Goal: Information Seeking & Learning: Learn about a topic

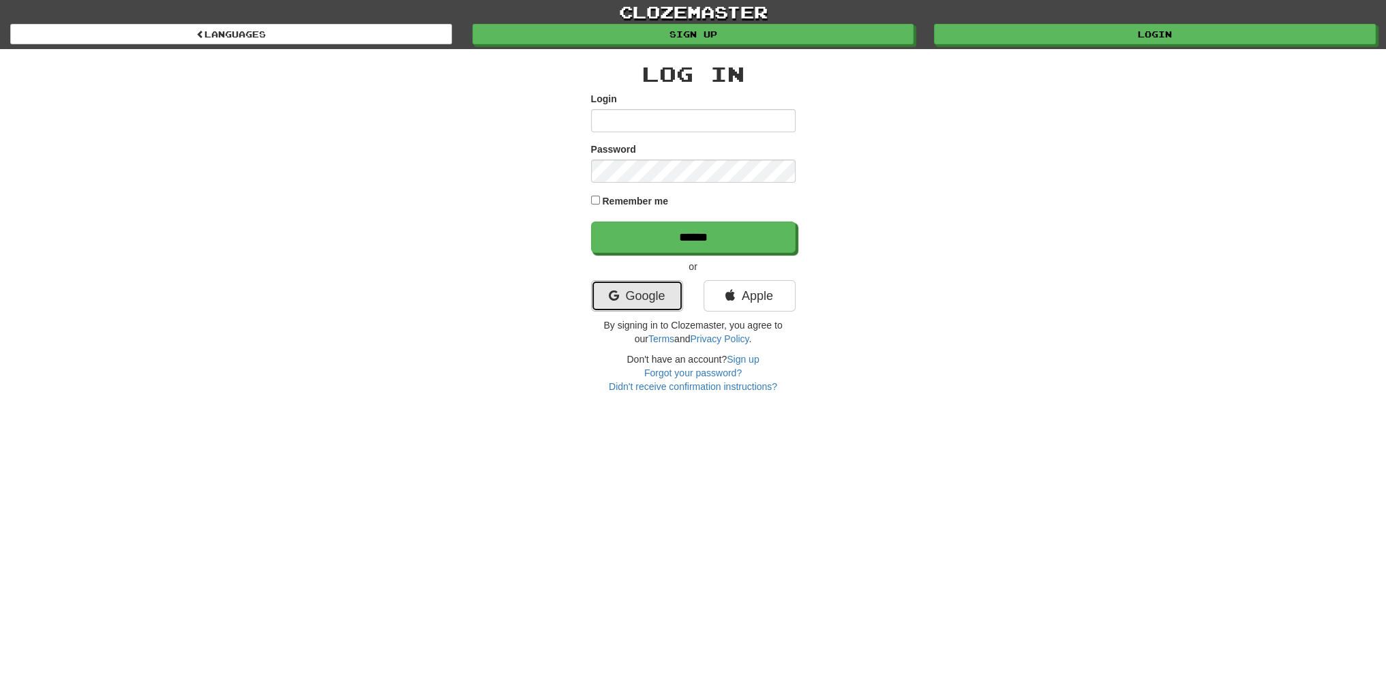
click at [657, 281] on link "Google" at bounding box center [637, 295] width 92 height 31
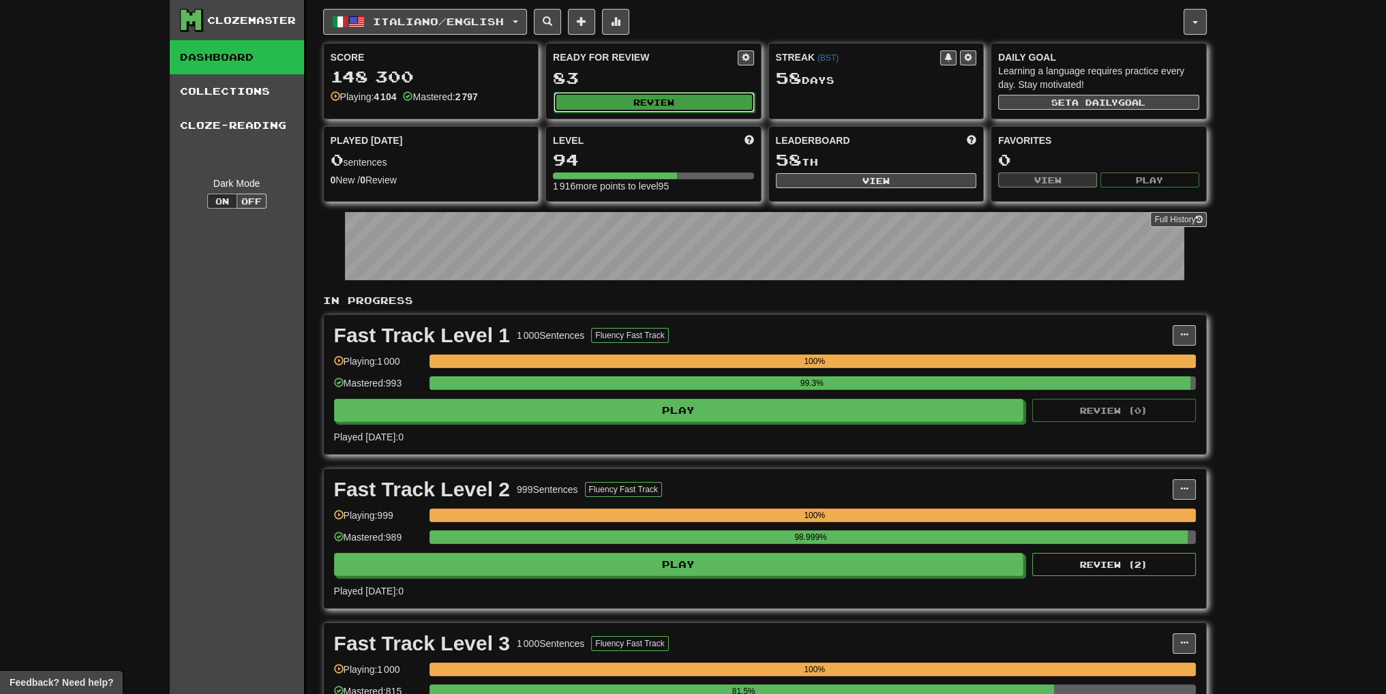
click at [649, 93] on button "Review" at bounding box center [654, 102] width 201 height 20
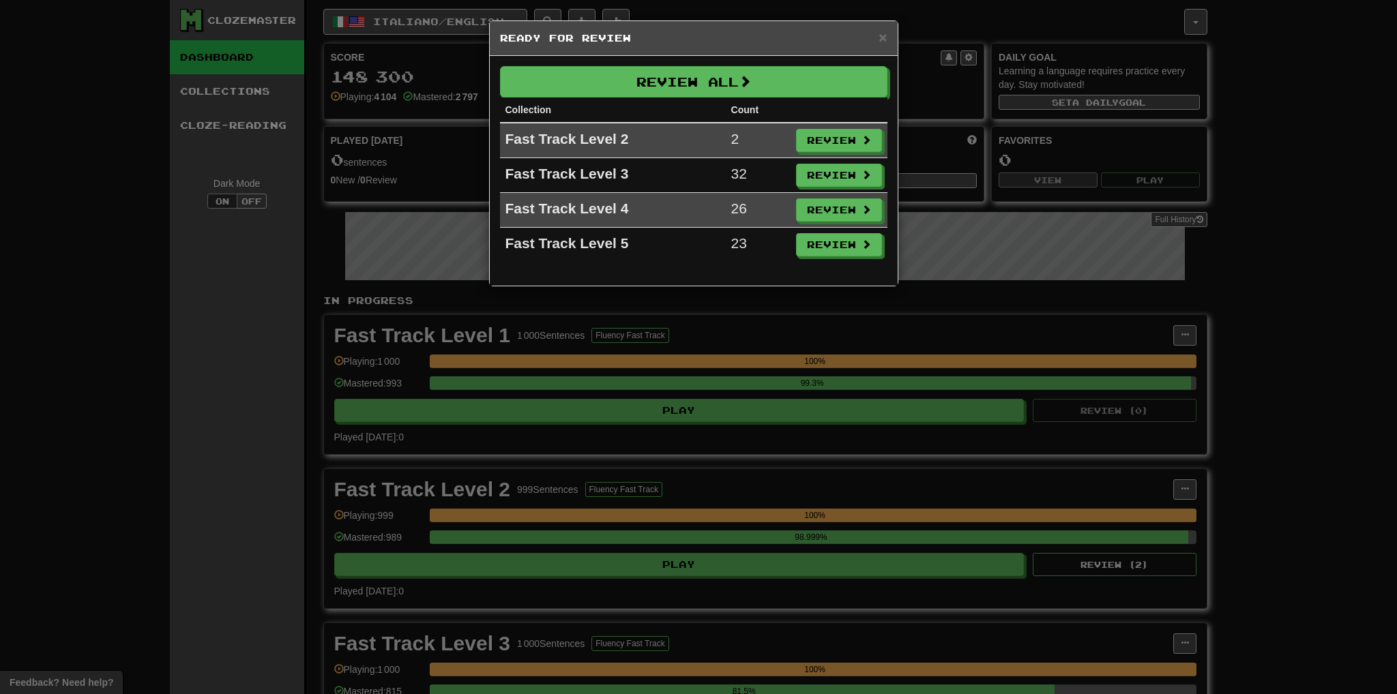
click at [691, 45] on div "× Ready for Review" at bounding box center [694, 38] width 408 height 35
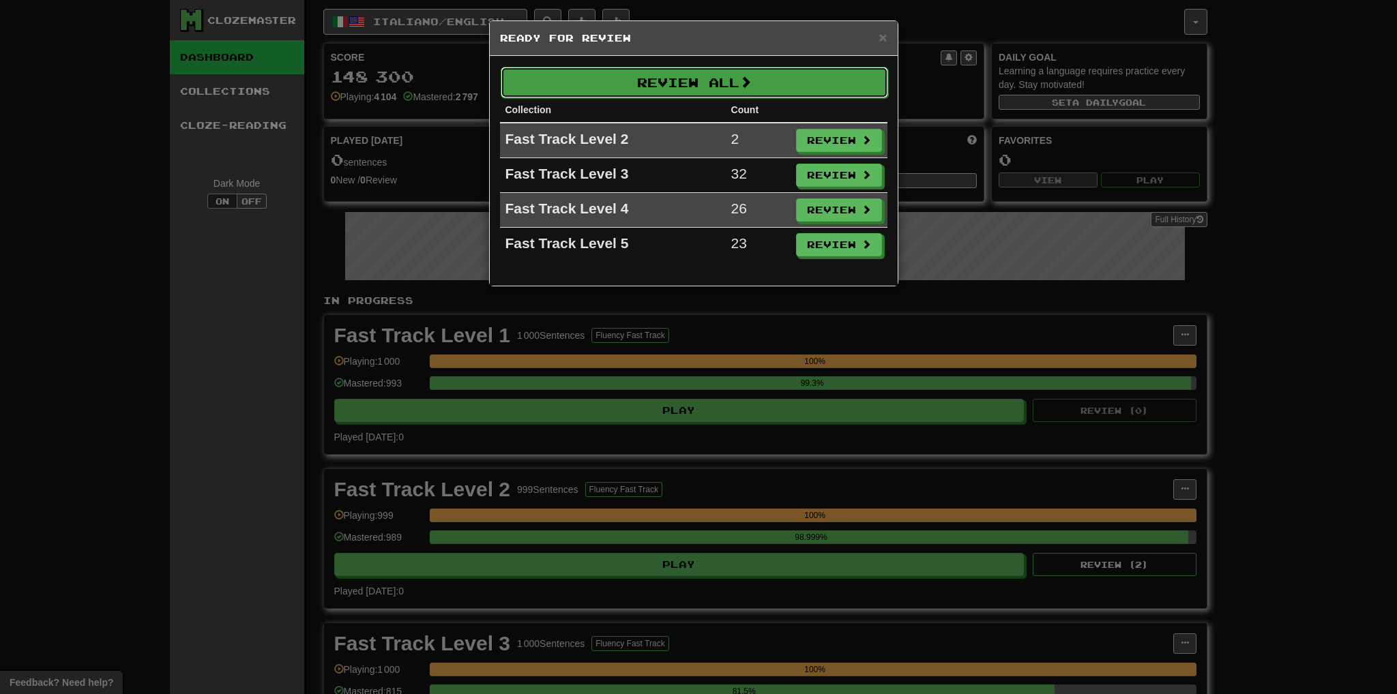
click at [699, 70] on button "Review All" at bounding box center [694, 82] width 387 height 31
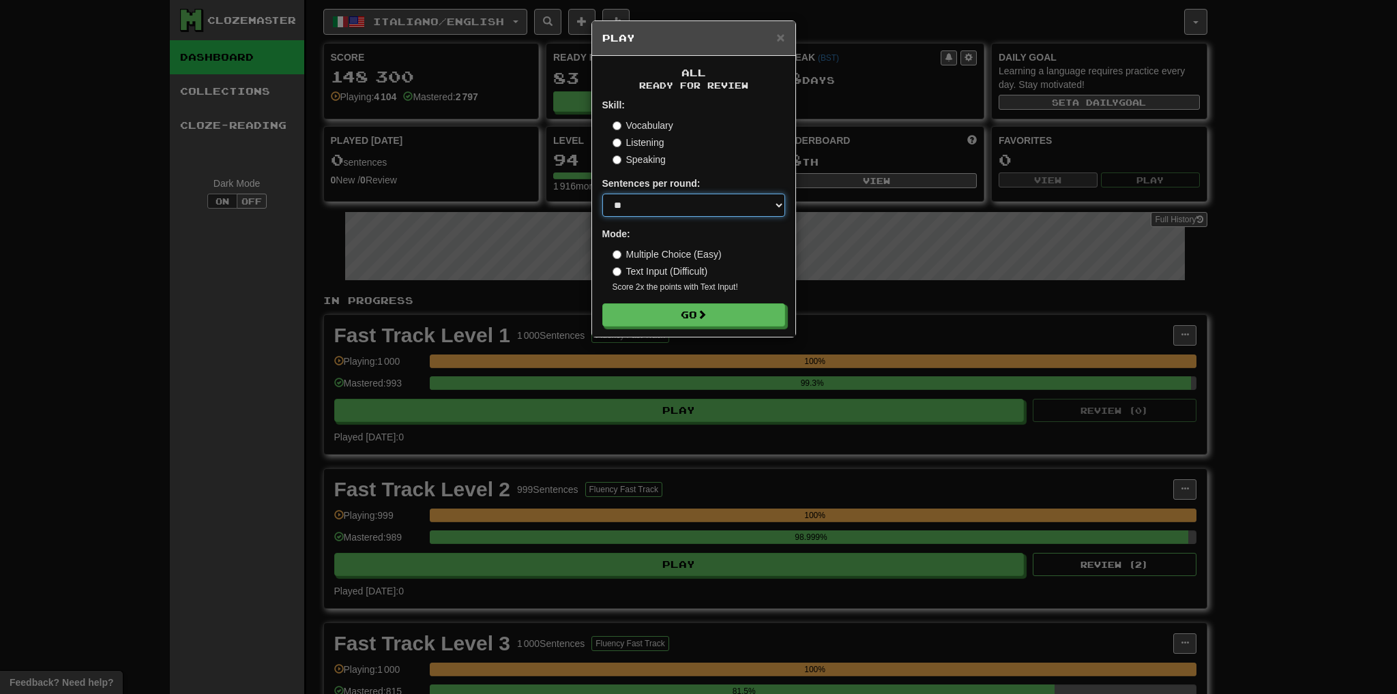
click at [691, 201] on select "* ** ** ** ** ** *** ********" at bounding box center [693, 205] width 183 height 23
select select "***"
click at [602, 194] on select "* ** ** ** ** ** *** ********" at bounding box center [693, 205] width 183 height 23
click at [654, 317] on button "Go" at bounding box center [694, 315] width 183 height 23
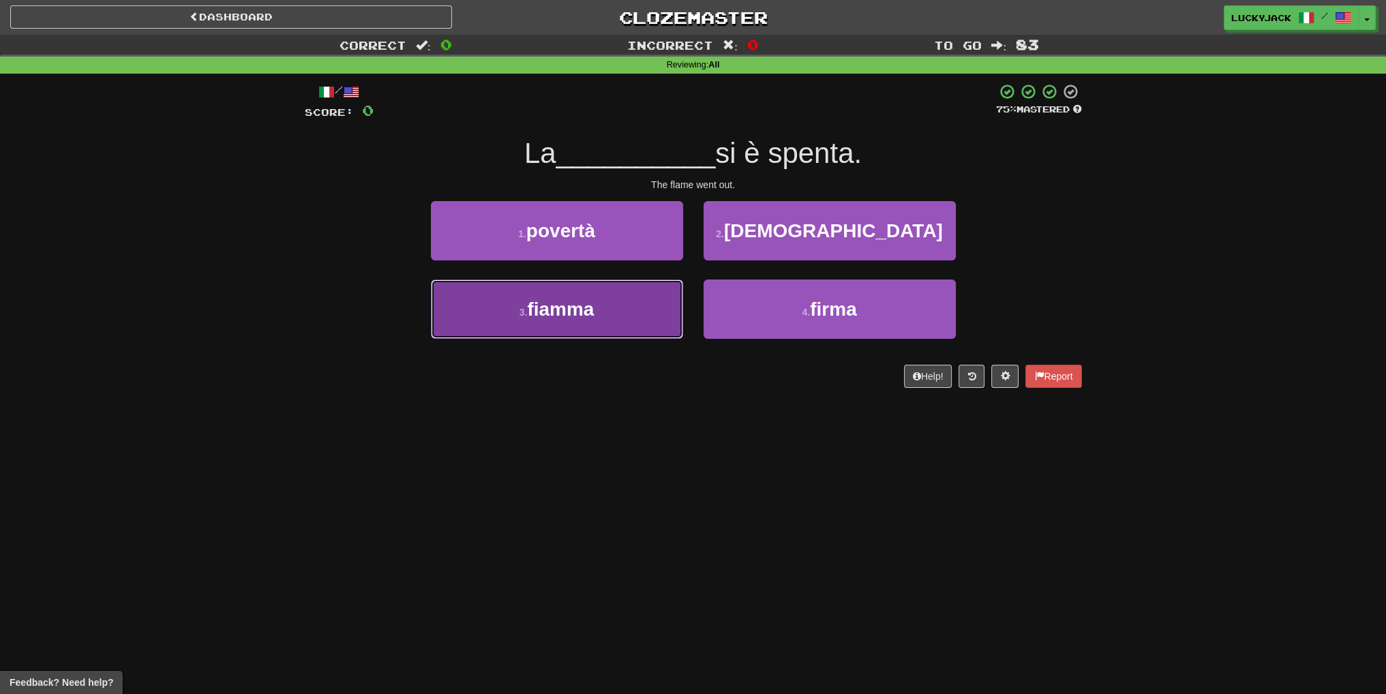
drag, startPoint x: 636, startPoint y: 312, endPoint x: 611, endPoint y: 306, distance: 25.5
click at [611, 306] on button "3 . fiamma" at bounding box center [557, 309] width 252 height 59
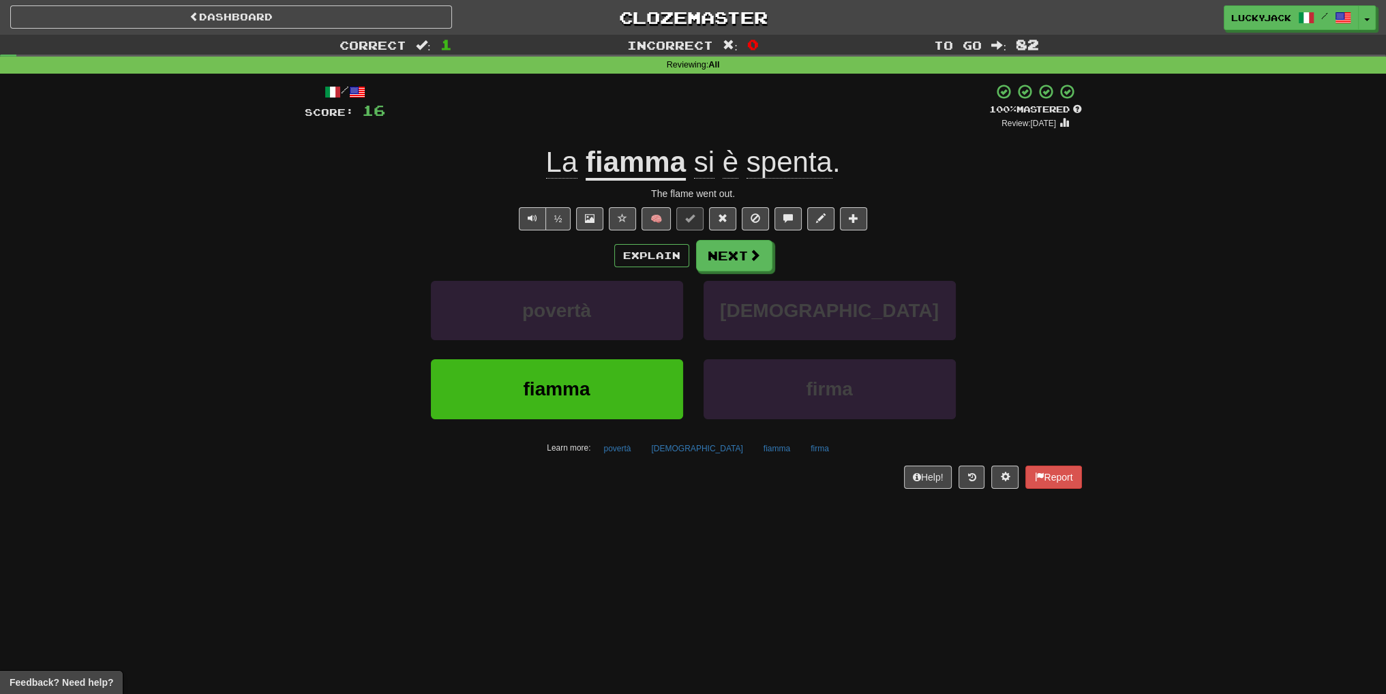
click at [262, 372] on div "Correct : 1 Incorrect : 0 To go : 82 Reviewing : All / Score: 16 + 16 100 % Mas…" at bounding box center [693, 271] width 1386 height 473
click at [538, 220] on button "Text-to-speech controls" at bounding box center [532, 218] width 27 height 23
click at [724, 268] on button "Next" at bounding box center [735, 256] width 76 height 31
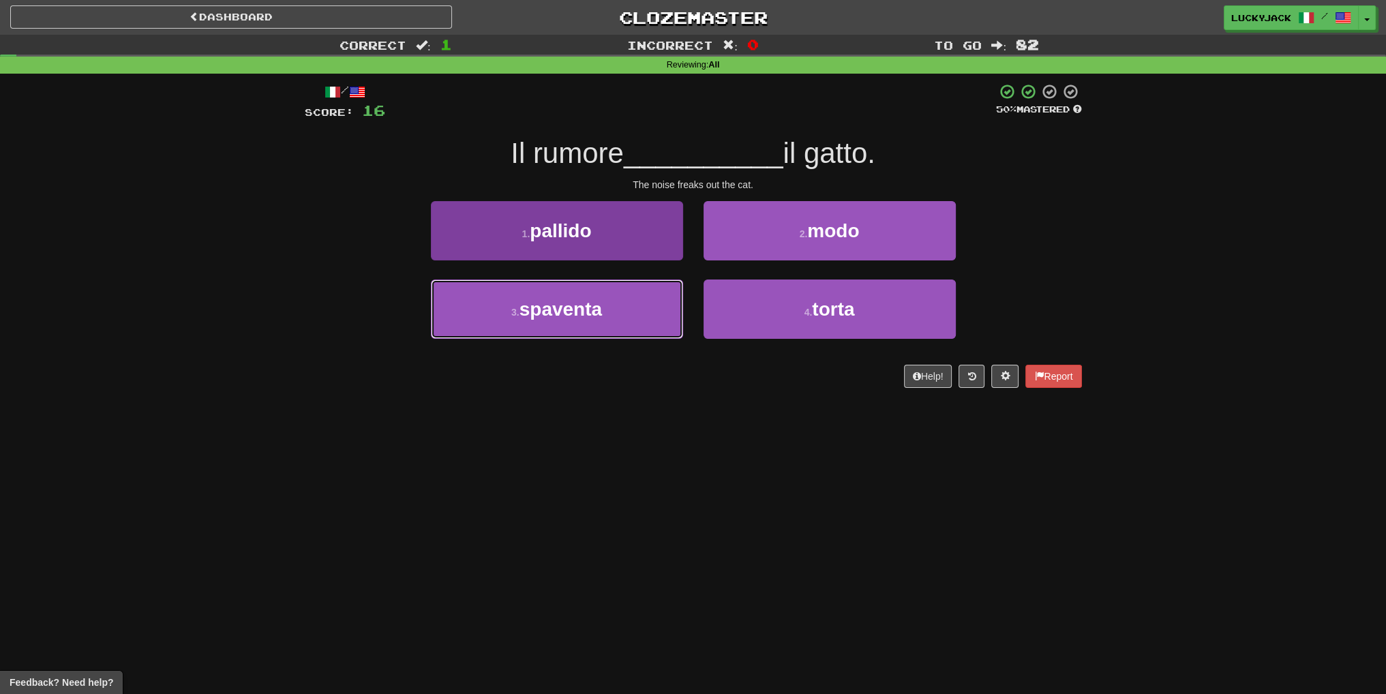
click at [604, 331] on button "3 . spaventa" at bounding box center [557, 309] width 252 height 59
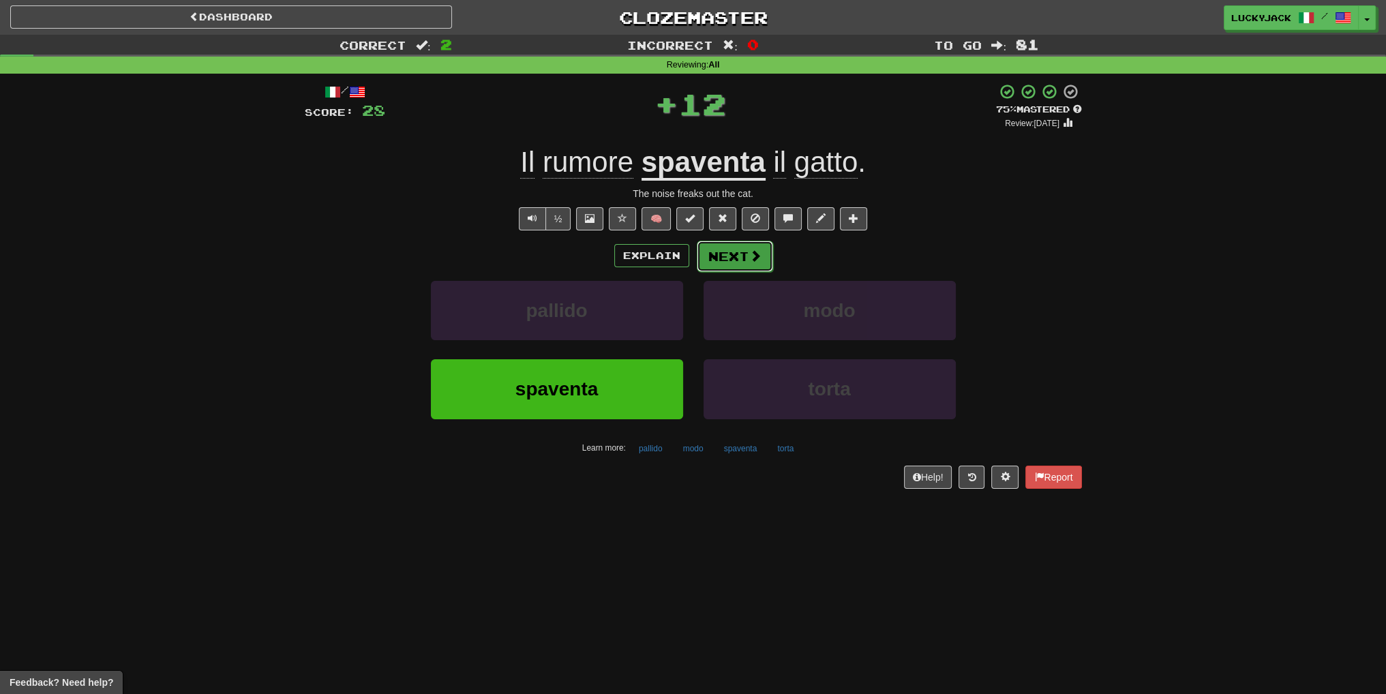
click at [736, 267] on button "Next" at bounding box center [735, 256] width 76 height 31
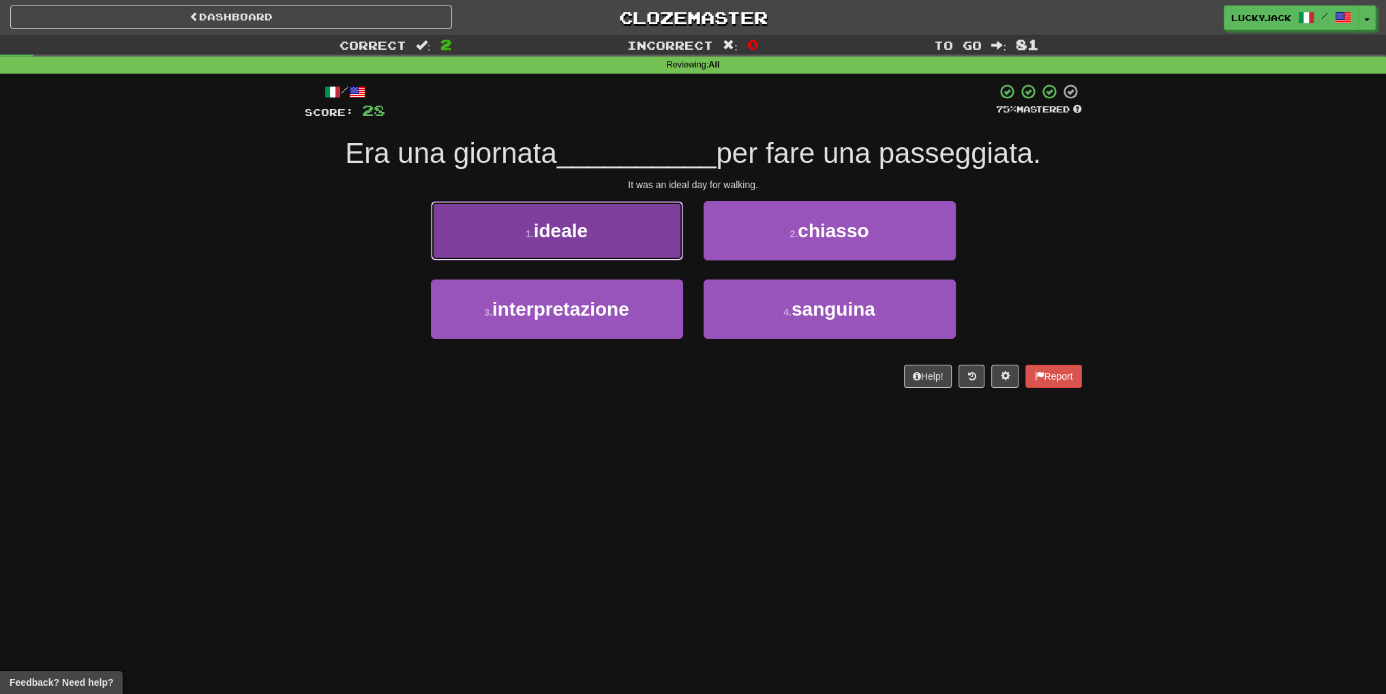
click at [616, 252] on button "1 . ideale" at bounding box center [557, 230] width 252 height 59
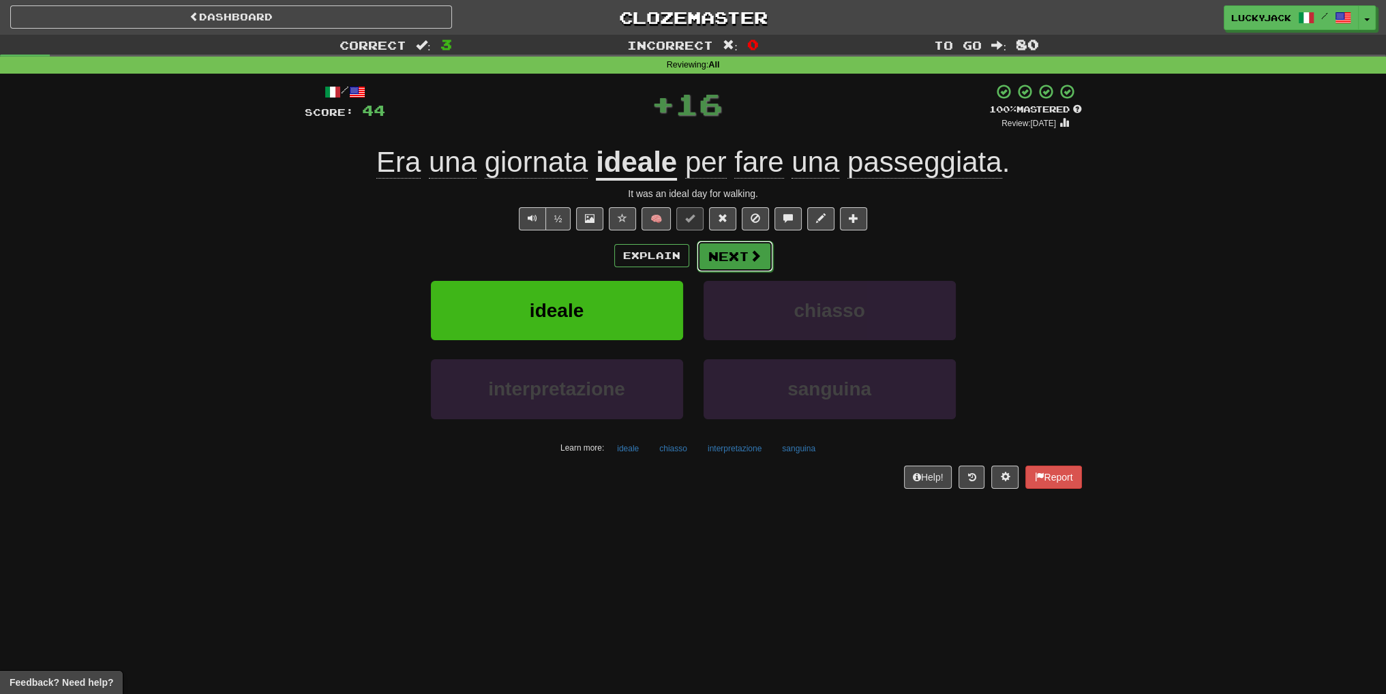
click at [739, 257] on button "Next" at bounding box center [735, 256] width 76 height 31
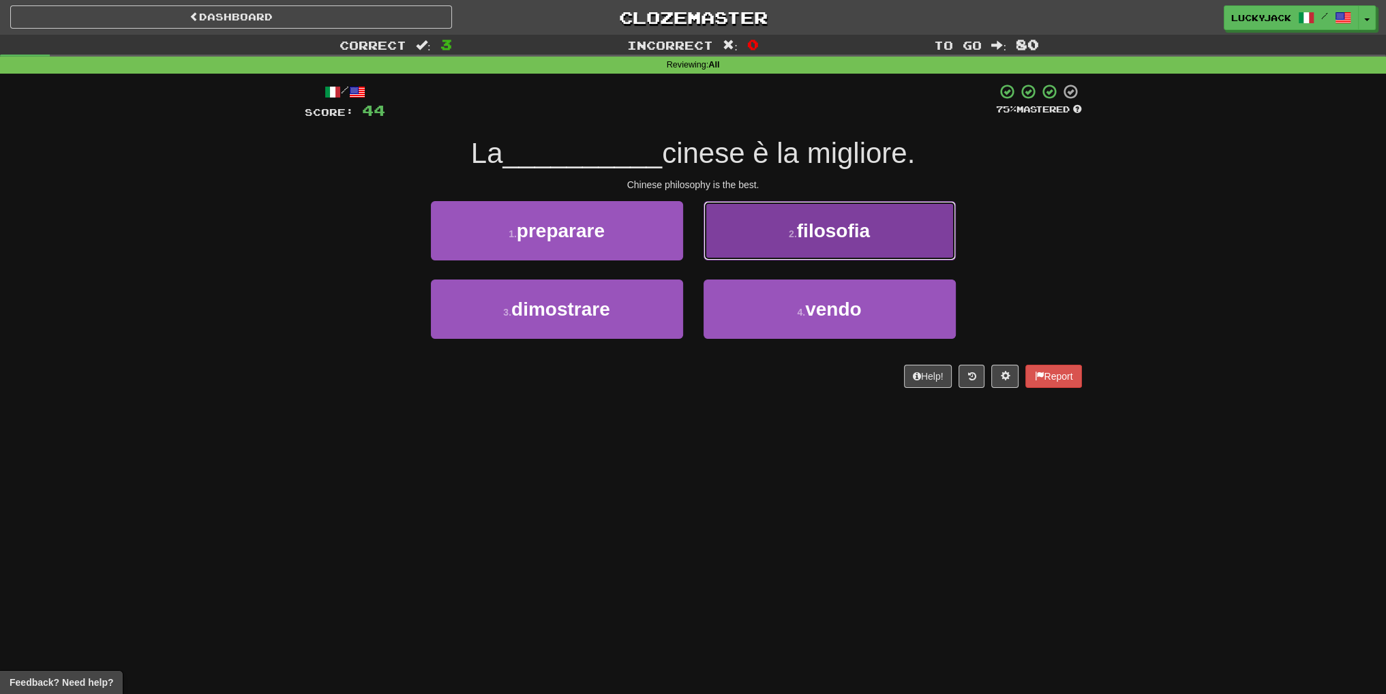
click at [769, 235] on button "2 . filosofia" at bounding box center [830, 230] width 252 height 59
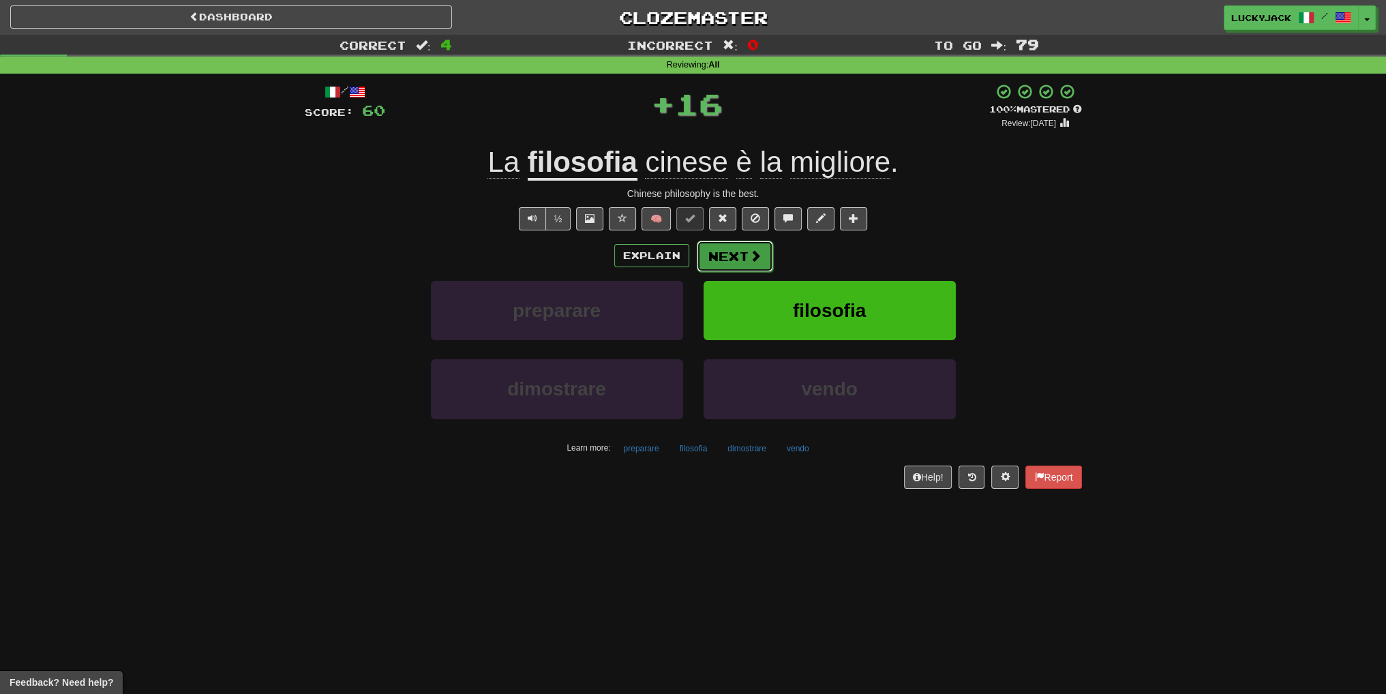
click at [742, 253] on button "Next" at bounding box center [735, 256] width 76 height 31
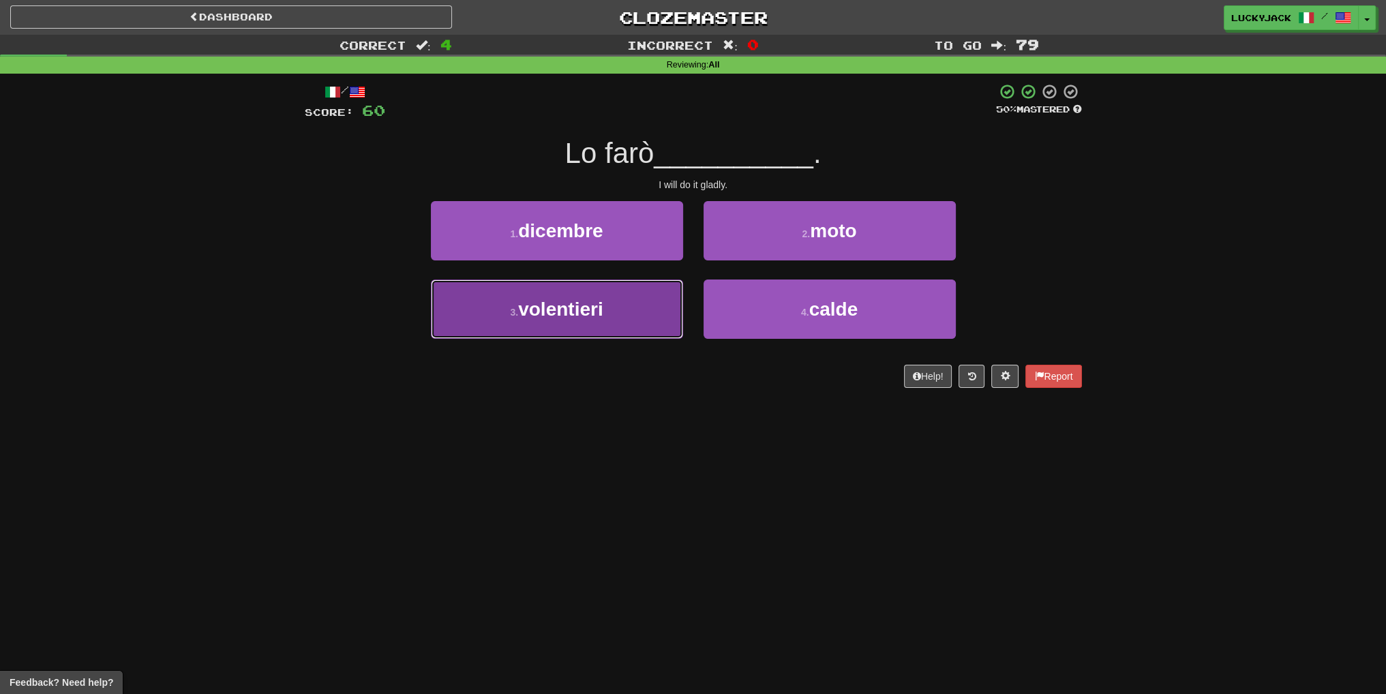
click at [623, 314] on button "3 . volentieri" at bounding box center [557, 309] width 252 height 59
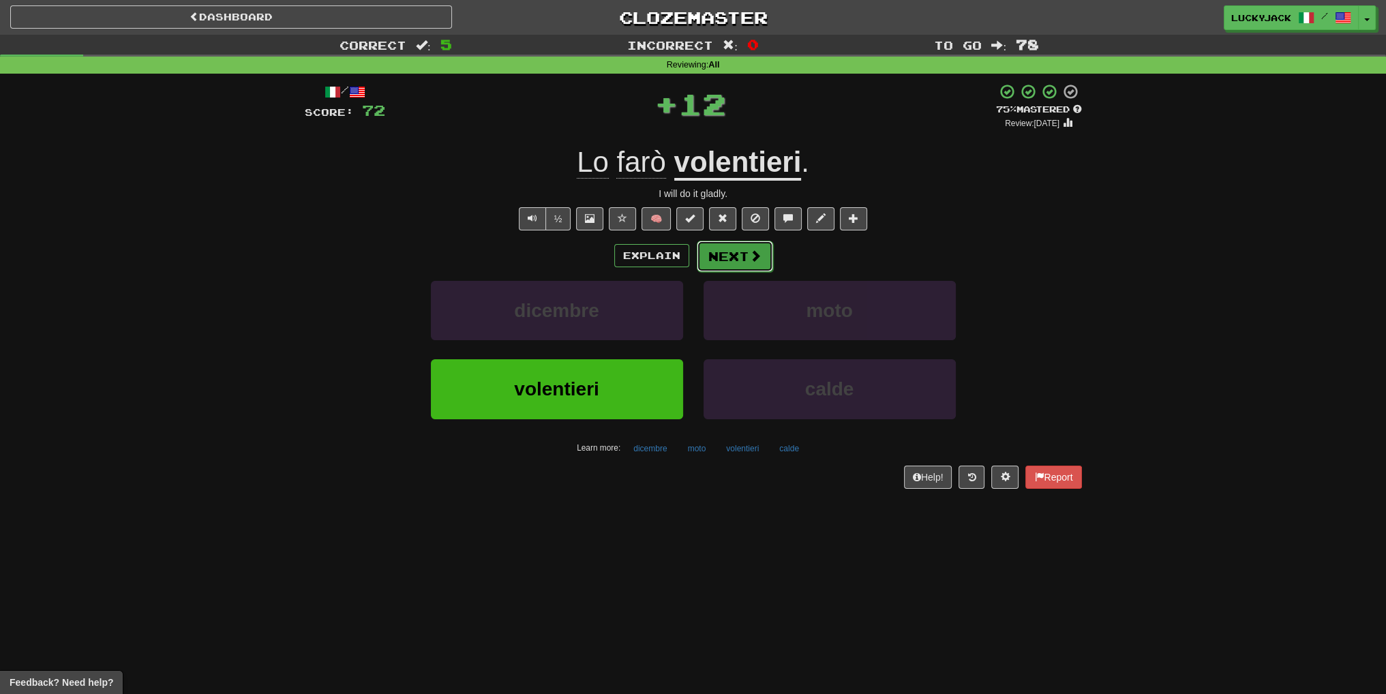
click at [731, 252] on button "Next" at bounding box center [735, 256] width 76 height 31
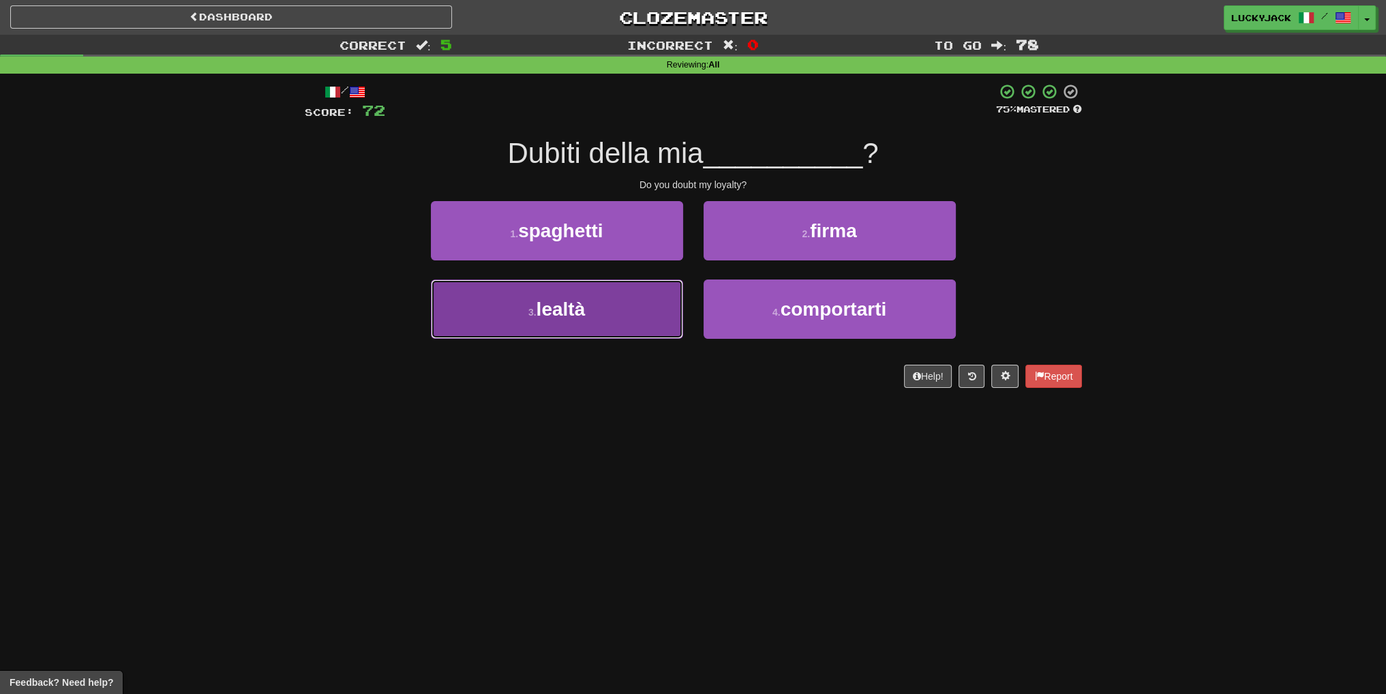
click at [624, 310] on button "3 . lealtà" at bounding box center [557, 309] width 252 height 59
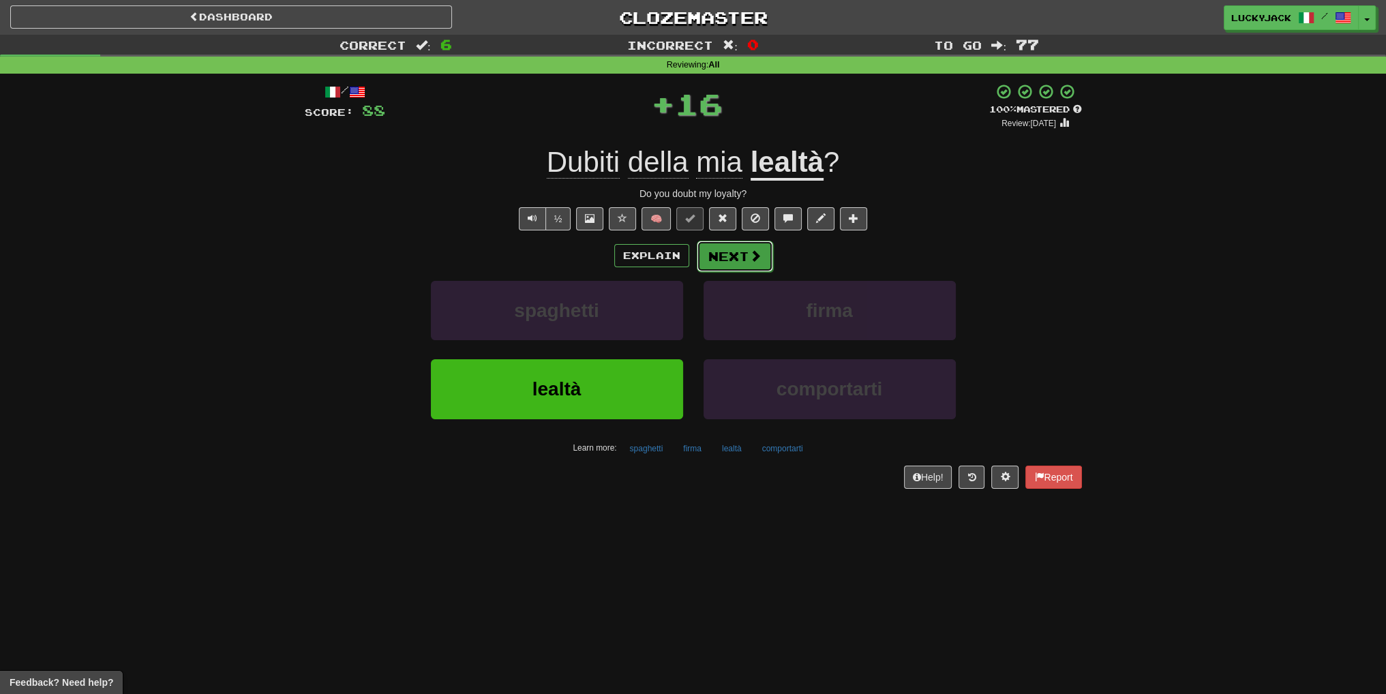
click at [745, 263] on button "Next" at bounding box center [735, 256] width 76 height 31
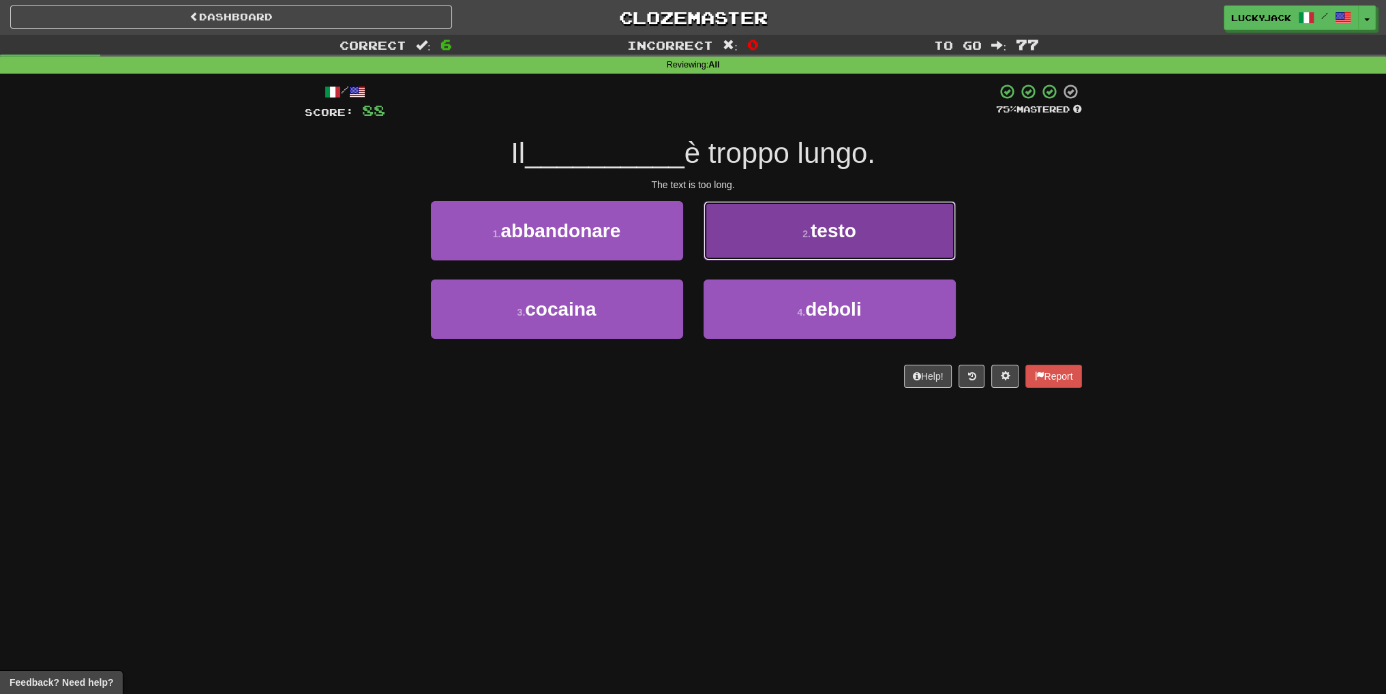
click at [801, 243] on button "2 . testo" at bounding box center [830, 230] width 252 height 59
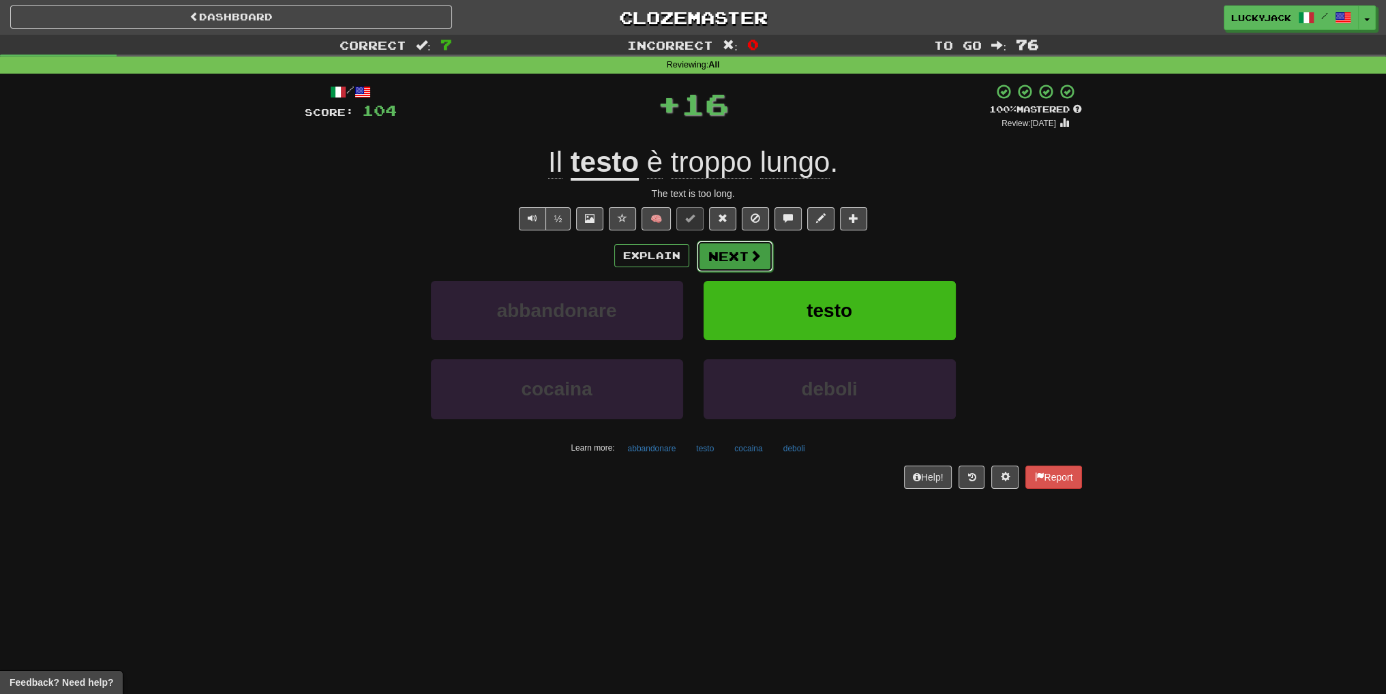
click at [719, 264] on button "Next" at bounding box center [735, 256] width 76 height 31
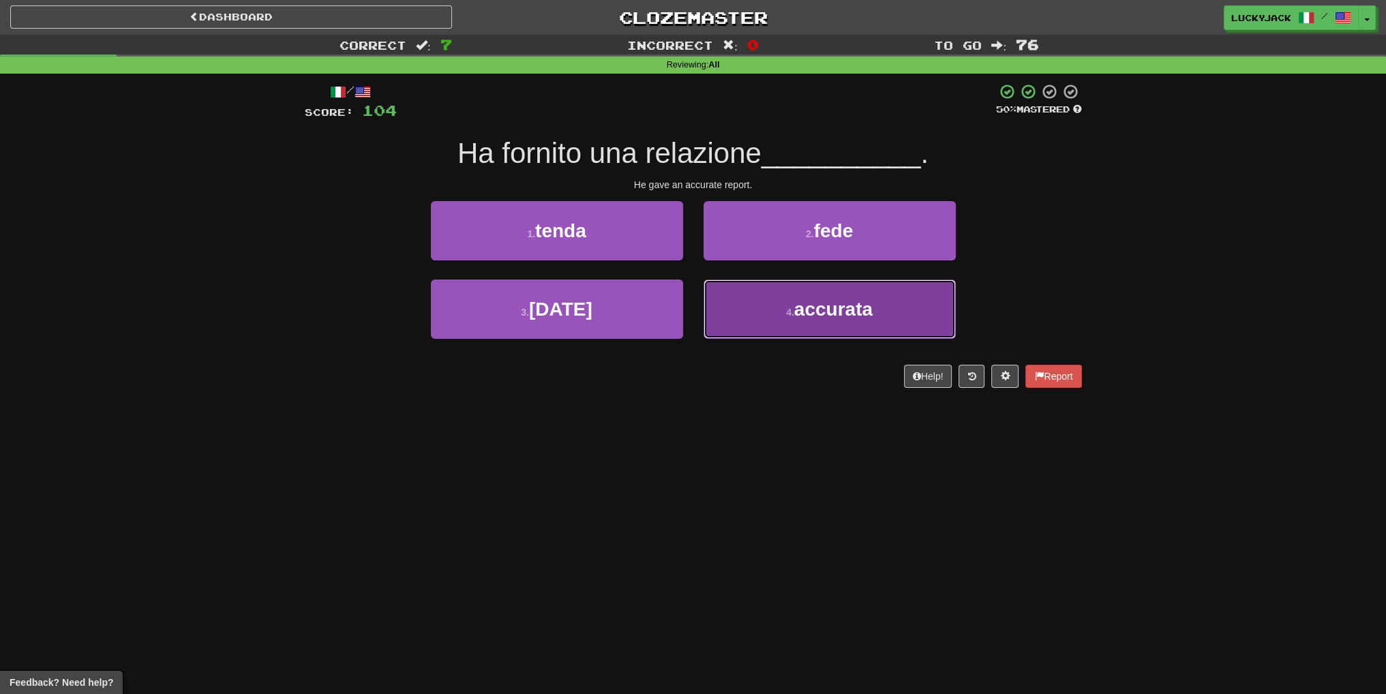
click at [726, 301] on button "4 . accurata" at bounding box center [830, 309] width 252 height 59
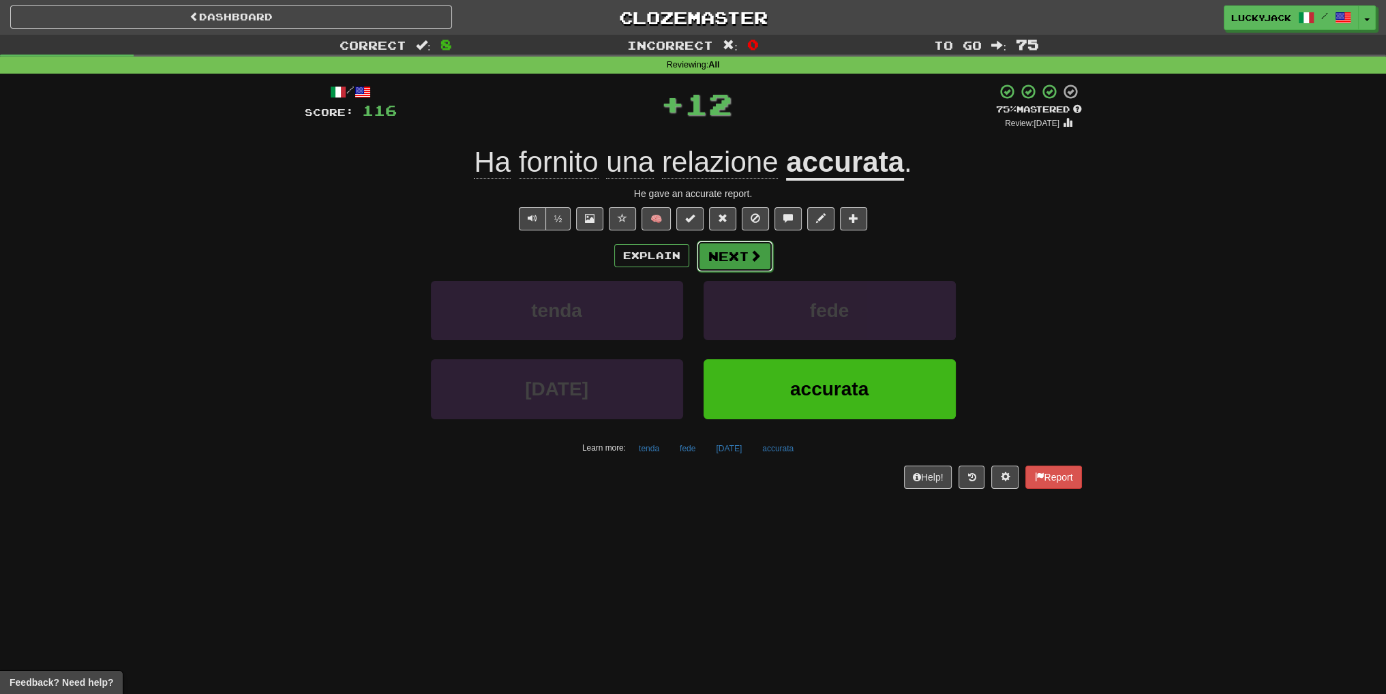
click at [723, 254] on button "Next" at bounding box center [735, 256] width 76 height 31
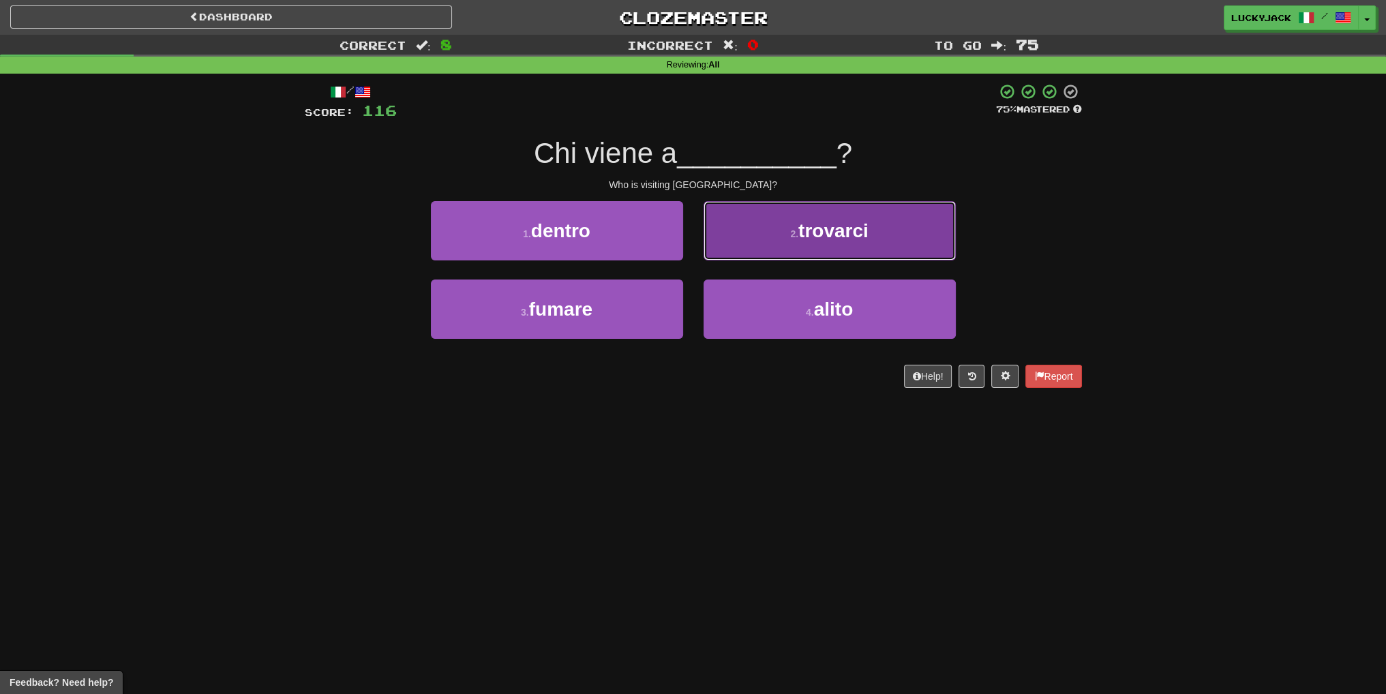
click at [758, 249] on button "2 . trovarci" at bounding box center [830, 230] width 252 height 59
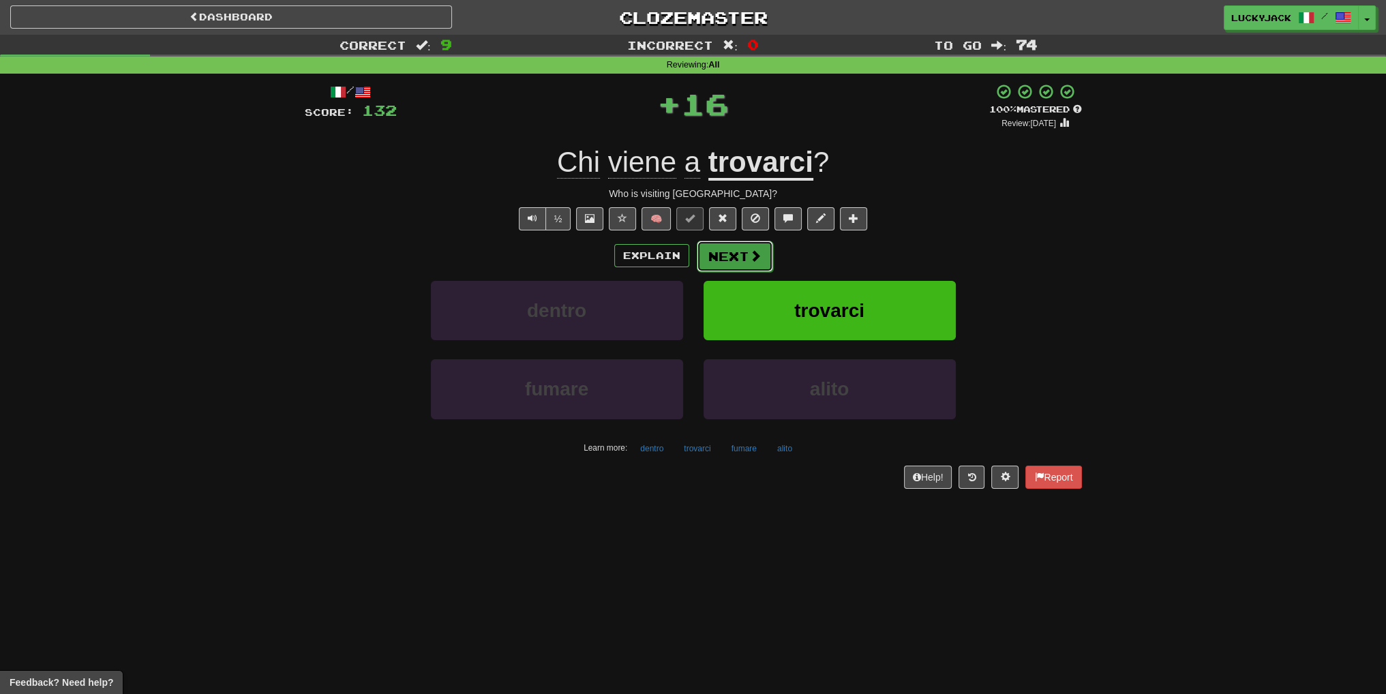
click at [751, 253] on span at bounding box center [755, 256] width 12 height 12
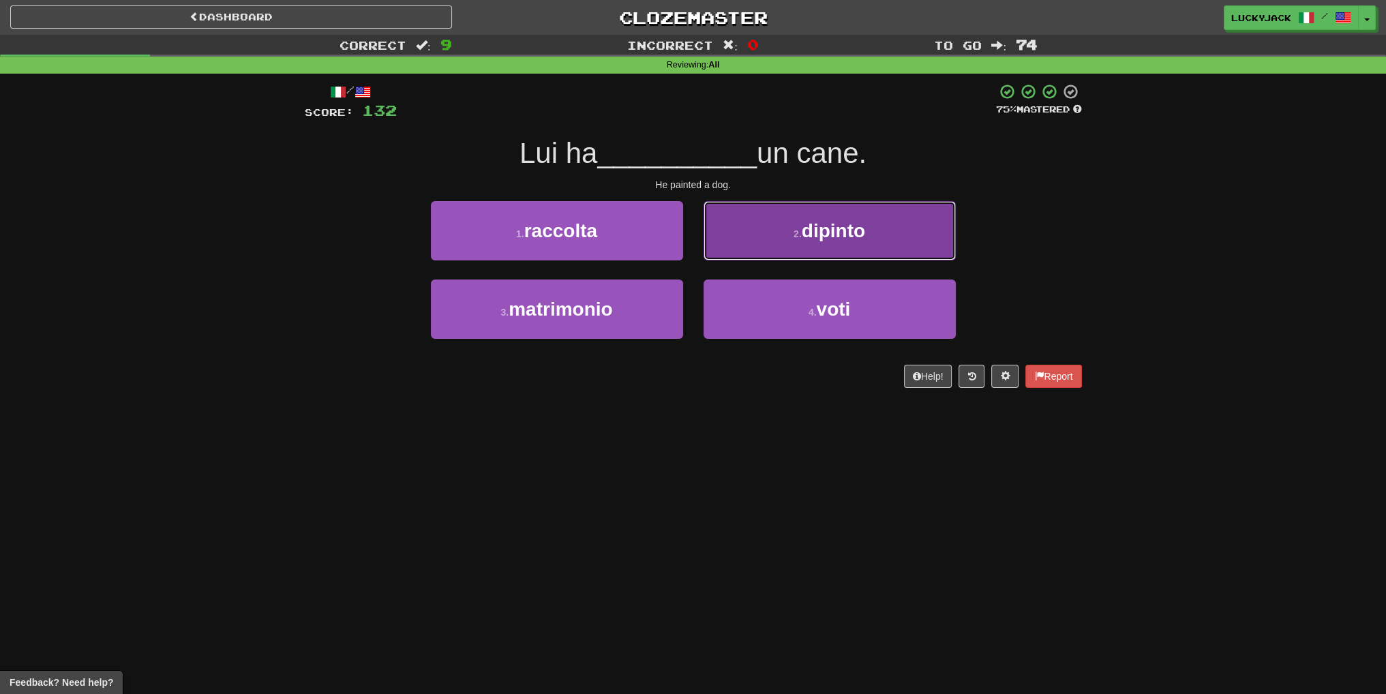
click at [738, 240] on button "2 . dipinto" at bounding box center [830, 230] width 252 height 59
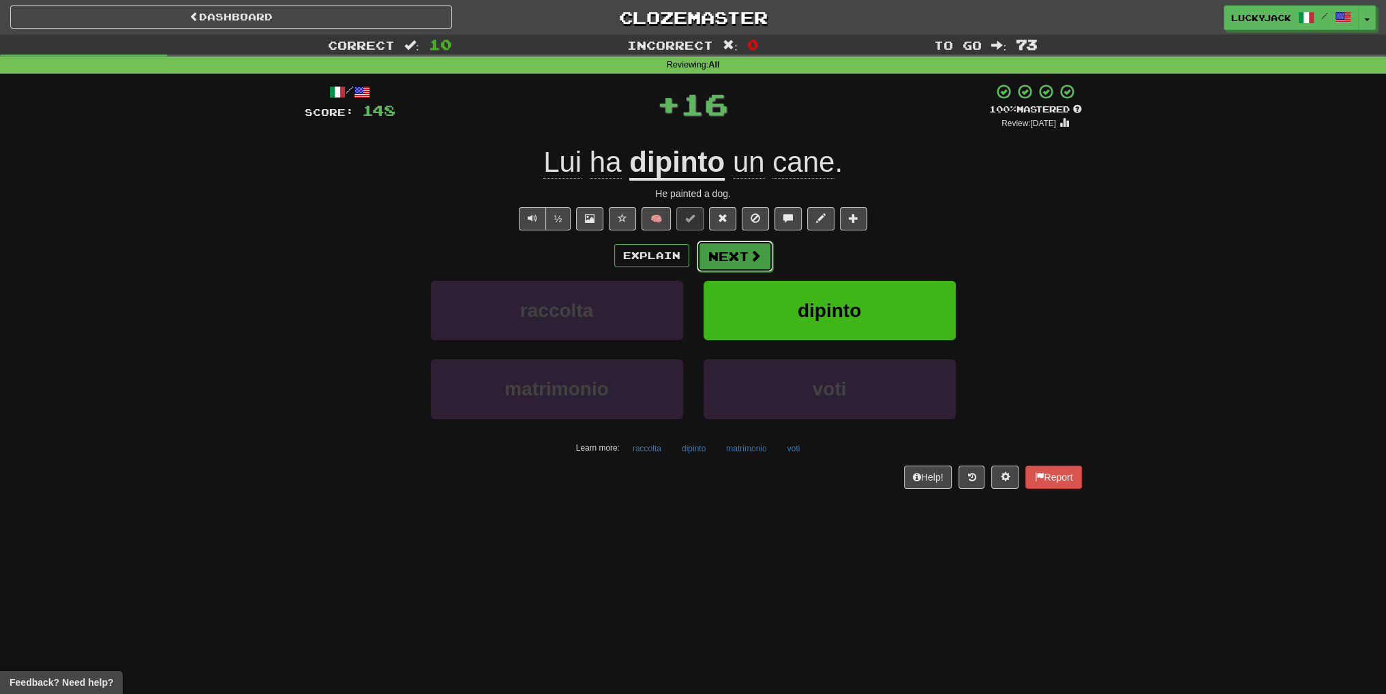
click at [722, 252] on button "Next" at bounding box center [735, 256] width 76 height 31
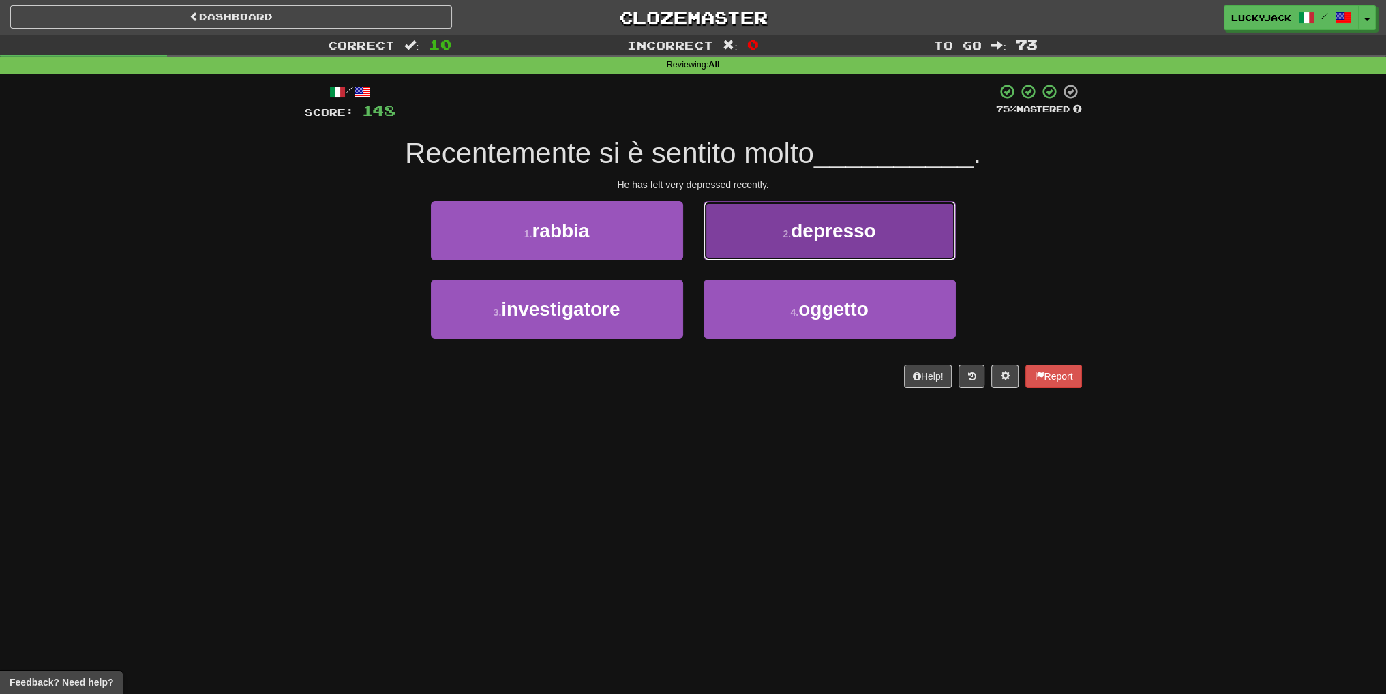
click at [728, 248] on button "2 . depresso" at bounding box center [830, 230] width 252 height 59
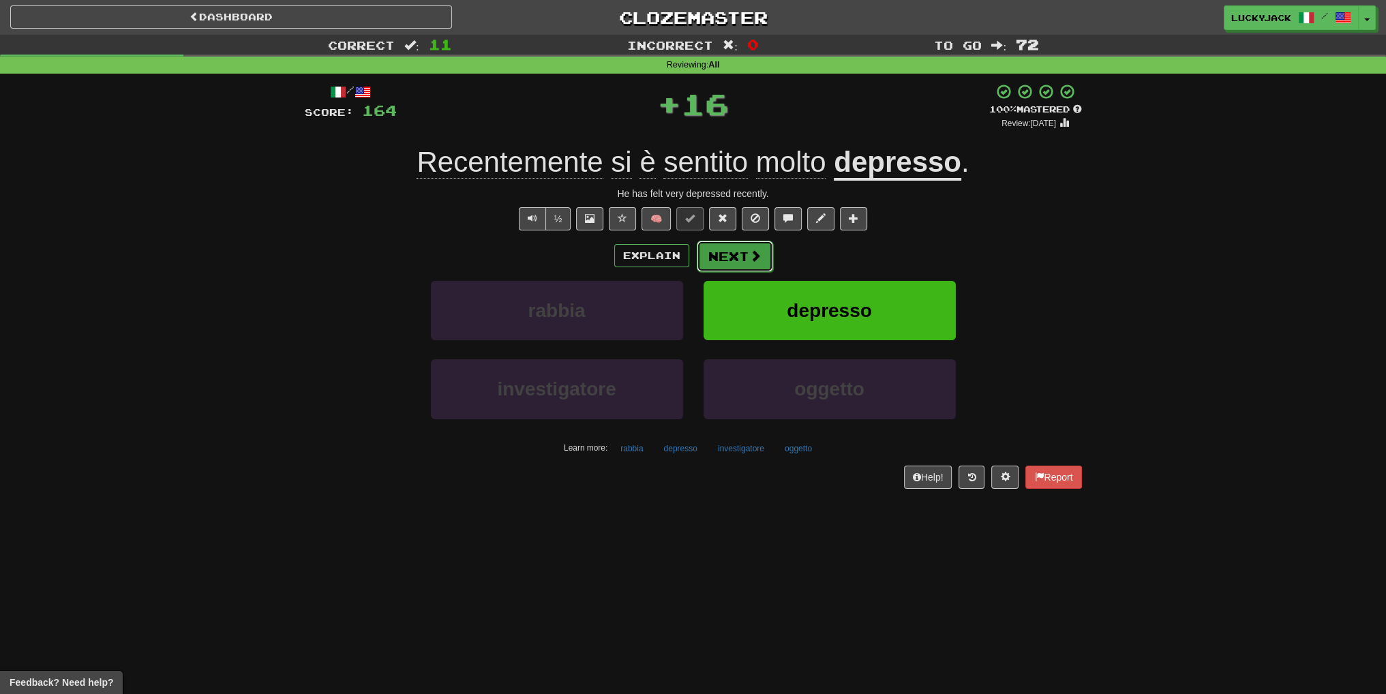
click at [719, 258] on button "Next" at bounding box center [735, 256] width 76 height 31
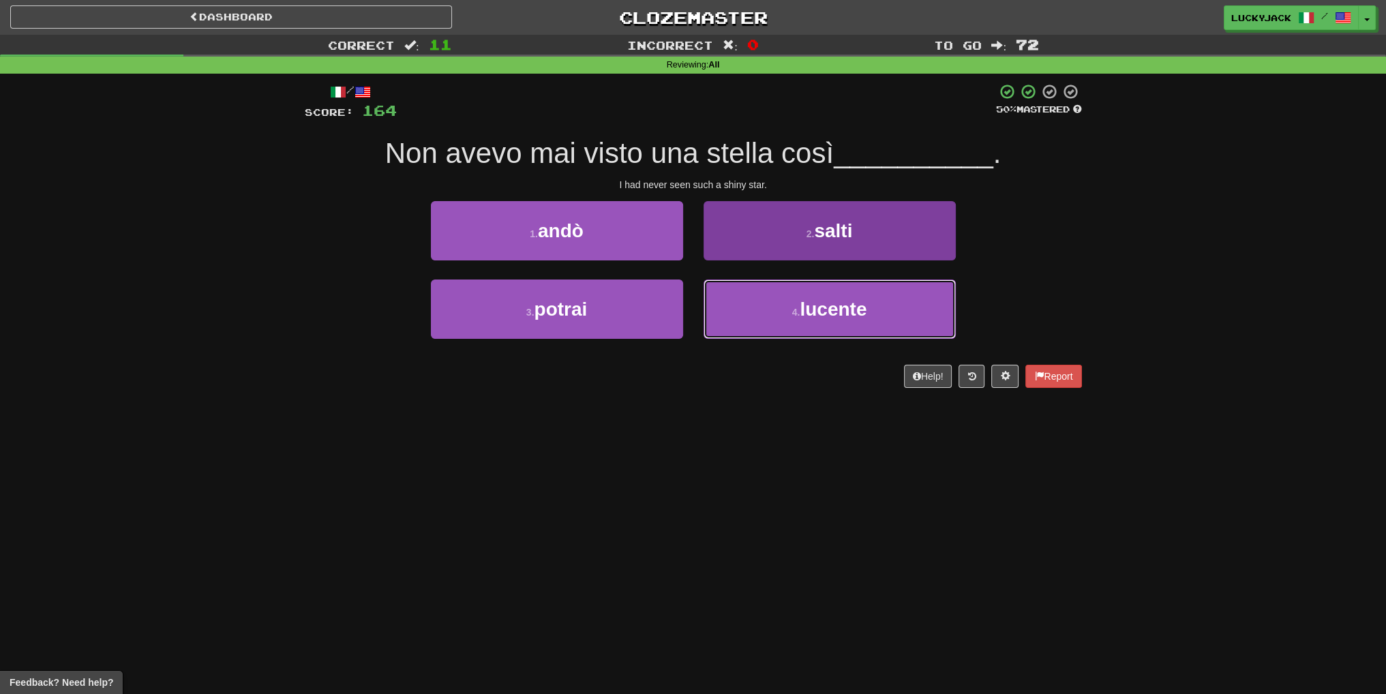
click at [761, 332] on button "4 . lucente" at bounding box center [830, 309] width 252 height 59
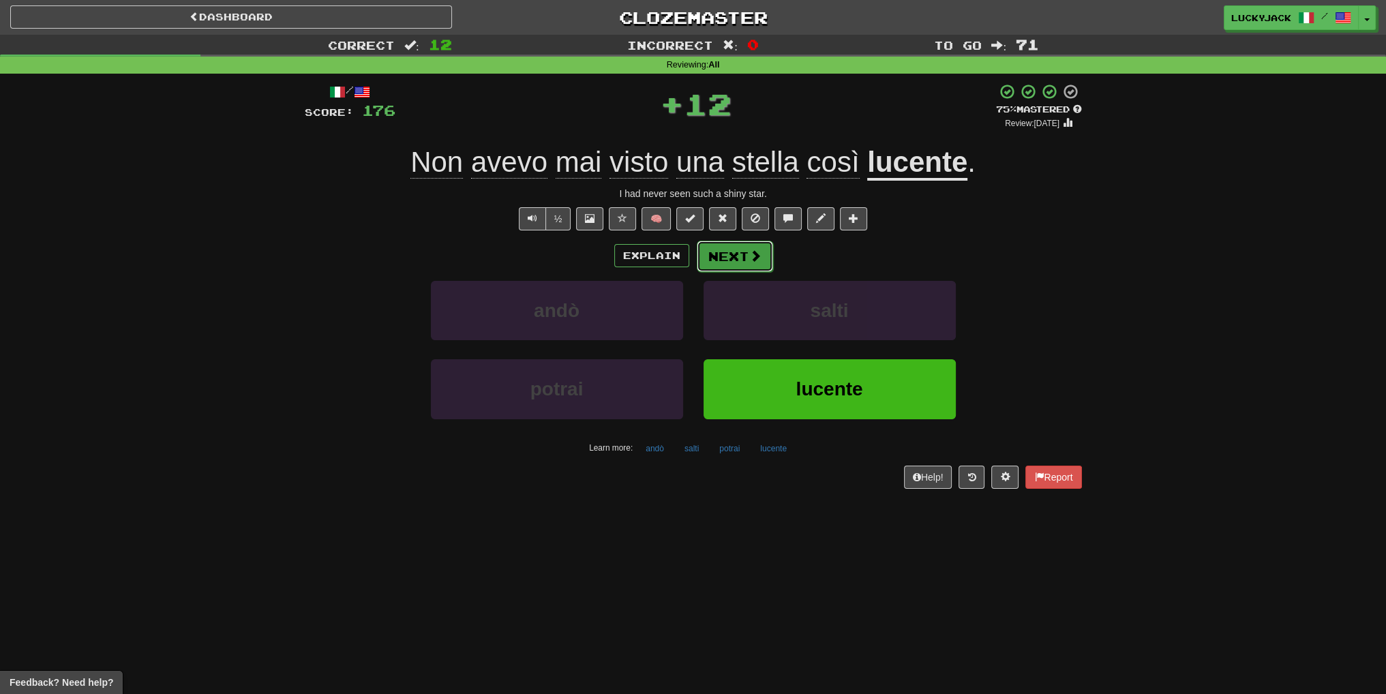
click at [728, 254] on button "Next" at bounding box center [735, 256] width 76 height 31
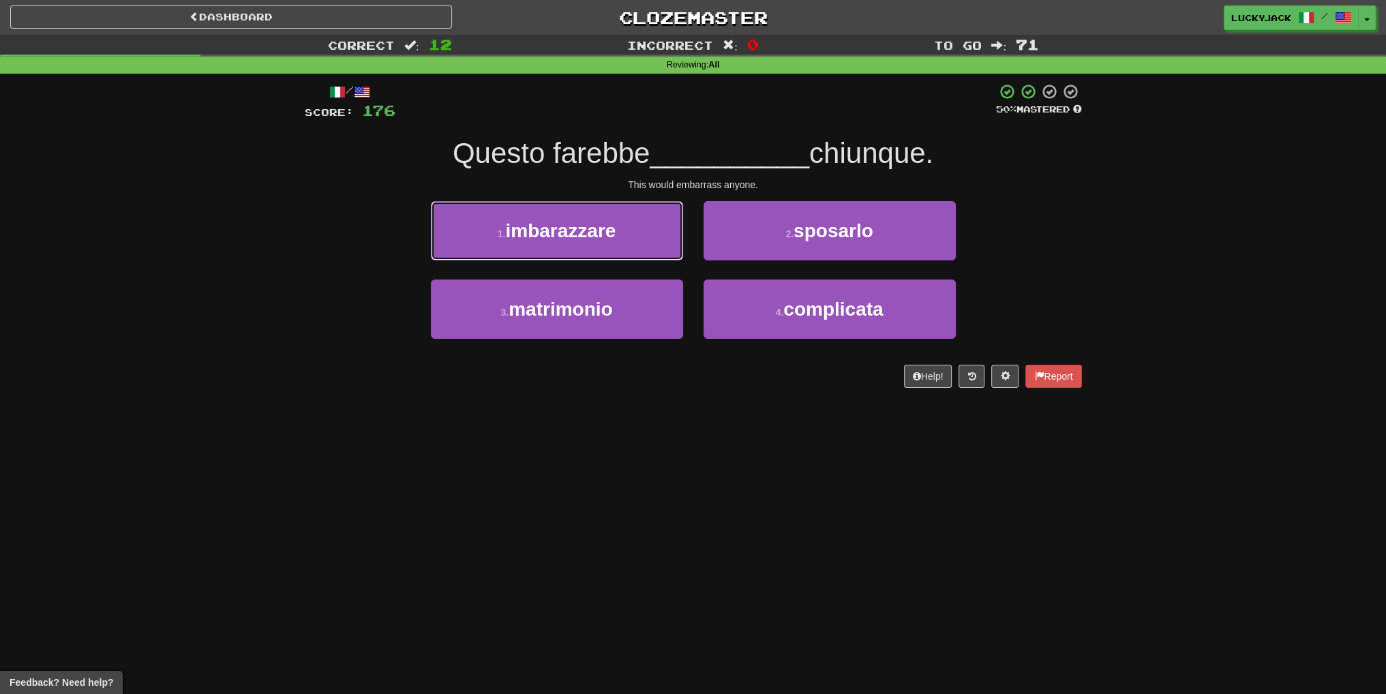
click at [646, 234] on button "1 . imbarazzare" at bounding box center [557, 230] width 252 height 59
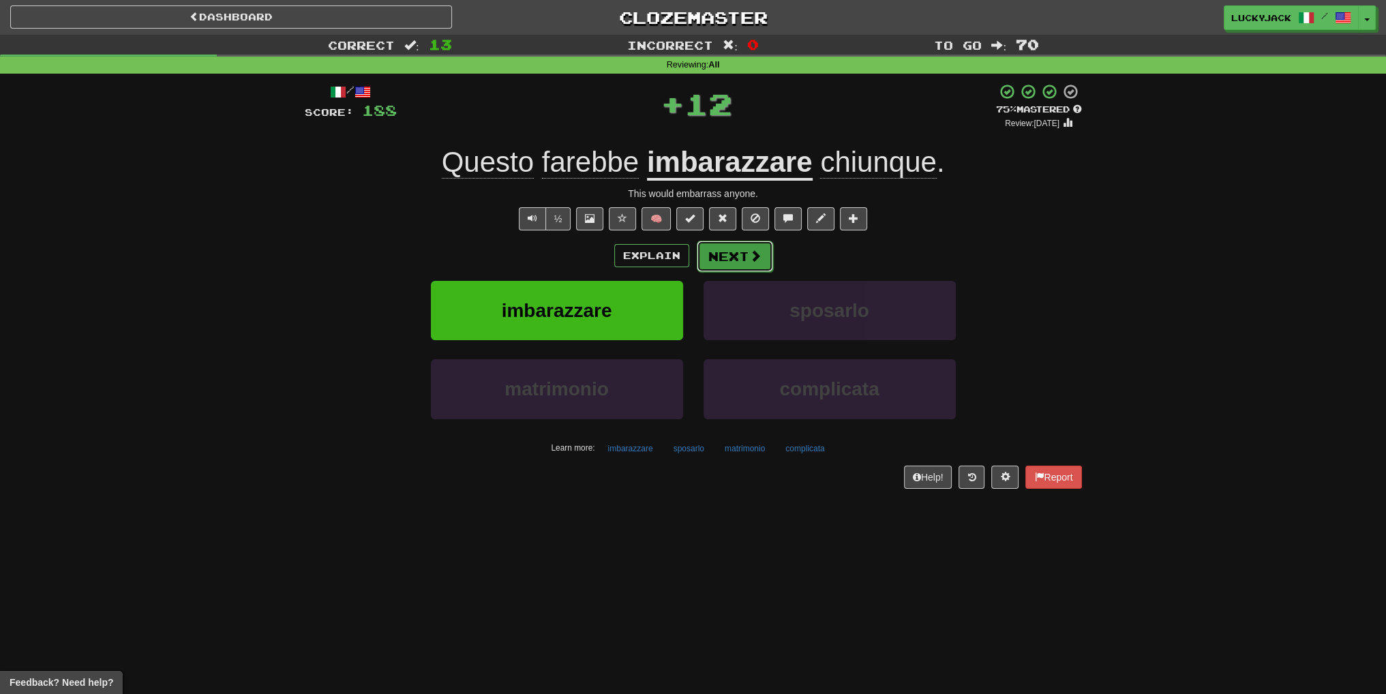
click at [732, 256] on button "Next" at bounding box center [735, 256] width 76 height 31
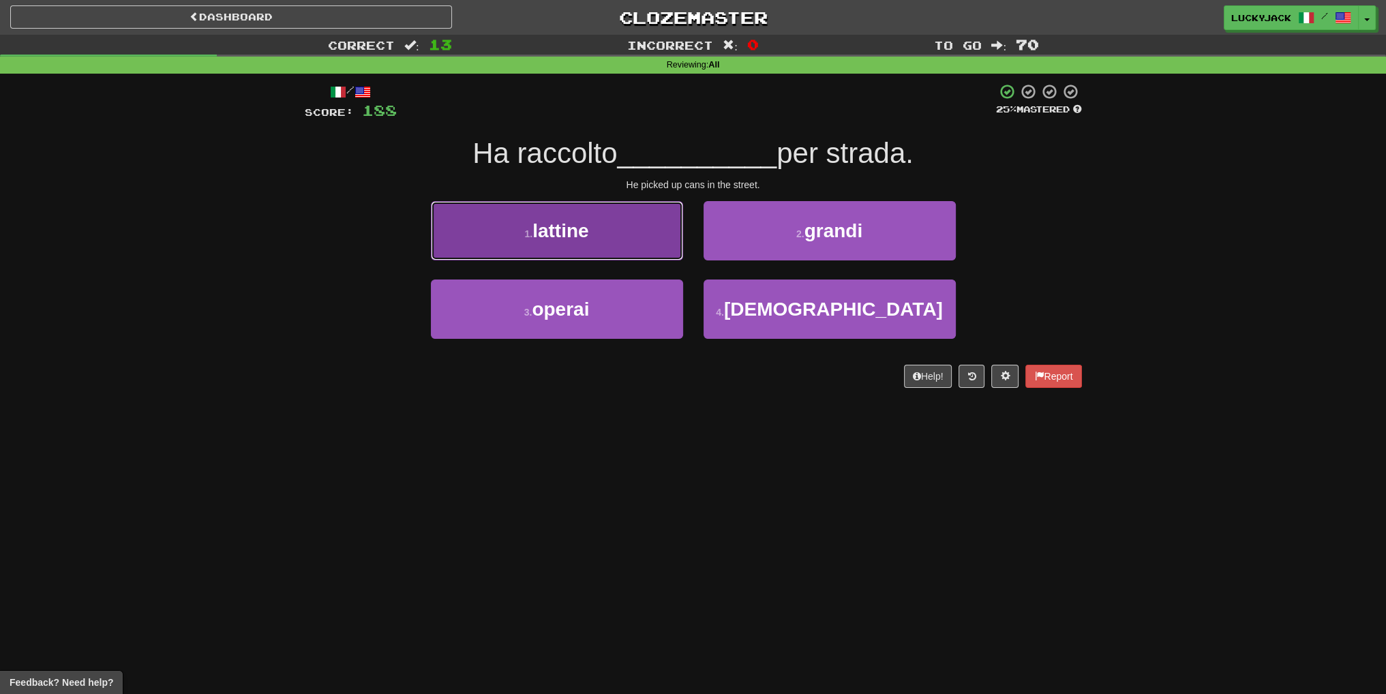
click at [655, 239] on button "1 . lattine" at bounding box center [557, 230] width 252 height 59
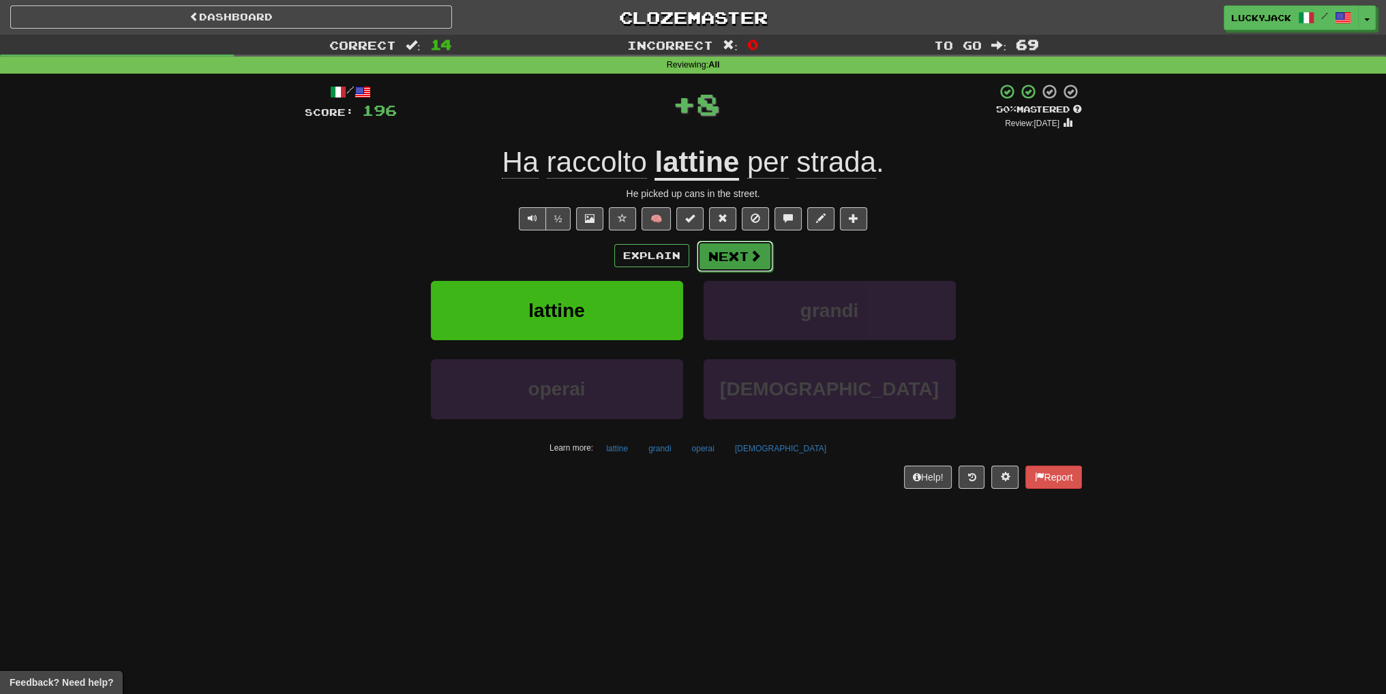
click at [720, 256] on button "Next" at bounding box center [735, 256] width 76 height 31
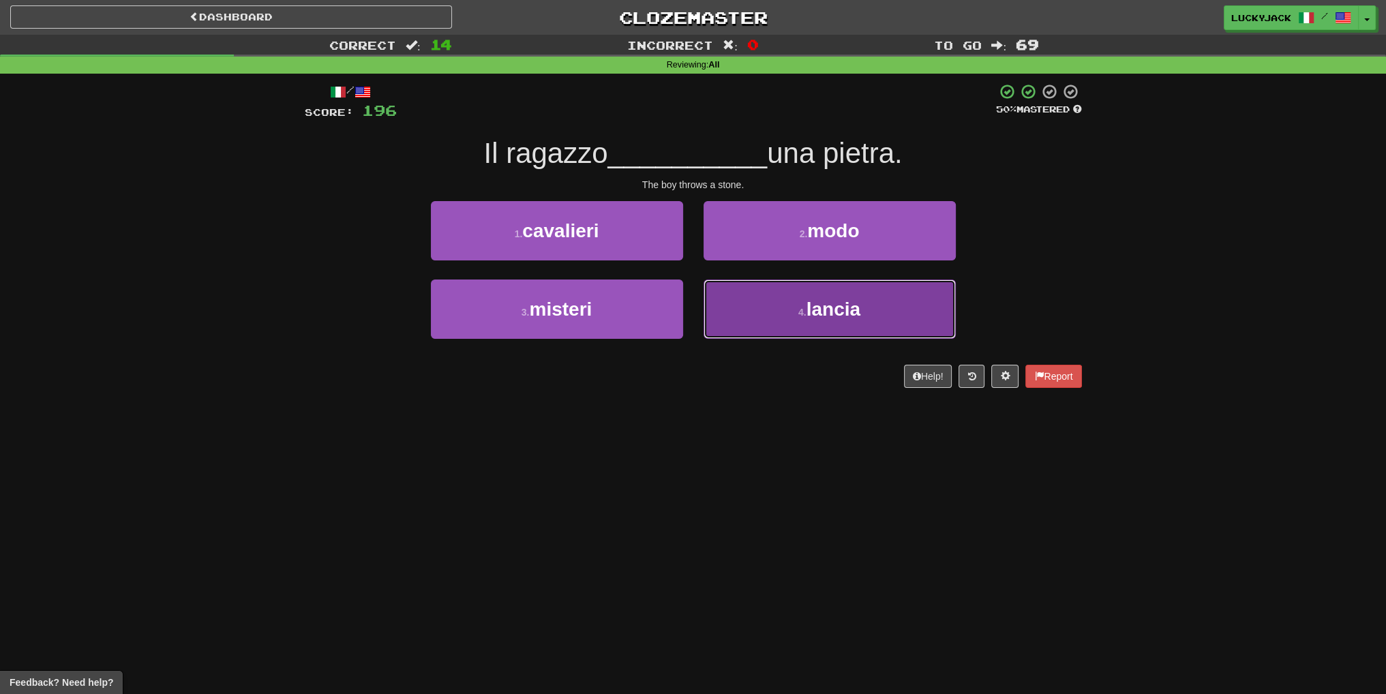
click at [706, 295] on button "4 . lancia" at bounding box center [830, 309] width 252 height 59
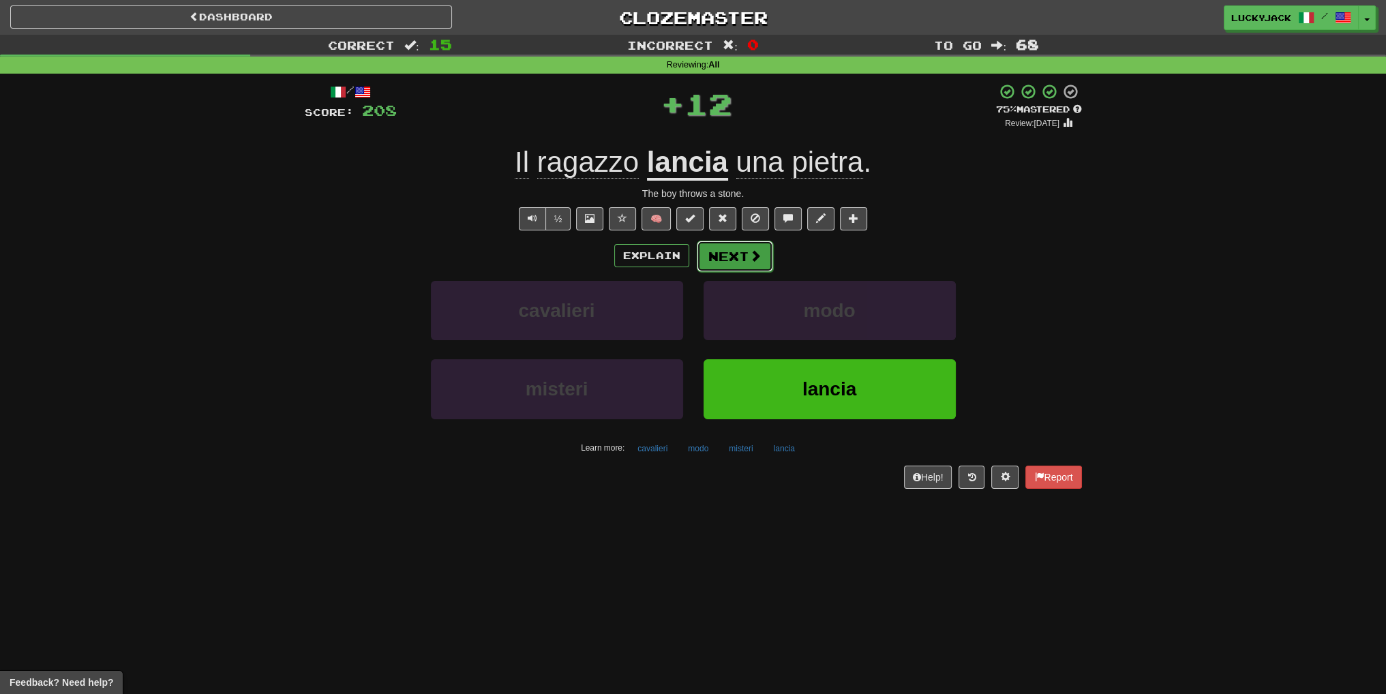
click at [711, 252] on button "Next" at bounding box center [735, 256] width 76 height 31
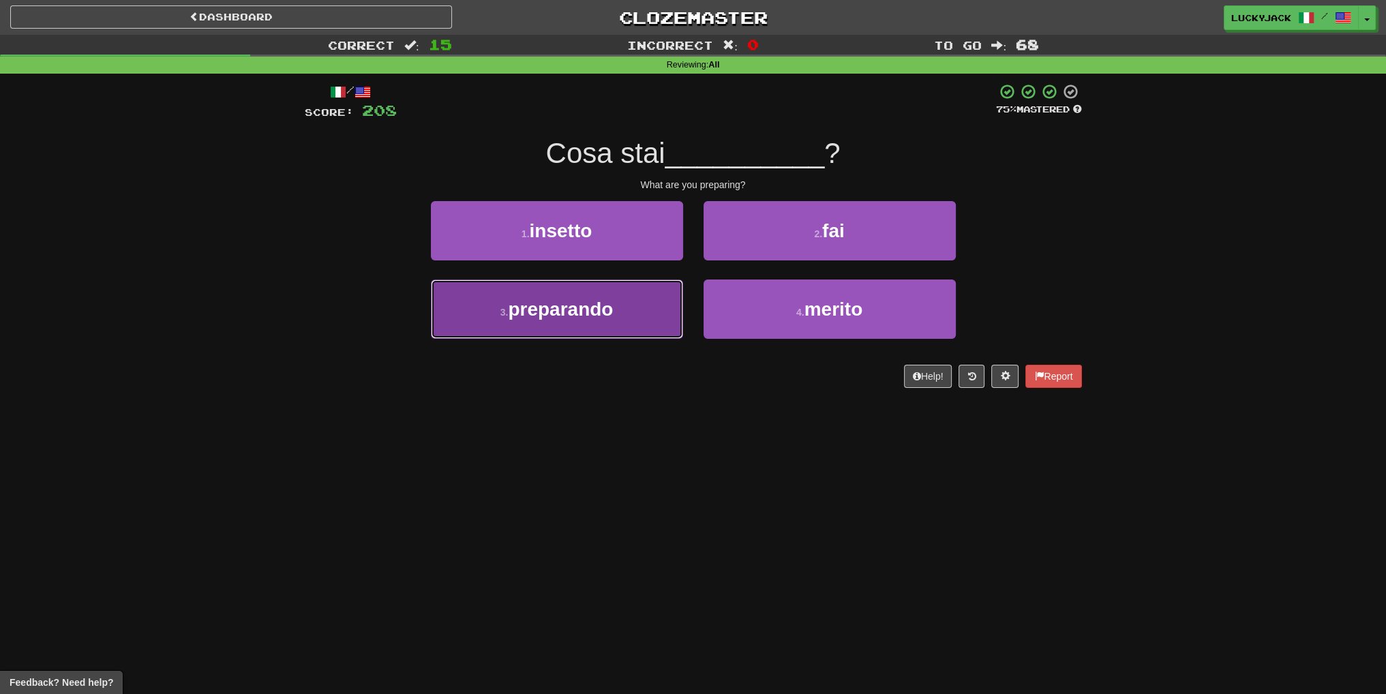
click at [651, 306] on button "3 . preparando" at bounding box center [557, 309] width 252 height 59
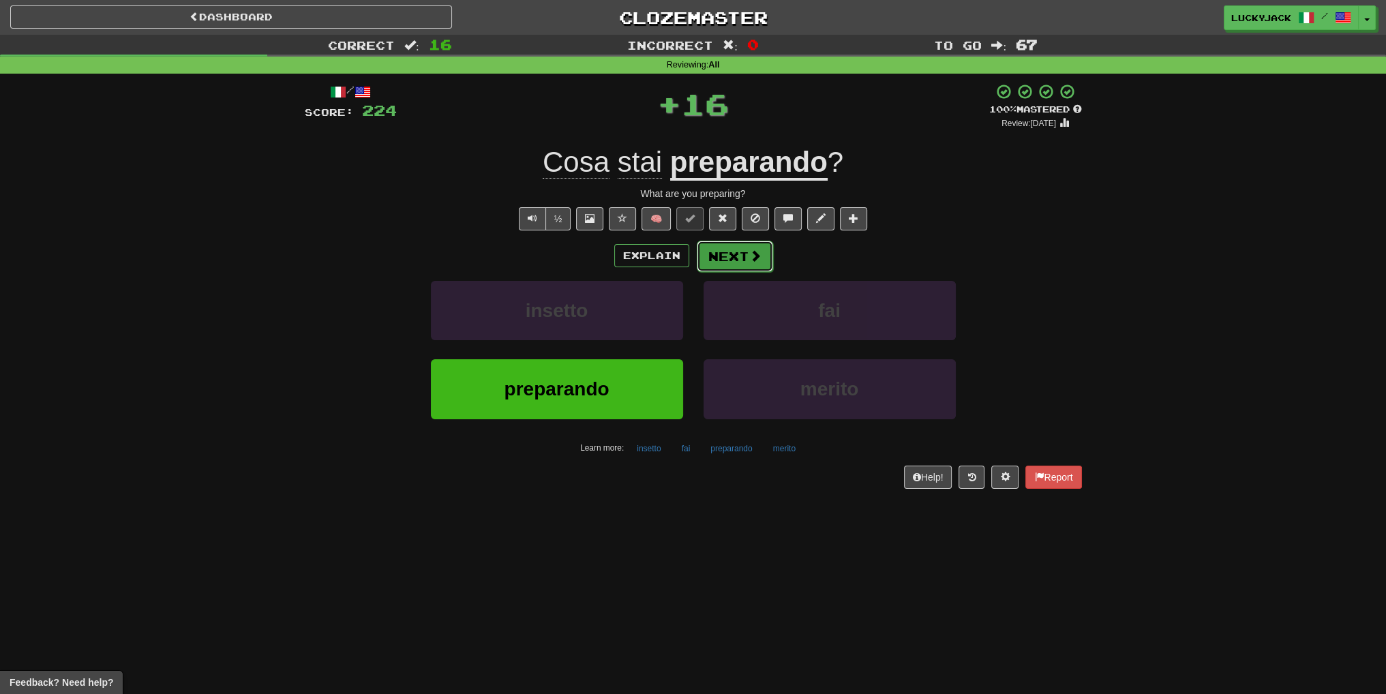
click at [715, 254] on button "Next" at bounding box center [735, 256] width 76 height 31
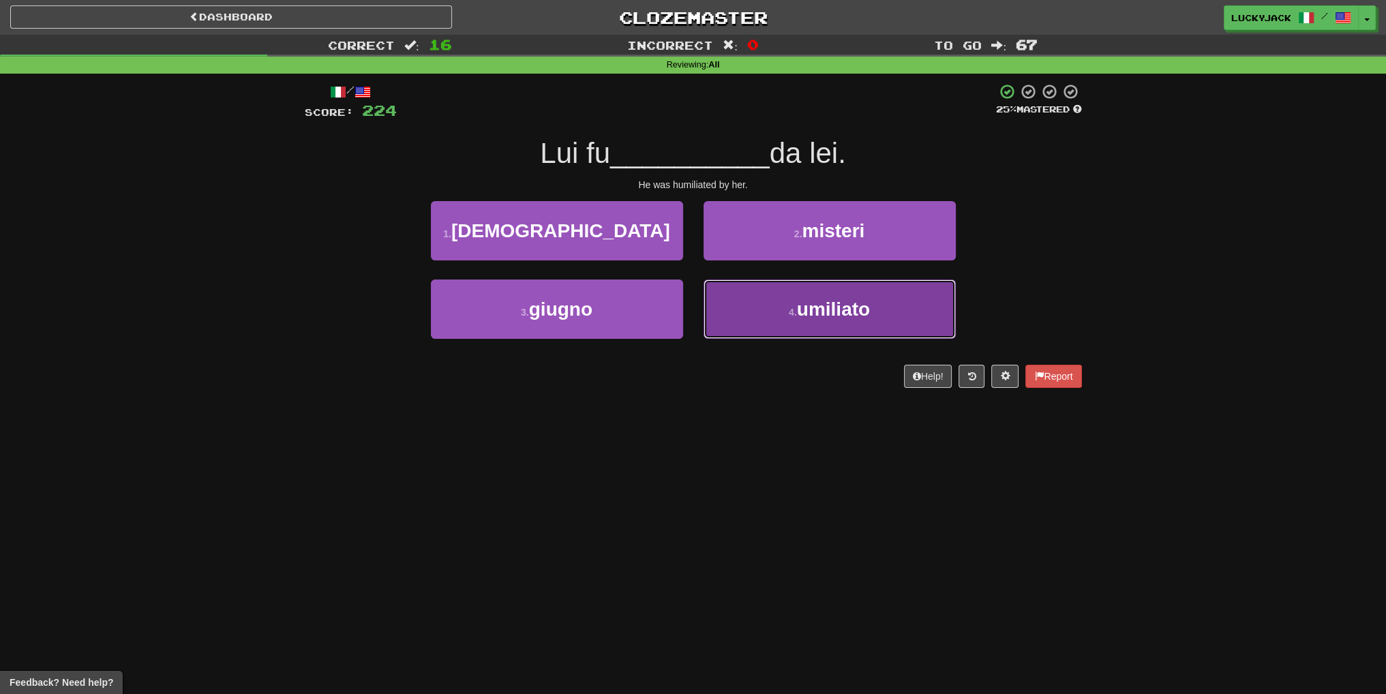
click at [726, 300] on button "4 . umiliato" at bounding box center [830, 309] width 252 height 59
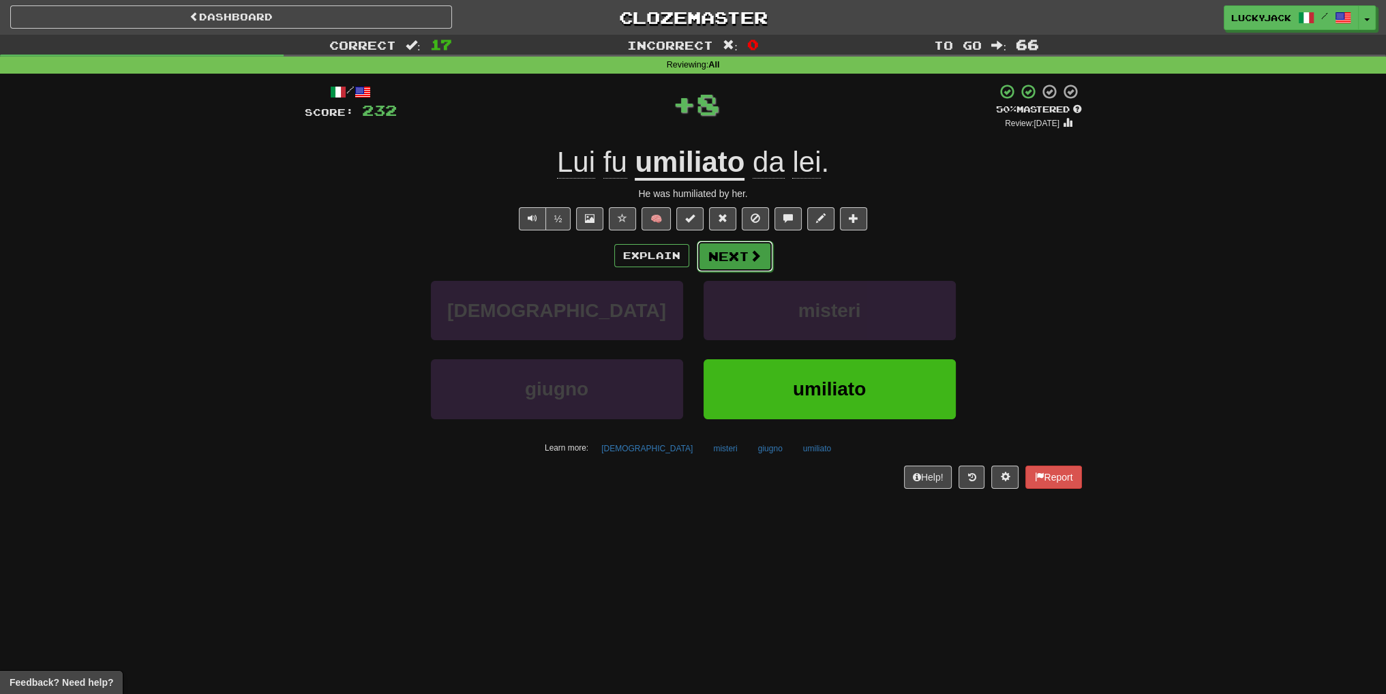
click at [715, 256] on button "Next" at bounding box center [735, 256] width 76 height 31
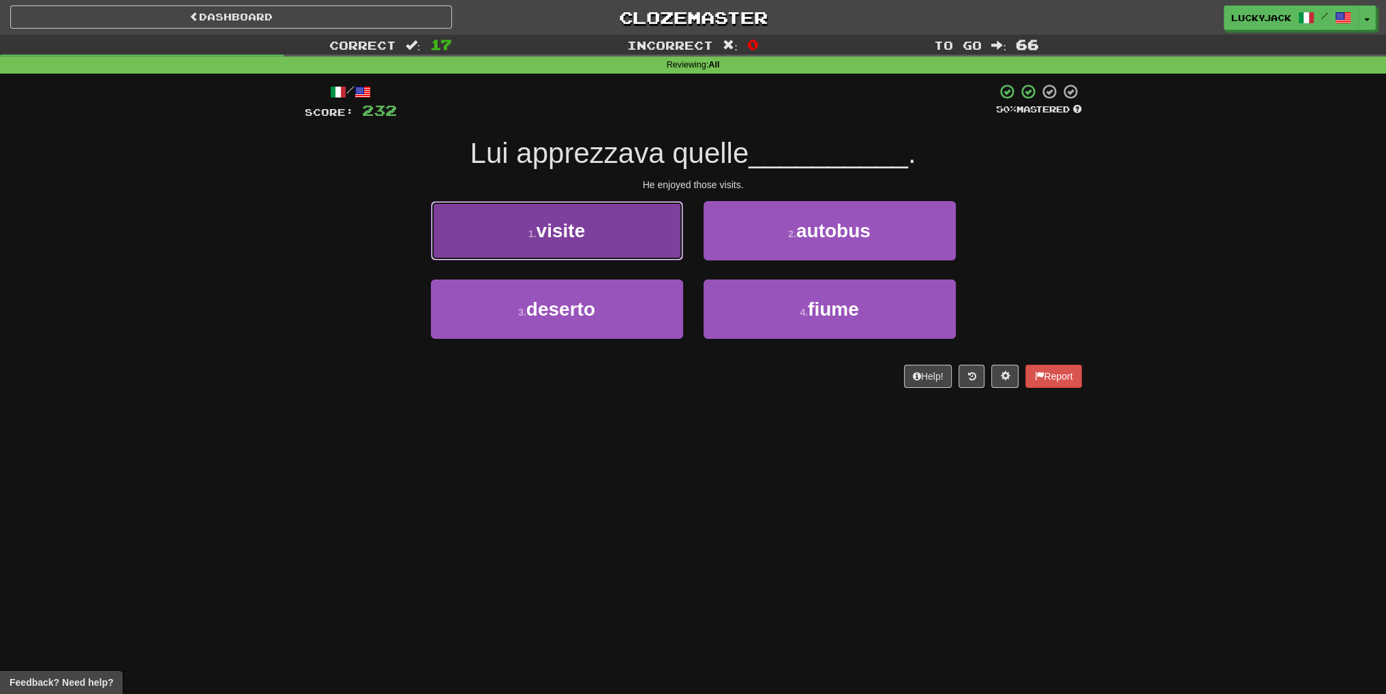
click at [615, 239] on button "1 . visite" at bounding box center [557, 230] width 252 height 59
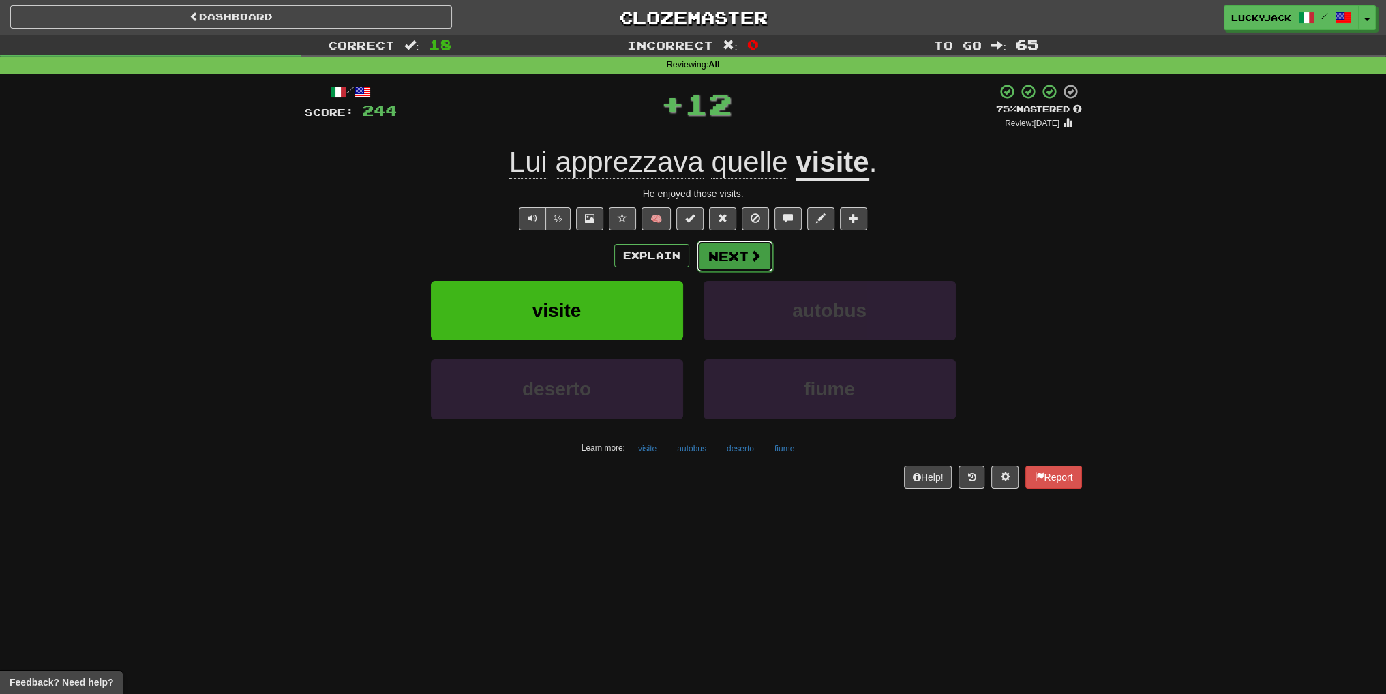
click at [728, 258] on button "Next" at bounding box center [735, 256] width 76 height 31
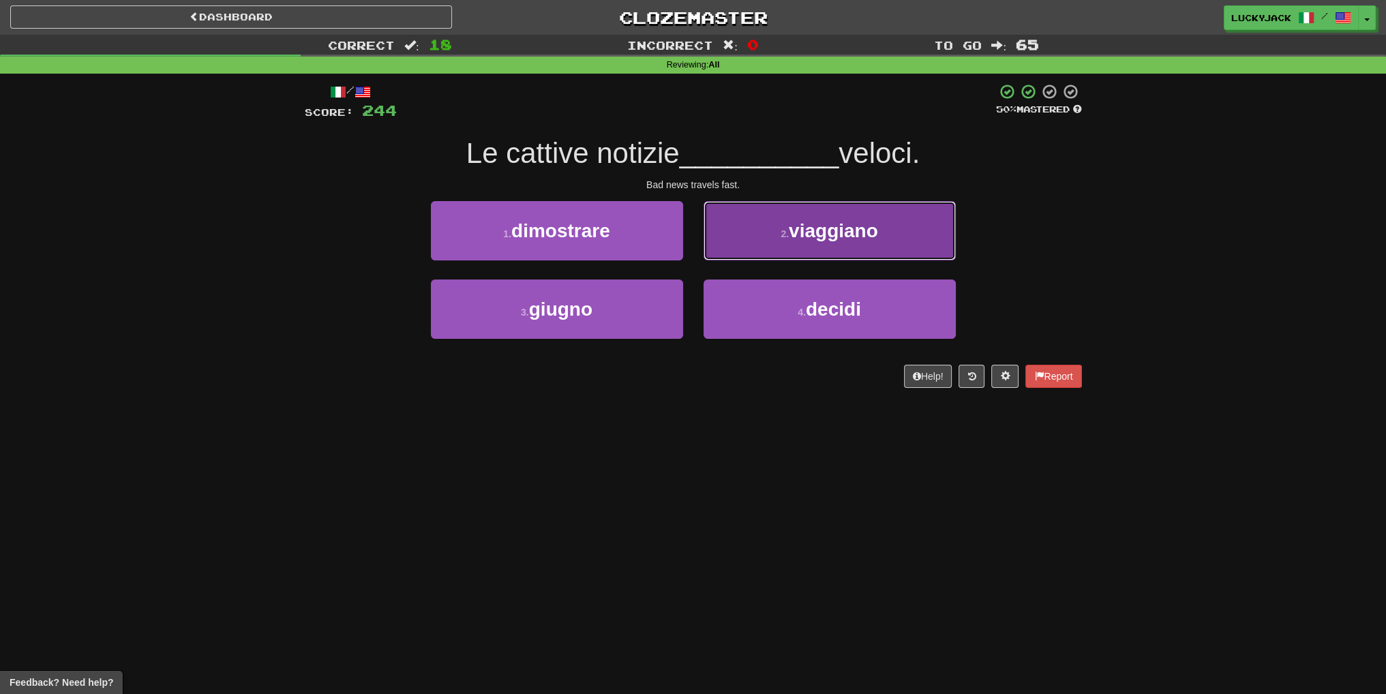
click at [749, 235] on button "2 . viaggiano" at bounding box center [830, 230] width 252 height 59
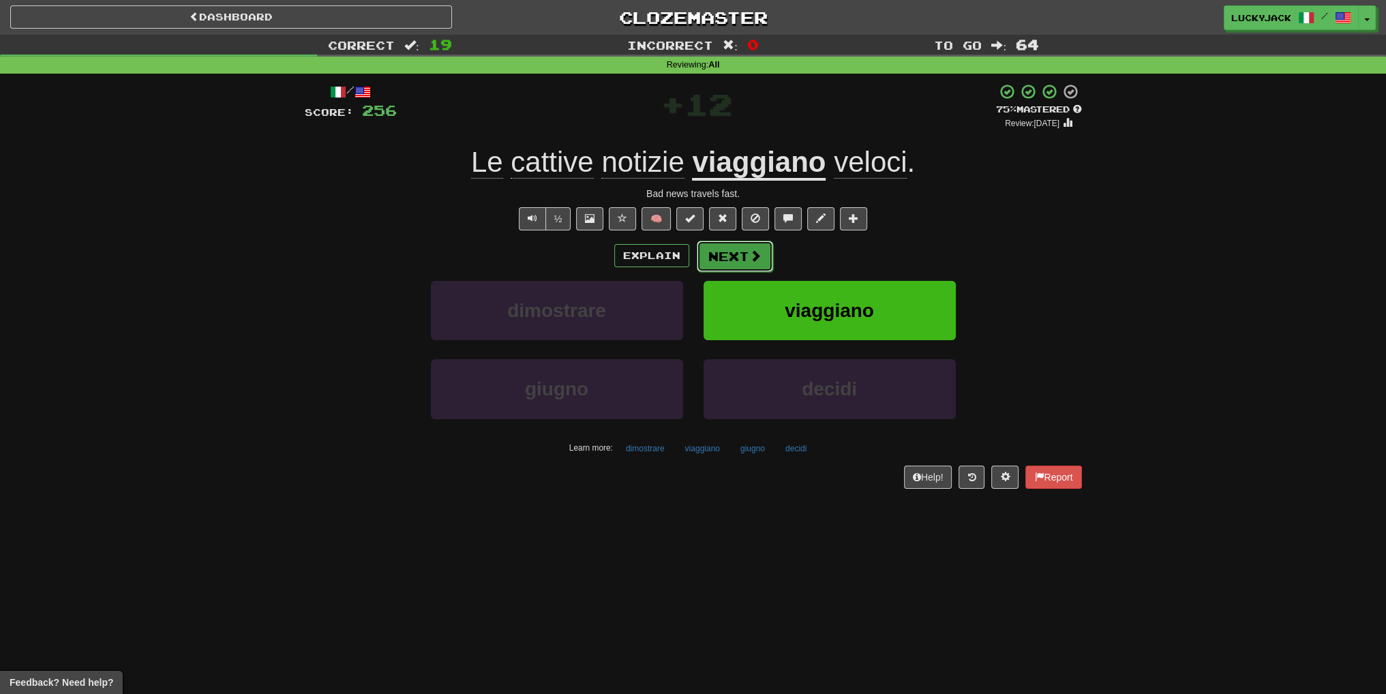
click at [726, 257] on button "Next" at bounding box center [735, 256] width 76 height 31
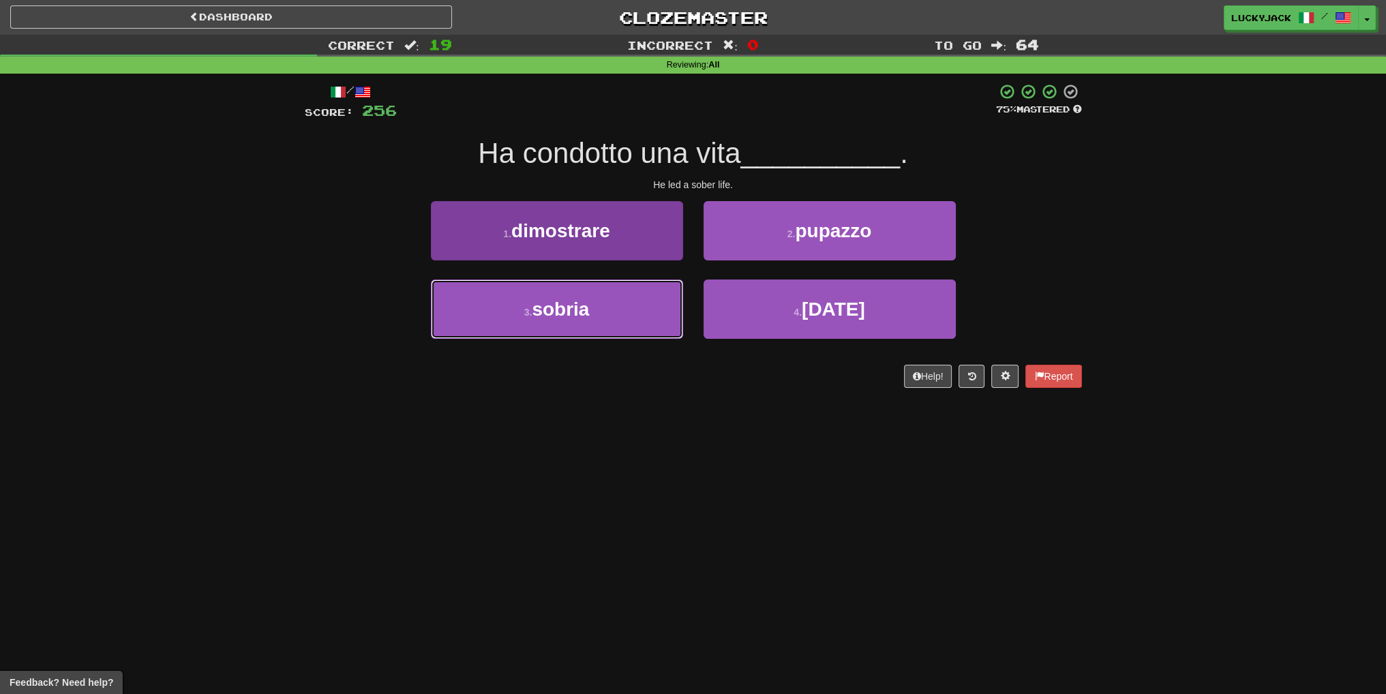
click at [649, 297] on button "3 . sobria" at bounding box center [557, 309] width 252 height 59
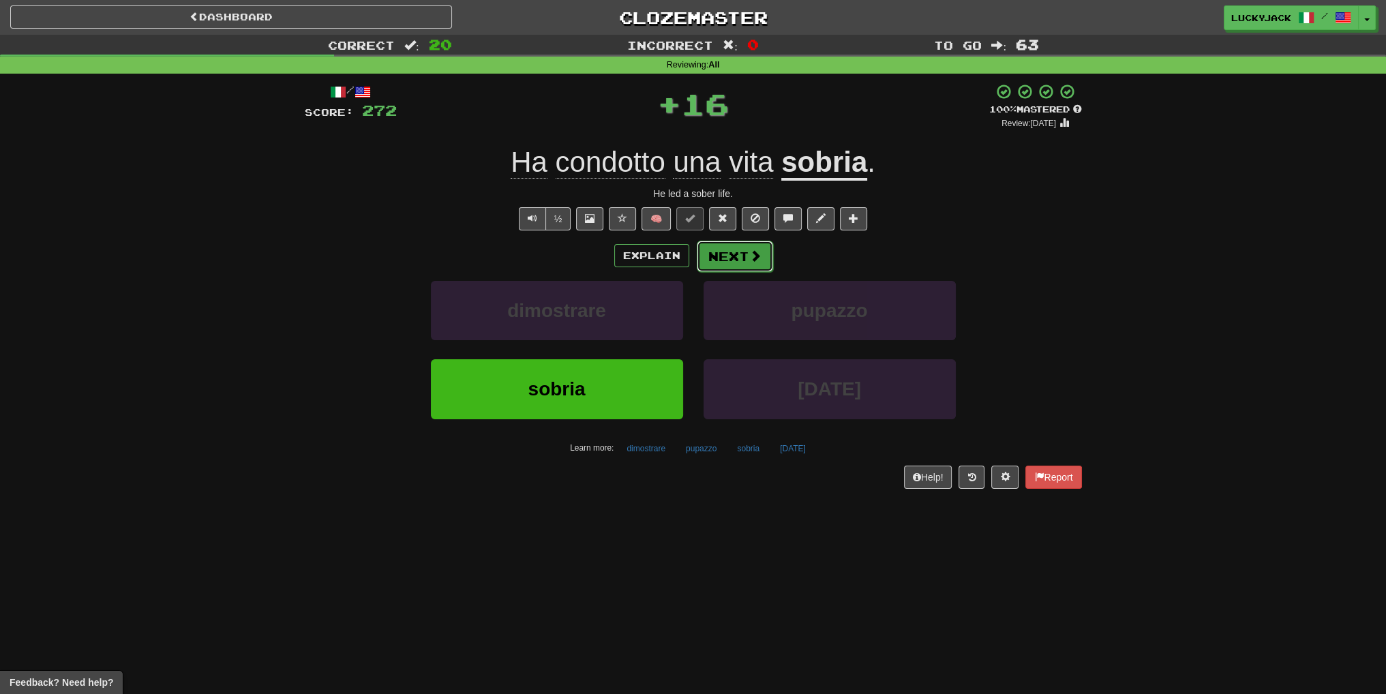
click at [733, 266] on button "Next" at bounding box center [735, 256] width 76 height 31
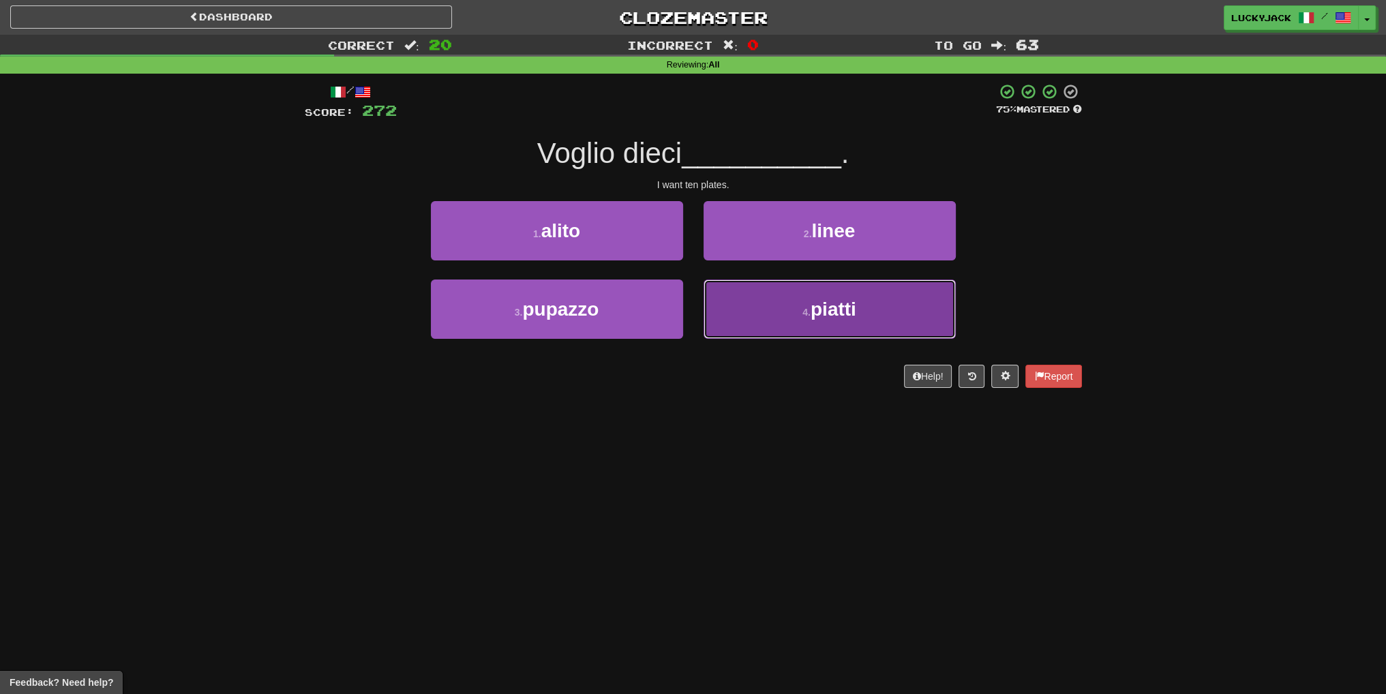
click at [724, 303] on button "4 . piatti" at bounding box center [830, 309] width 252 height 59
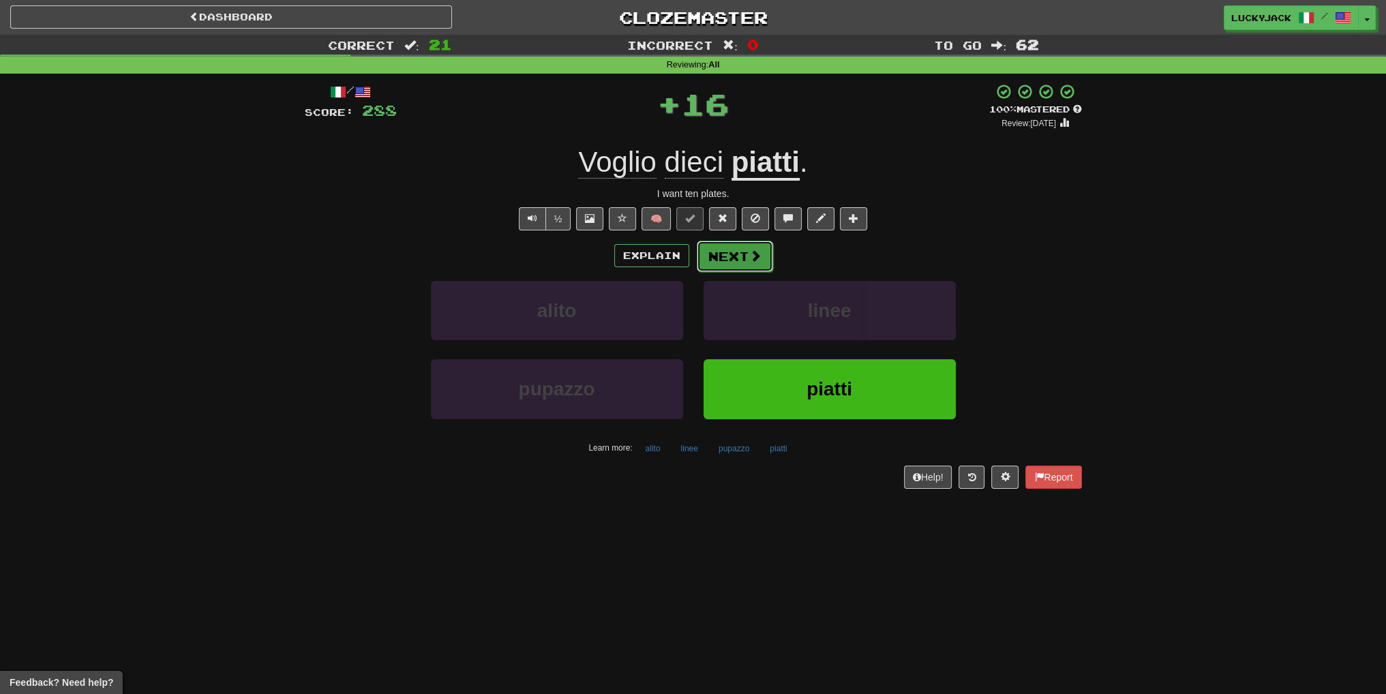
click at [720, 250] on button "Next" at bounding box center [735, 256] width 76 height 31
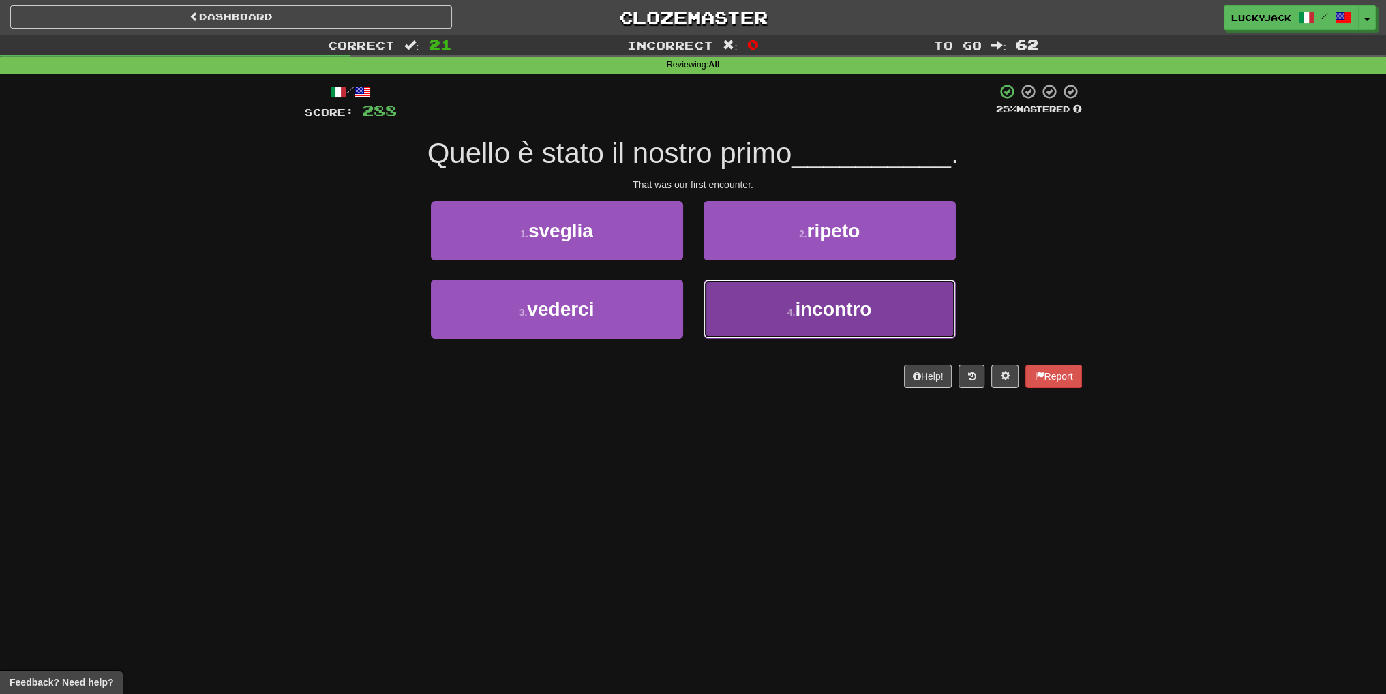
click at [733, 317] on button "4 . incontro" at bounding box center [830, 309] width 252 height 59
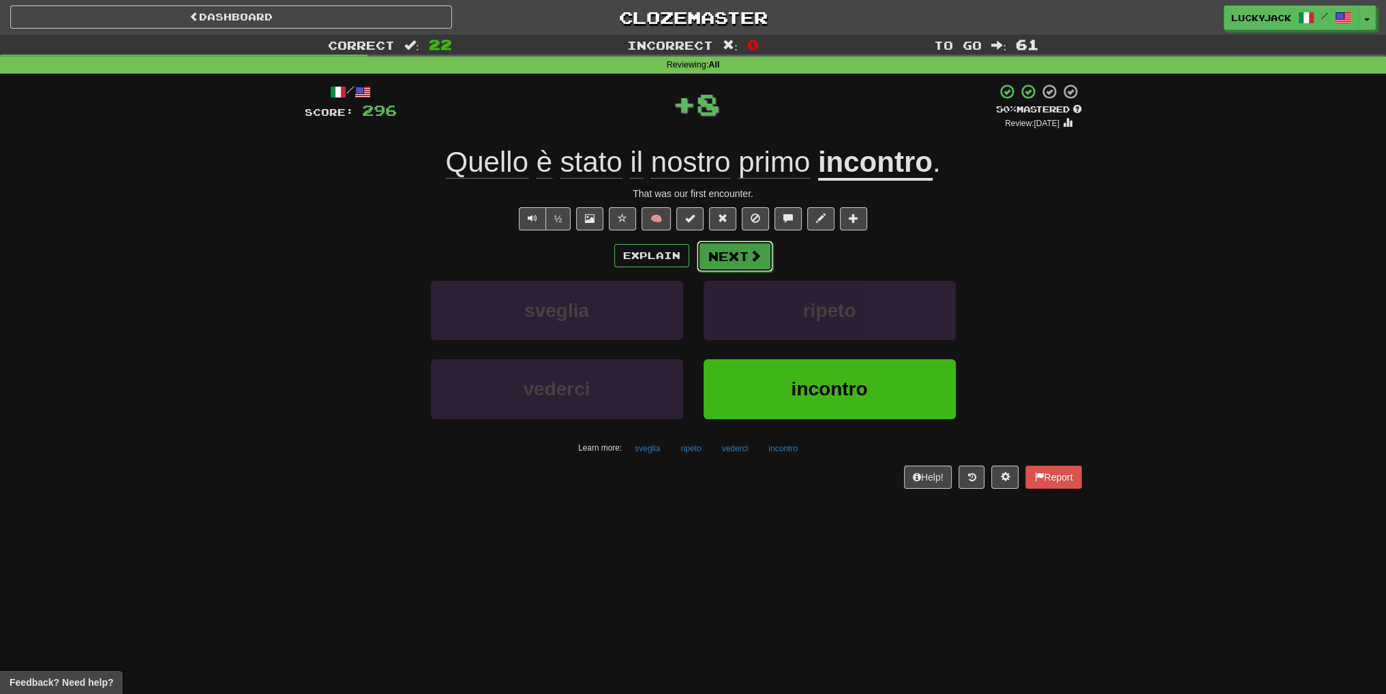
click at [735, 250] on button "Next" at bounding box center [735, 256] width 76 height 31
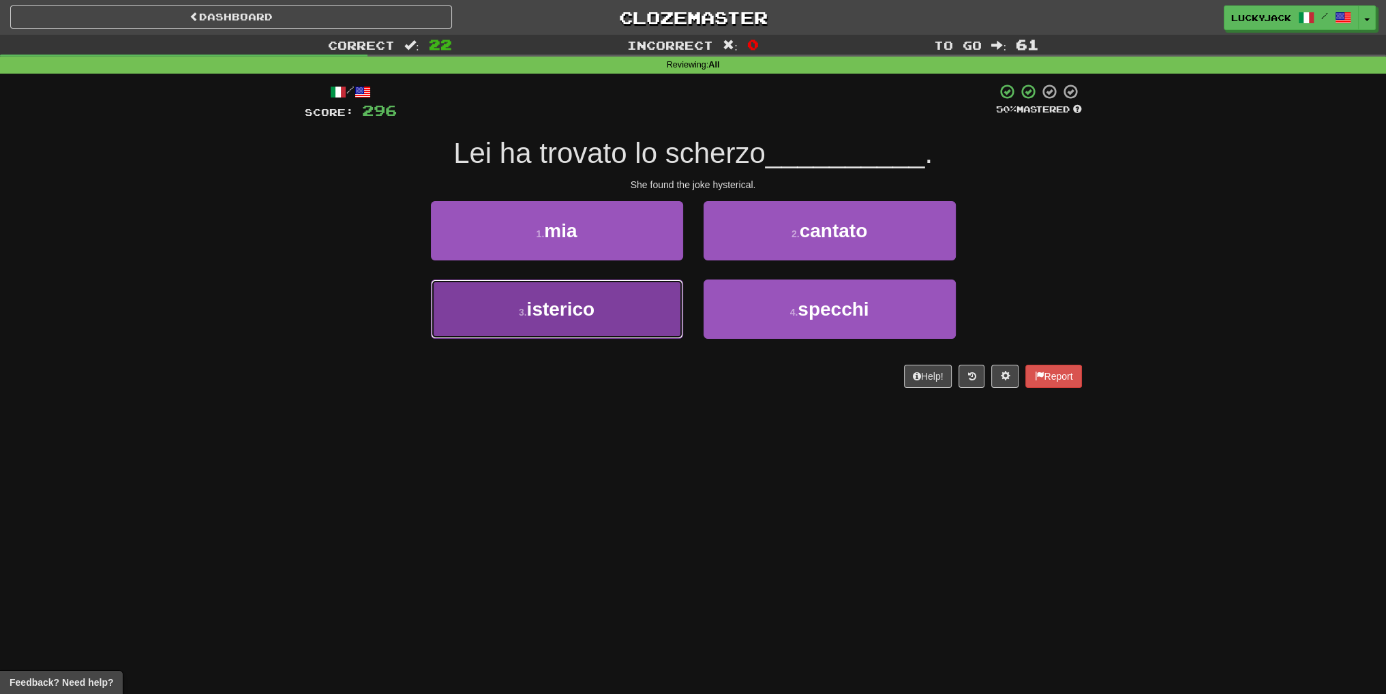
click at [617, 303] on button "3 . isterico" at bounding box center [557, 309] width 252 height 59
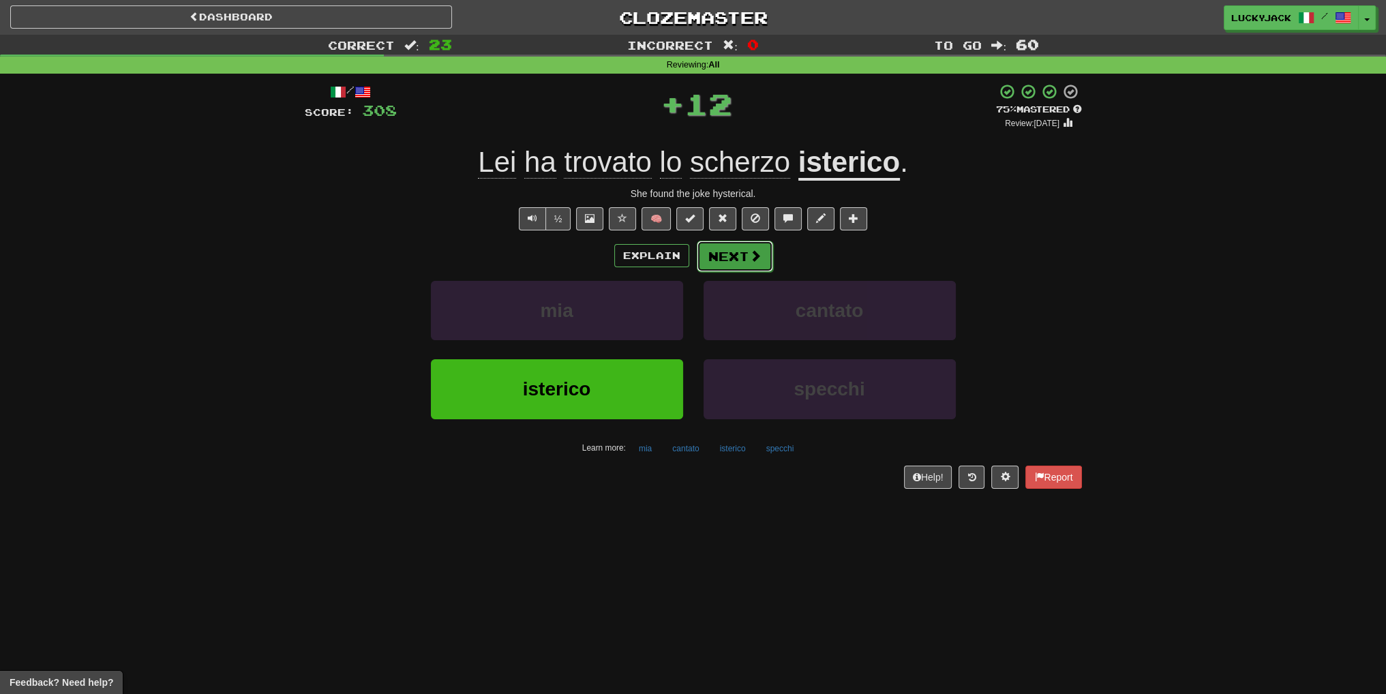
click at [745, 264] on button "Next" at bounding box center [735, 256] width 76 height 31
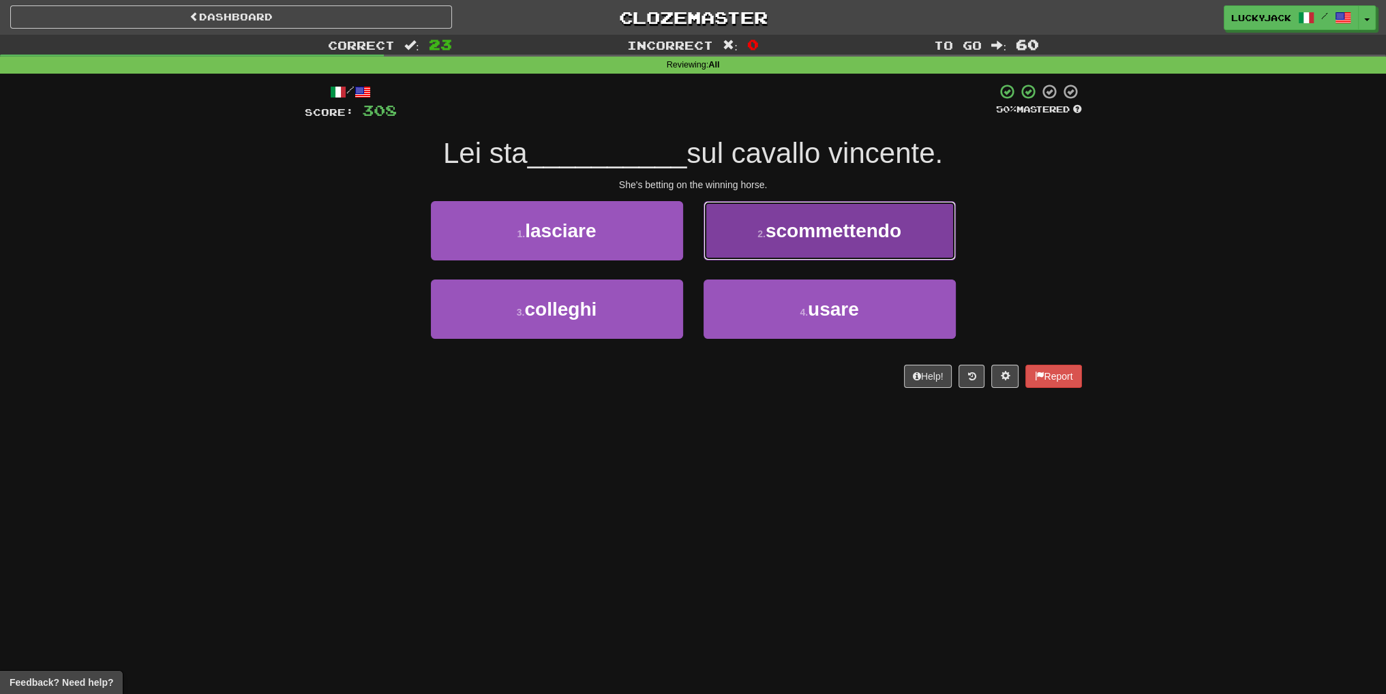
click at [740, 243] on button "2 . scommettendo" at bounding box center [830, 230] width 252 height 59
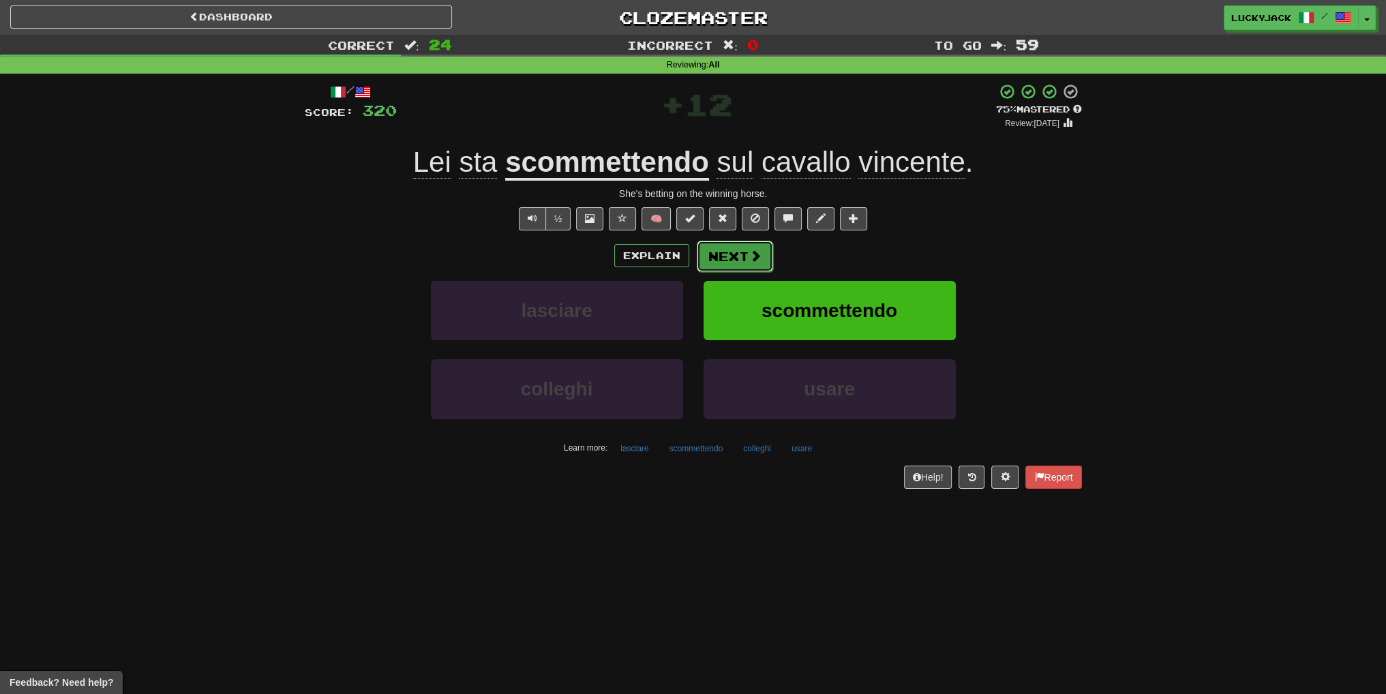
click at [715, 252] on button "Next" at bounding box center [735, 256] width 76 height 31
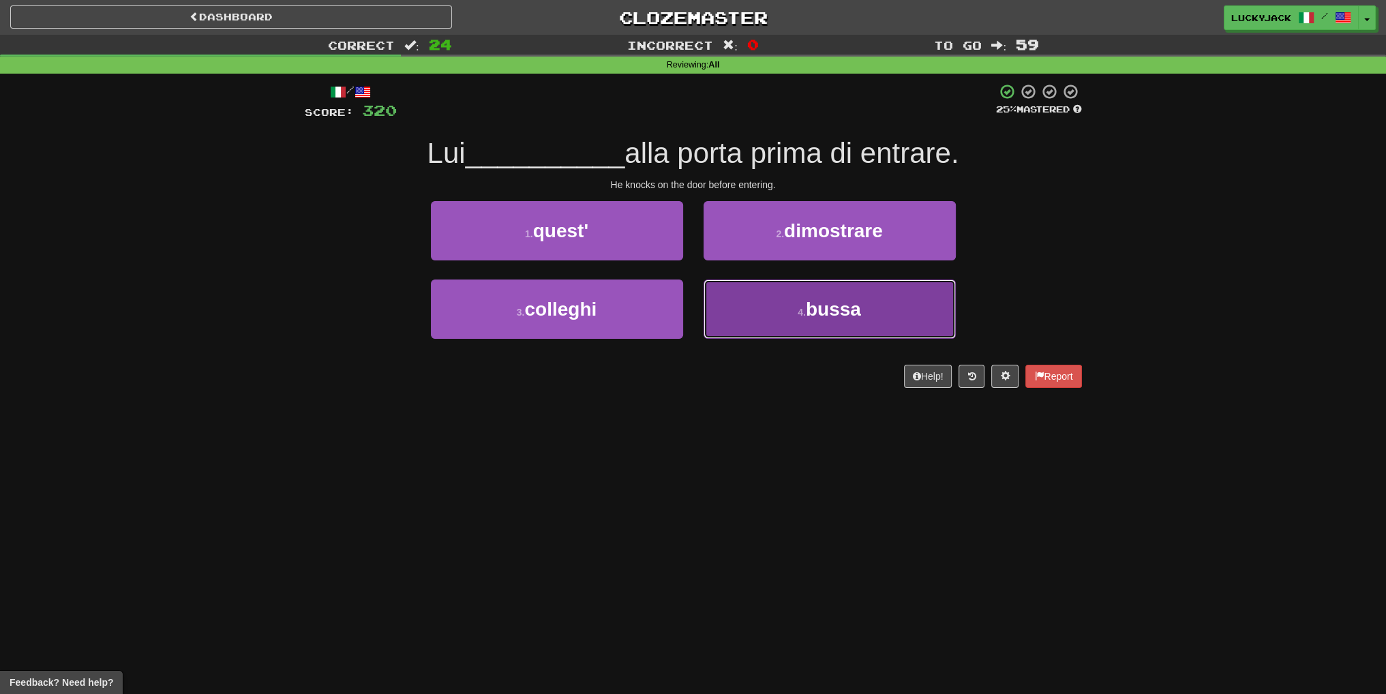
click at [788, 298] on button "4 . bussa" at bounding box center [830, 309] width 252 height 59
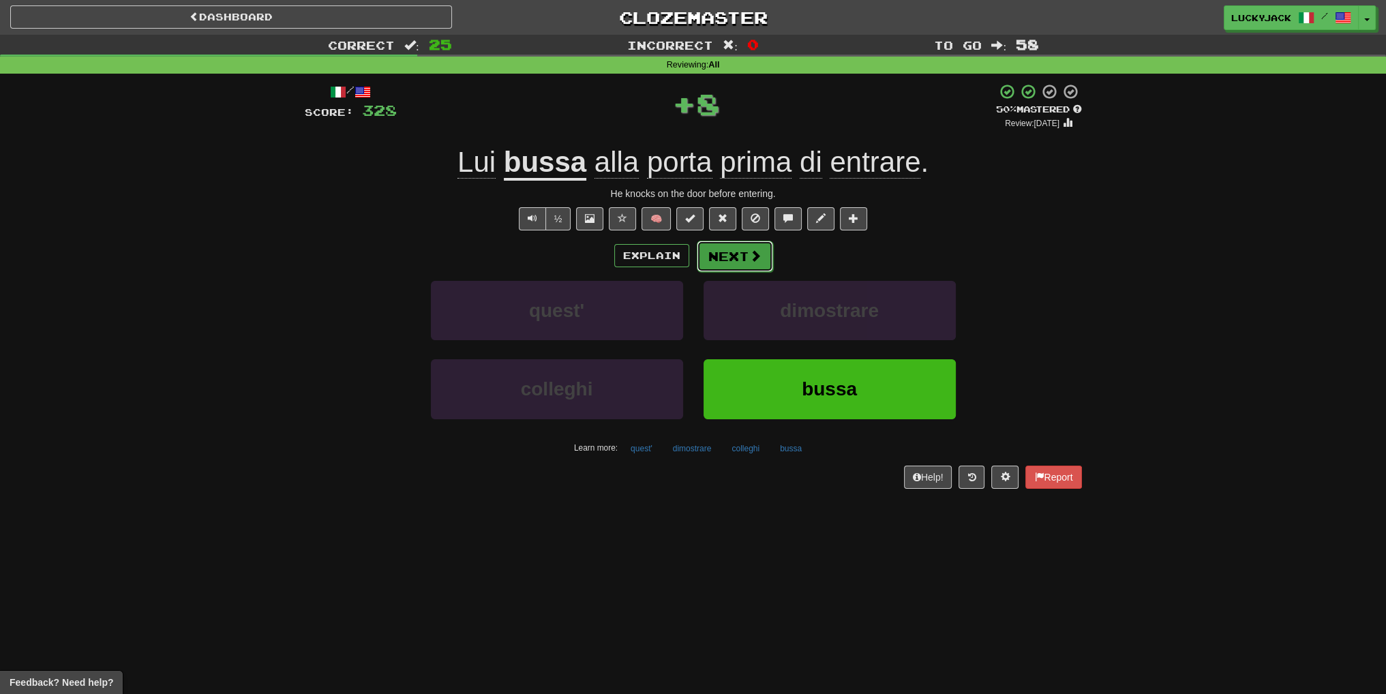
click at [730, 248] on button "Next" at bounding box center [735, 256] width 76 height 31
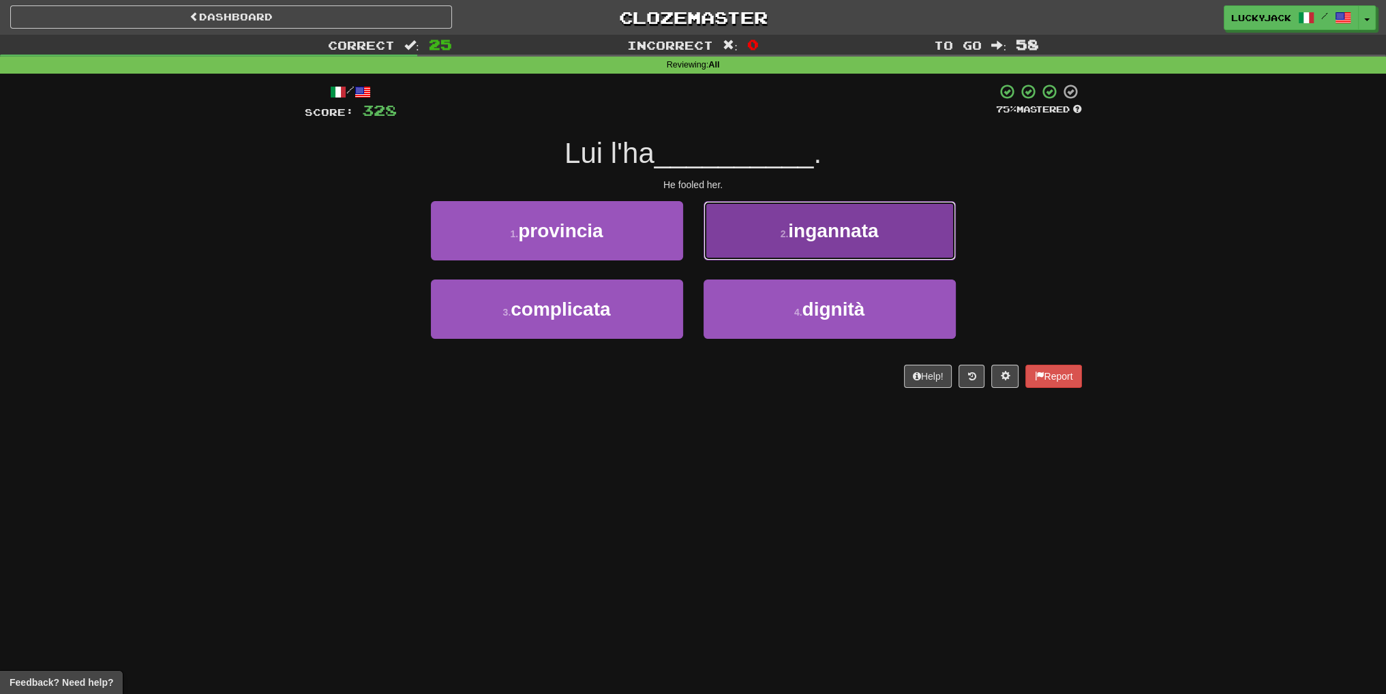
click at [766, 234] on button "2 . ingannata" at bounding box center [830, 230] width 252 height 59
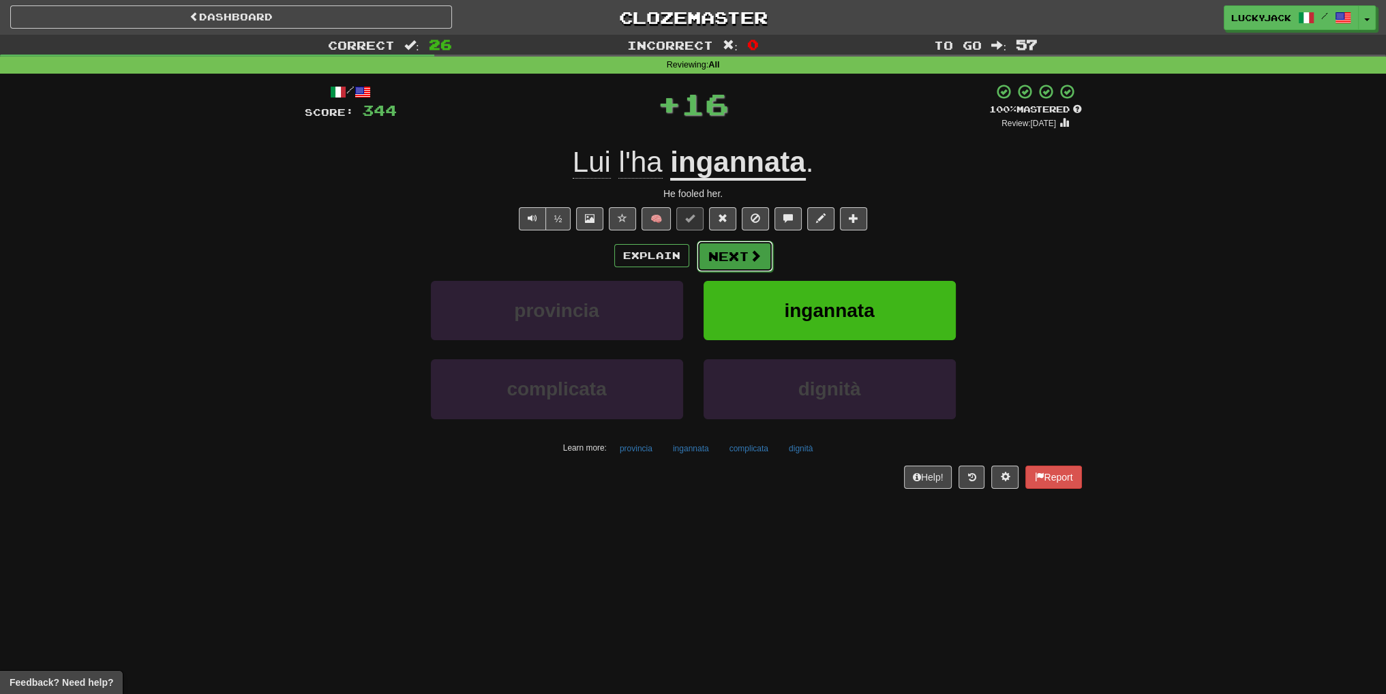
click at [742, 258] on button "Next" at bounding box center [735, 256] width 76 height 31
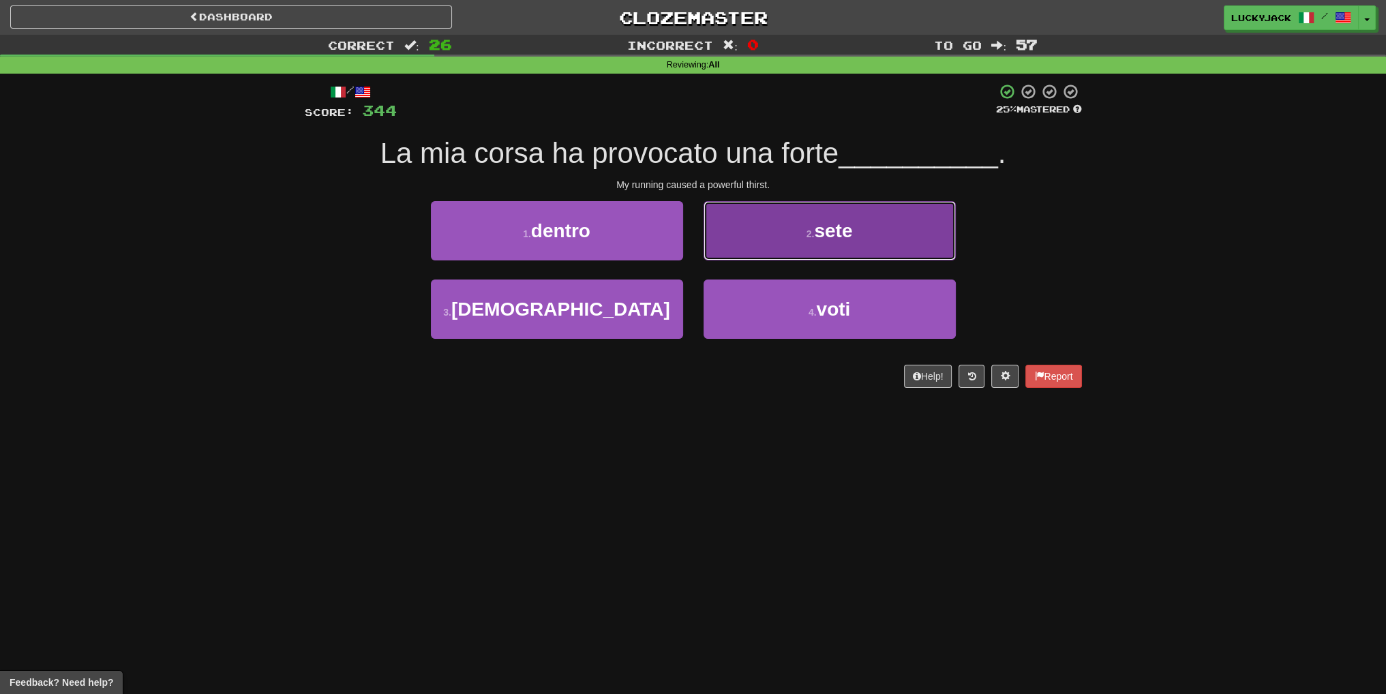
click at [766, 246] on button "2 . sete" at bounding box center [830, 230] width 252 height 59
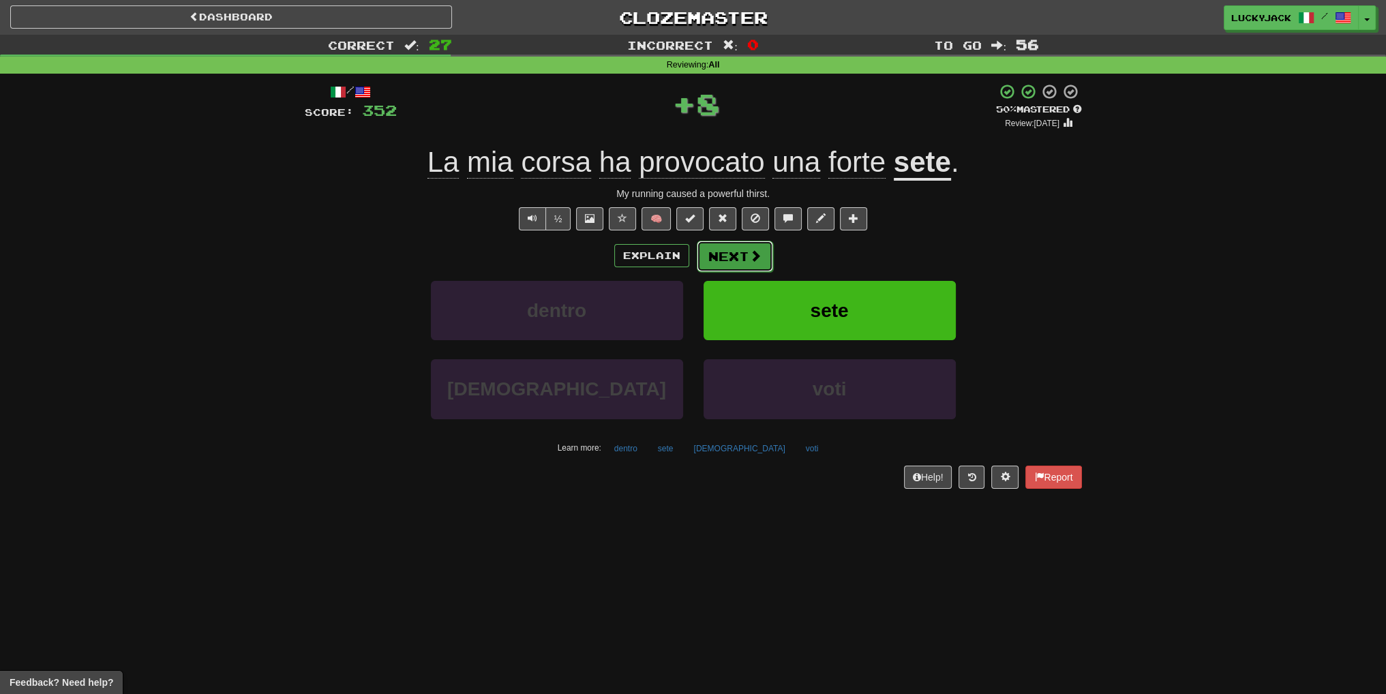
click at [764, 246] on button "Next" at bounding box center [735, 256] width 76 height 31
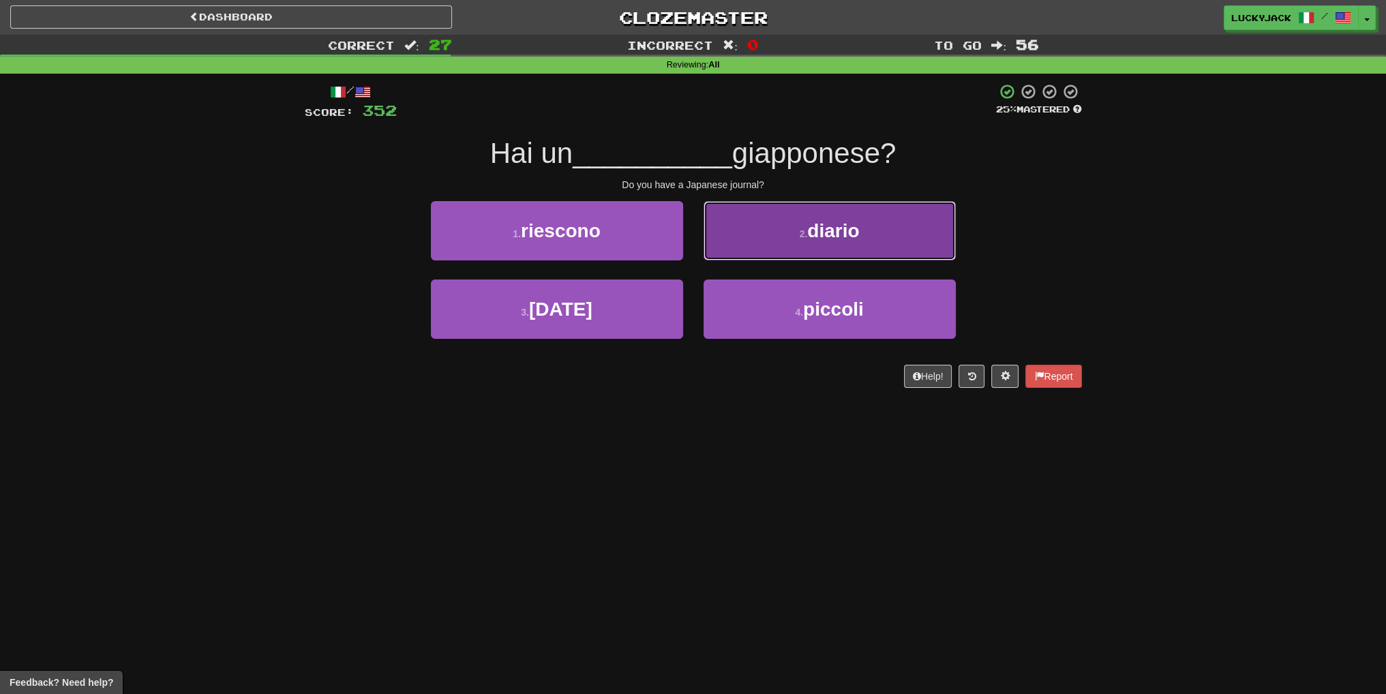
click at [753, 250] on button "2 . diario" at bounding box center [830, 230] width 252 height 59
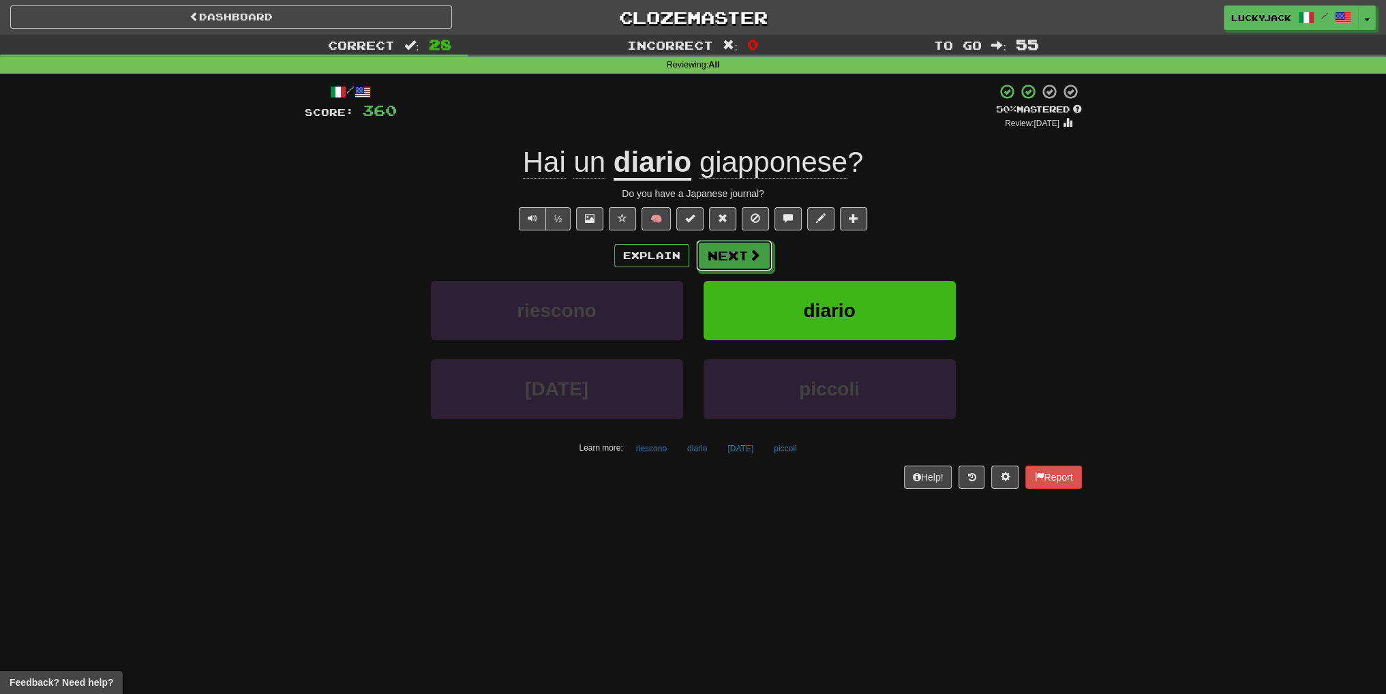
click at [753, 250] on span at bounding box center [755, 255] width 12 height 12
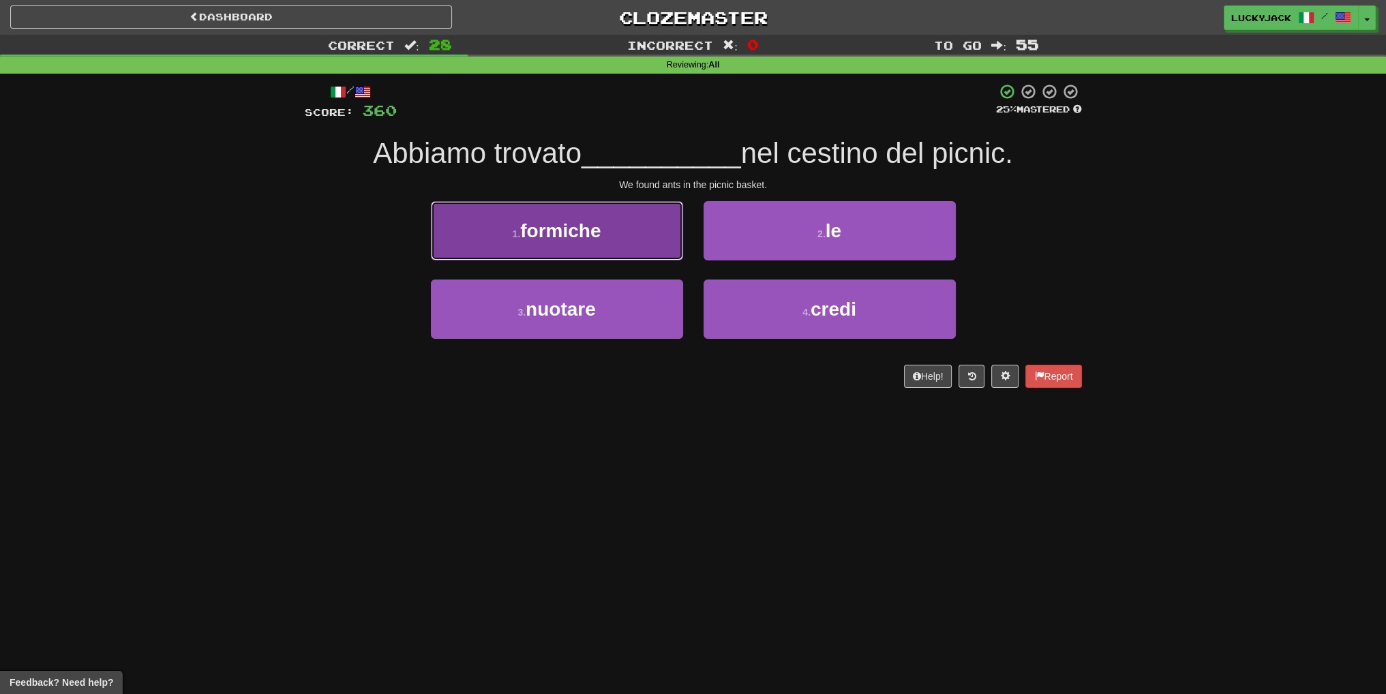
click at [627, 228] on button "1 . formiche" at bounding box center [557, 230] width 252 height 59
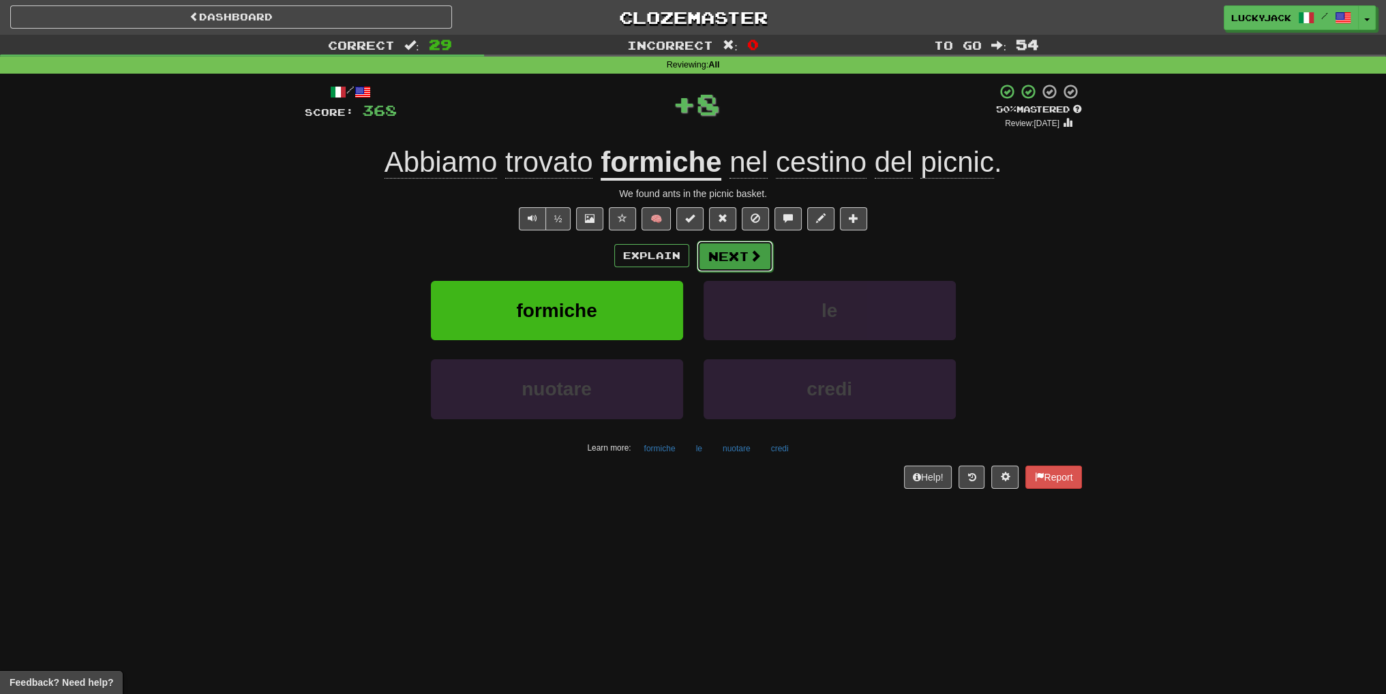
click at [728, 261] on button "Next" at bounding box center [735, 256] width 76 height 31
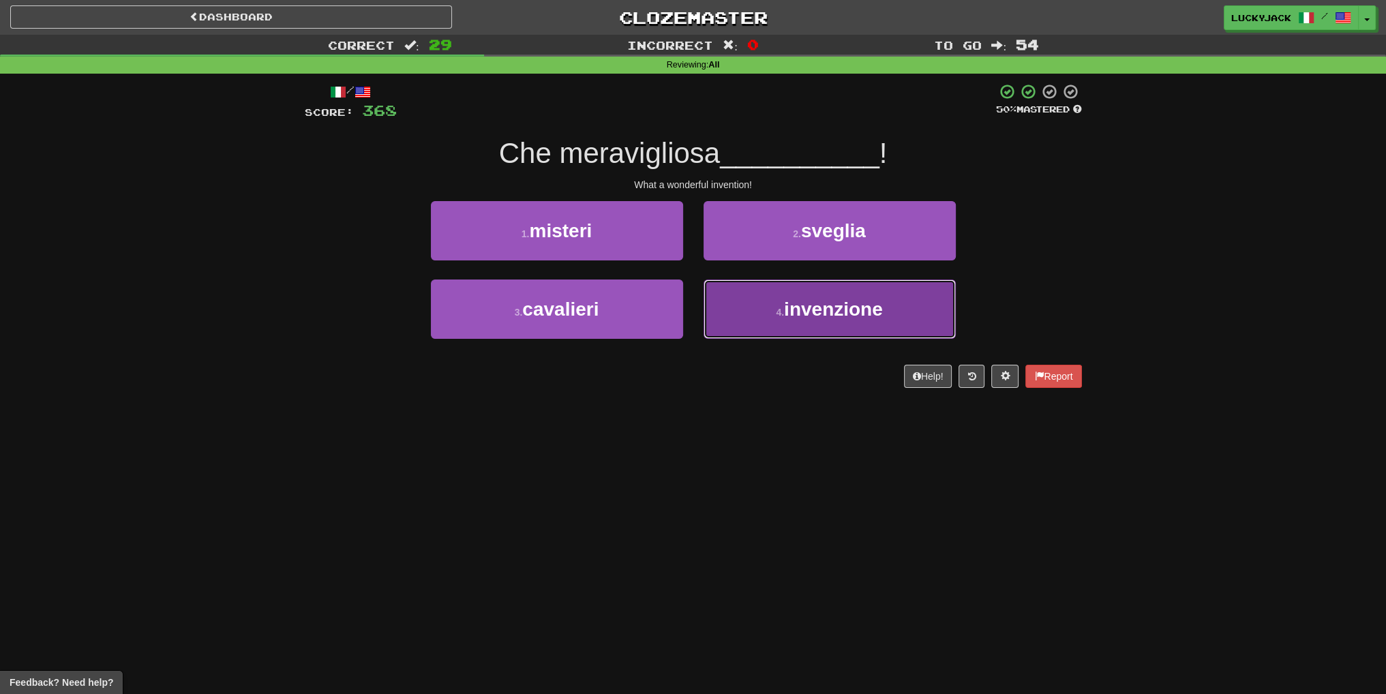
click at [791, 318] on span "invenzione" at bounding box center [833, 309] width 99 height 21
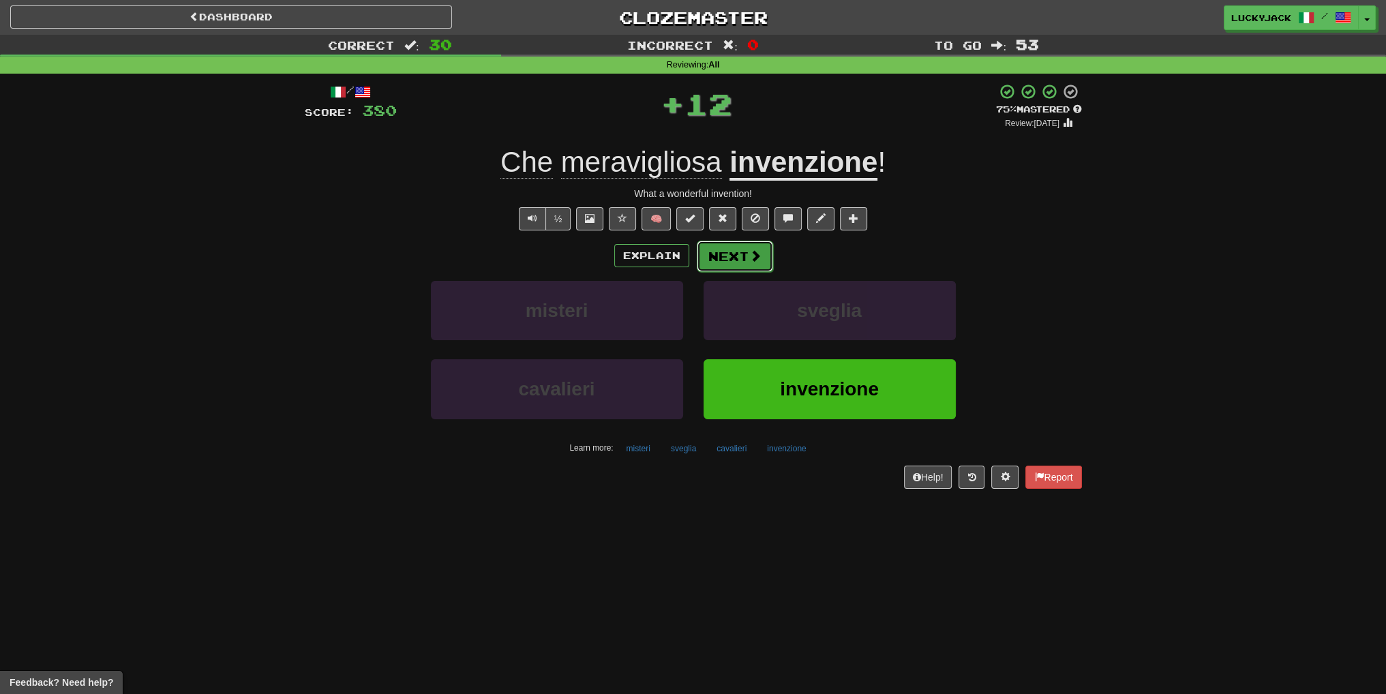
click at [711, 258] on button "Next" at bounding box center [735, 256] width 76 height 31
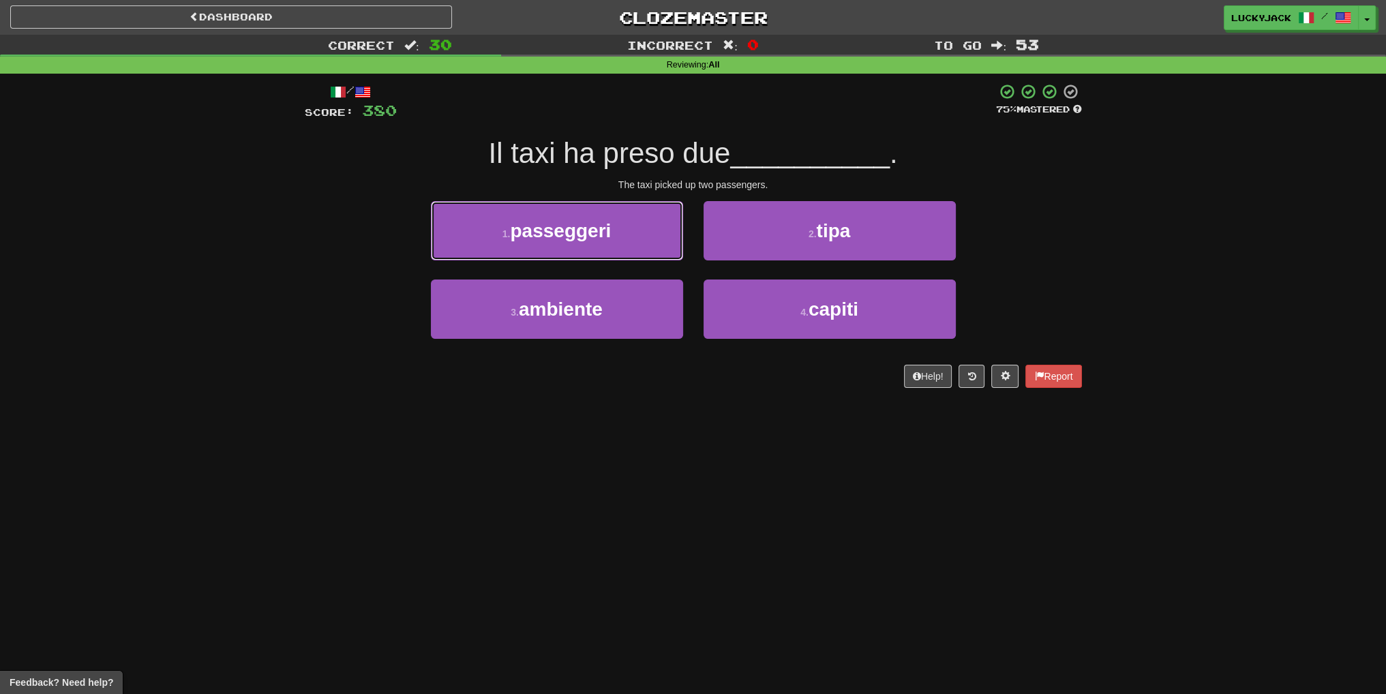
click at [615, 239] on button "1 . passeggeri" at bounding box center [557, 230] width 252 height 59
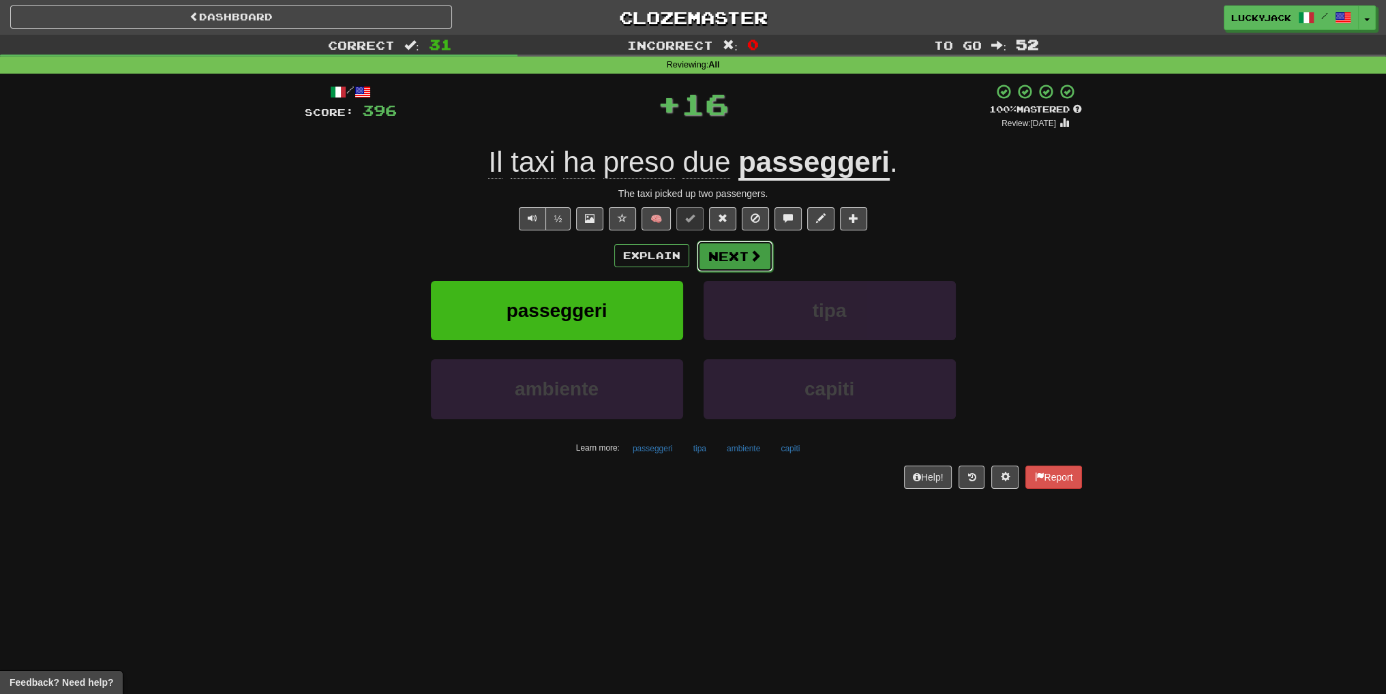
click at [758, 257] on span at bounding box center [755, 256] width 12 height 12
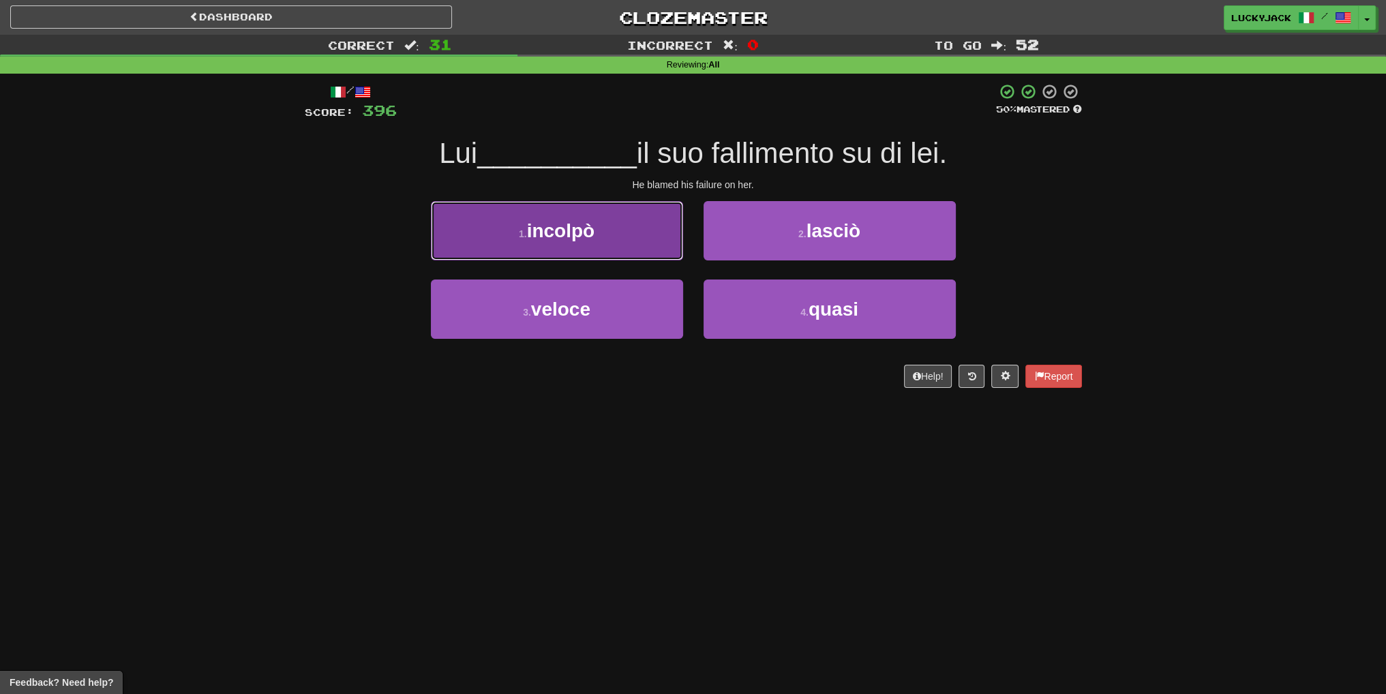
click at [581, 230] on span "incolpò" at bounding box center [561, 230] width 68 height 21
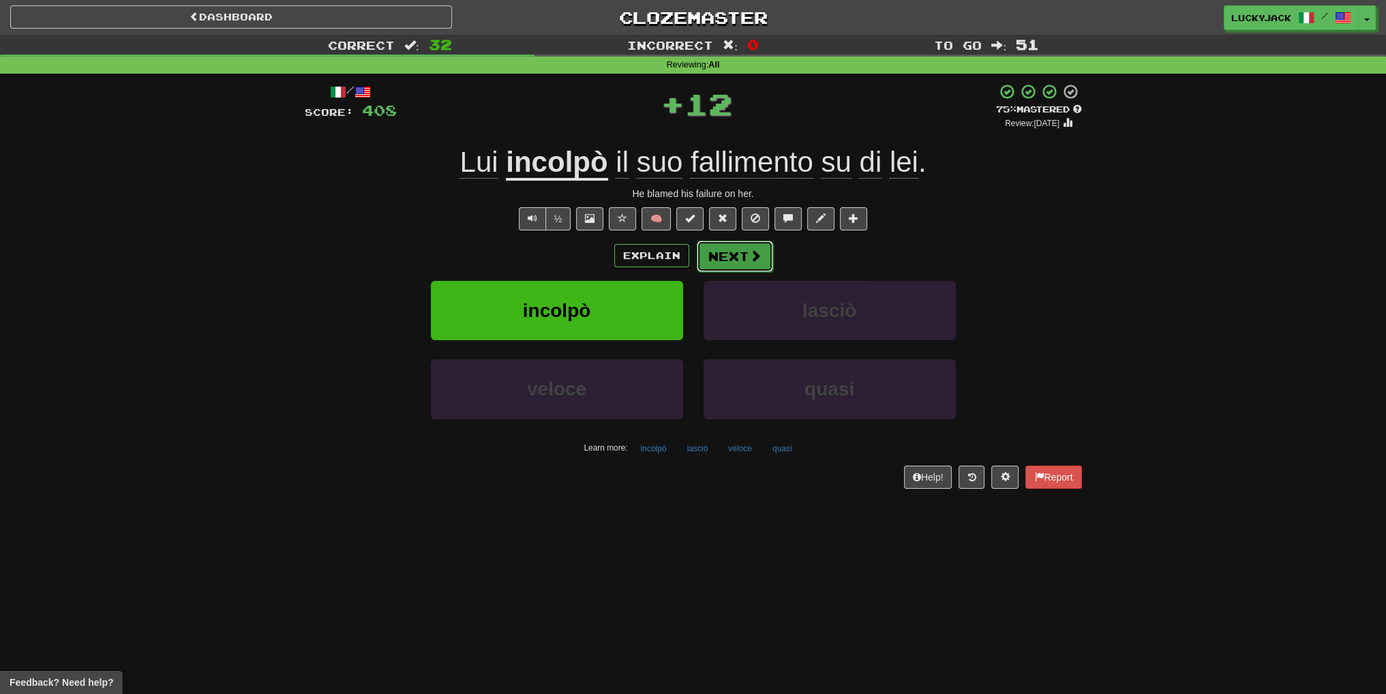
click at [757, 241] on button "Next" at bounding box center [735, 256] width 76 height 31
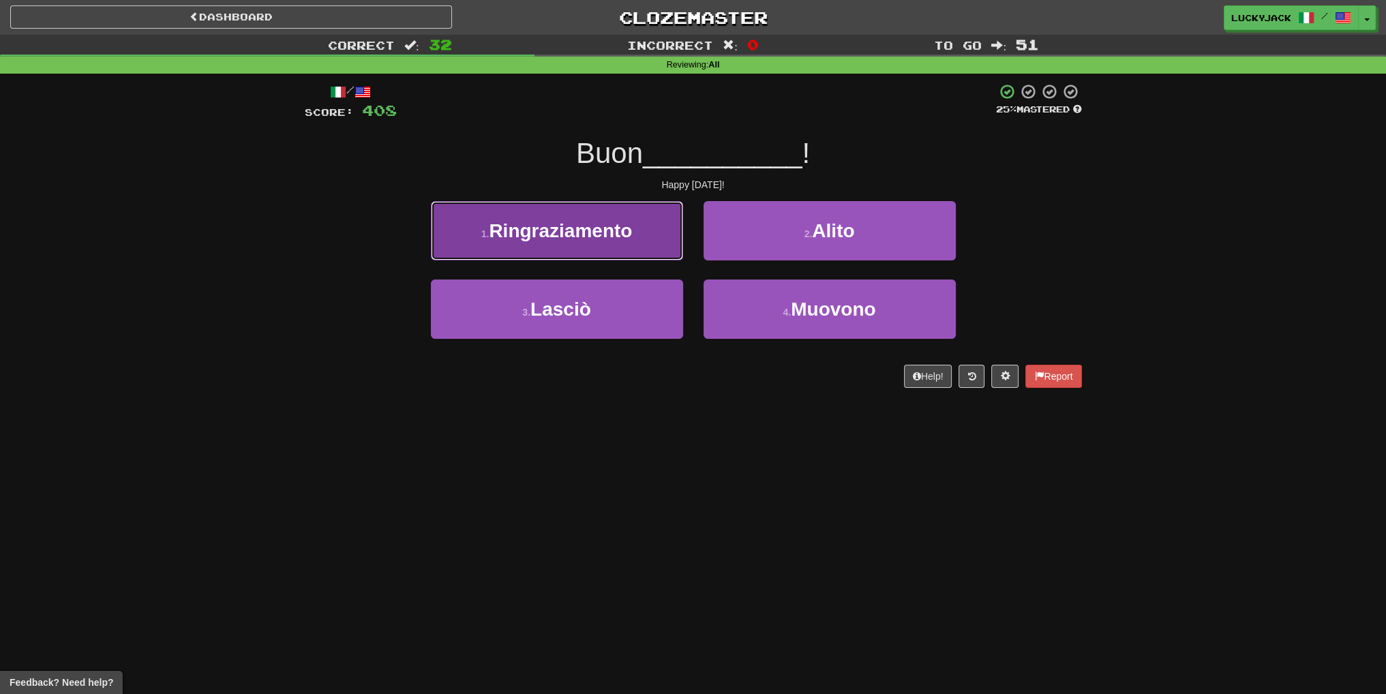
click at [657, 233] on button "1 . Ringraziamento" at bounding box center [557, 230] width 252 height 59
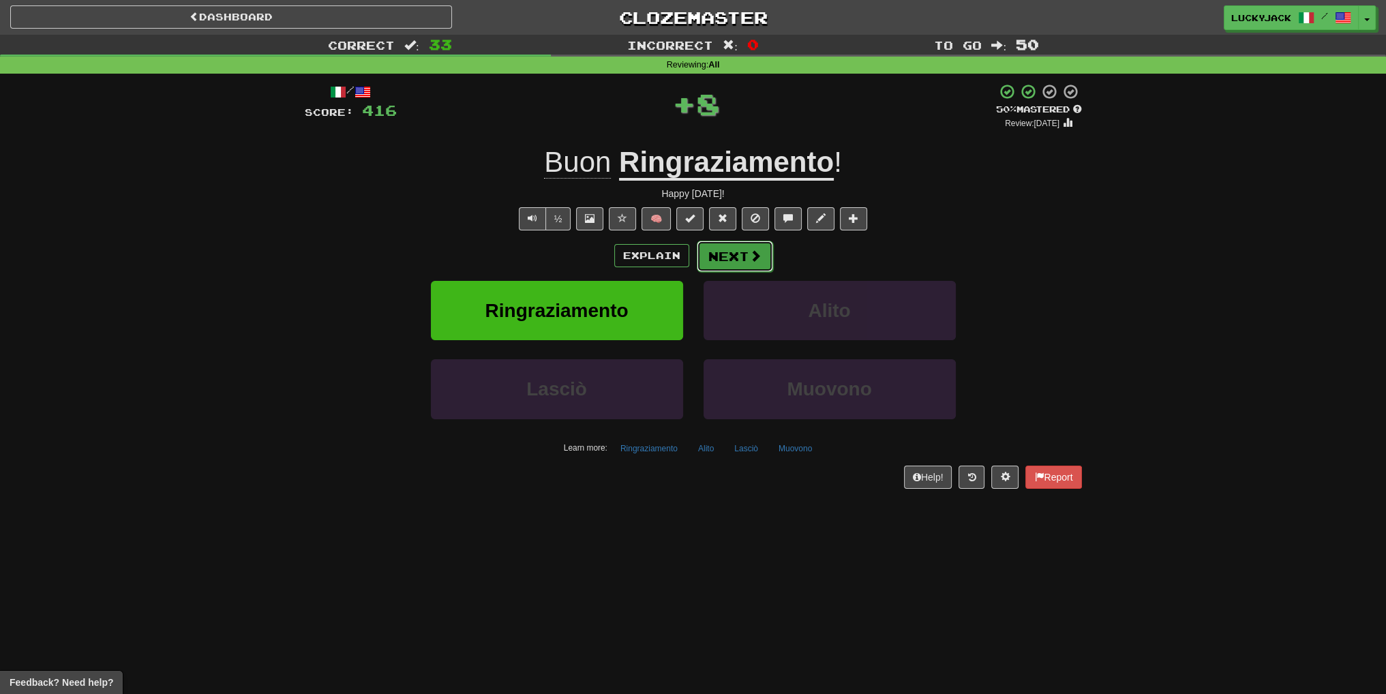
click at [739, 258] on button "Next" at bounding box center [735, 256] width 76 height 31
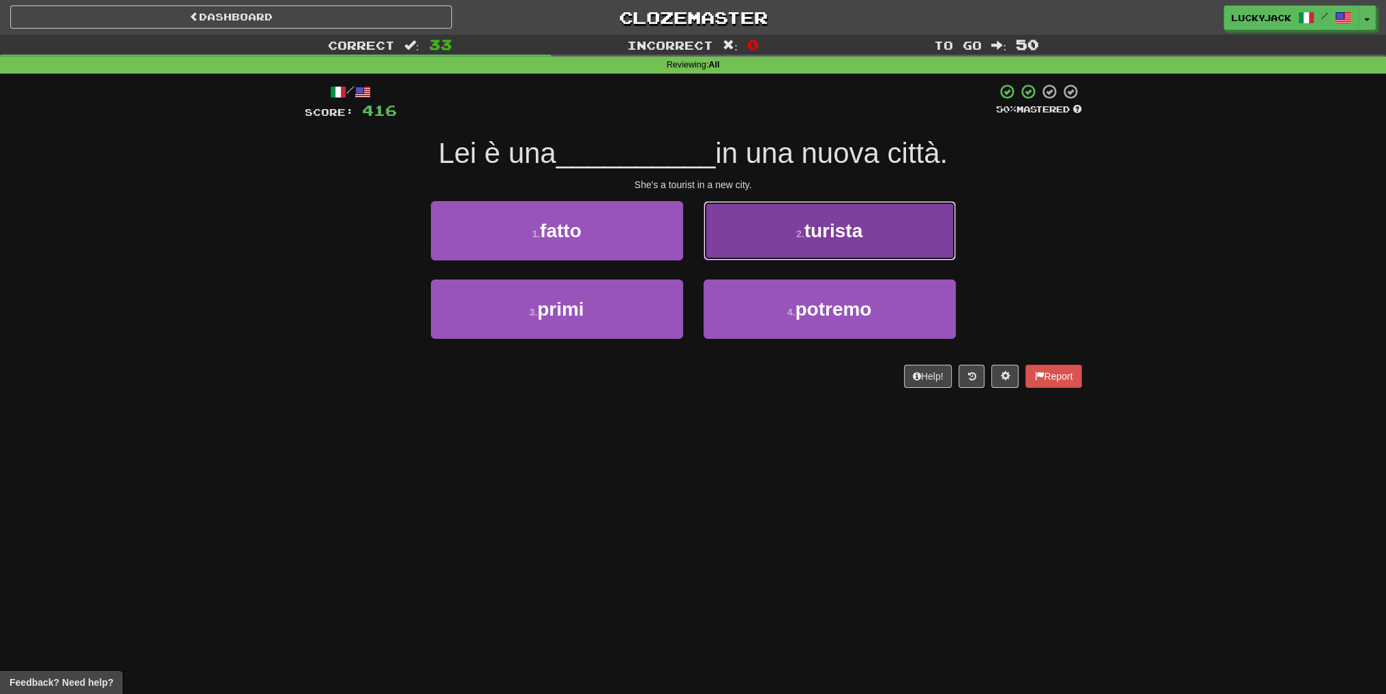
click at [805, 243] on button "2 . turista" at bounding box center [830, 230] width 252 height 59
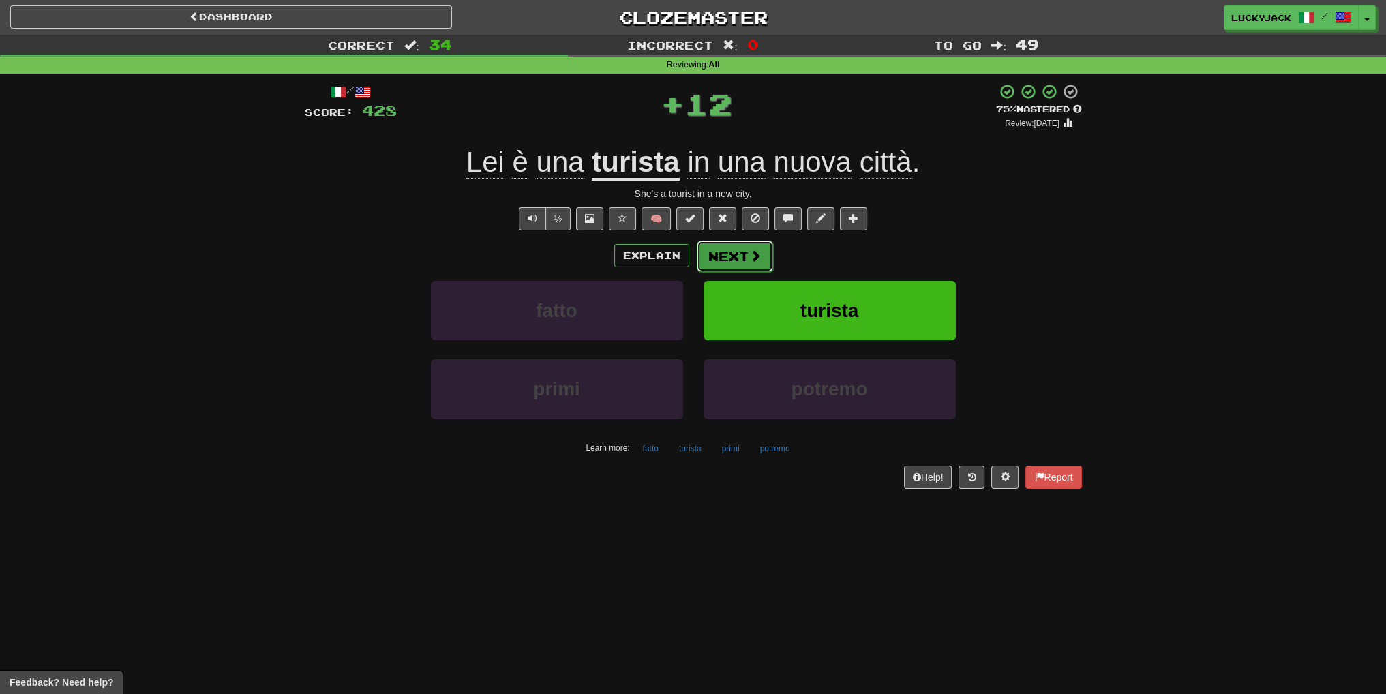
click at [738, 248] on button "Next" at bounding box center [735, 256] width 76 height 31
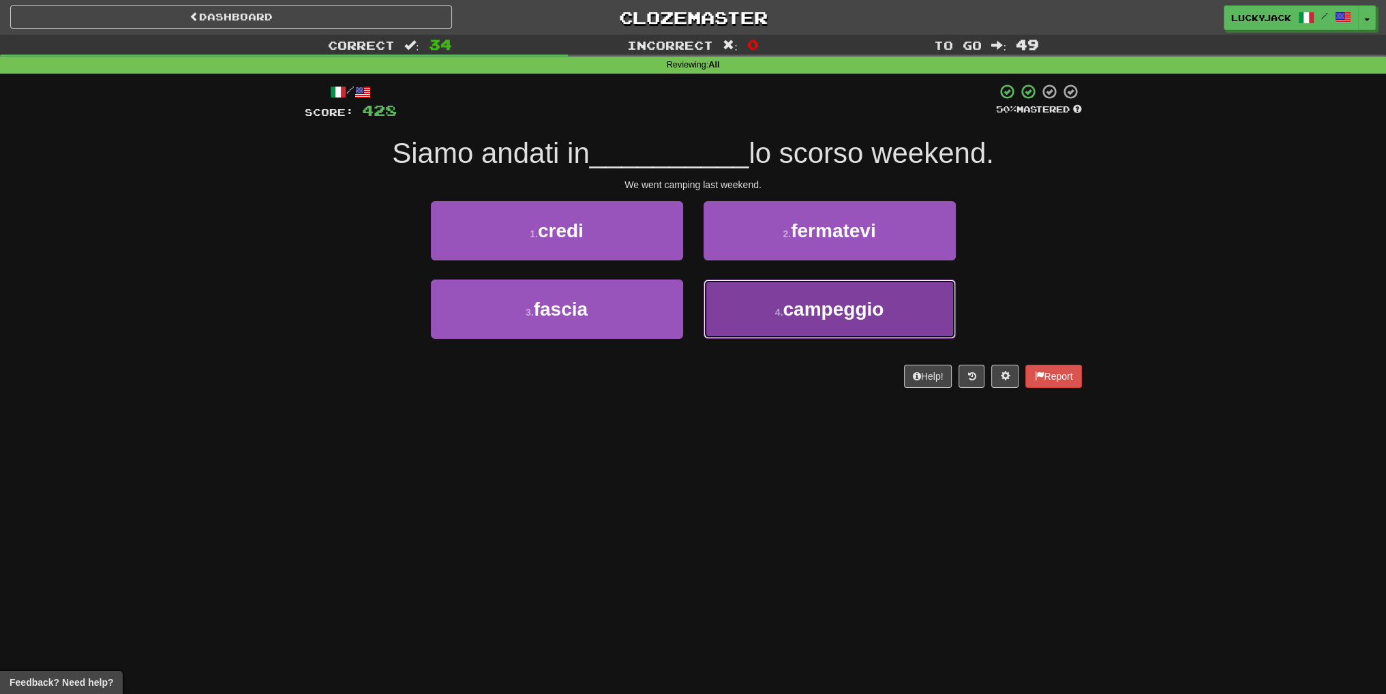
click at [821, 333] on button "4 . campeggio" at bounding box center [830, 309] width 252 height 59
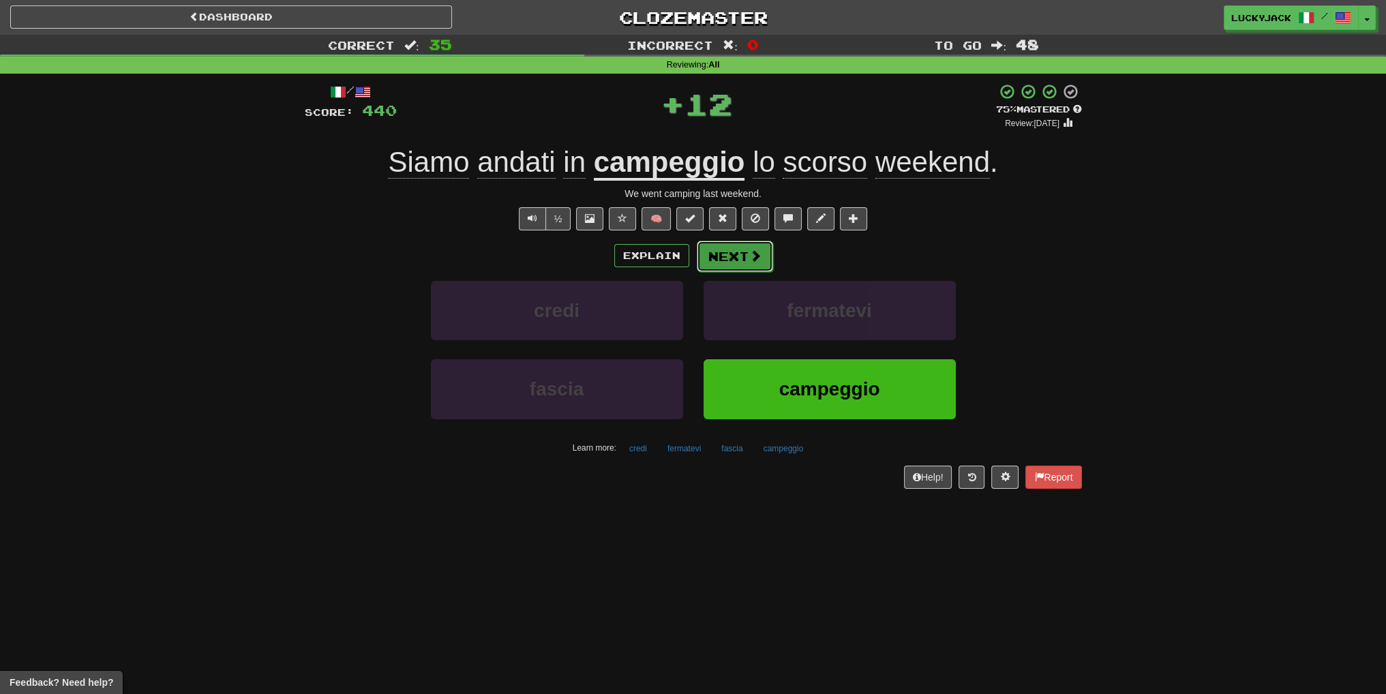
click at [739, 263] on button "Next" at bounding box center [735, 256] width 76 height 31
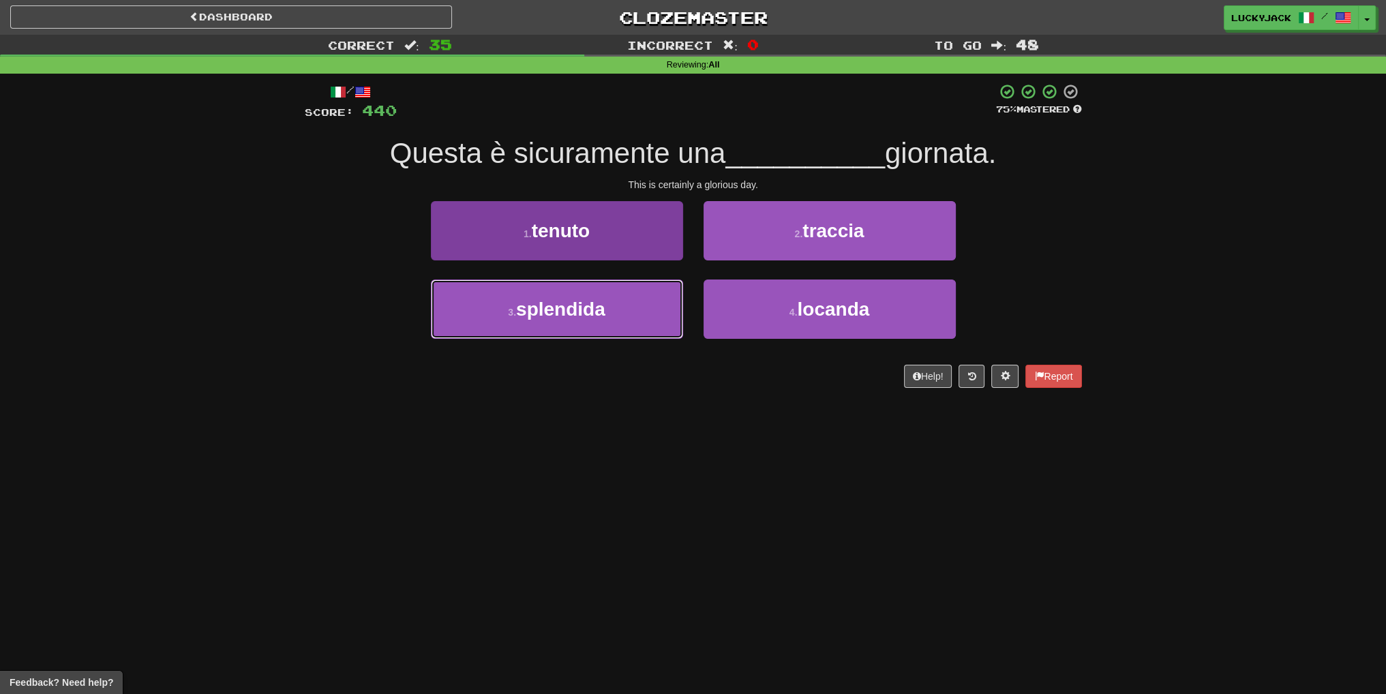
click at [652, 314] on button "3 . splendida" at bounding box center [557, 309] width 252 height 59
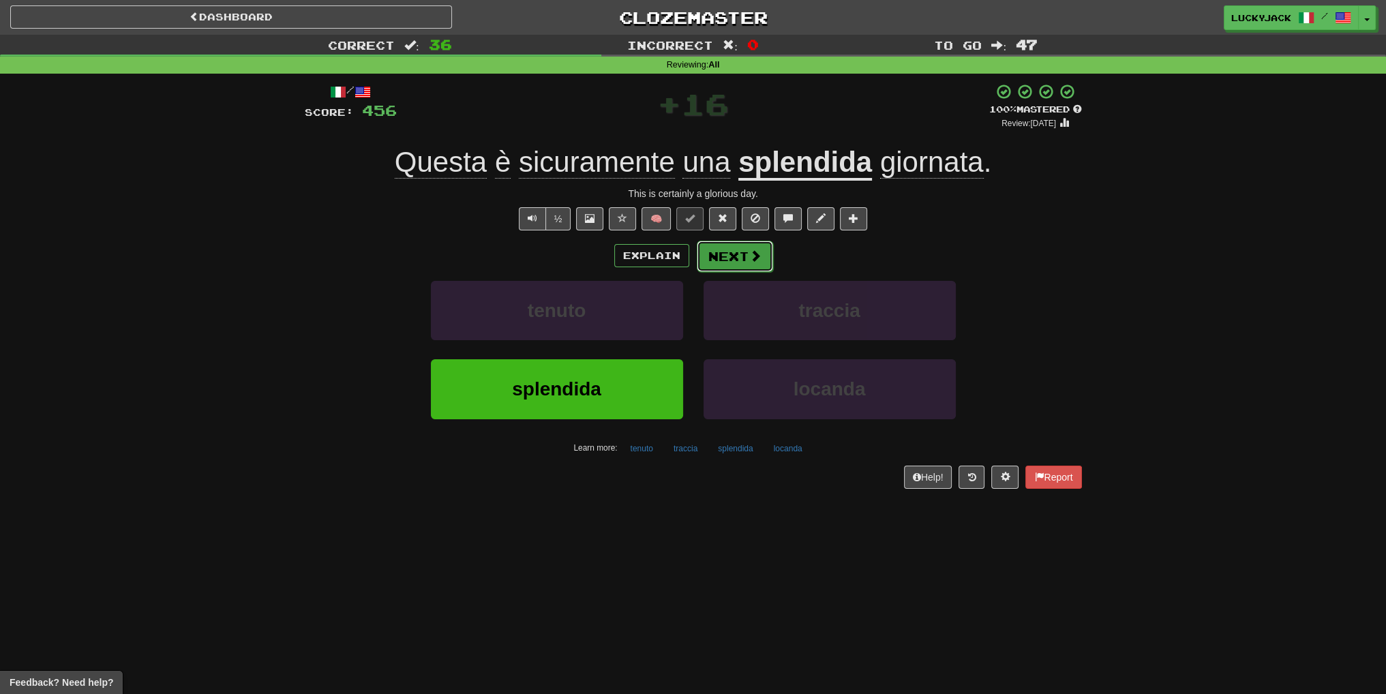
click at [753, 257] on span at bounding box center [755, 256] width 12 height 12
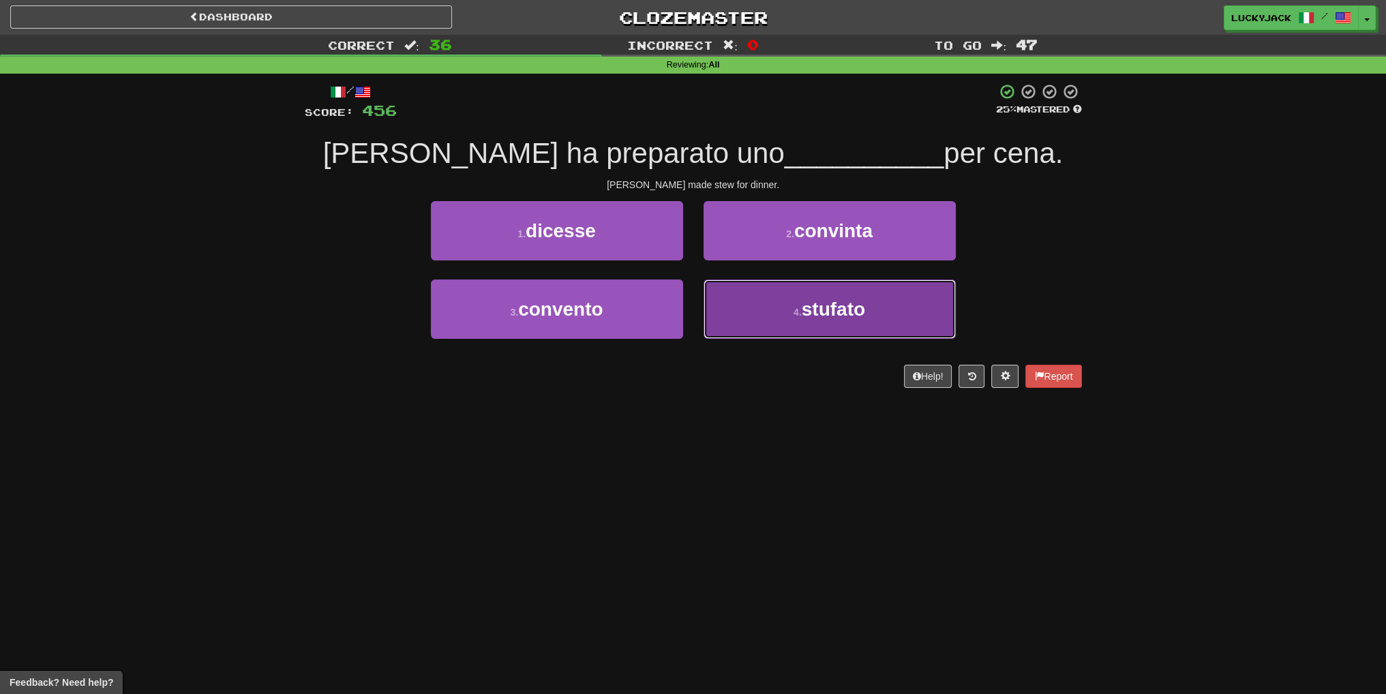
click at [772, 320] on button "4 . stufato" at bounding box center [830, 309] width 252 height 59
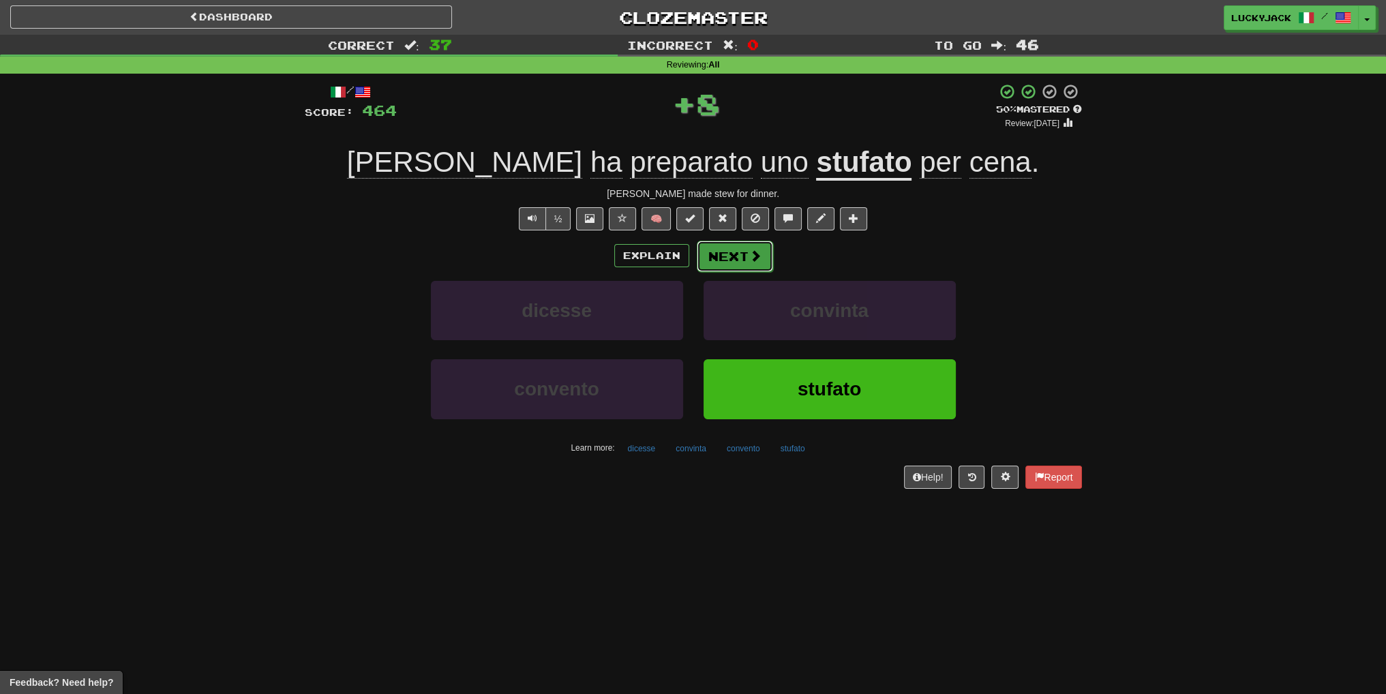
click at [754, 258] on span at bounding box center [755, 256] width 12 height 12
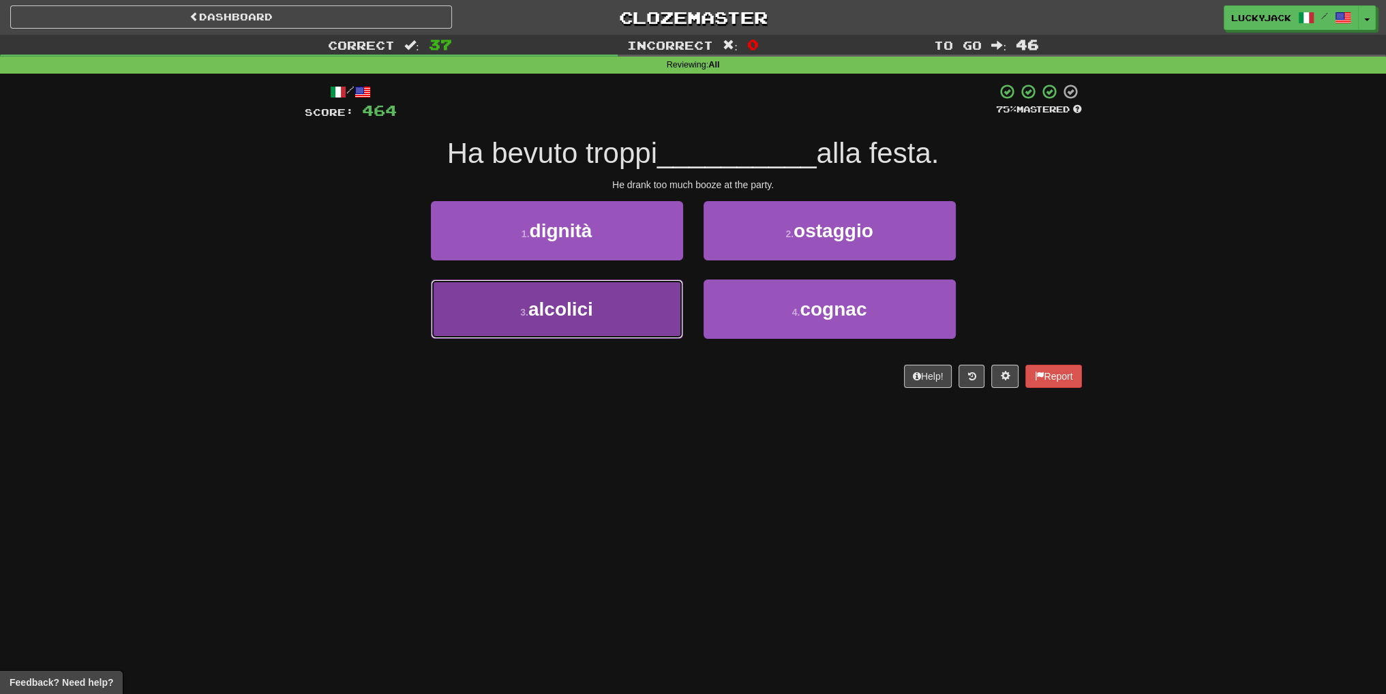
click at [599, 321] on button "3 . alcolici" at bounding box center [557, 309] width 252 height 59
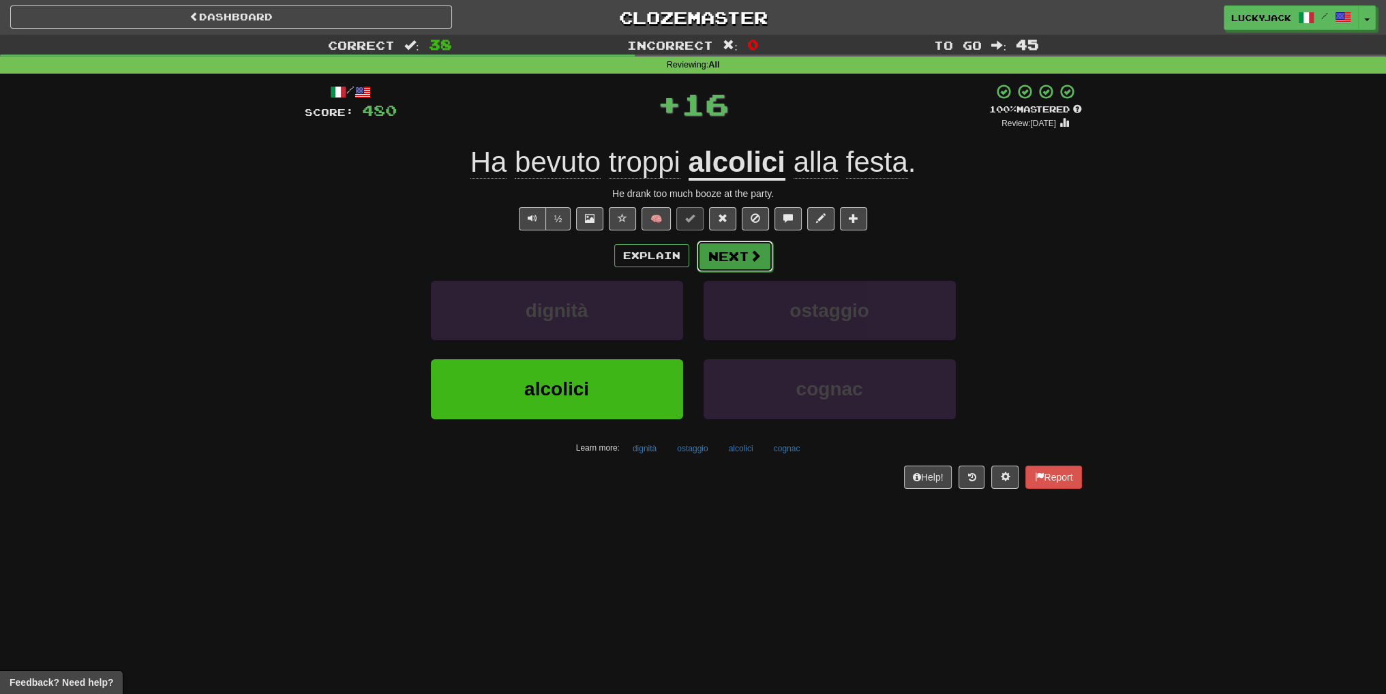
click at [739, 251] on button "Next" at bounding box center [735, 256] width 76 height 31
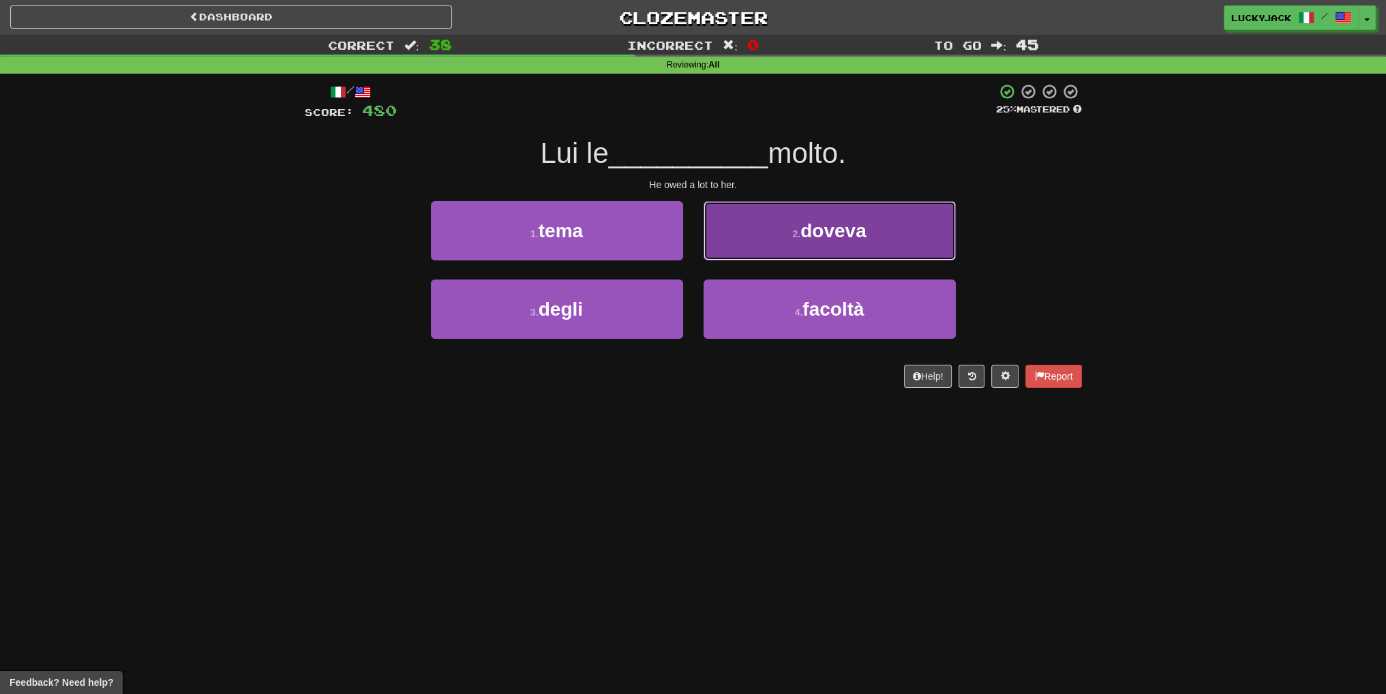
click at [757, 224] on button "2 . doveva" at bounding box center [830, 230] width 252 height 59
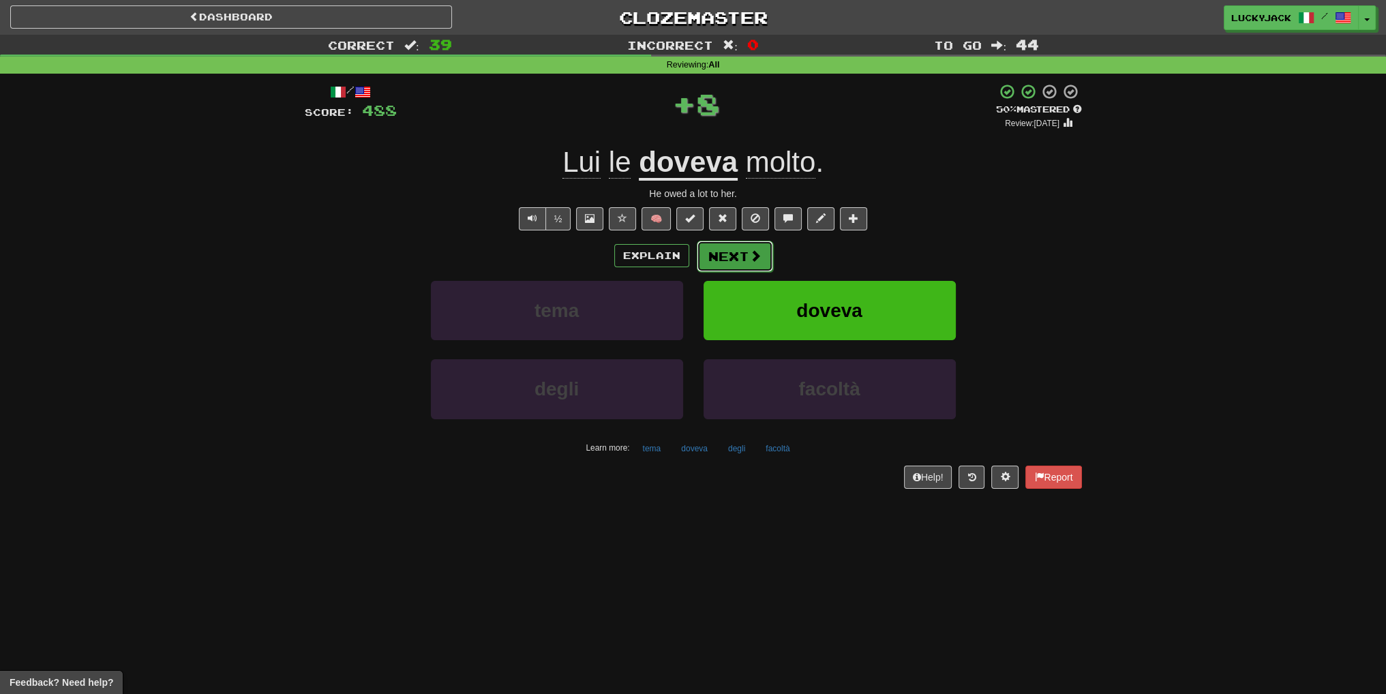
click at [758, 254] on span at bounding box center [755, 256] width 12 height 12
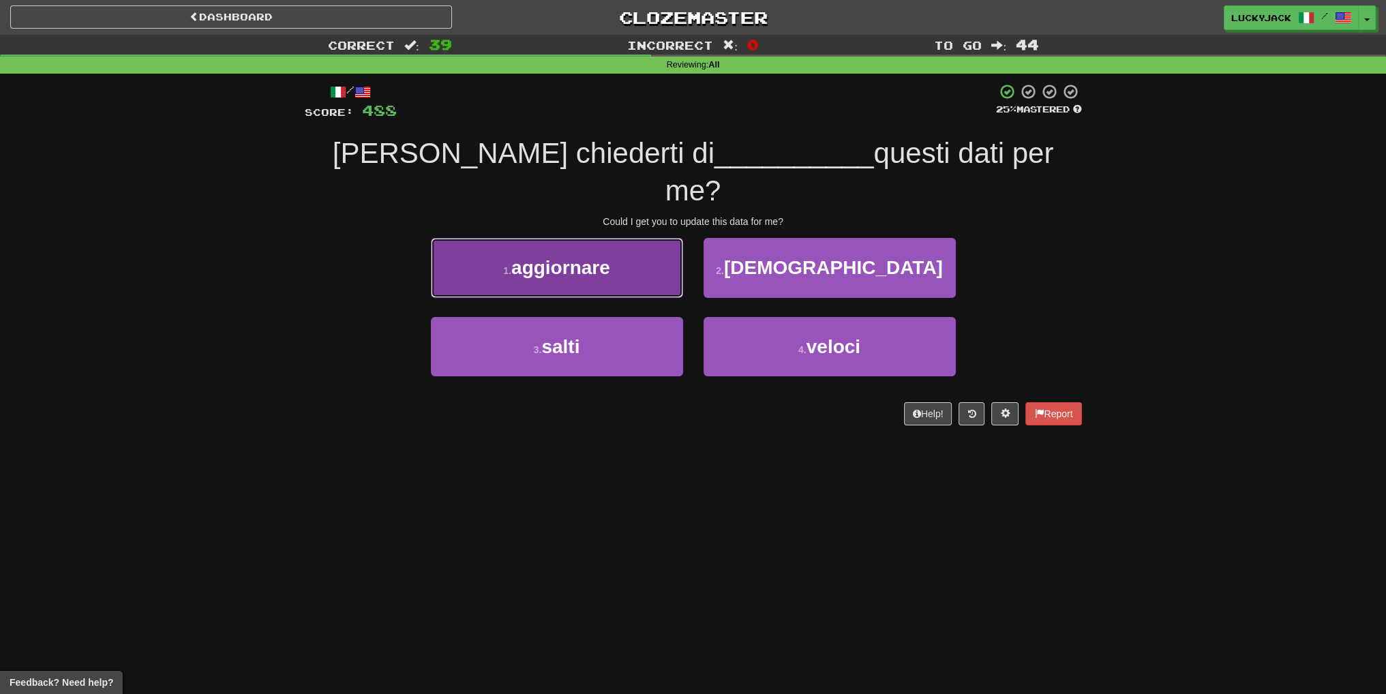
click at [629, 241] on button "1 . aggiornare" at bounding box center [557, 267] width 252 height 59
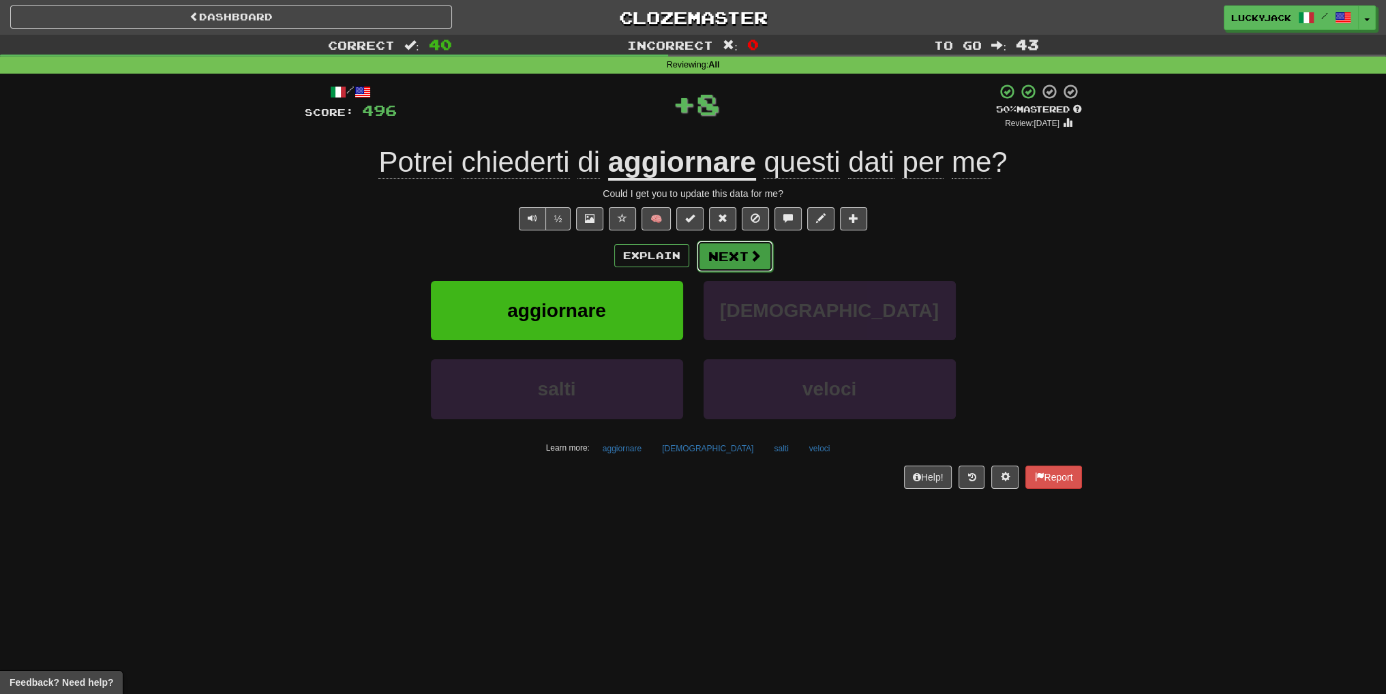
click at [741, 254] on button "Next" at bounding box center [735, 256] width 76 height 31
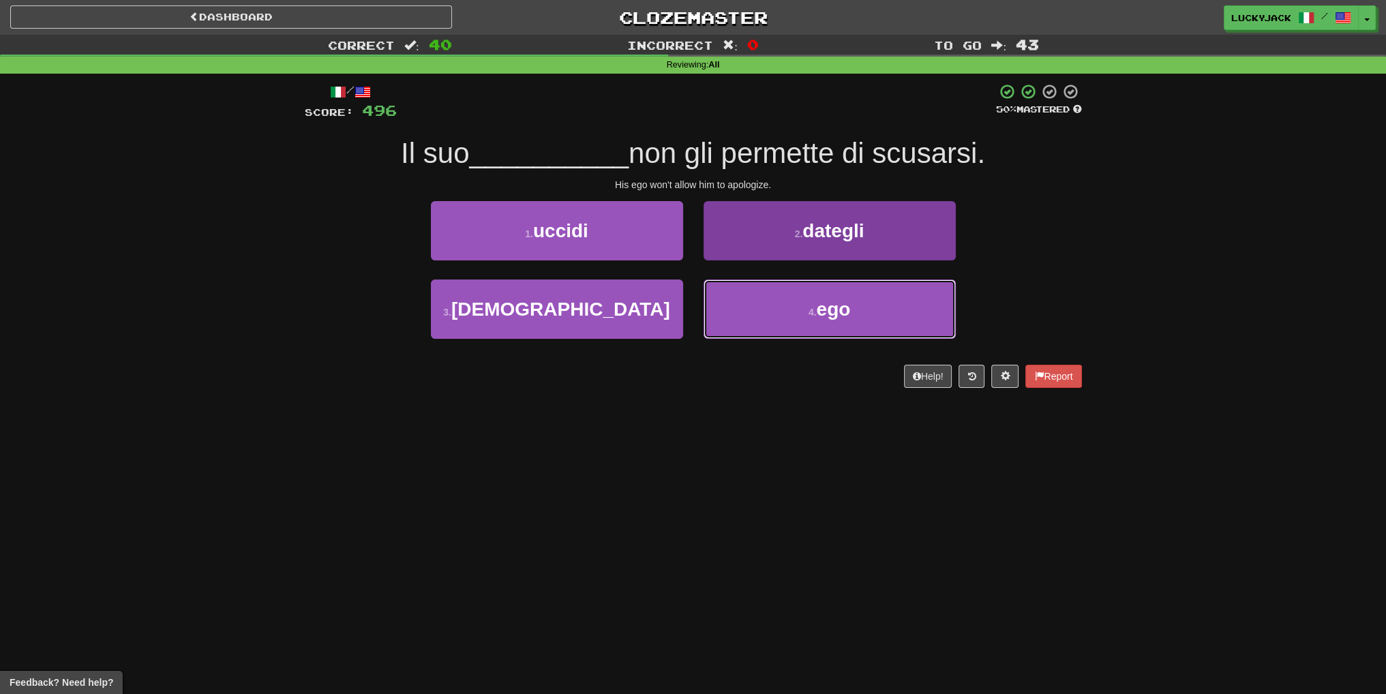
click at [760, 298] on button "4 . ego" at bounding box center [830, 309] width 252 height 59
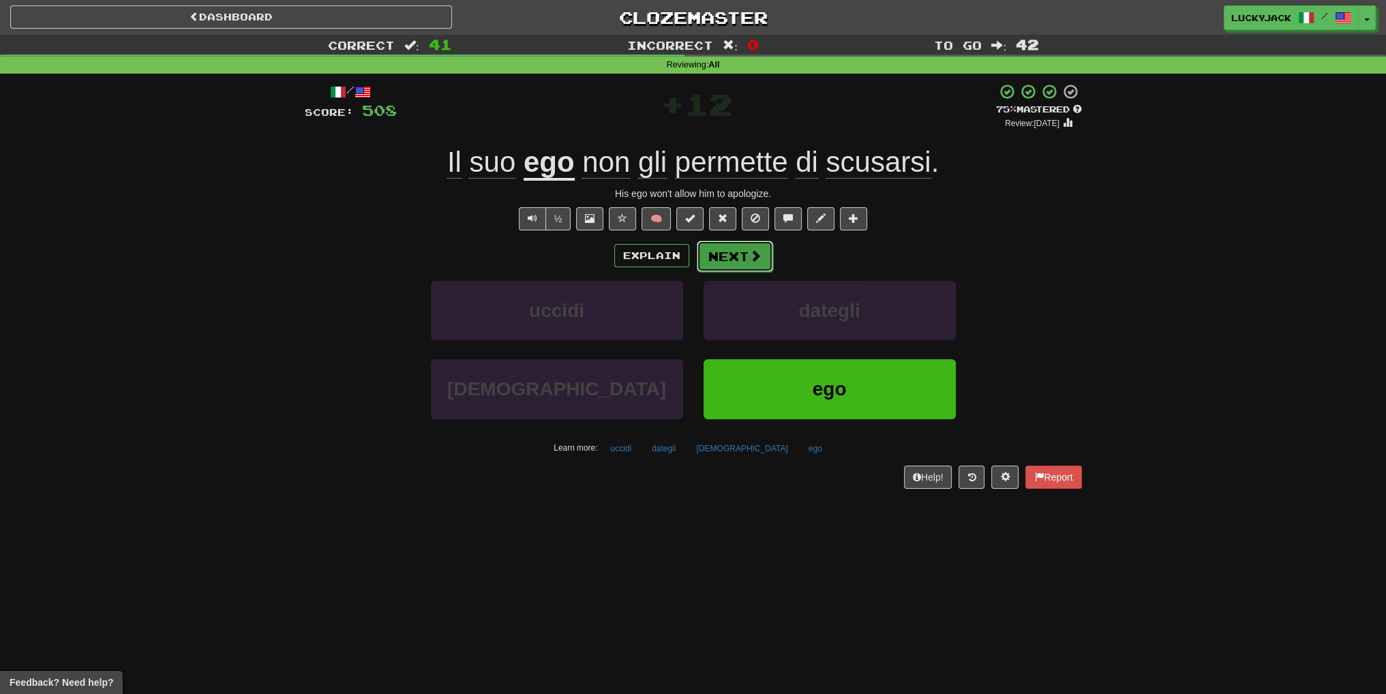
click at [736, 263] on button "Next" at bounding box center [735, 256] width 76 height 31
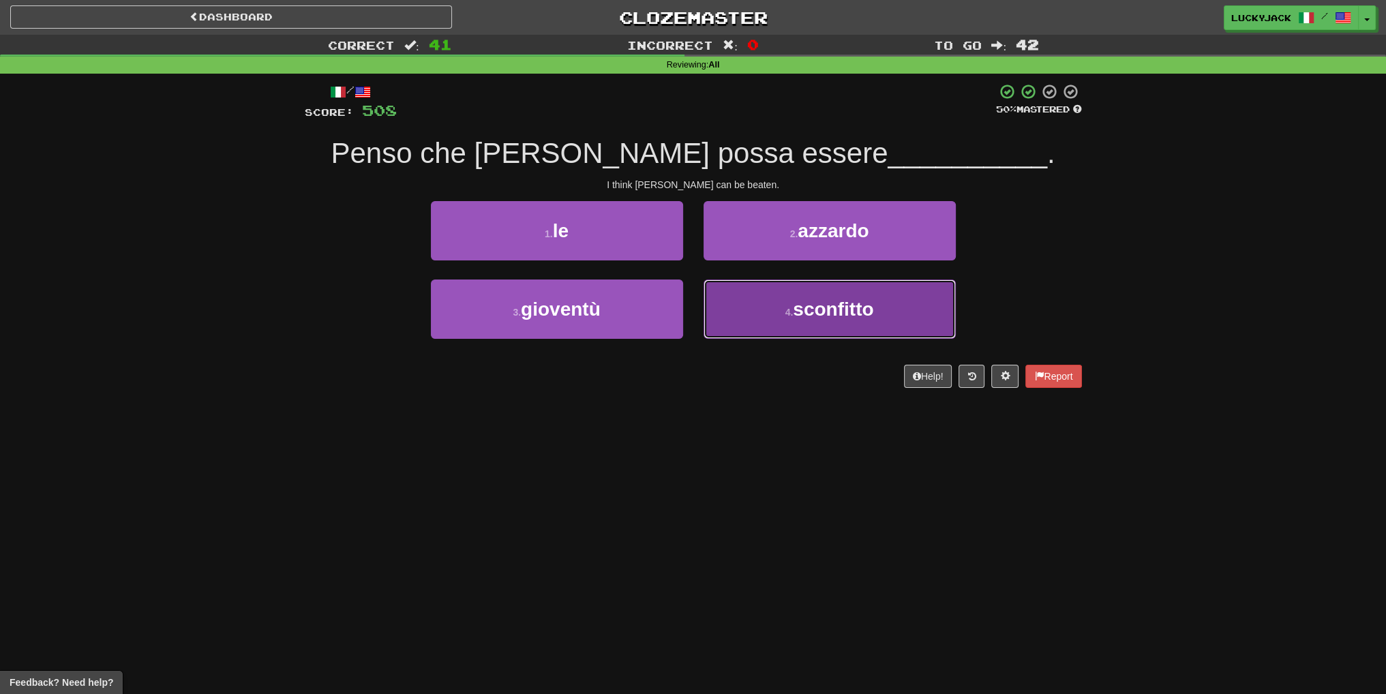
click at [778, 319] on button "4 . sconfitto" at bounding box center [830, 309] width 252 height 59
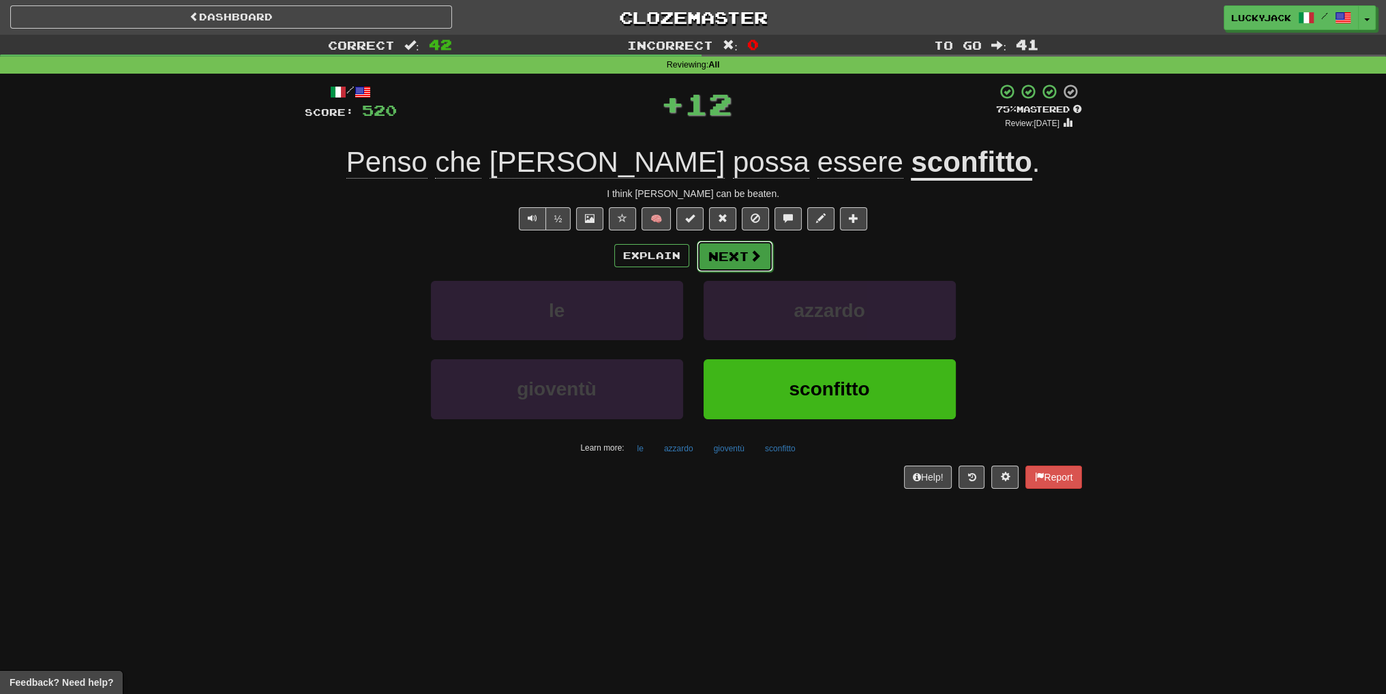
click at [742, 263] on button "Next" at bounding box center [735, 256] width 76 height 31
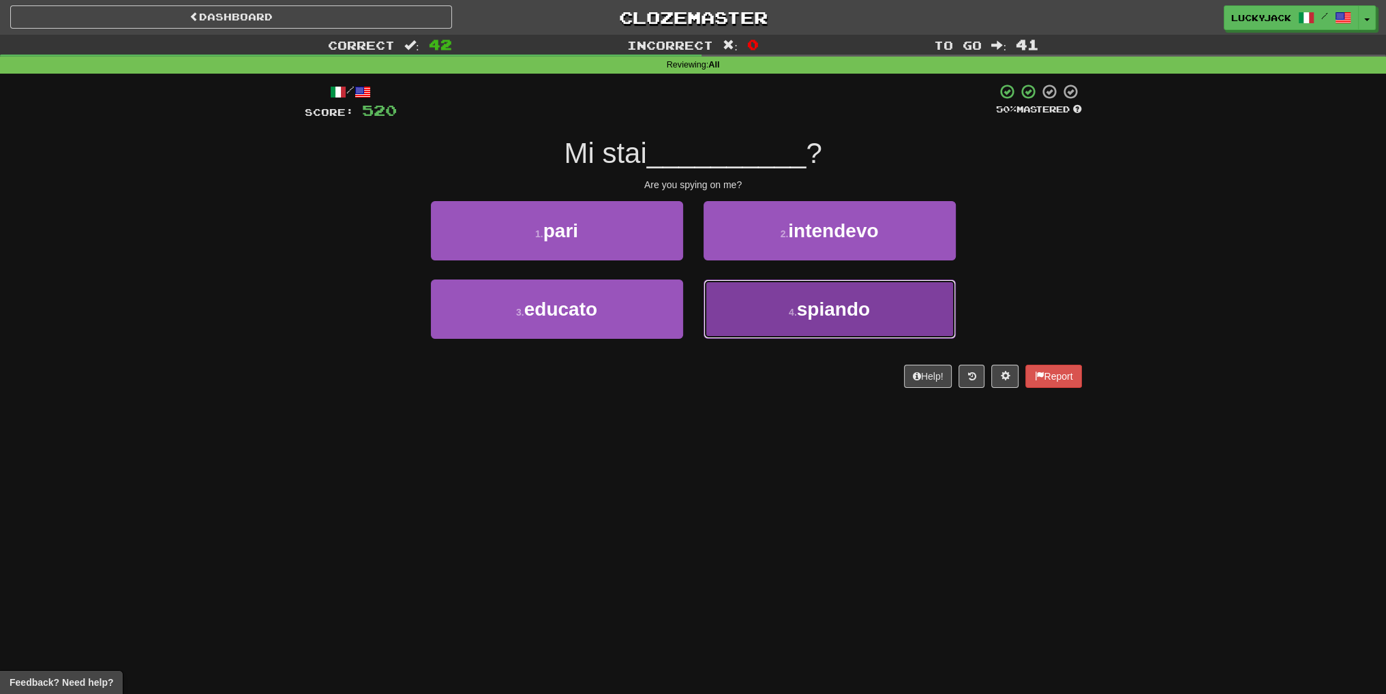
click at [808, 308] on span "spiando" at bounding box center [833, 309] width 73 height 21
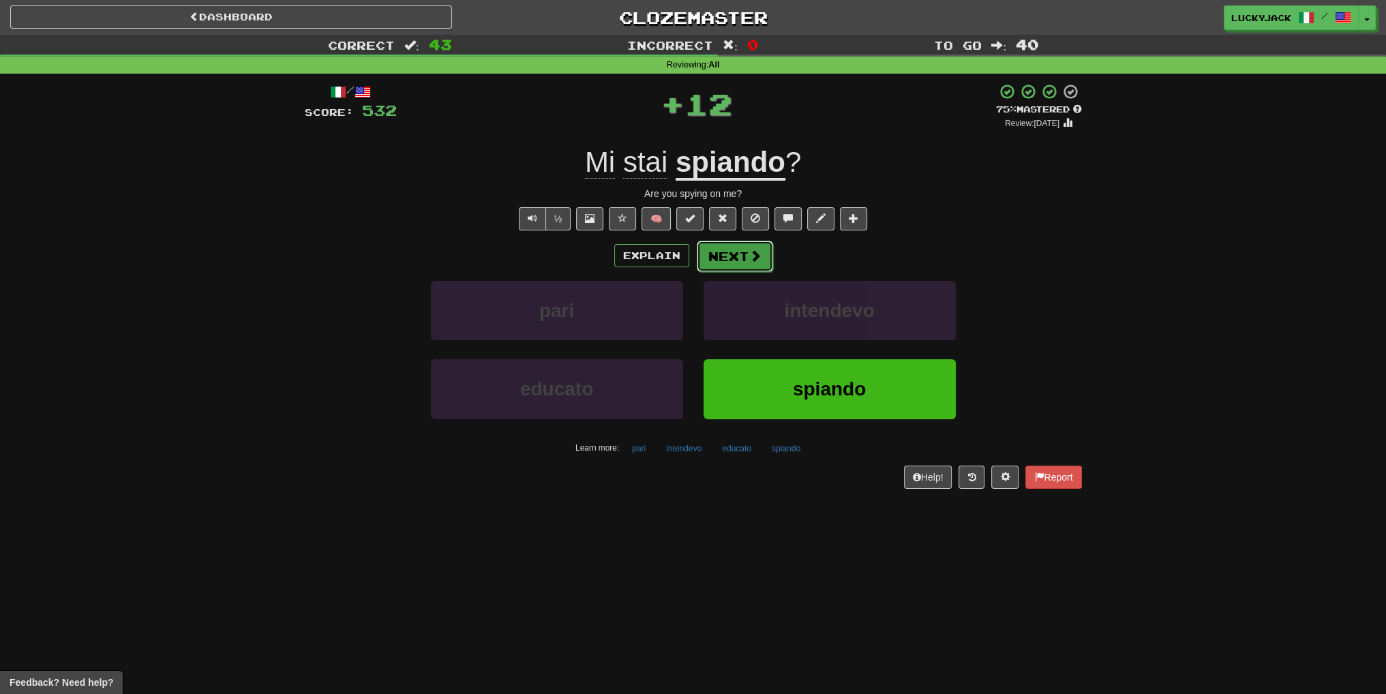
click at [746, 266] on button "Next" at bounding box center [735, 256] width 76 height 31
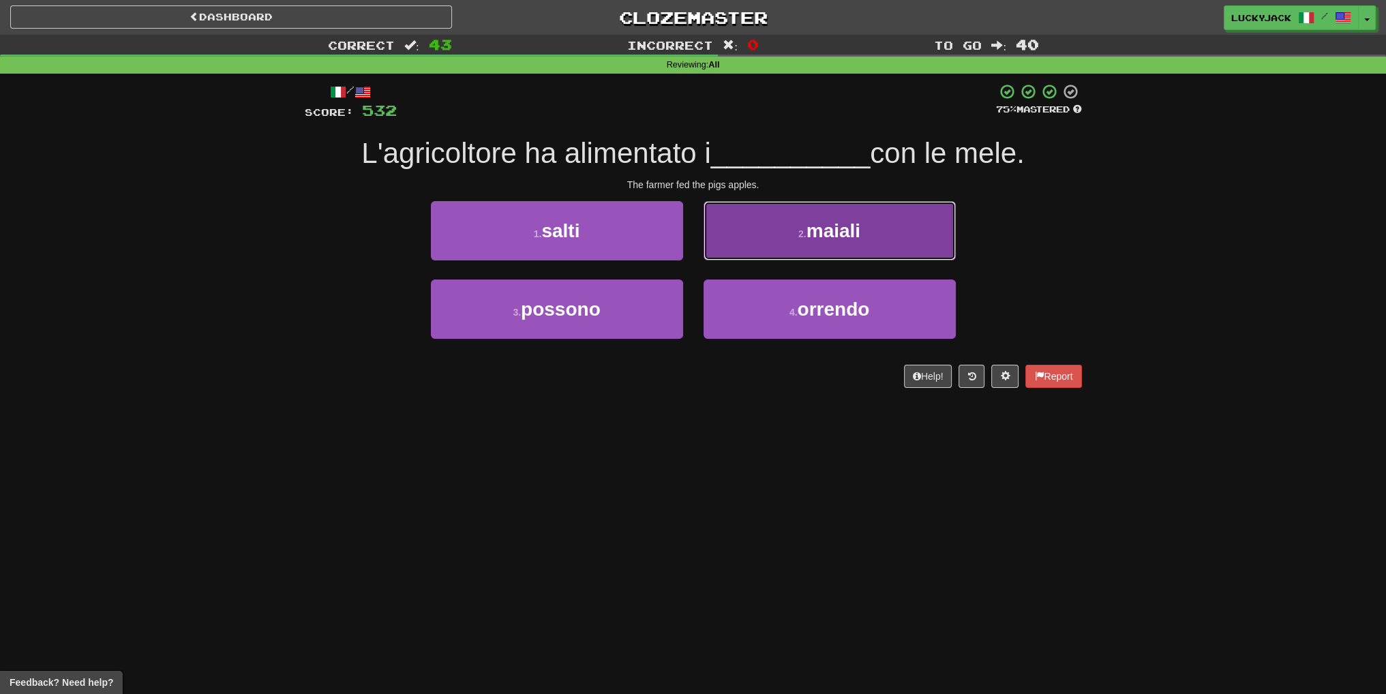
click at [788, 246] on button "2 . maiali" at bounding box center [830, 230] width 252 height 59
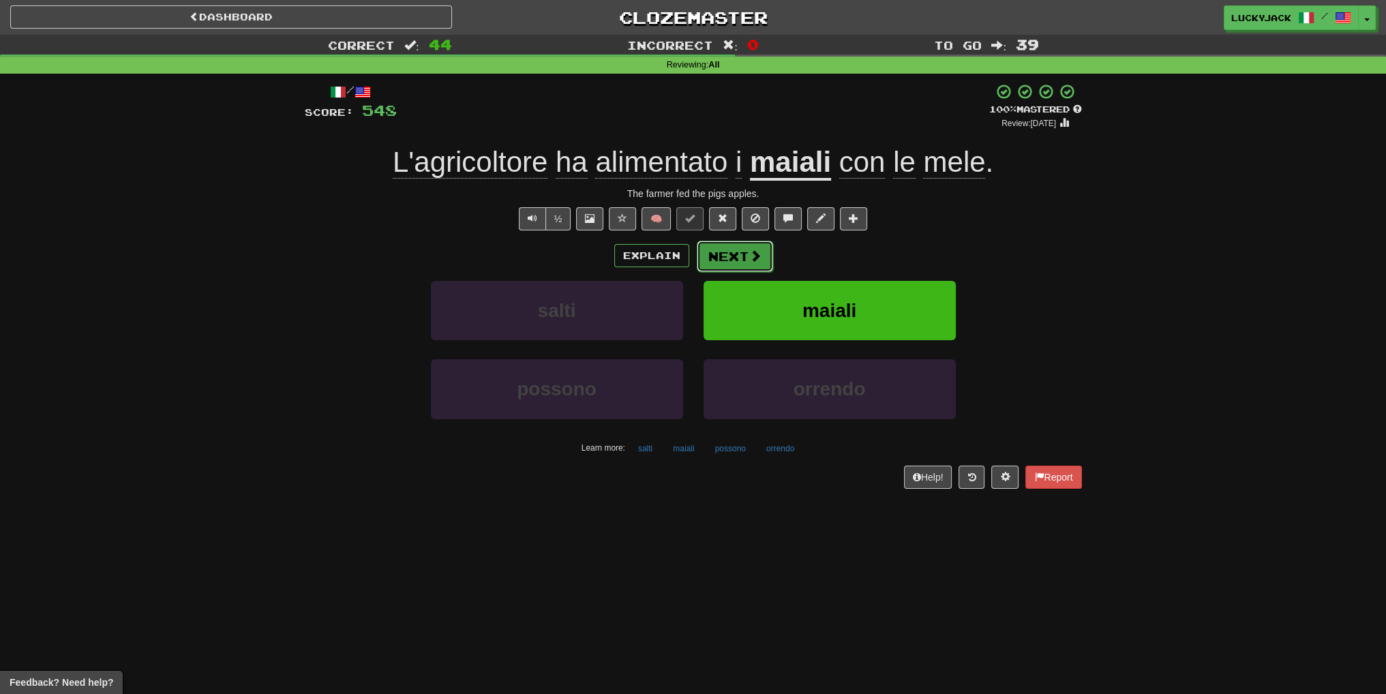
click at [728, 259] on button "Next" at bounding box center [735, 256] width 76 height 31
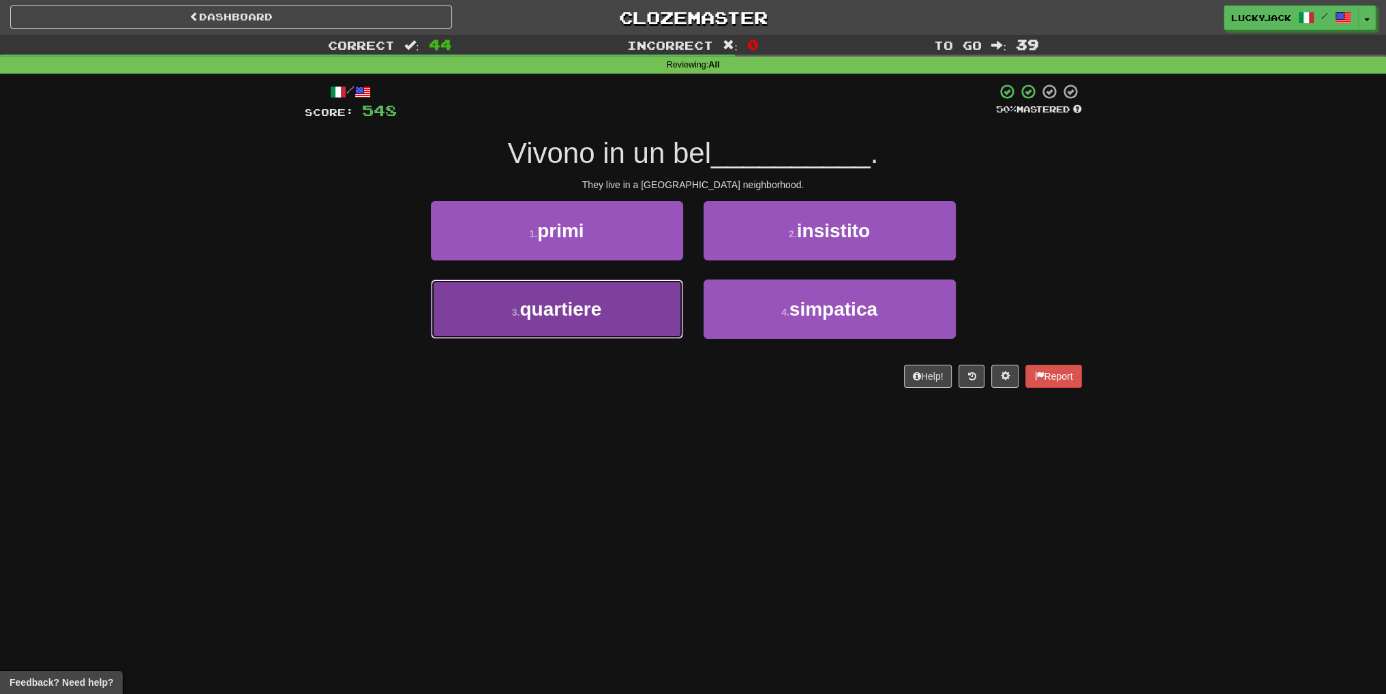
click at [606, 324] on button "3 . quartiere" at bounding box center [557, 309] width 252 height 59
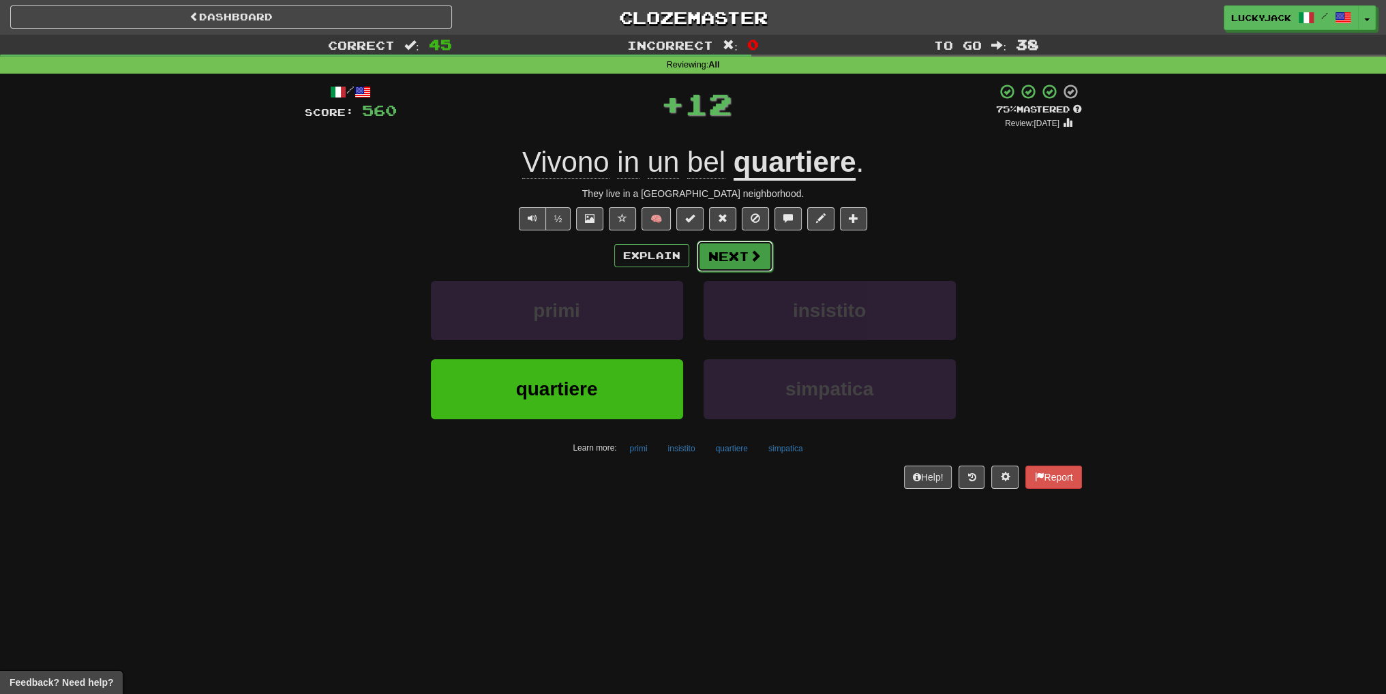
click at [726, 258] on button "Next" at bounding box center [735, 256] width 76 height 31
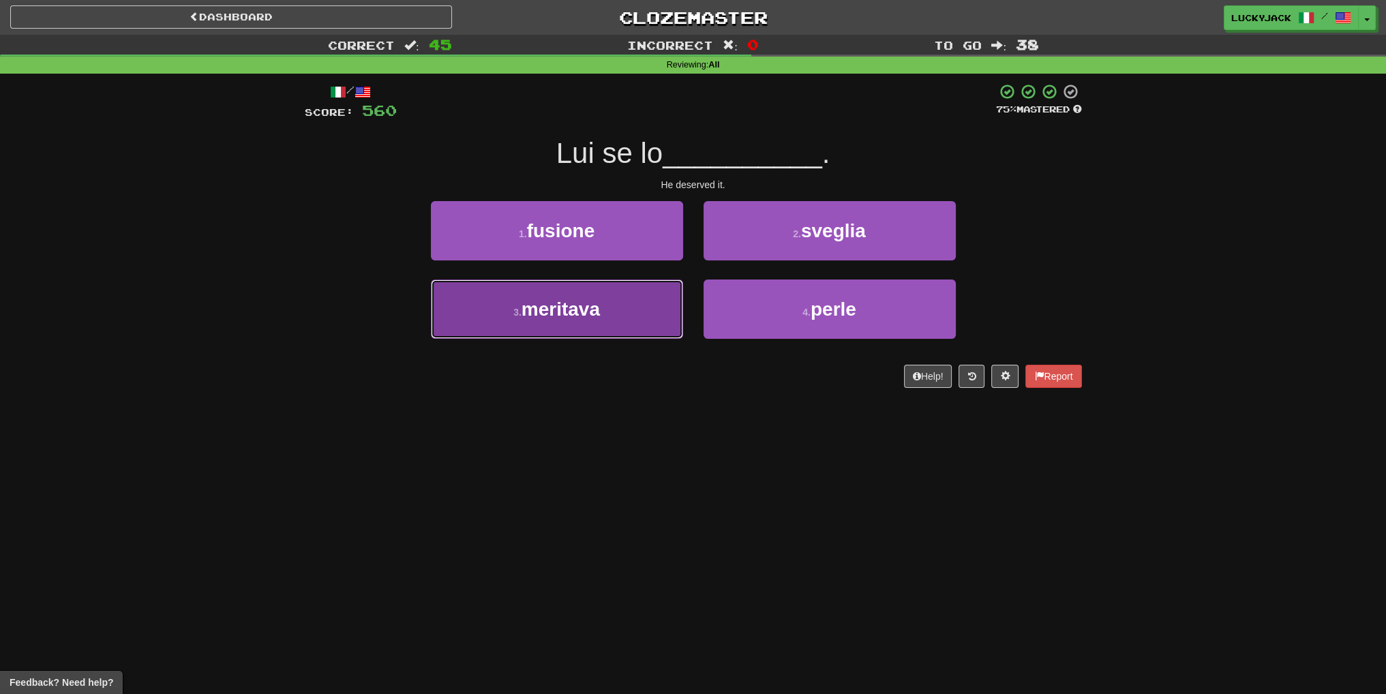
click at [587, 292] on button "3 . meritava" at bounding box center [557, 309] width 252 height 59
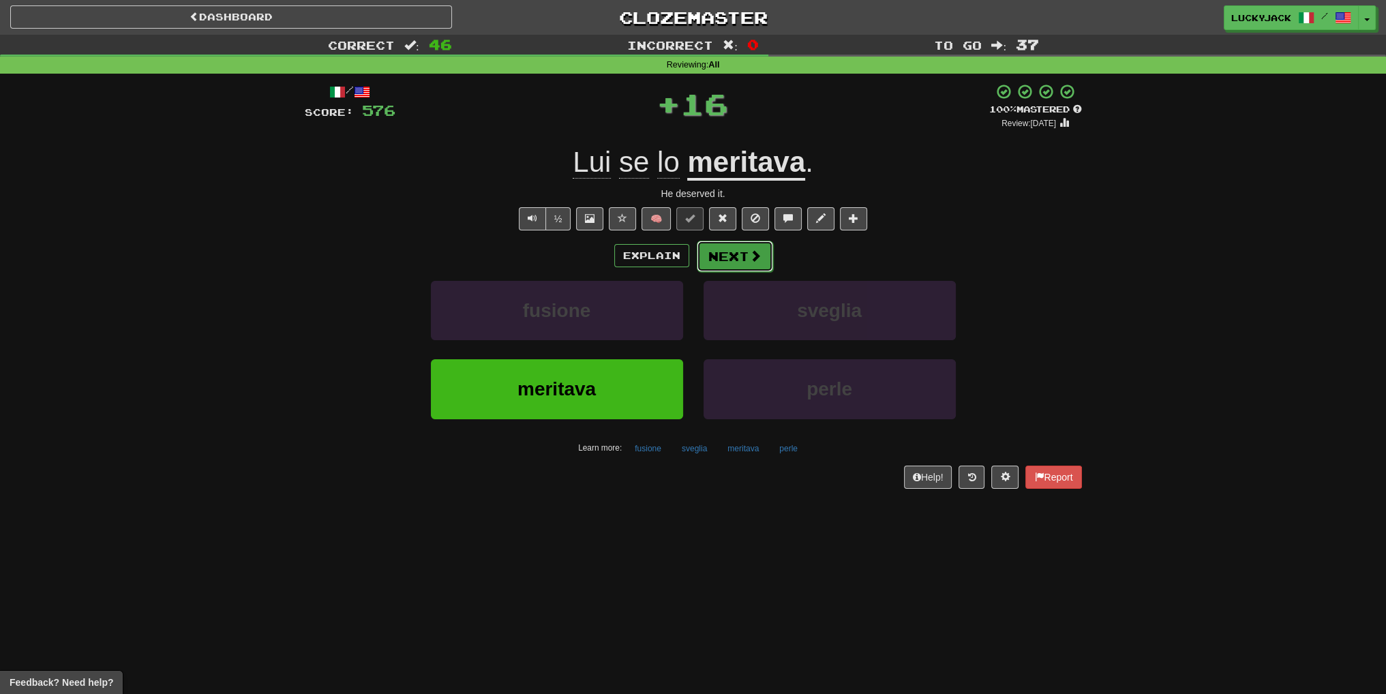
click at [734, 257] on button "Next" at bounding box center [735, 256] width 76 height 31
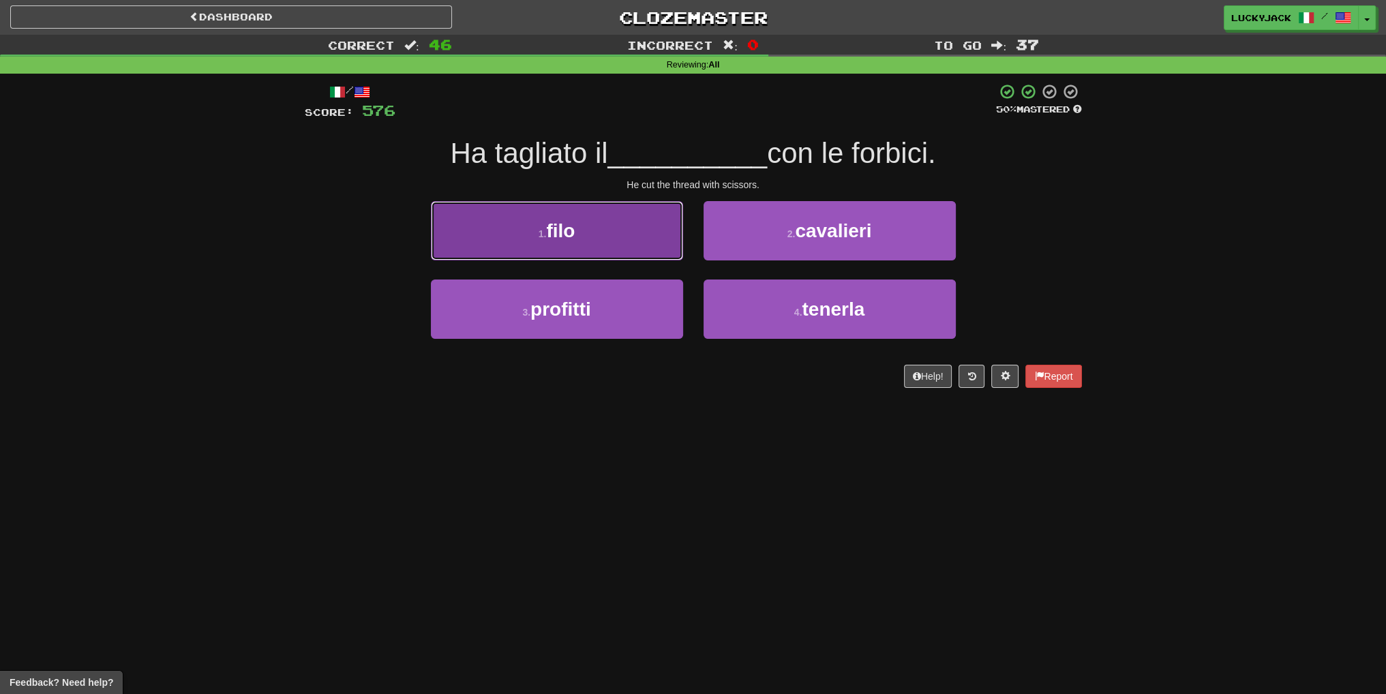
click at [620, 230] on button "1 . filo" at bounding box center [557, 230] width 252 height 59
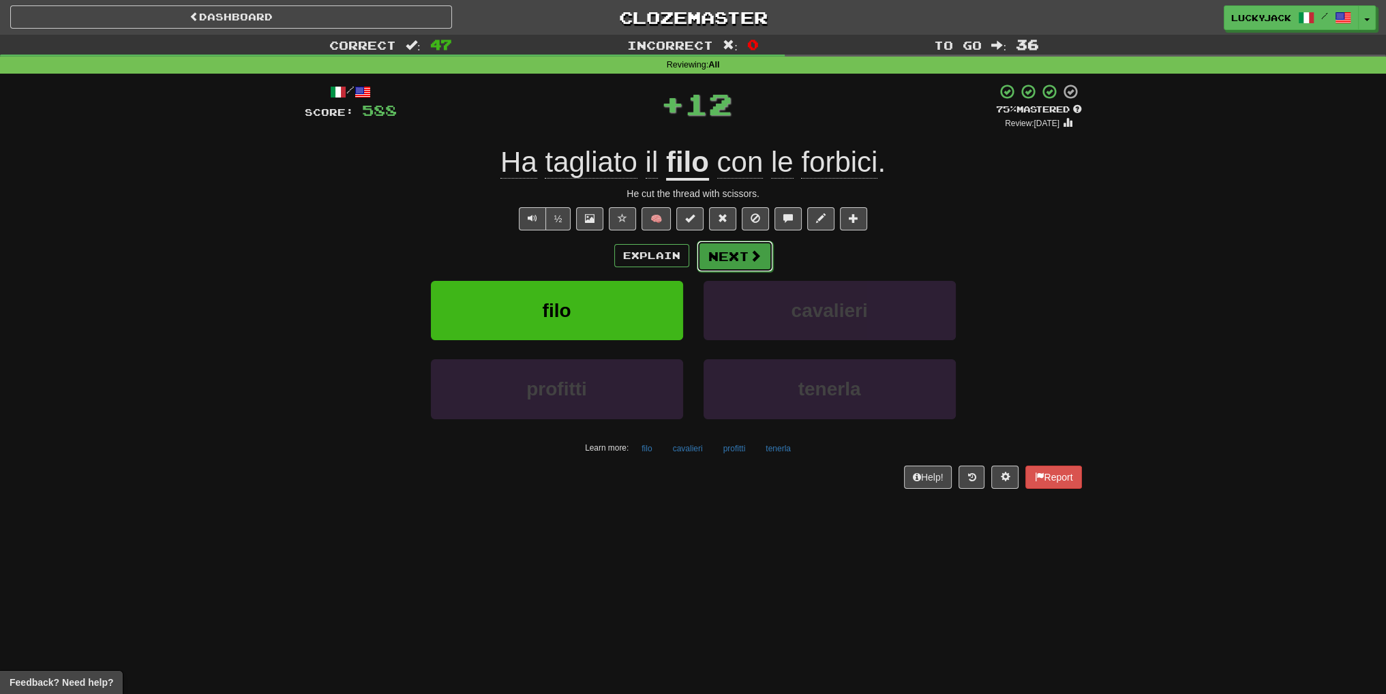
click at [753, 260] on span at bounding box center [755, 256] width 12 height 12
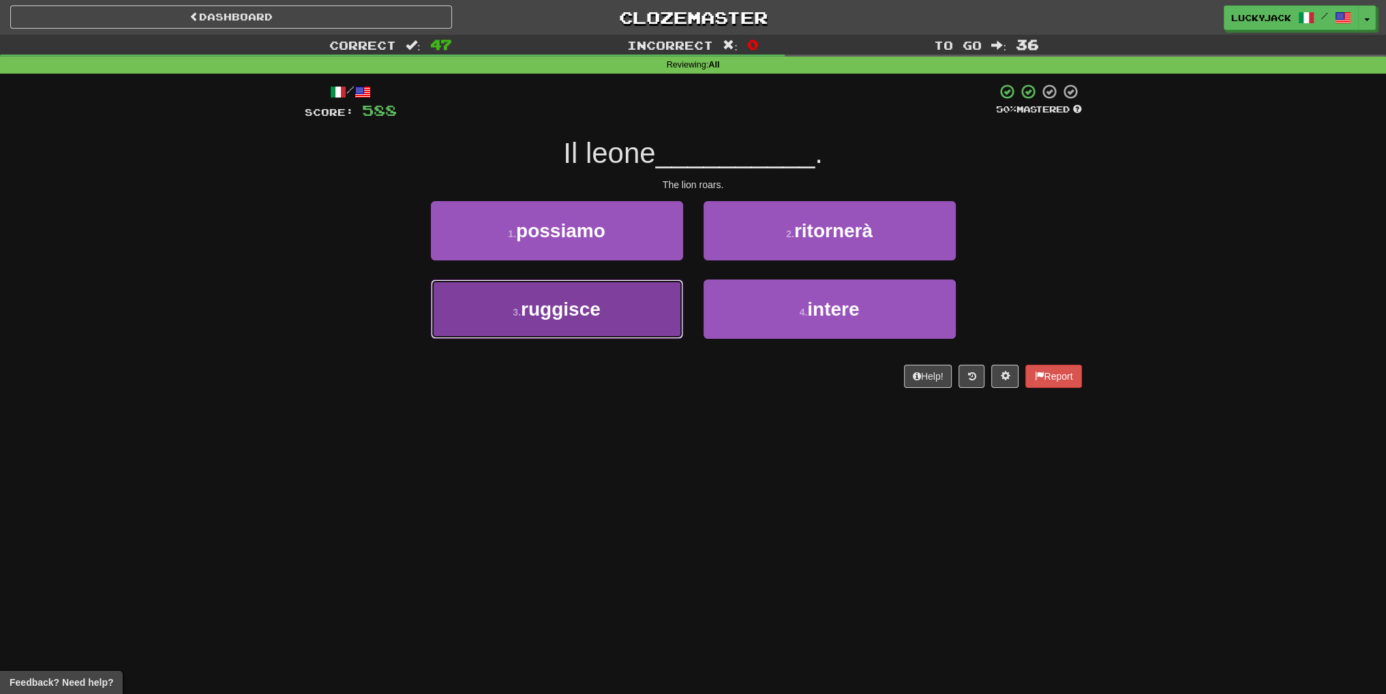
click at [643, 312] on button "3 . ruggisce" at bounding box center [557, 309] width 252 height 59
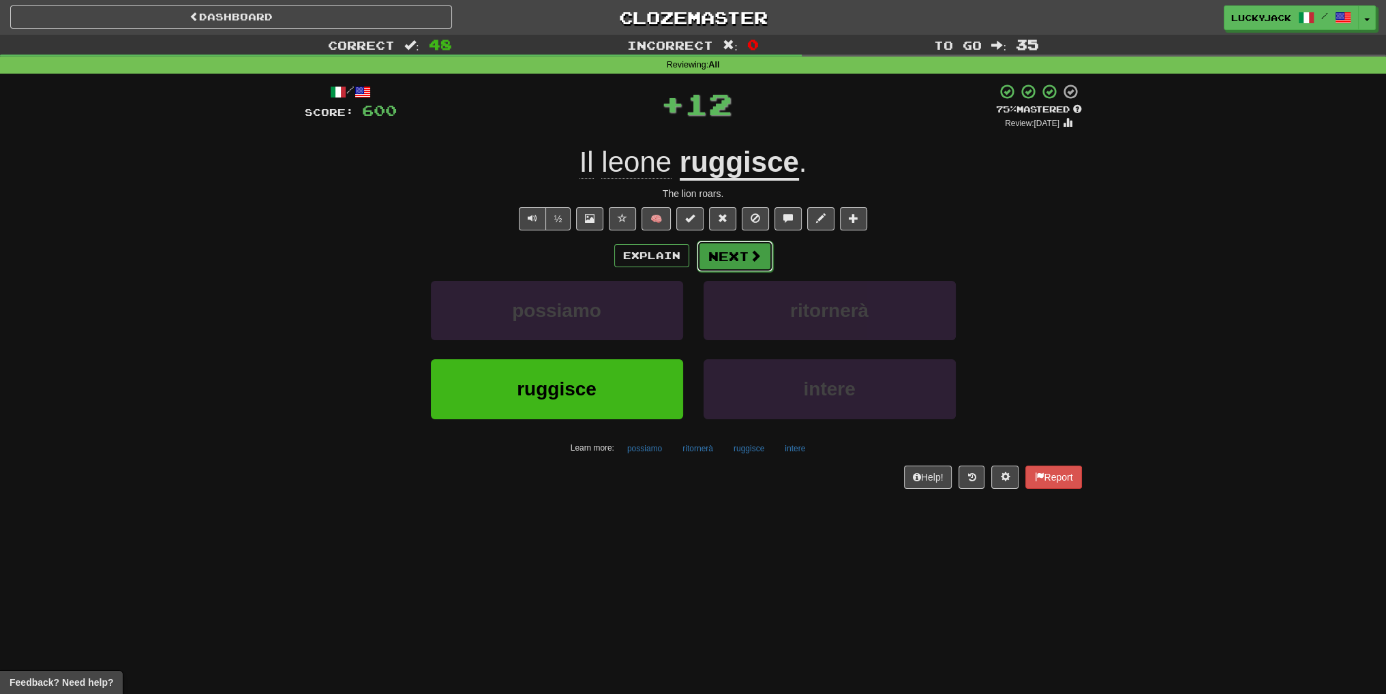
click at [720, 253] on button "Next" at bounding box center [735, 256] width 76 height 31
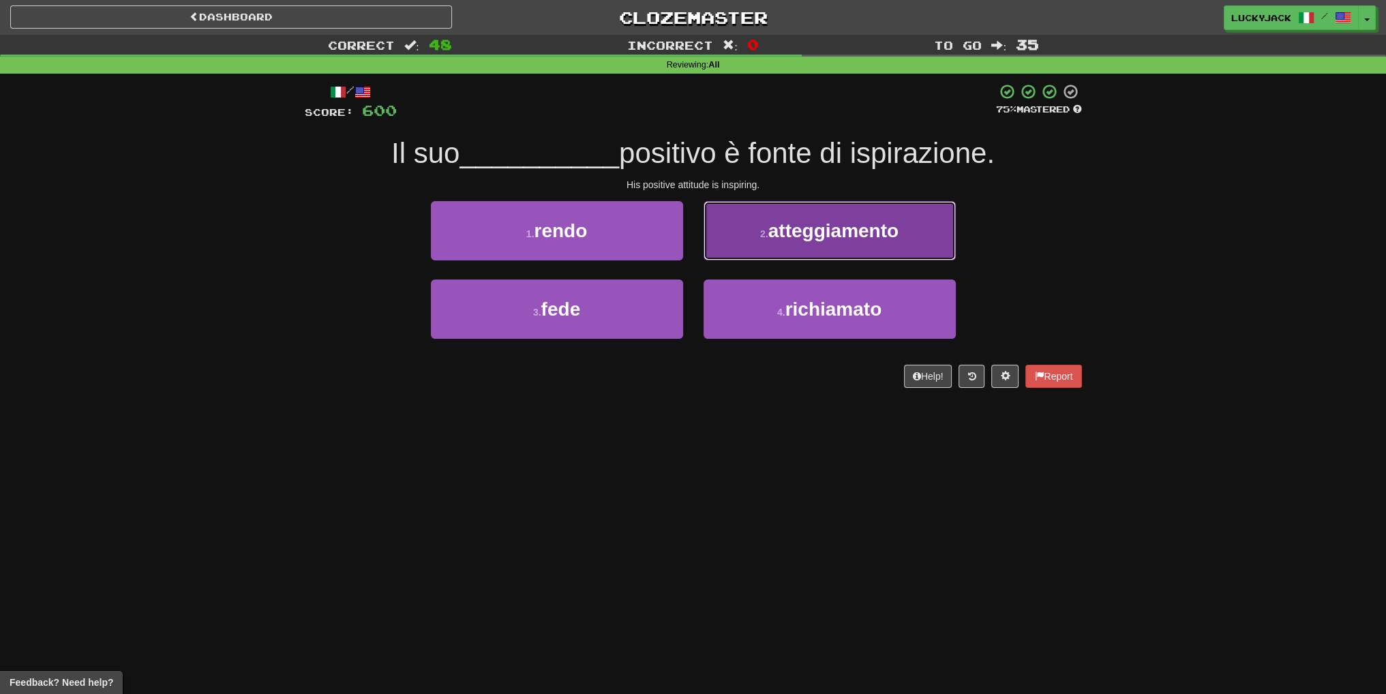
click at [759, 241] on button "2 . atteggiamento" at bounding box center [830, 230] width 252 height 59
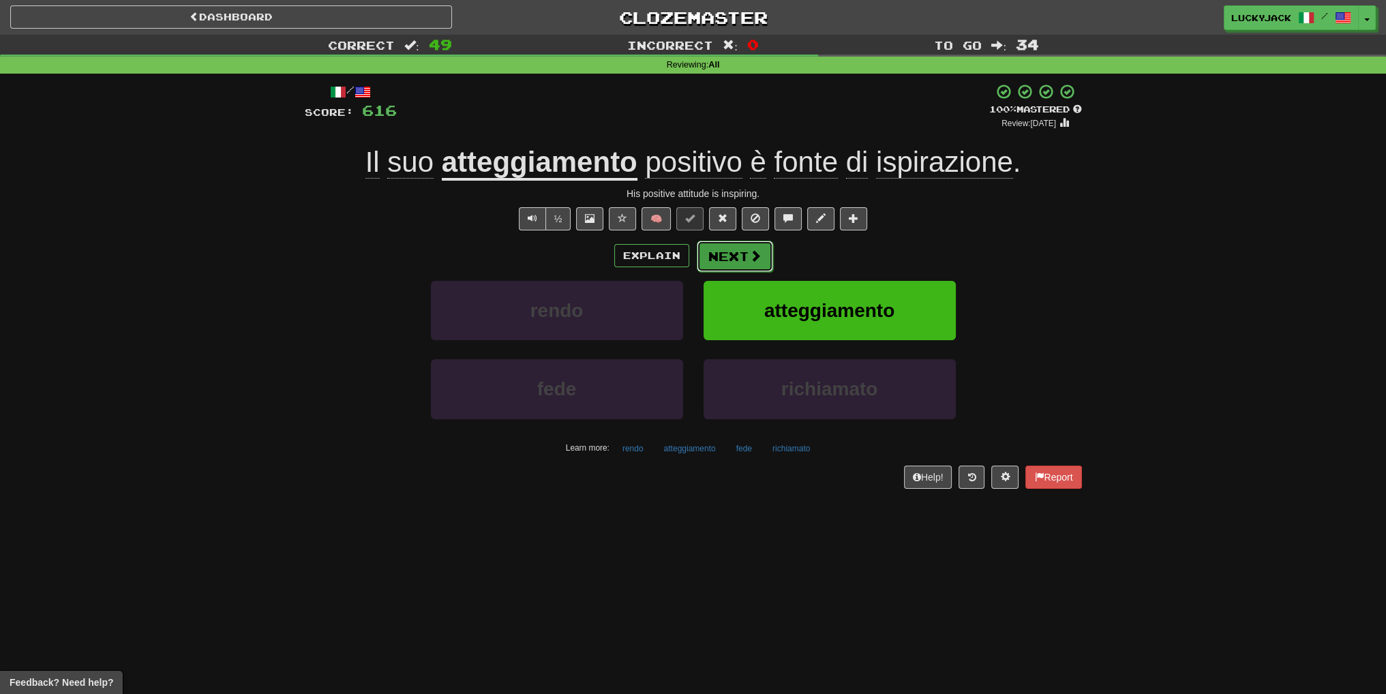
click at [741, 265] on button "Next" at bounding box center [735, 256] width 76 height 31
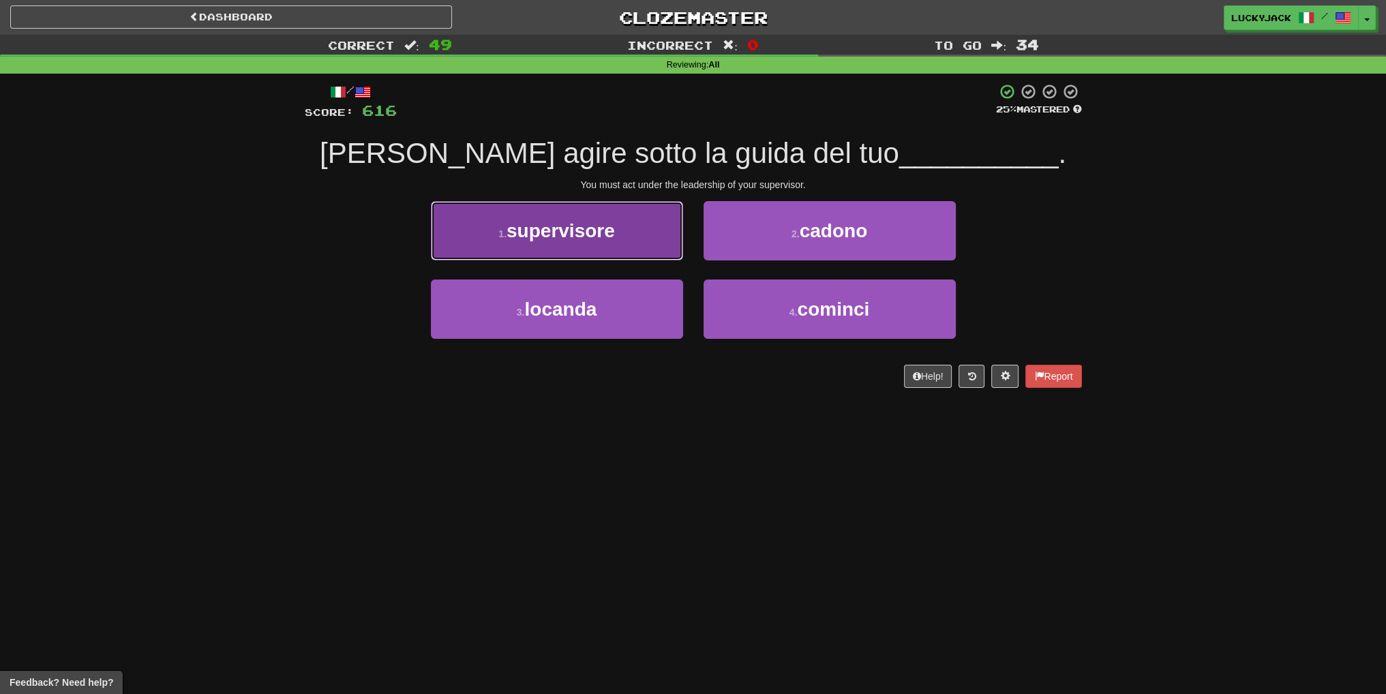
click at [627, 254] on button "1 . supervisore" at bounding box center [557, 230] width 252 height 59
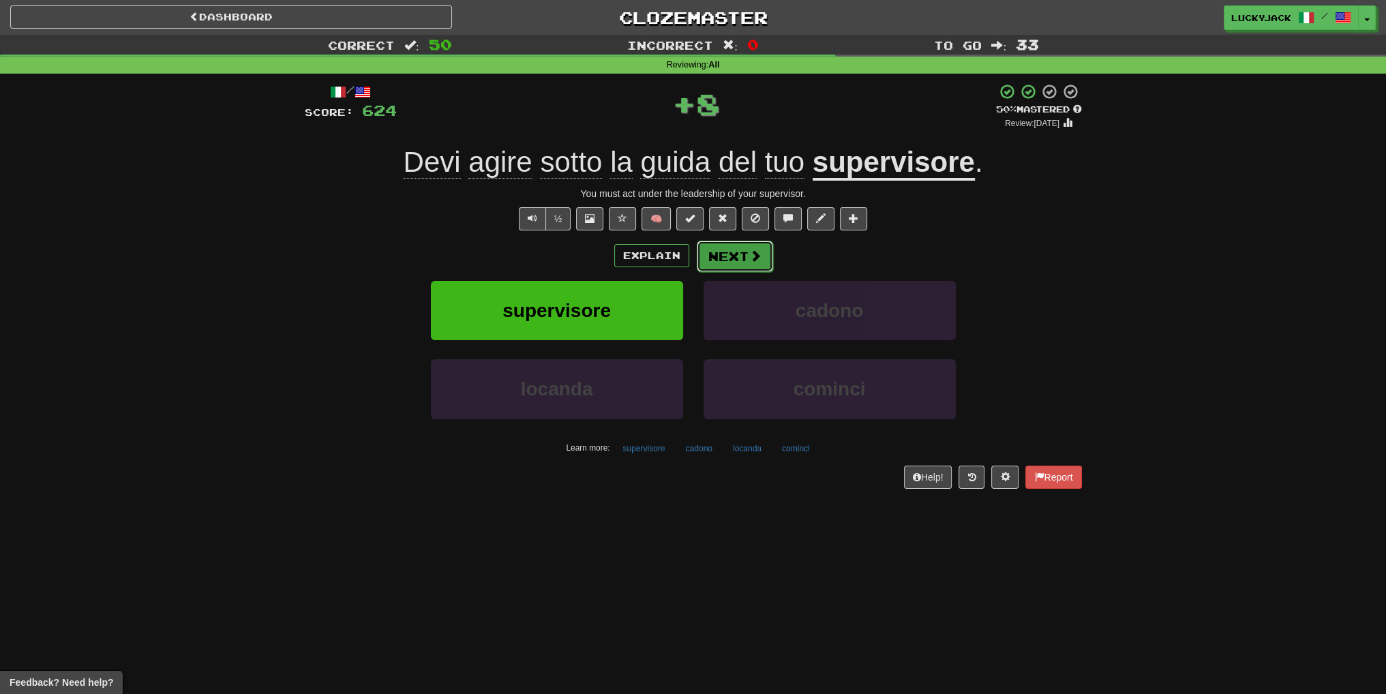
click at [741, 260] on button "Next" at bounding box center [735, 256] width 76 height 31
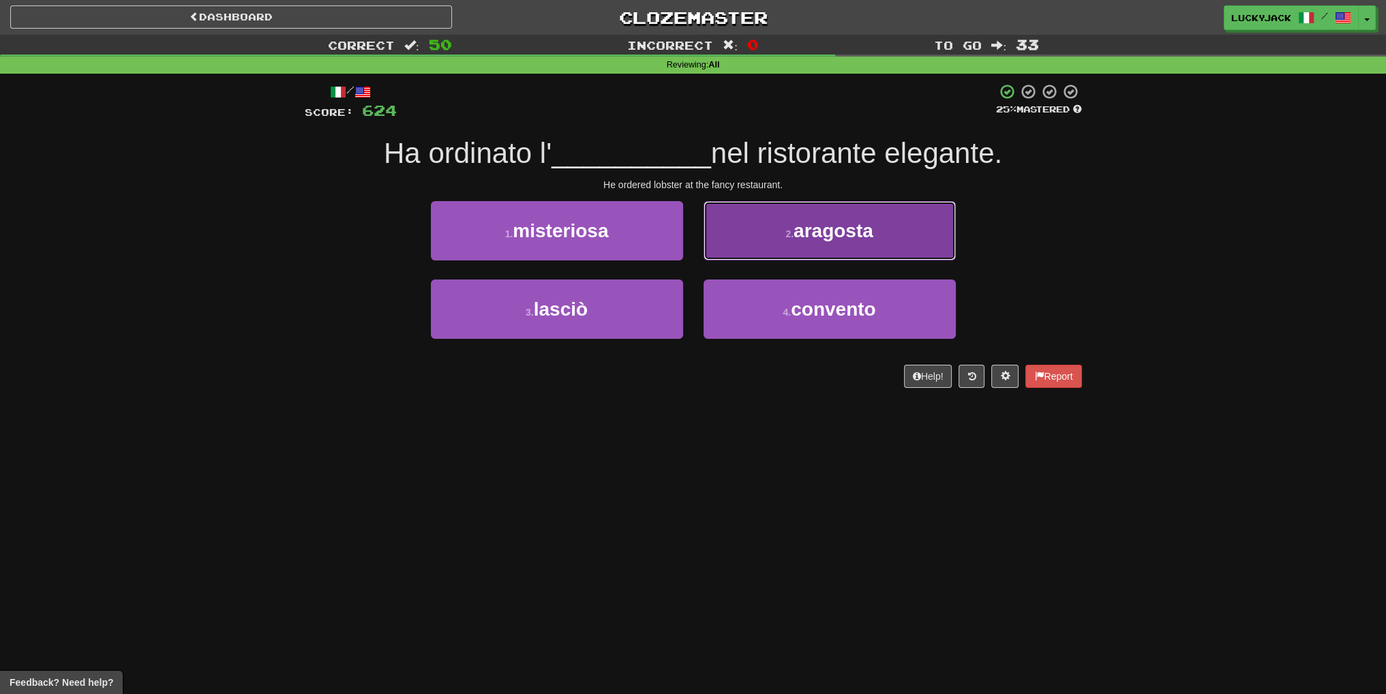
click at [782, 229] on button "2 . aragosta" at bounding box center [830, 230] width 252 height 59
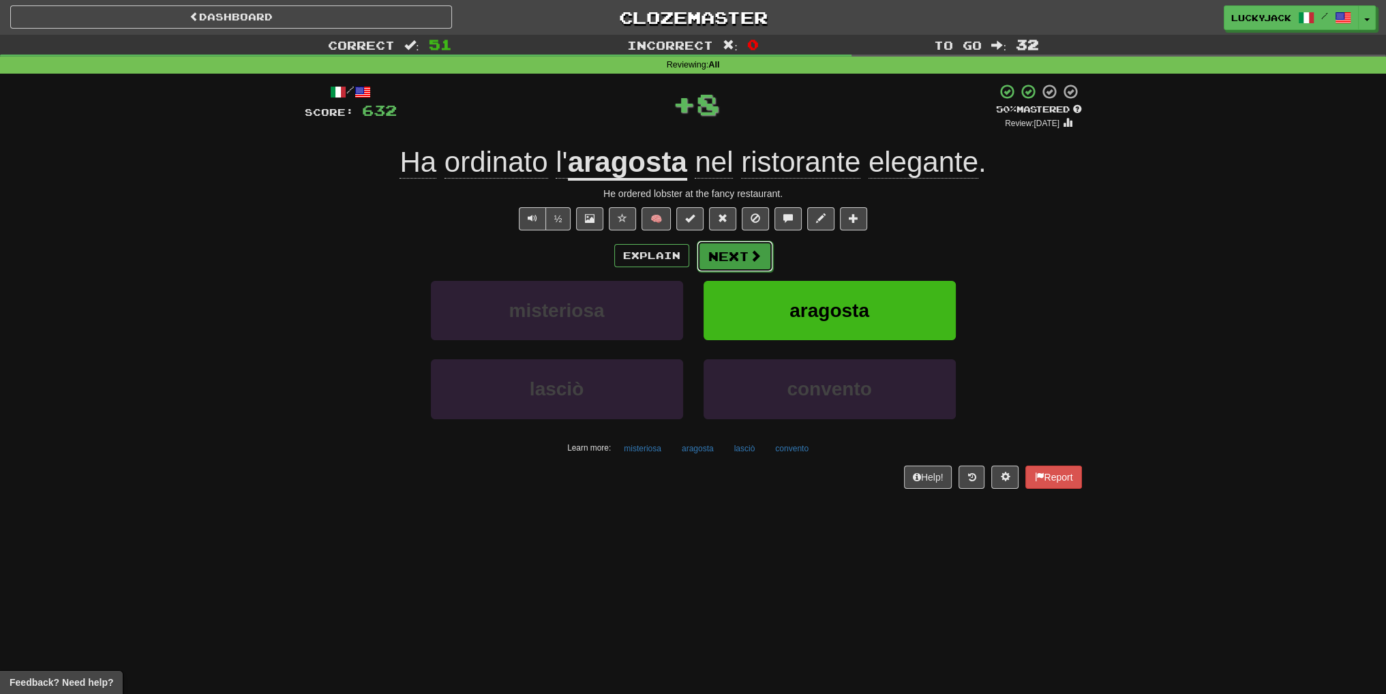
click at [731, 252] on button "Next" at bounding box center [735, 256] width 76 height 31
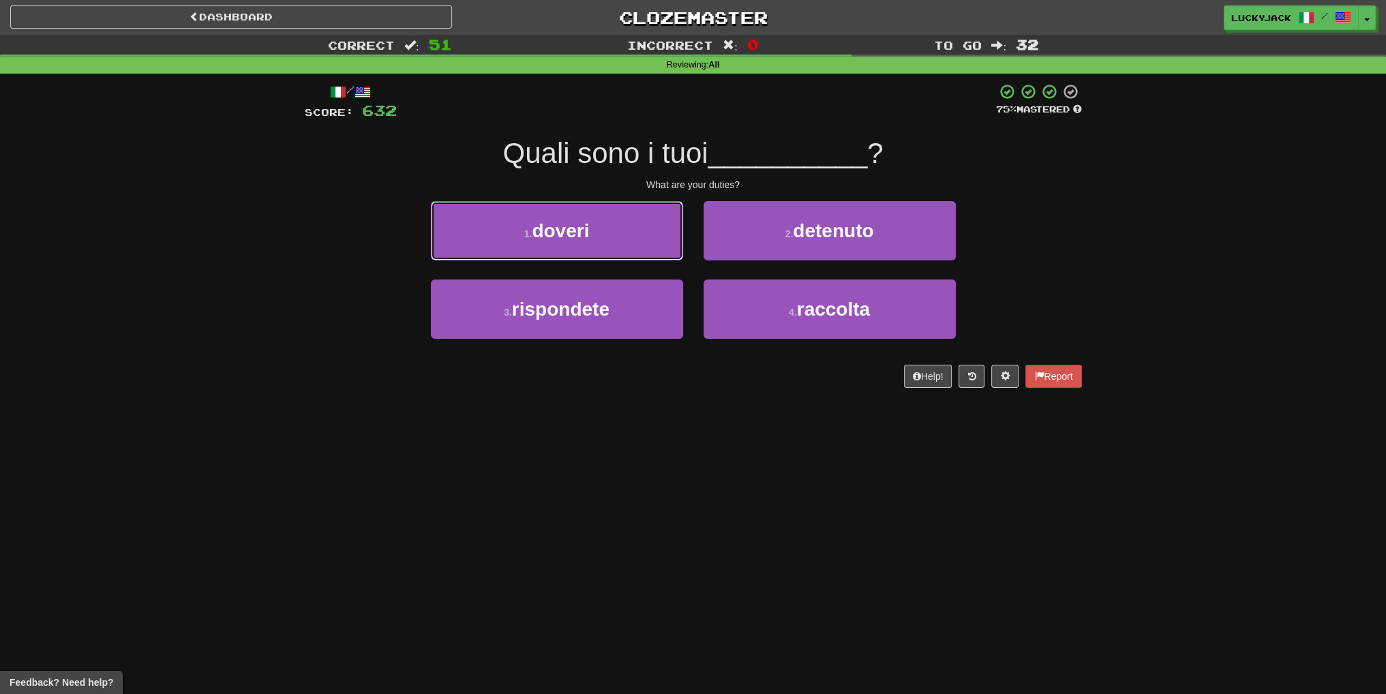
click at [640, 229] on button "1 . doveri" at bounding box center [557, 230] width 252 height 59
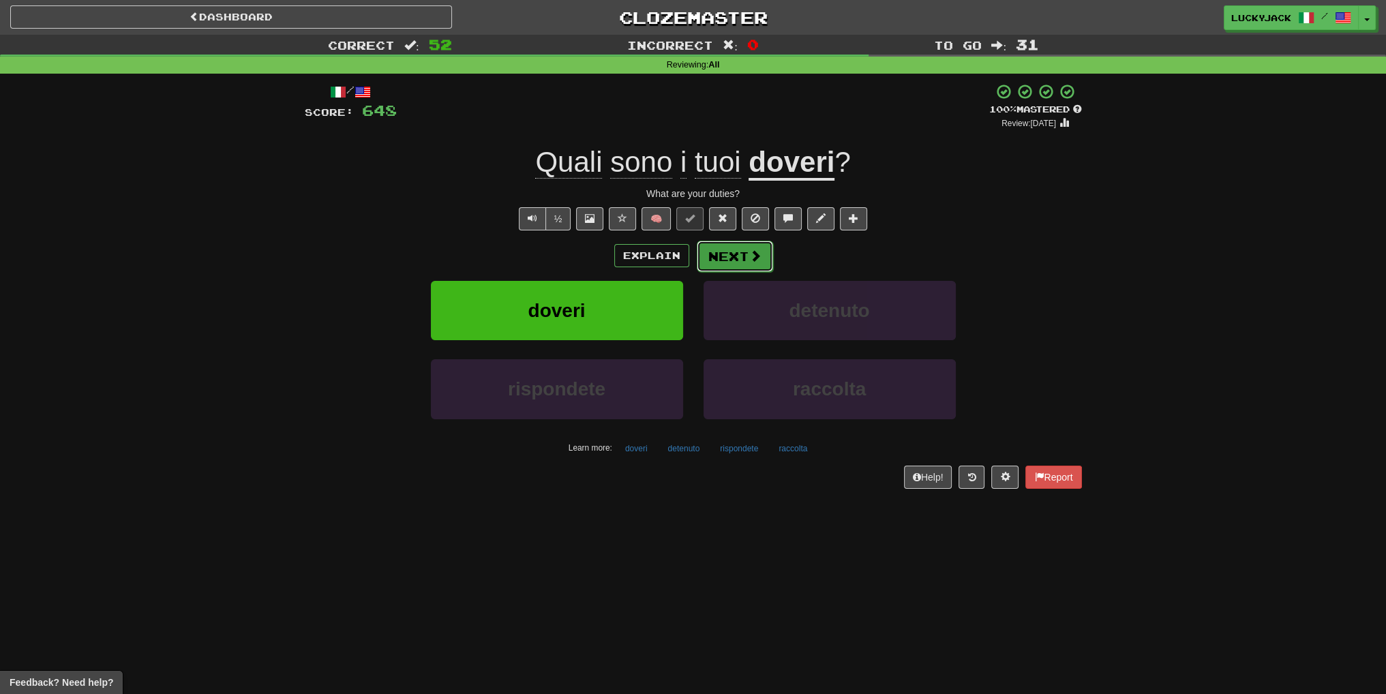
click at [745, 248] on button "Next" at bounding box center [735, 256] width 76 height 31
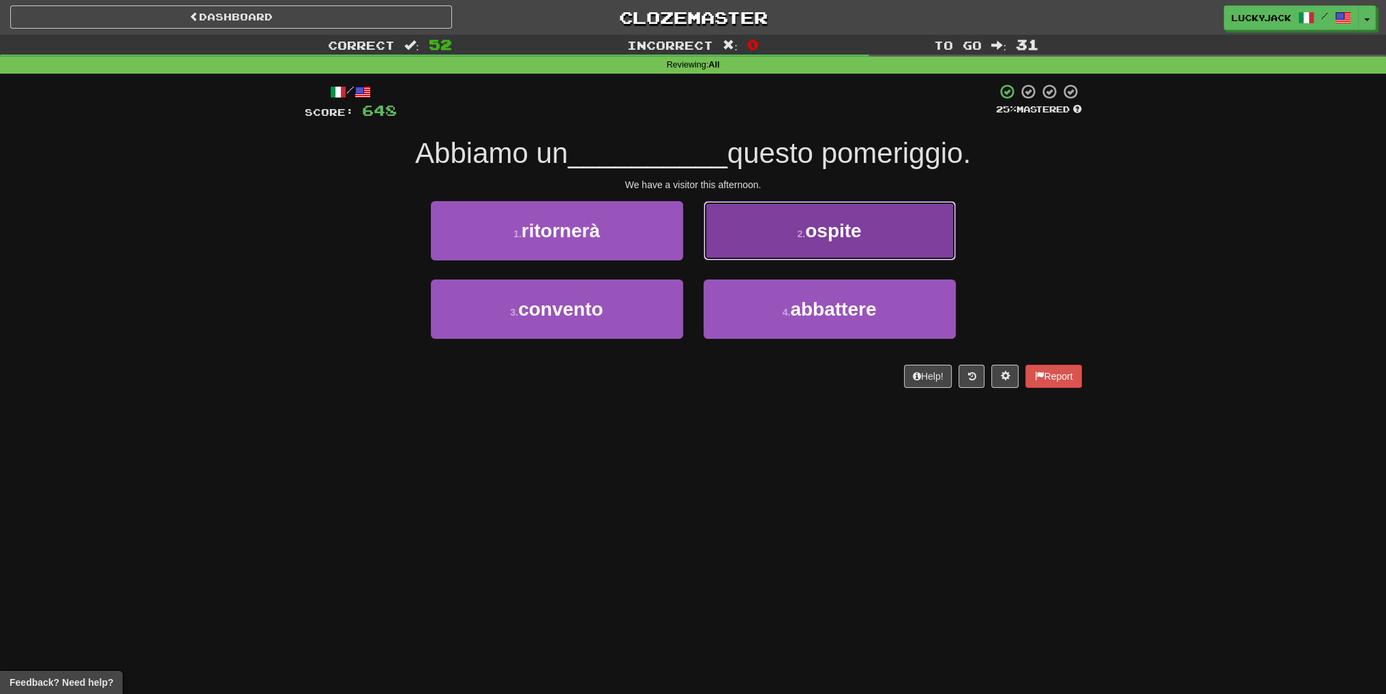
click at [756, 260] on button "2 . ospite" at bounding box center [830, 230] width 252 height 59
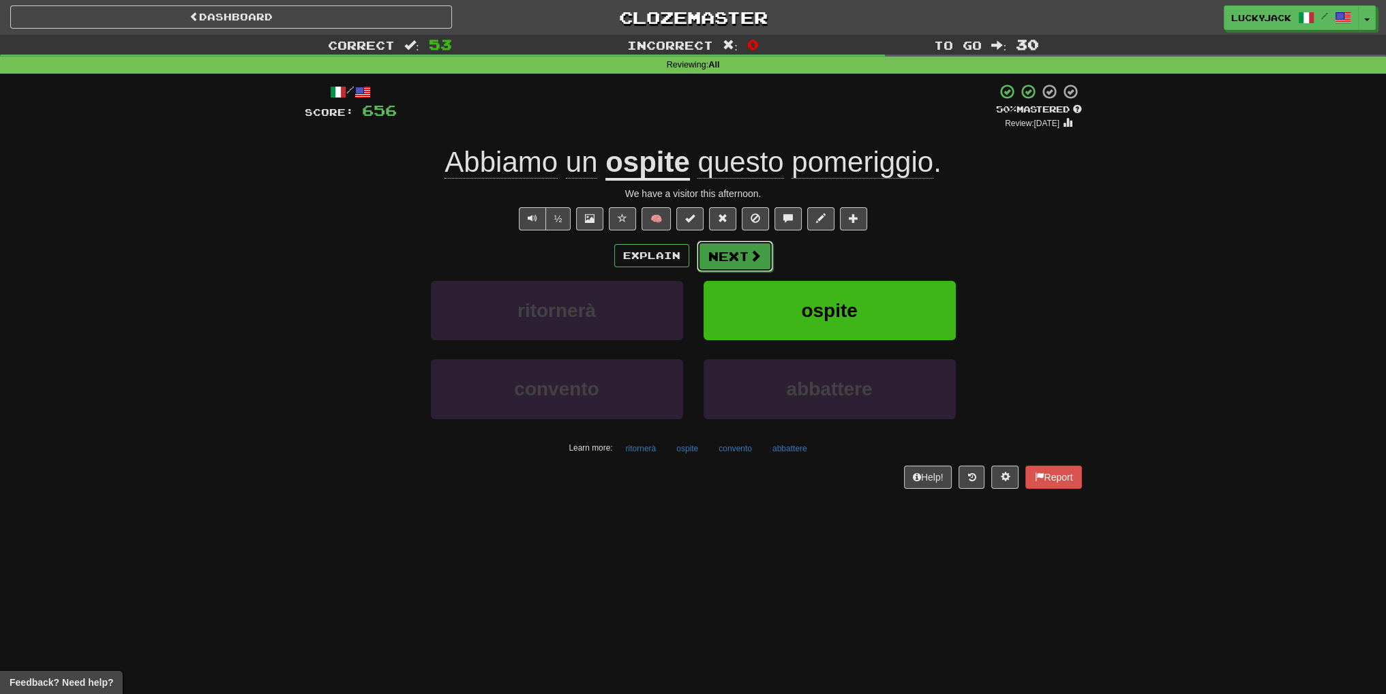
click at [731, 261] on button "Next" at bounding box center [735, 256] width 76 height 31
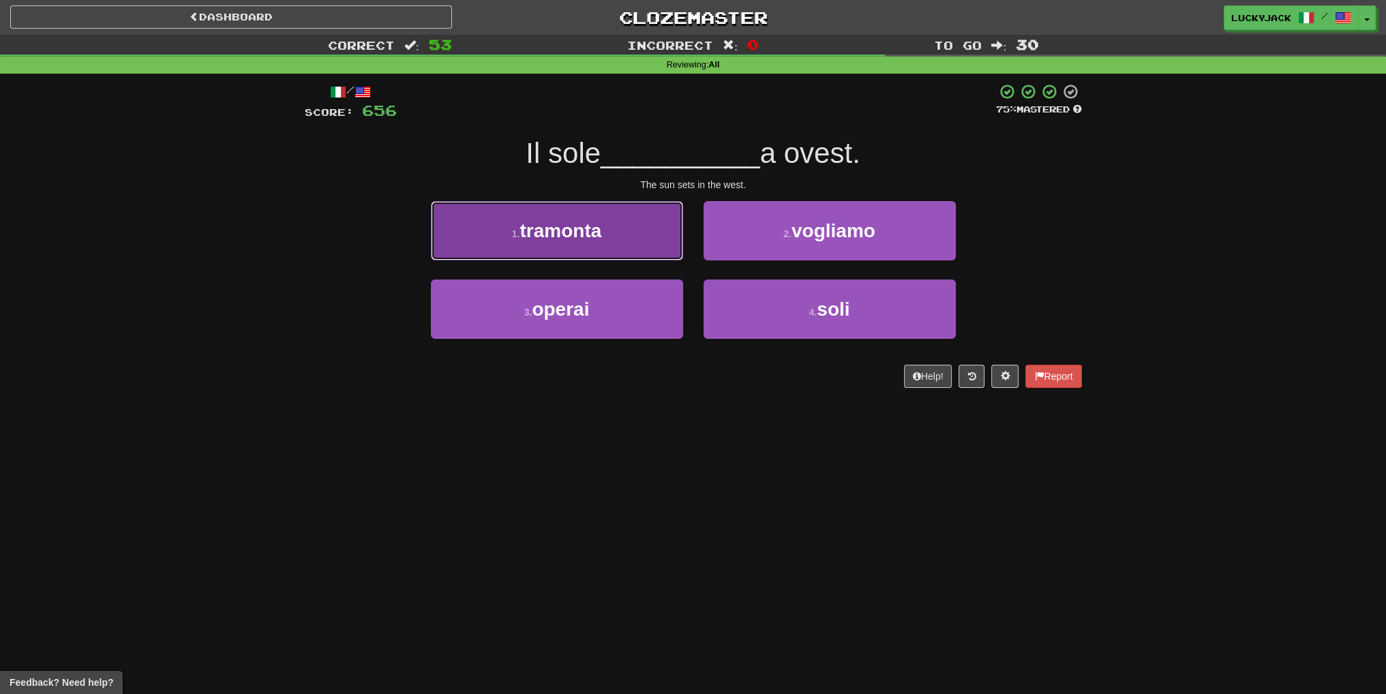
click at [627, 235] on button "1 . tramonta" at bounding box center [557, 230] width 252 height 59
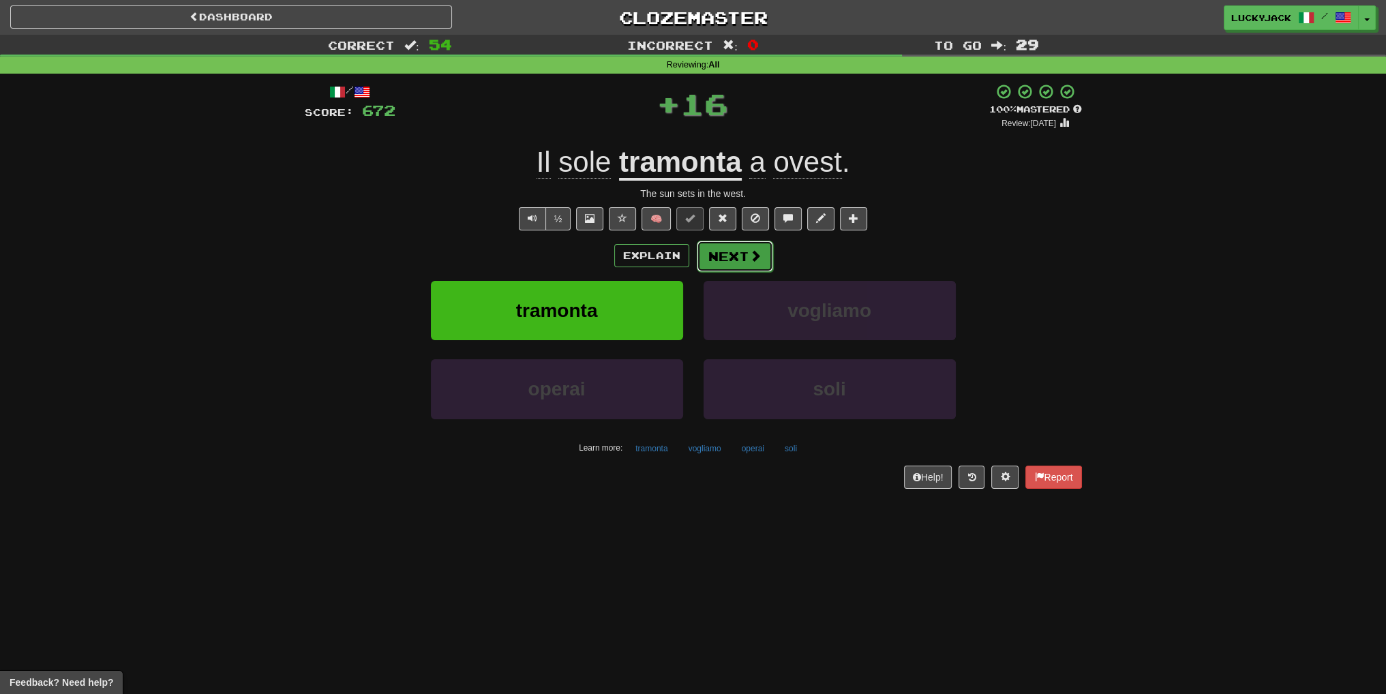
click at [717, 265] on button "Next" at bounding box center [735, 256] width 76 height 31
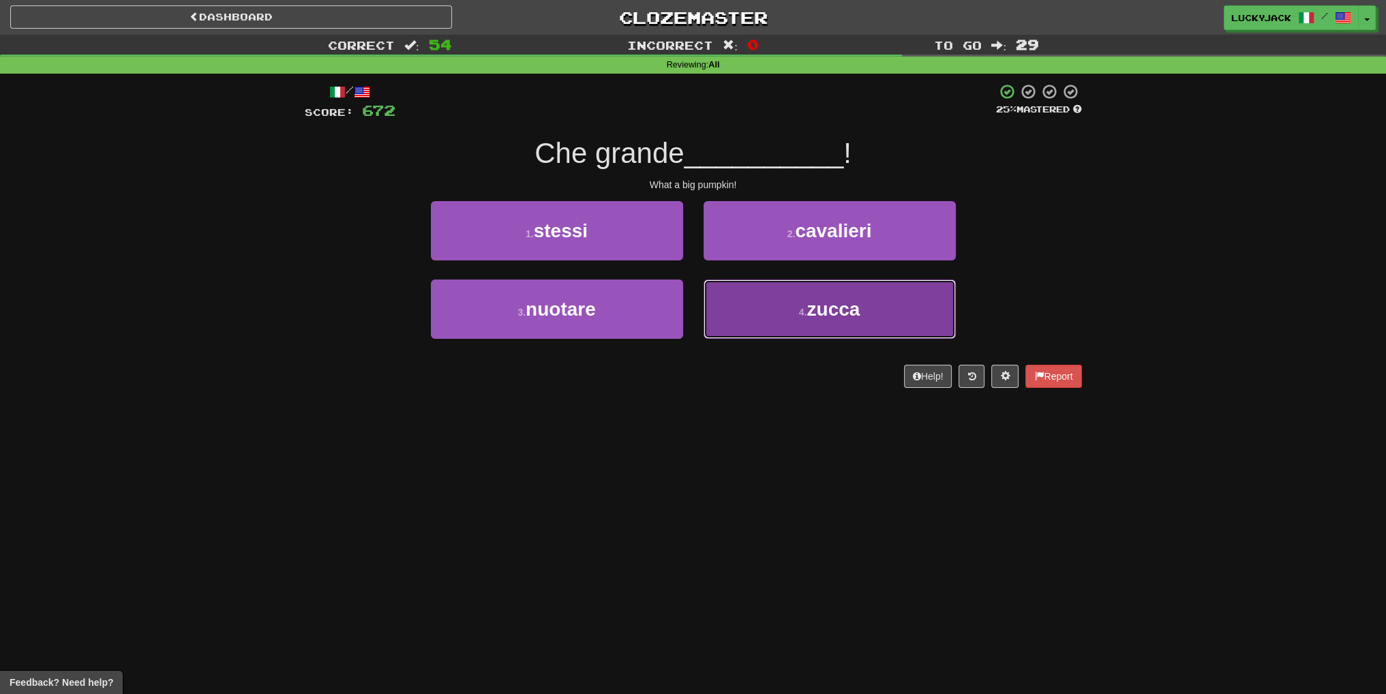
click at [795, 338] on button "4 . zucca" at bounding box center [830, 309] width 252 height 59
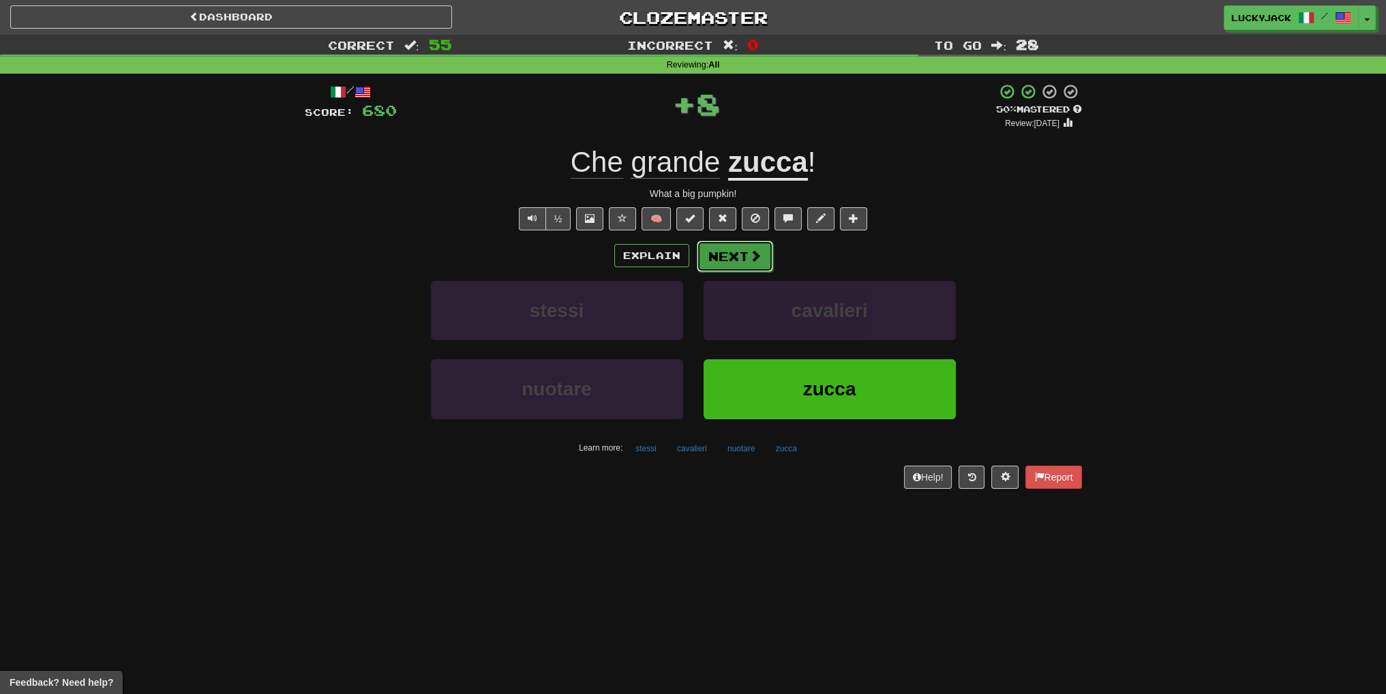
click at [761, 270] on button "Next" at bounding box center [735, 256] width 76 height 31
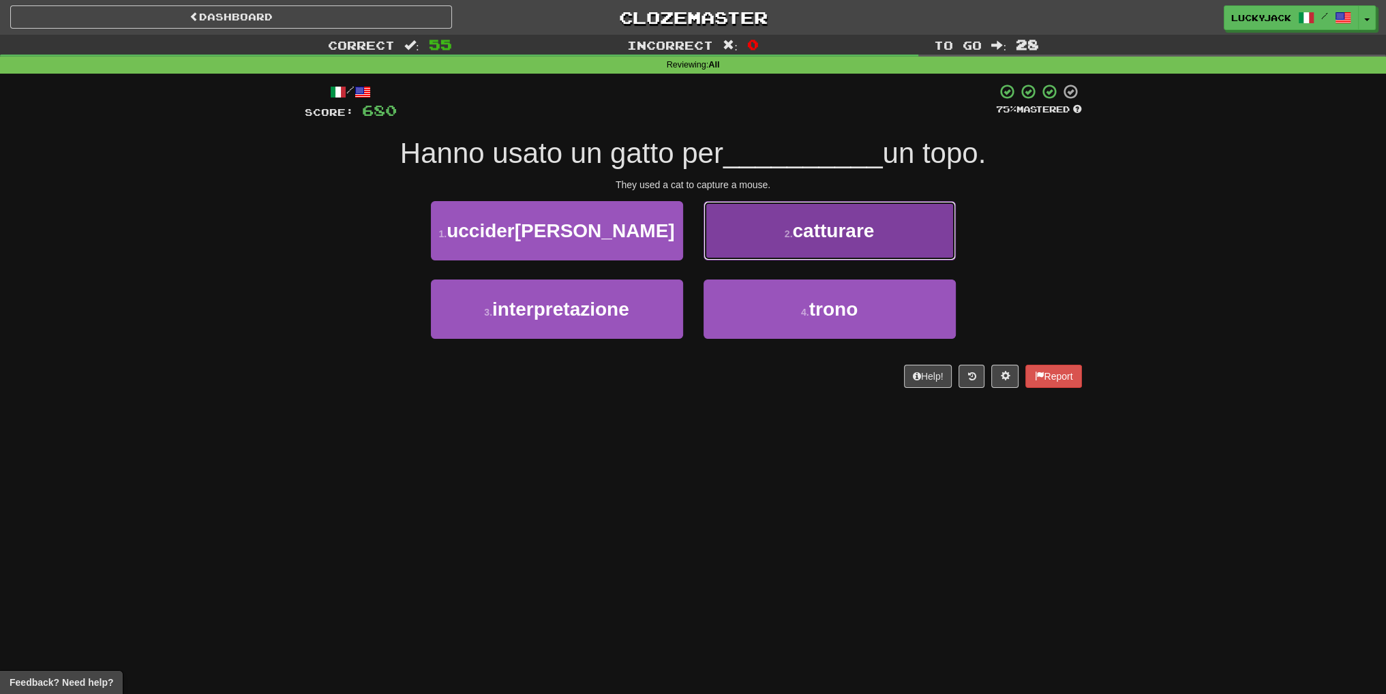
click at [785, 229] on small "2 ." at bounding box center [789, 233] width 8 height 11
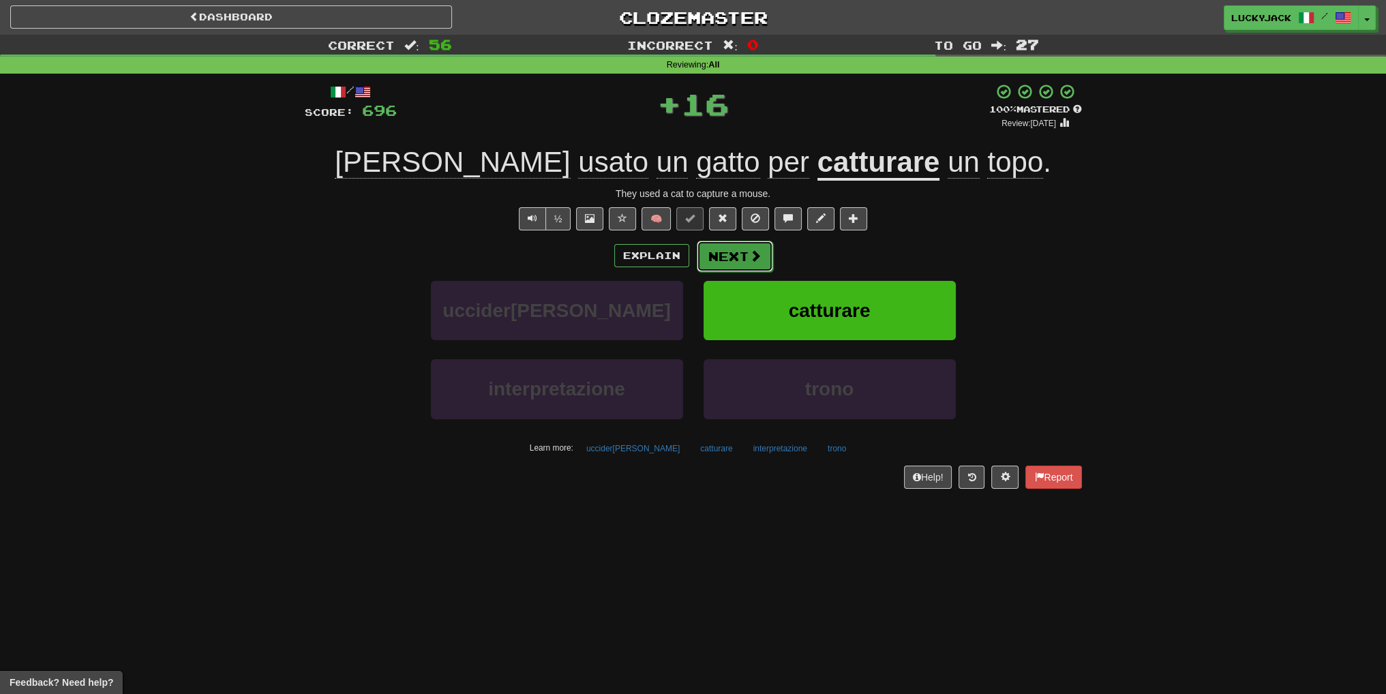
click at [742, 251] on button "Next" at bounding box center [735, 256] width 76 height 31
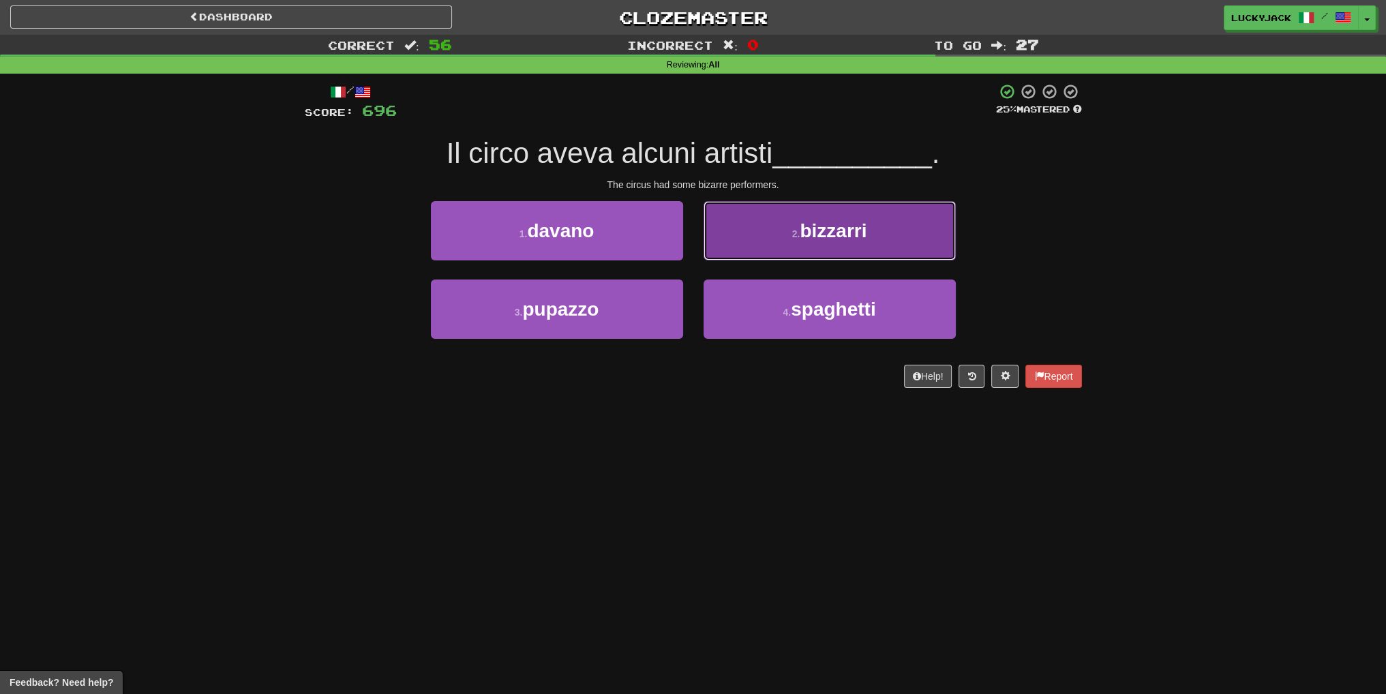
click at [747, 246] on button "2 . bizzarri" at bounding box center [830, 230] width 252 height 59
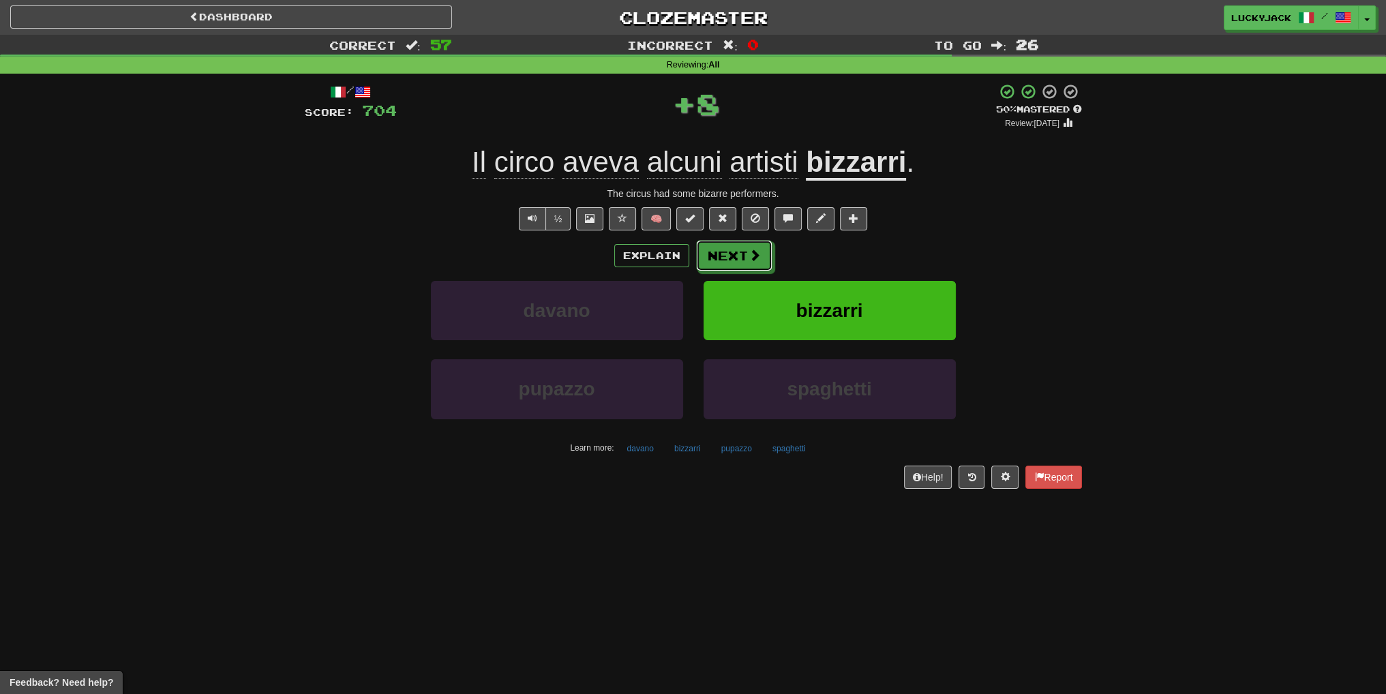
click at [747, 246] on button "Next" at bounding box center [734, 255] width 76 height 31
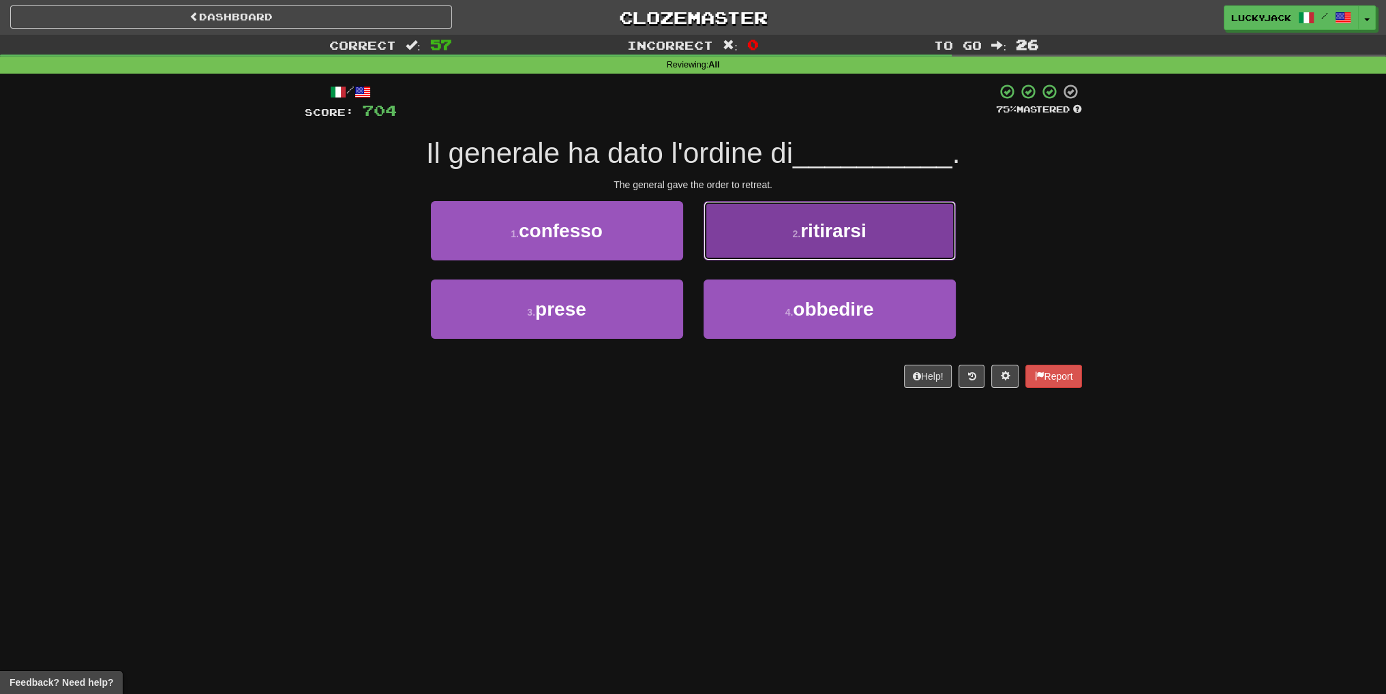
click at [761, 234] on button "2 . ritirarsi" at bounding box center [830, 230] width 252 height 59
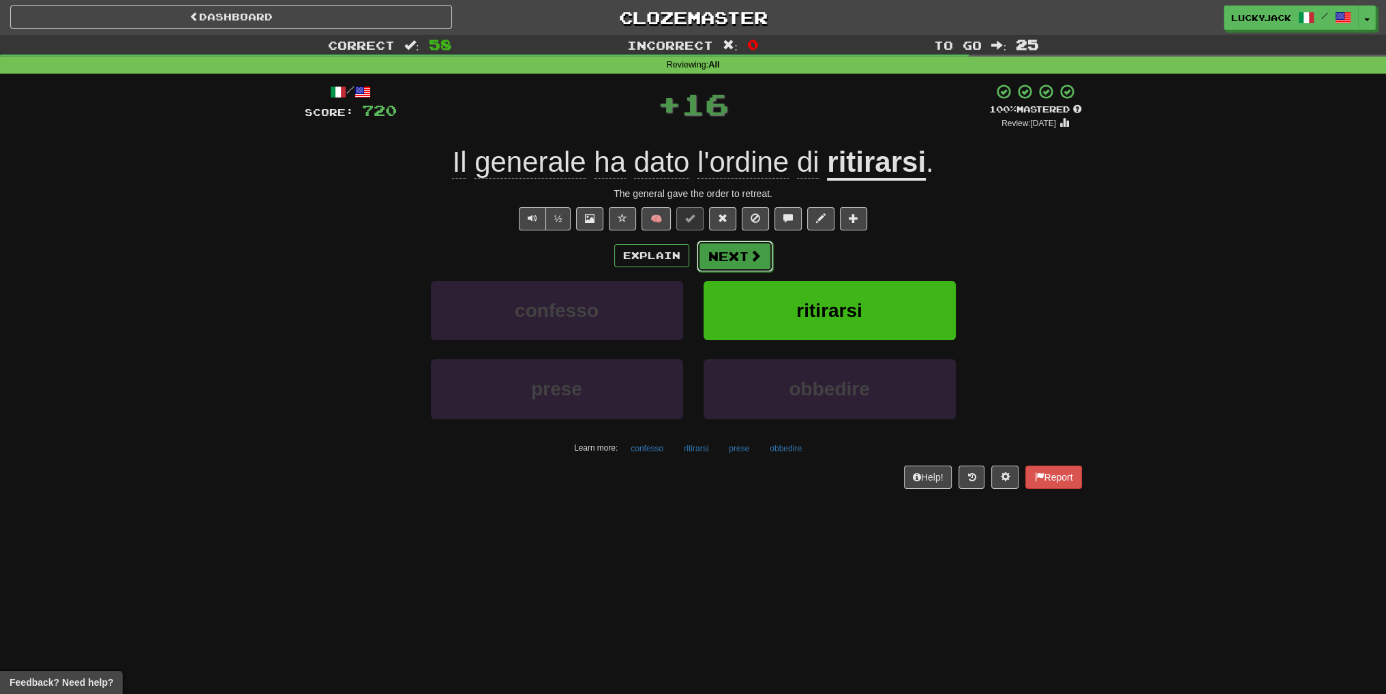
click at [745, 257] on button "Next" at bounding box center [735, 256] width 76 height 31
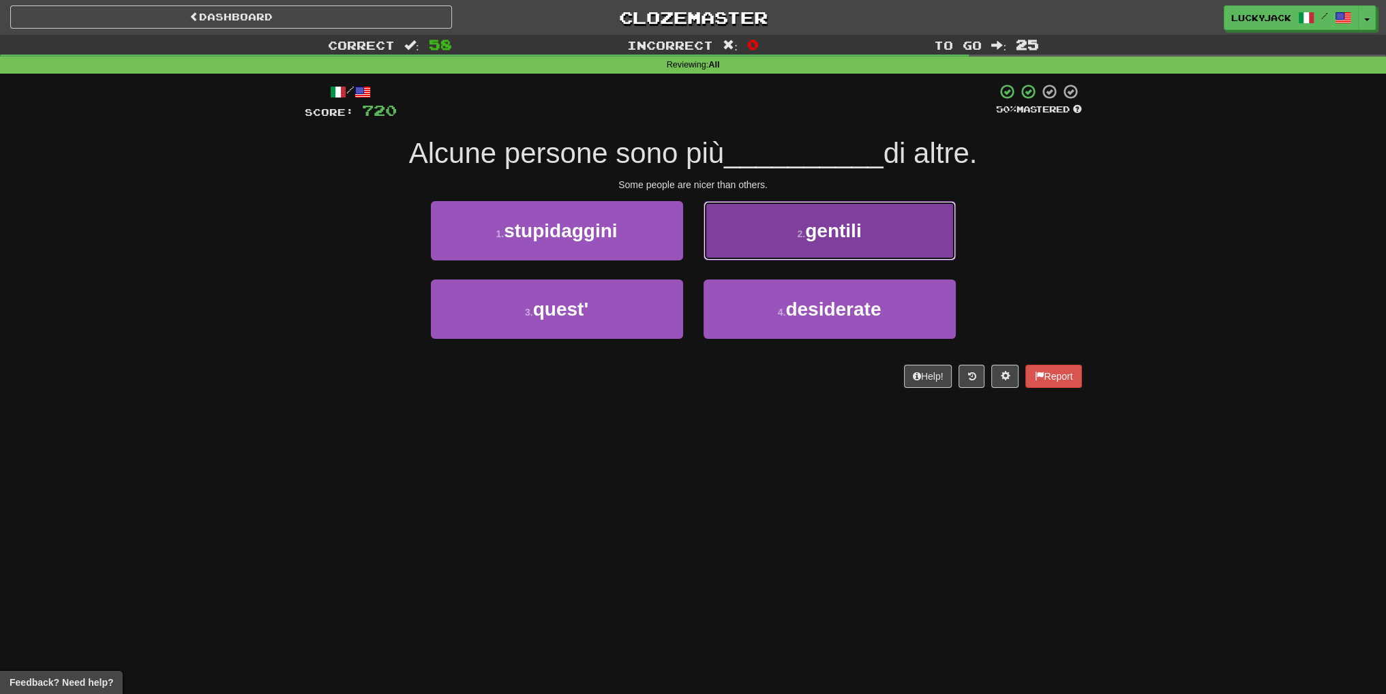
click at [770, 250] on button "2 . gentili" at bounding box center [830, 230] width 252 height 59
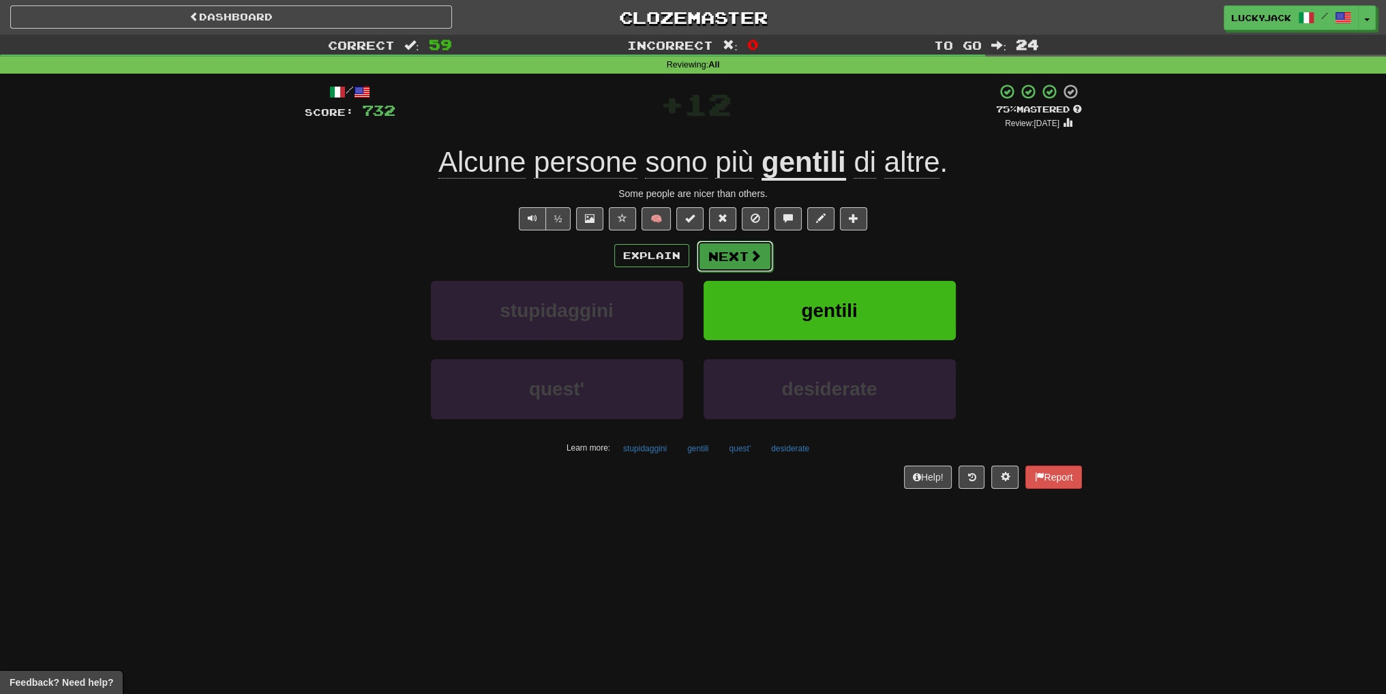
click at [735, 271] on button "Next" at bounding box center [735, 256] width 76 height 31
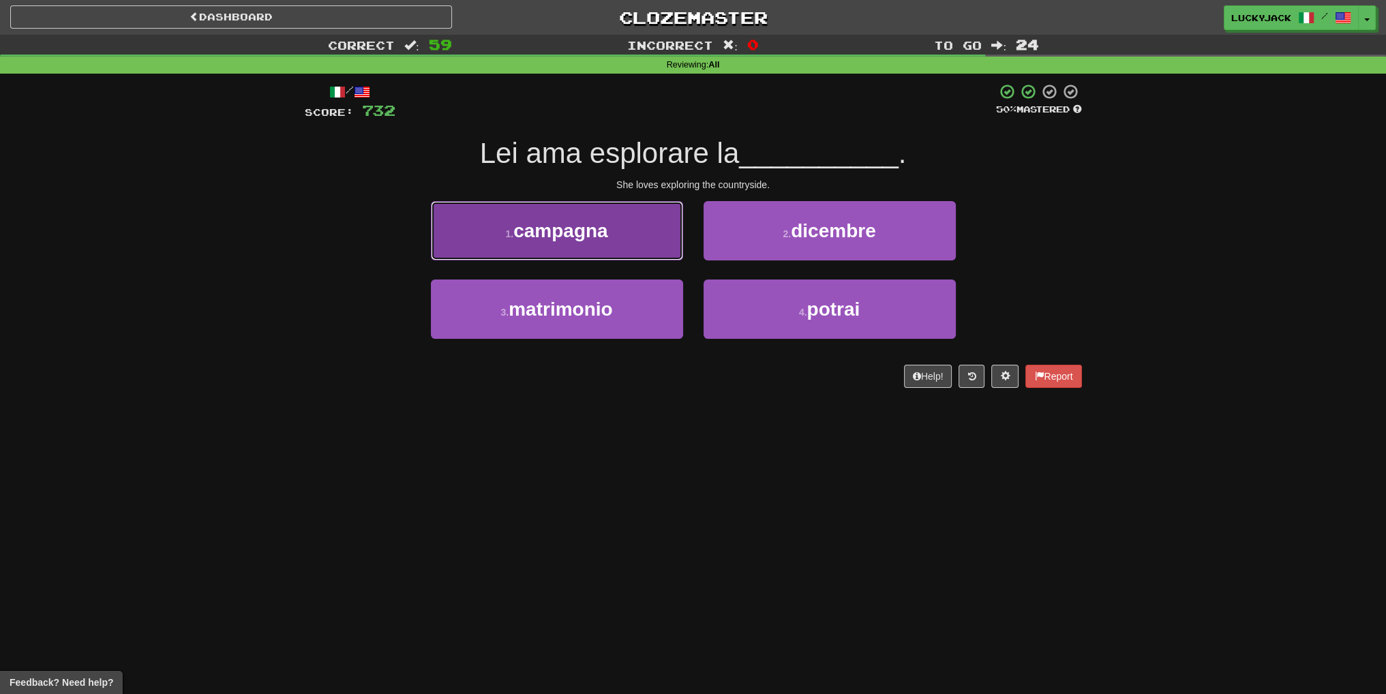
click at [649, 246] on button "1 . campagna" at bounding box center [557, 230] width 252 height 59
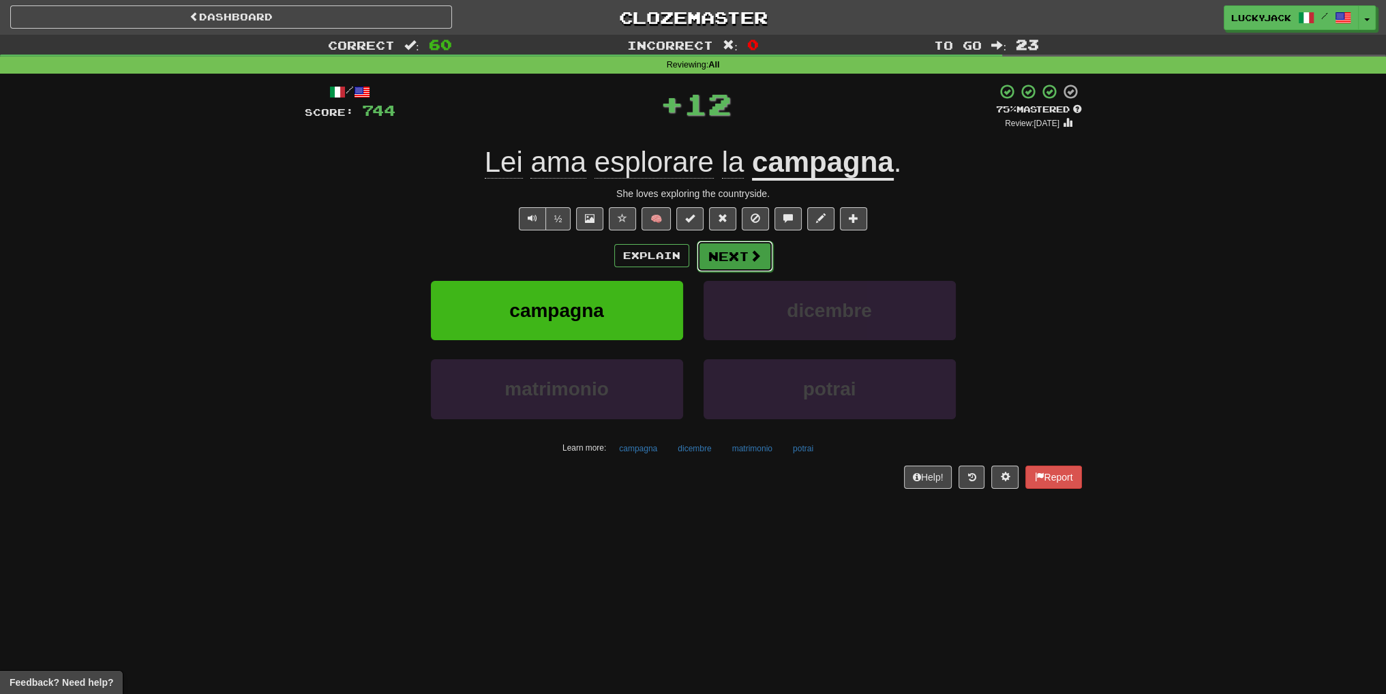
click at [750, 256] on span at bounding box center [755, 256] width 12 height 12
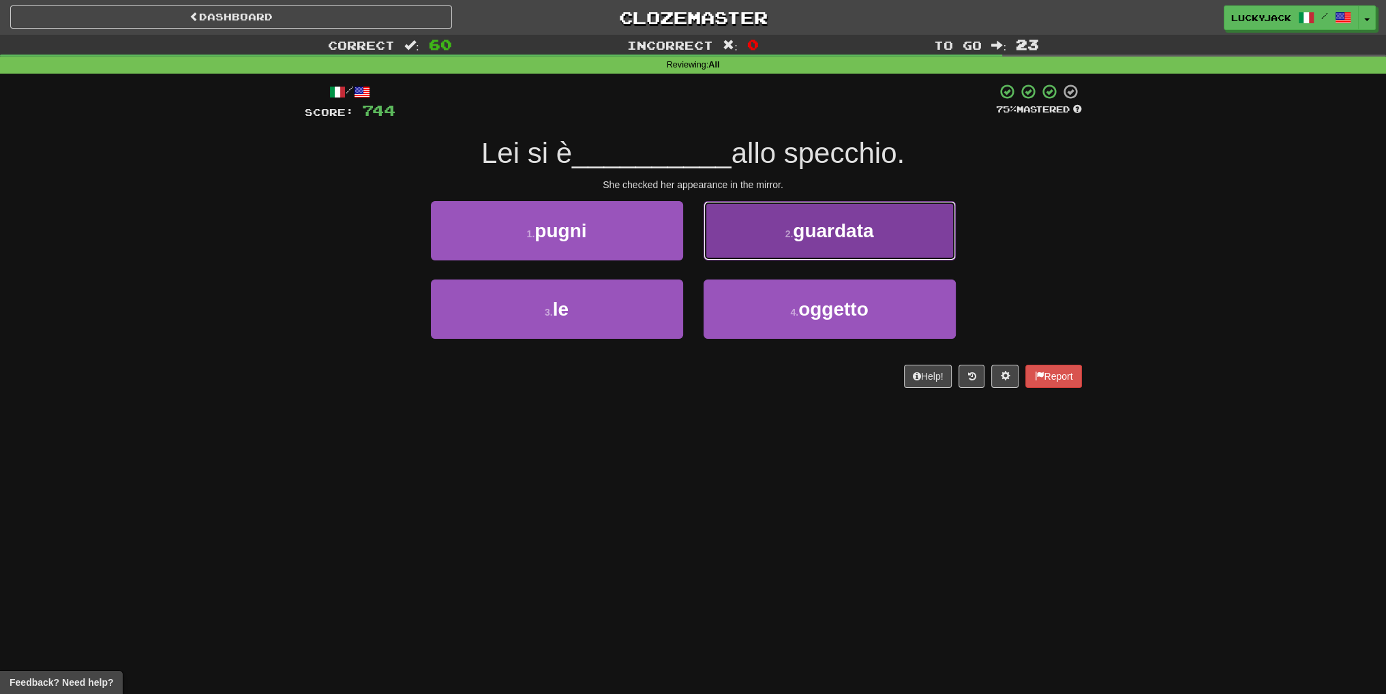
click at [795, 247] on button "2 . guardata" at bounding box center [830, 230] width 252 height 59
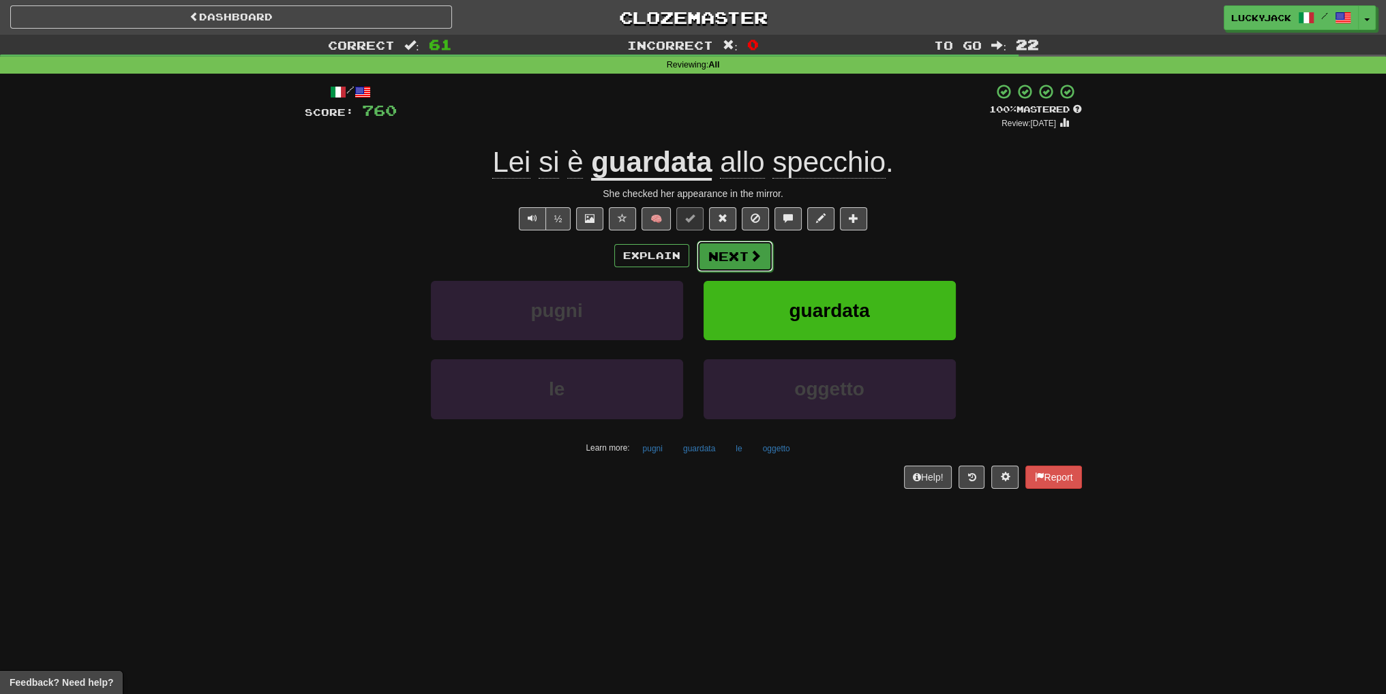
click at [726, 247] on button "Next" at bounding box center [735, 256] width 76 height 31
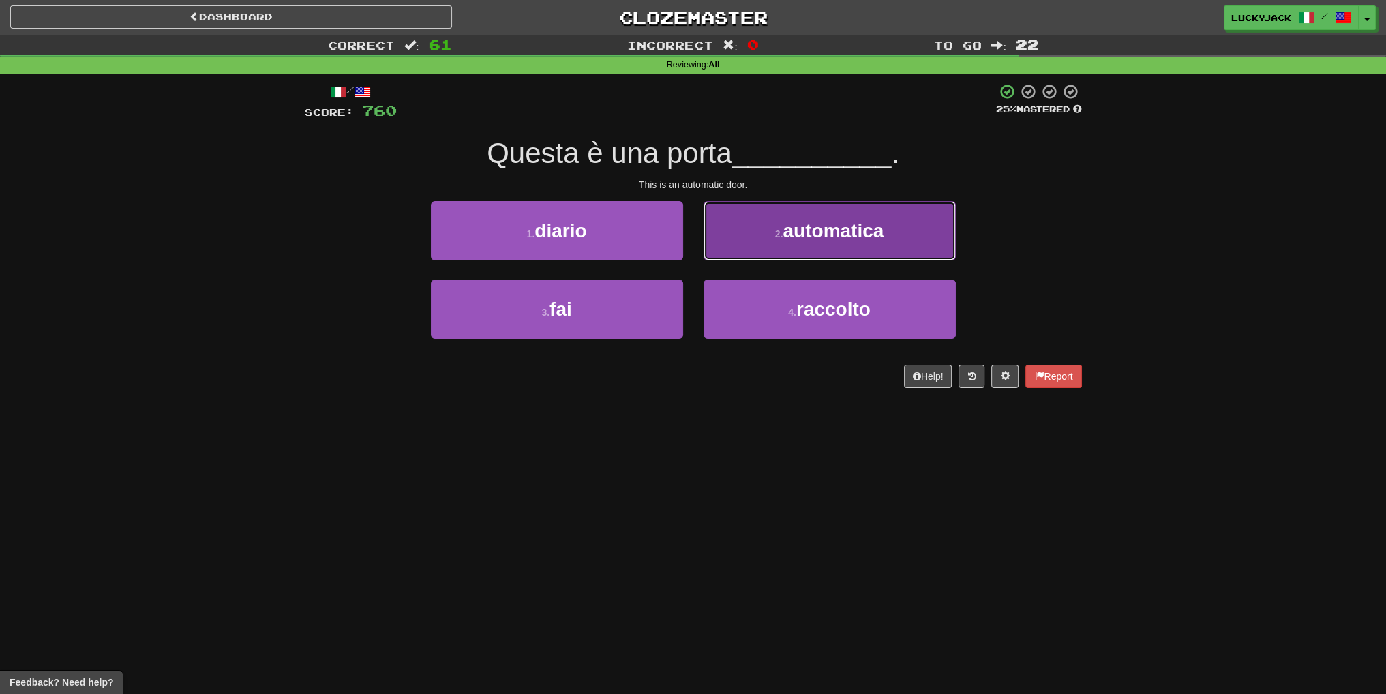
click at [750, 246] on button "2 . automatica" at bounding box center [830, 230] width 252 height 59
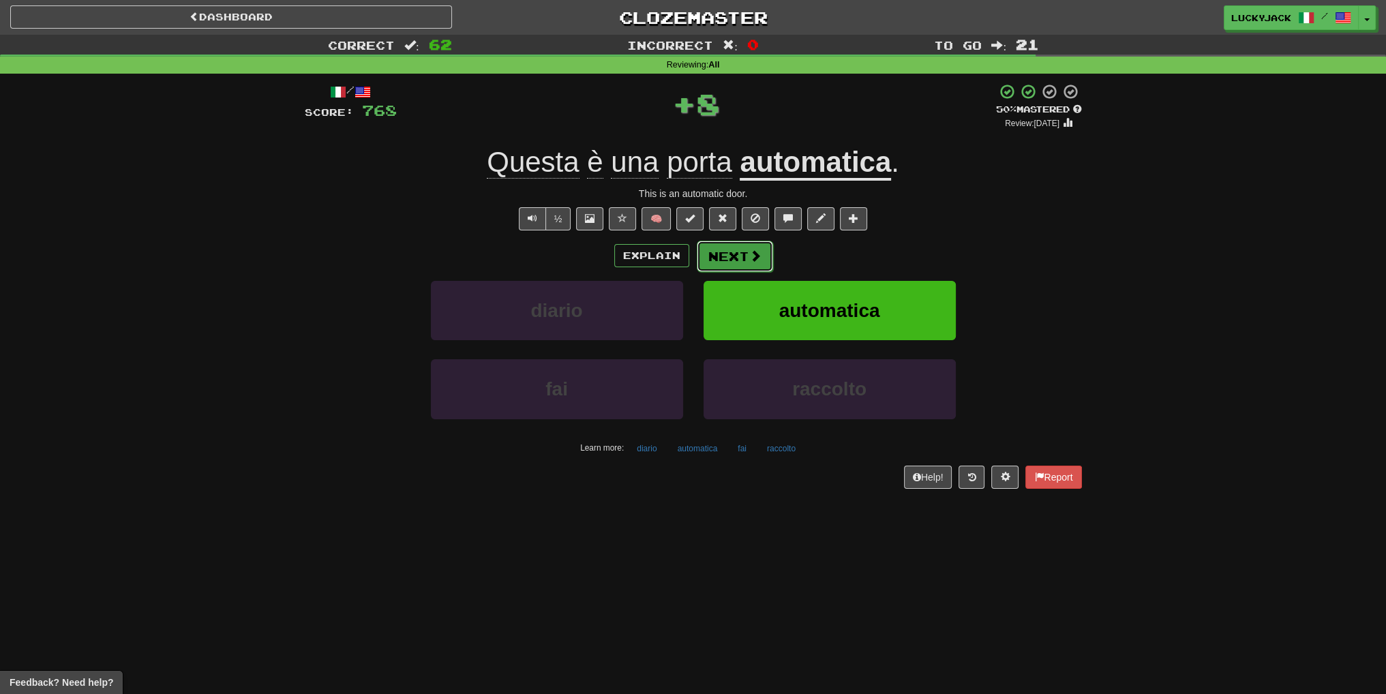
click at [736, 253] on button "Next" at bounding box center [735, 256] width 76 height 31
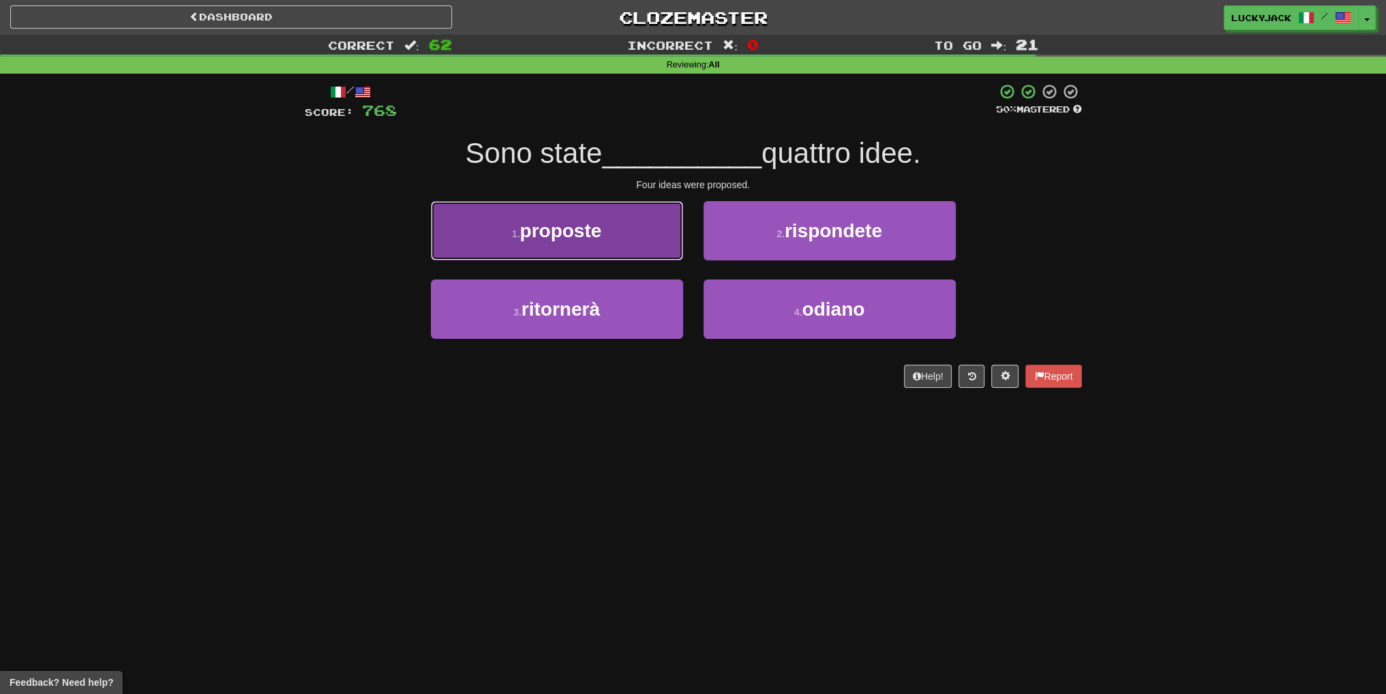
click at [649, 239] on button "1 . proposte" at bounding box center [557, 230] width 252 height 59
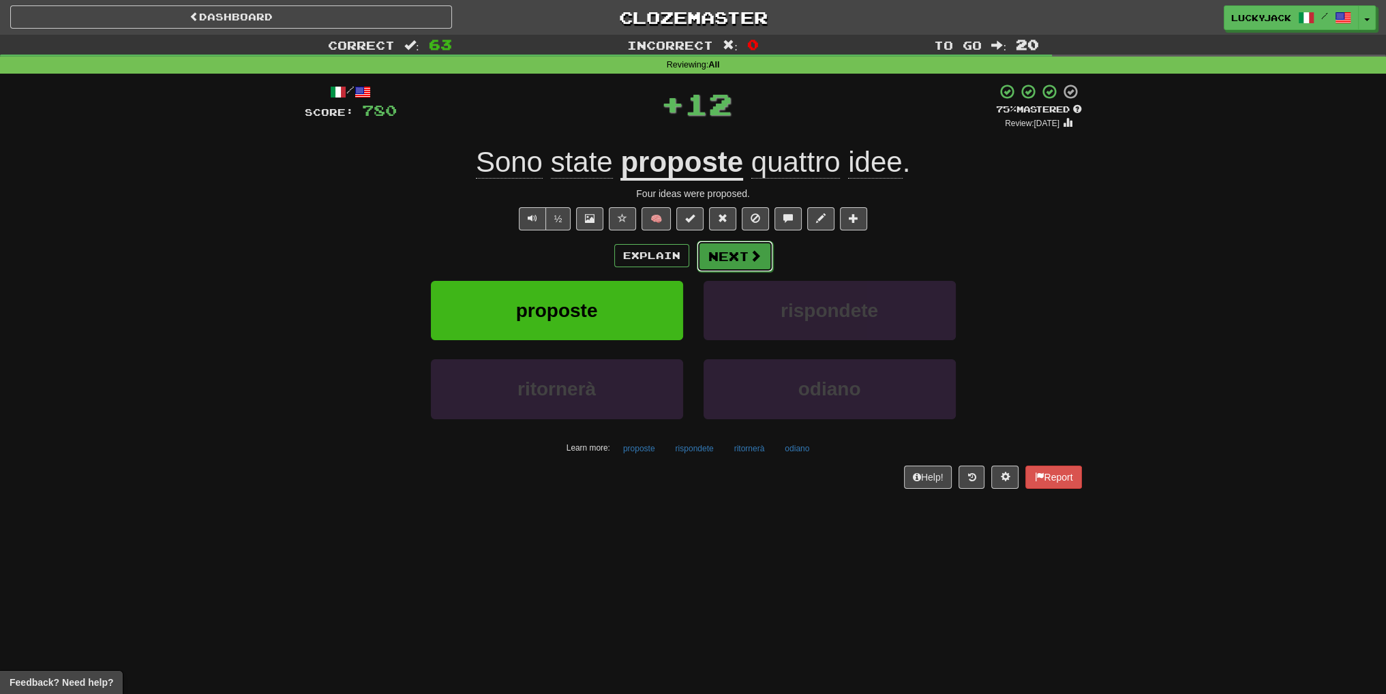
click at [736, 257] on button "Next" at bounding box center [735, 256] width 76 height 31
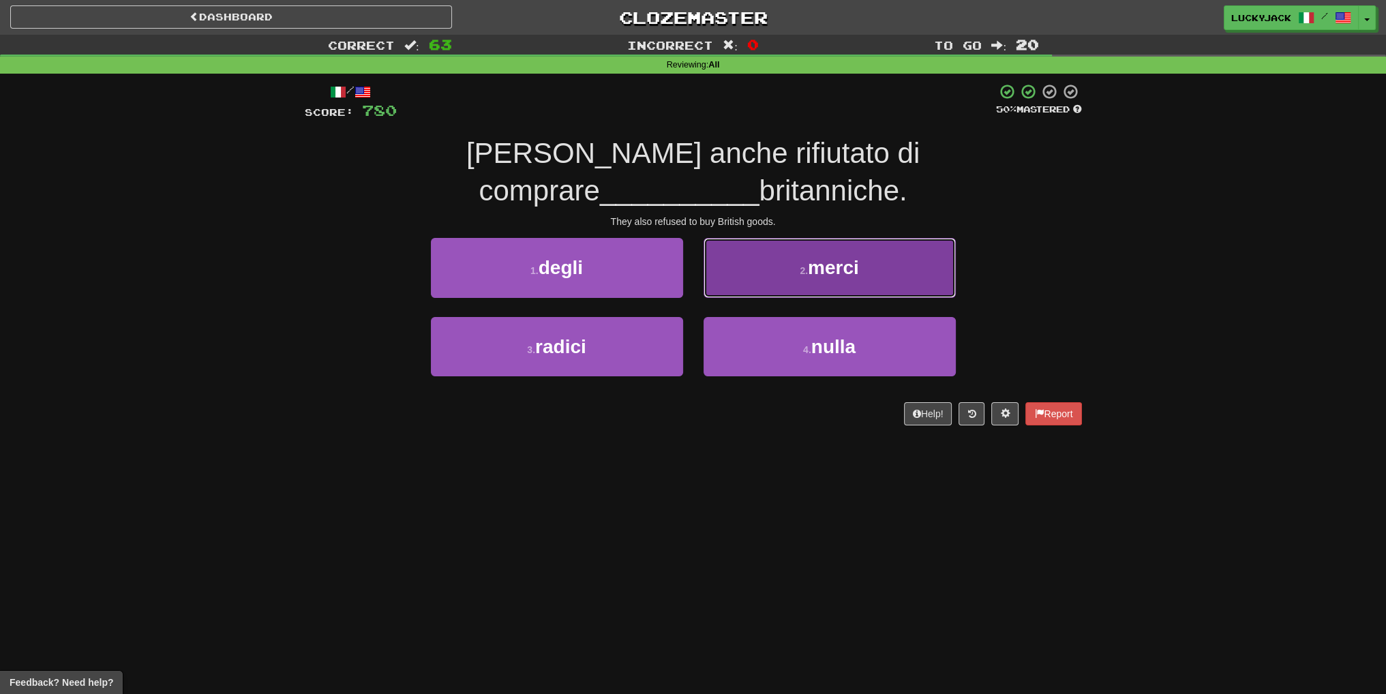
click at [777, 238] on button "2 . merci" at bounding box center [830, 267] width 252 height 59
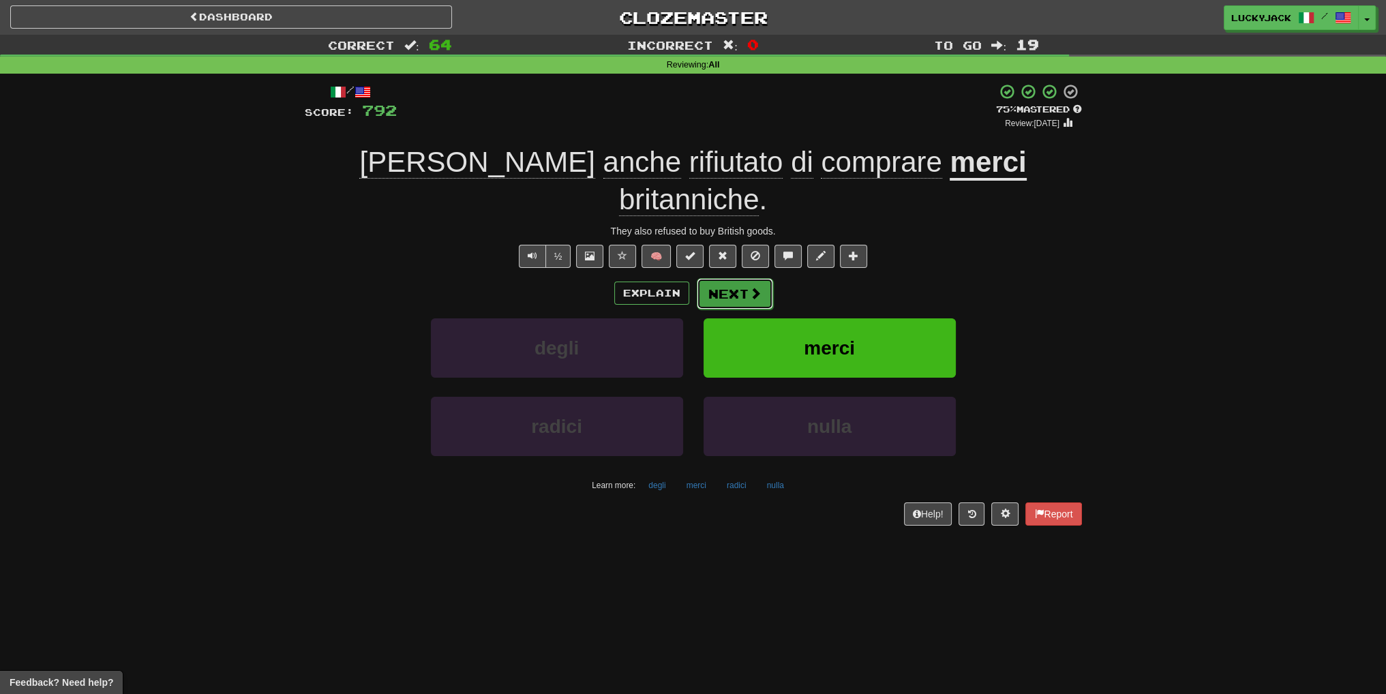
click at [732, 278] on button "Next" at bounding box center [735, 293] width 76 height 31
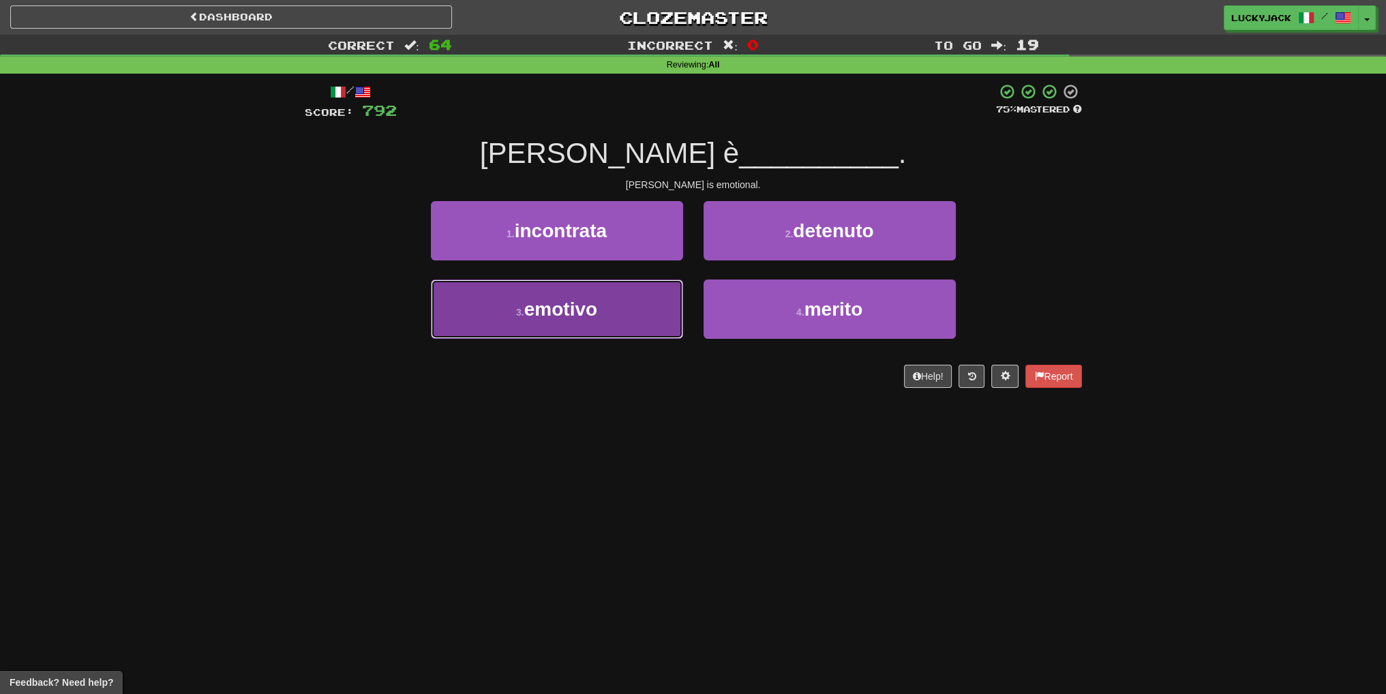
click at [627, 309] on button "3 . emotivo" at bounding box center [557, 309] width 252 height 59
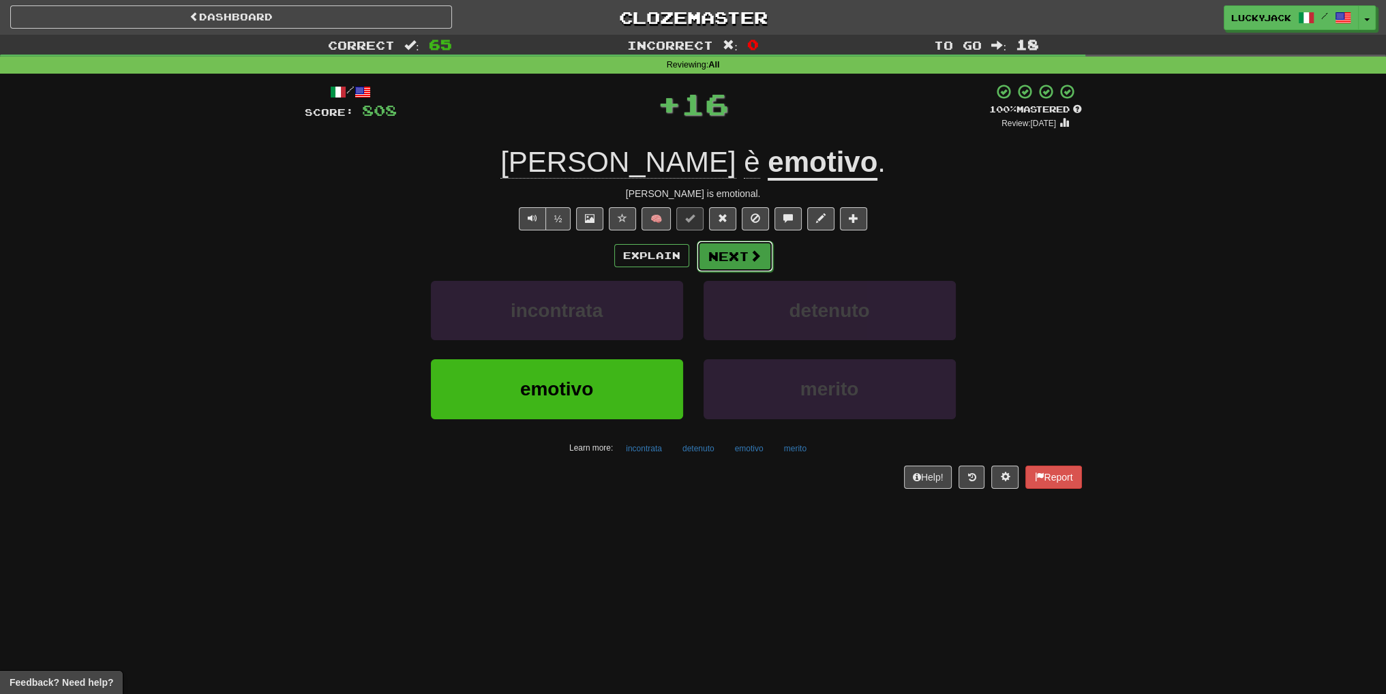
click at [720, 263] on button "Next" at bounding box center [735, 256] width 76 height 31
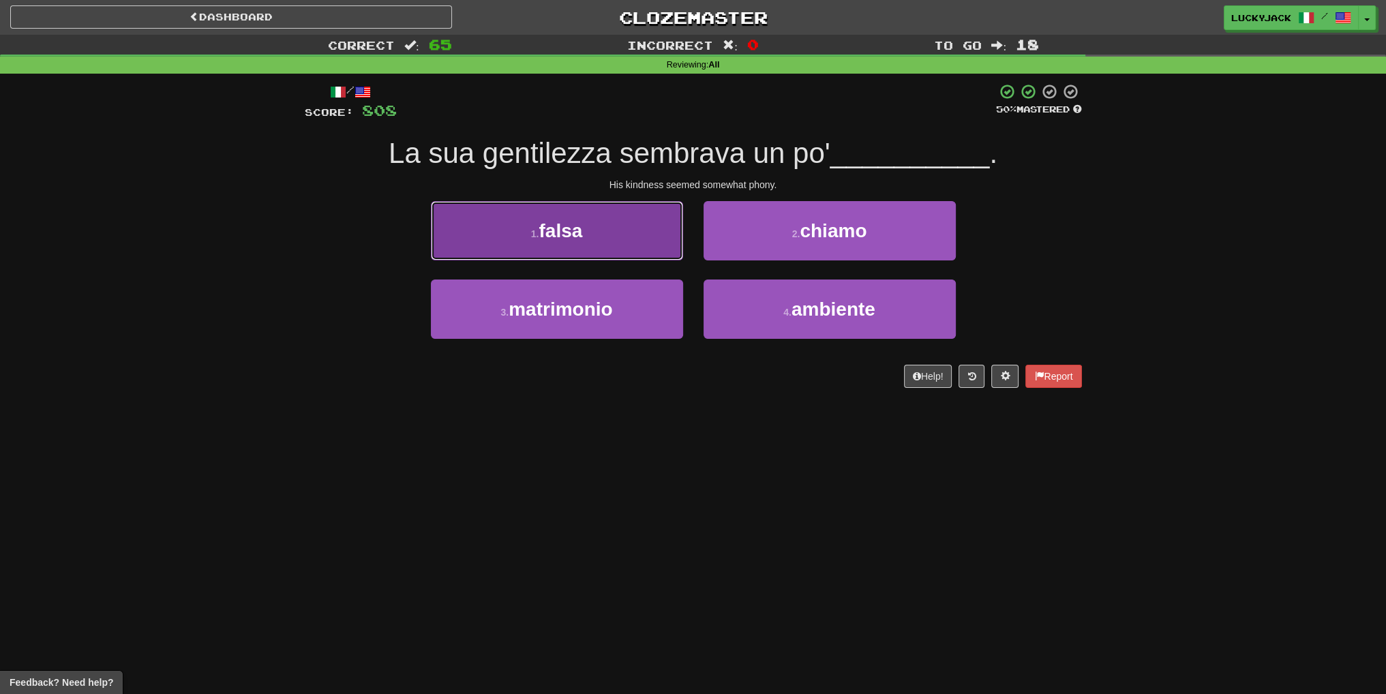
click at [644, 248] on button "1 . falsa" at bounding box center [557, 230] width 252 height 59
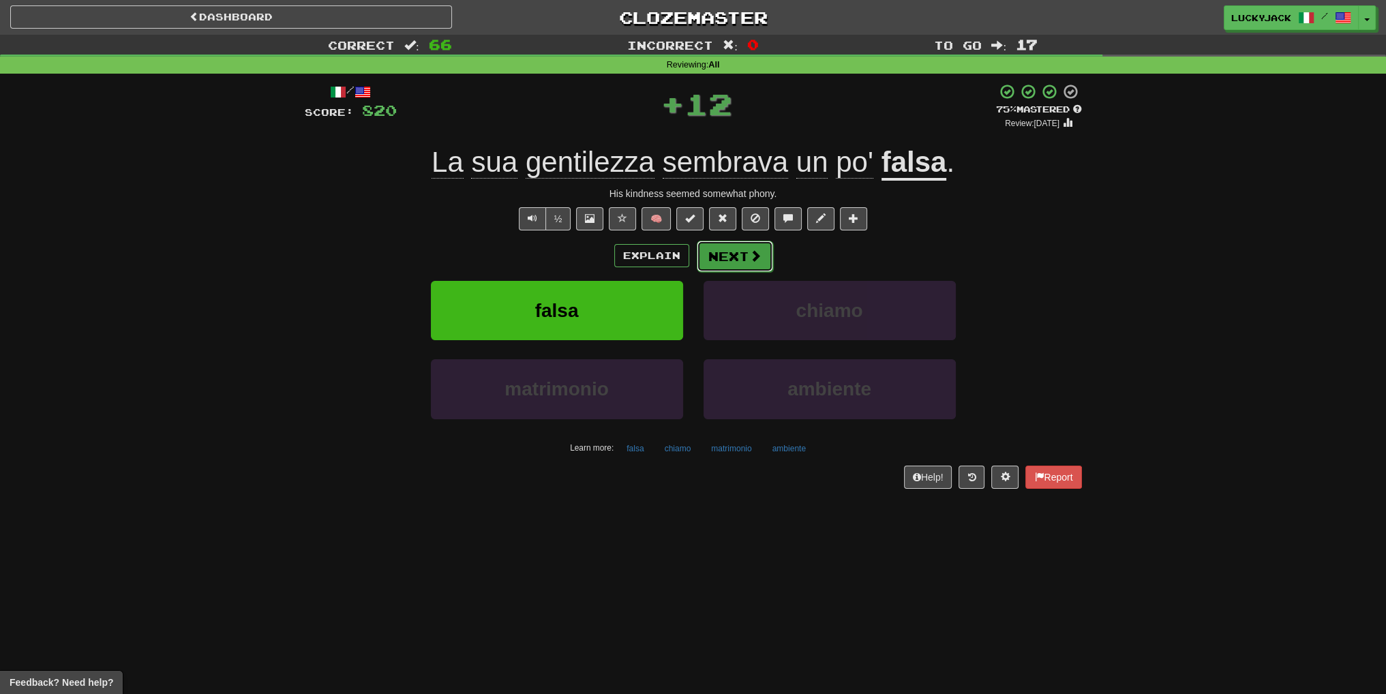
click at [737, 250] on button "Next" at bounding box center [735, 256] width 76 height 31
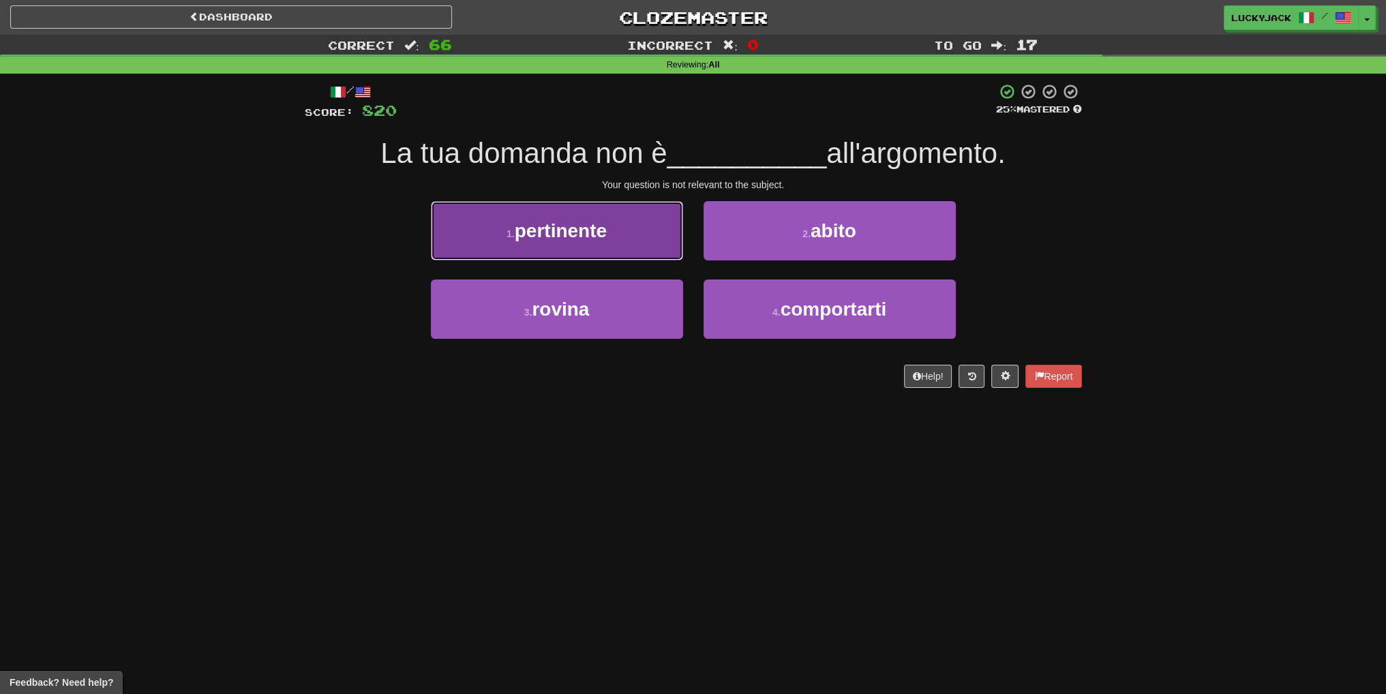
click at [582, 238] on span "pertinente" at bounding box center [561, 230] width 92 height 21
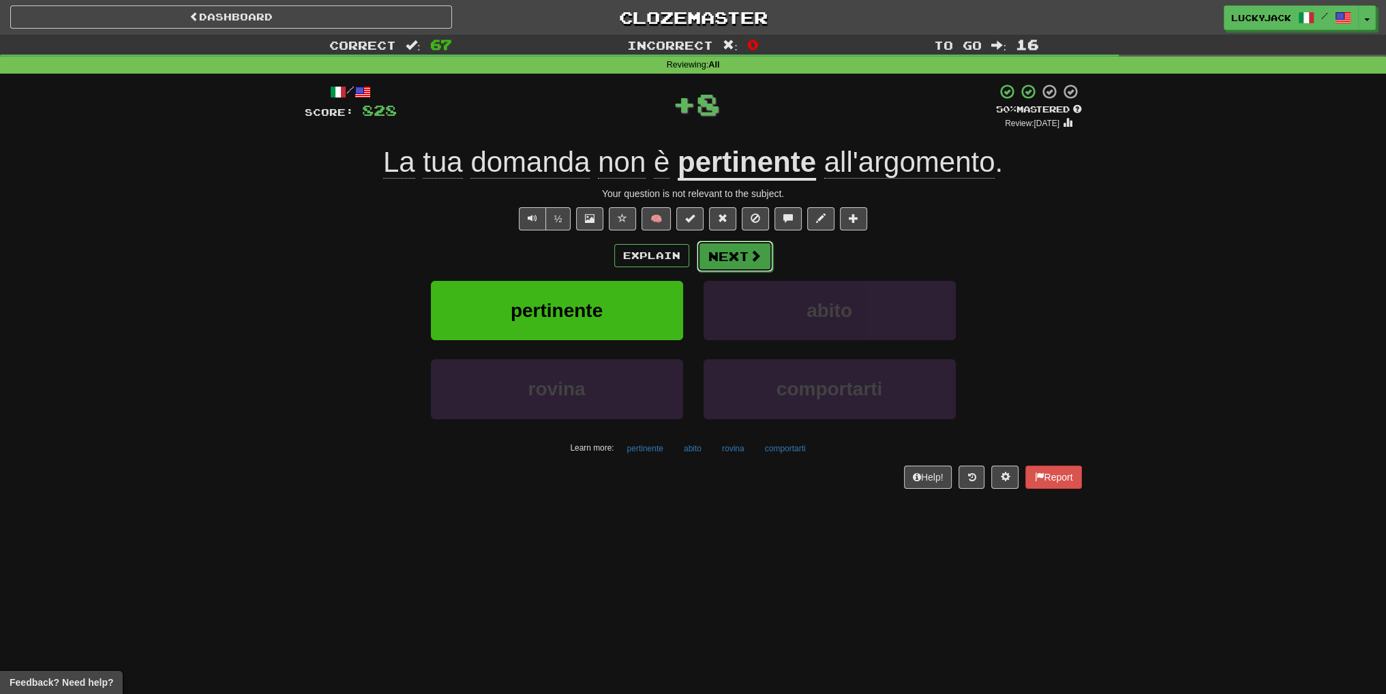
click at [733, 250] on button "Next" at bounding box center [735, 256] width 76 height 31
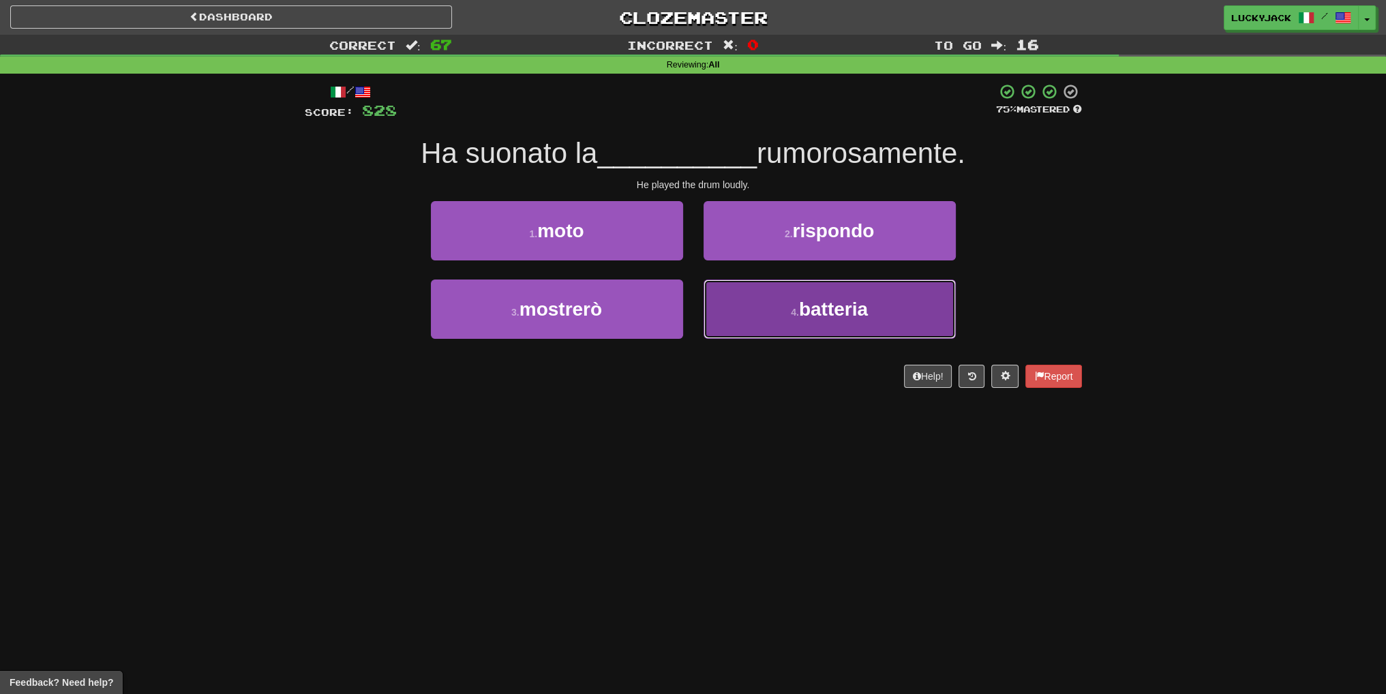
click at [826, 312] on span "batteria" at bounding box center [833, 309] width 69 height 21
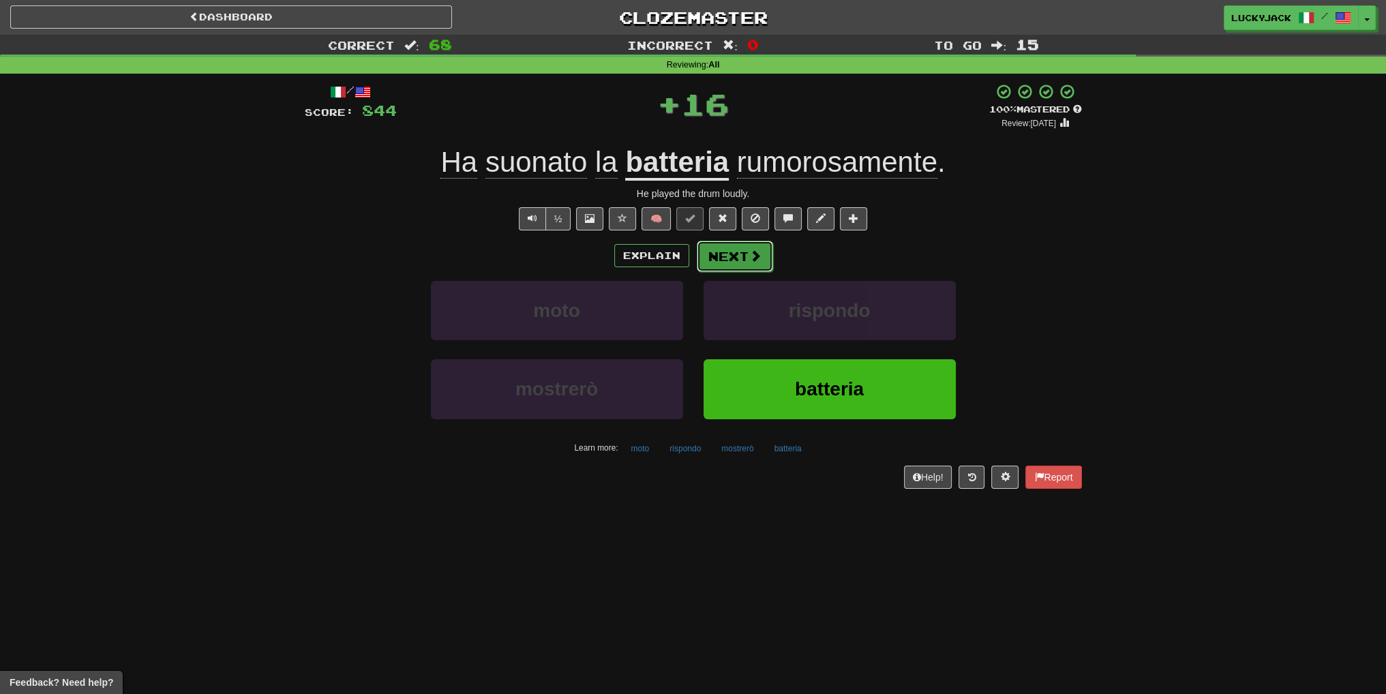
click at [731, 265] on button "Next" at bounding box center [735, 256] width 76 height 31
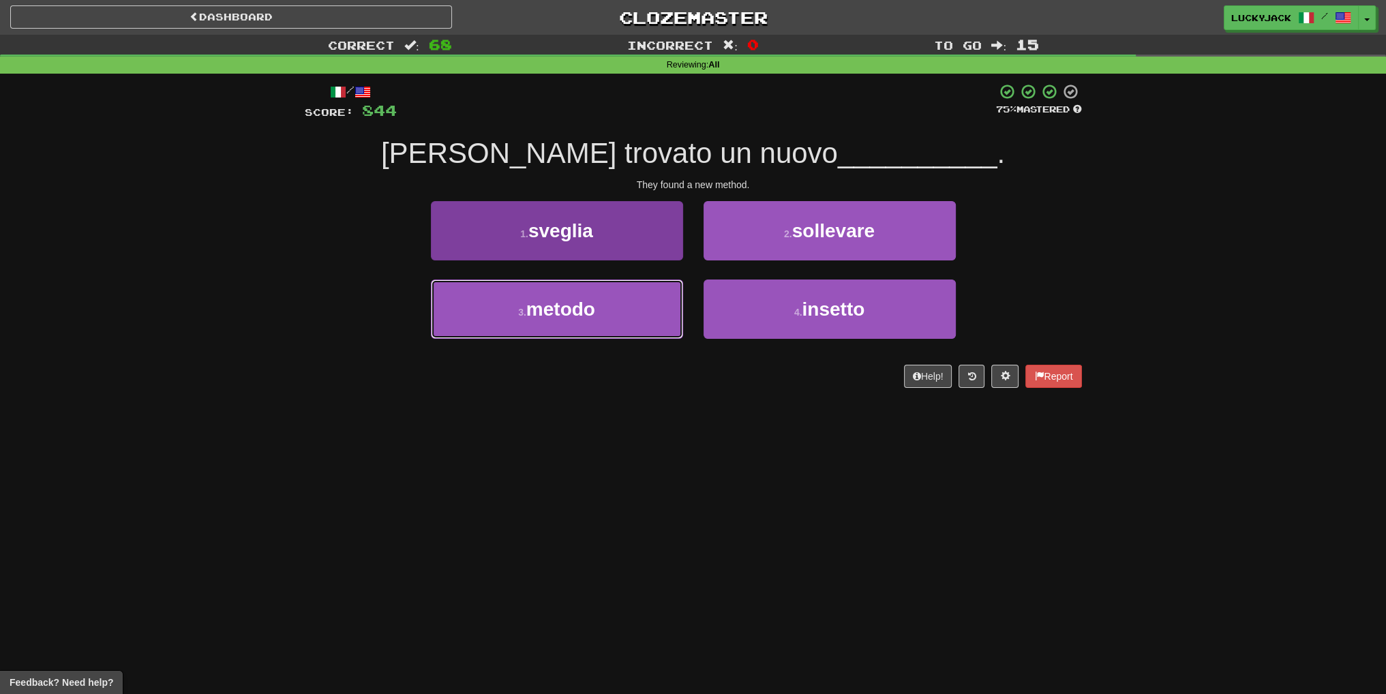
click at [593, 332] on button "3 . metodo" at bounding box center [557, 309] width 252 height 59
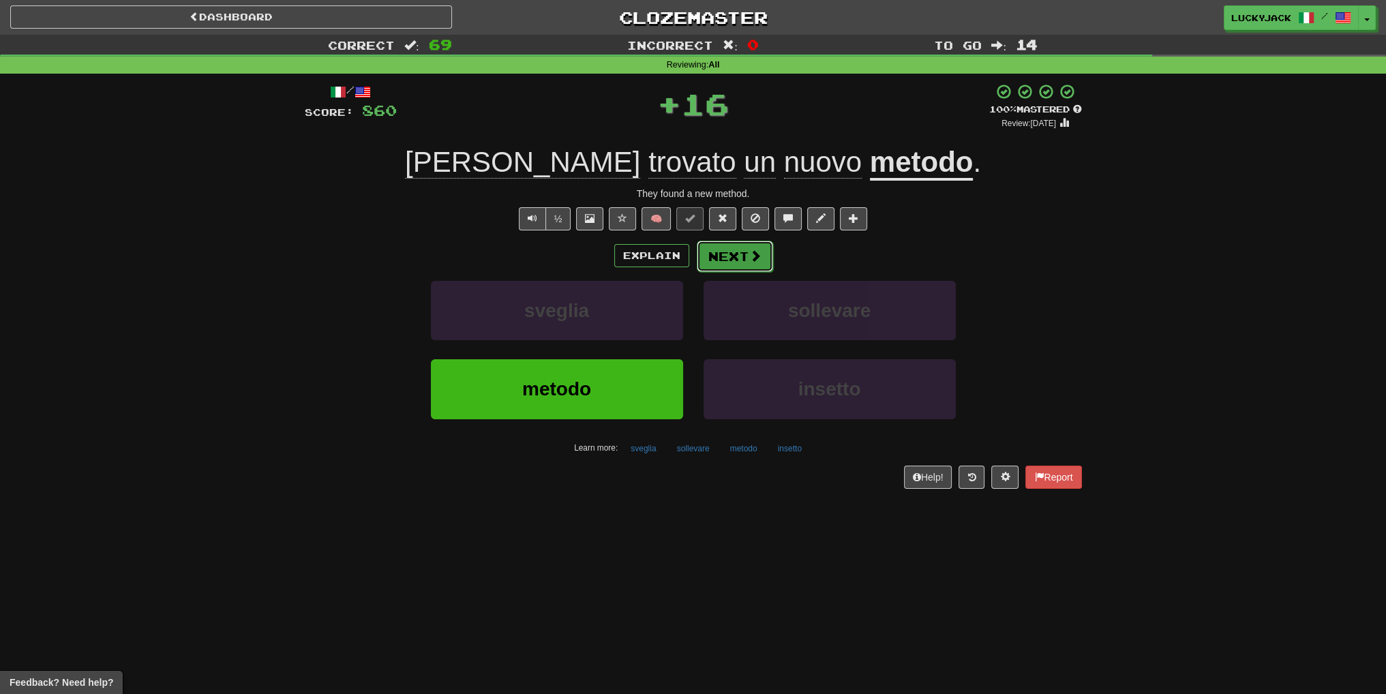
click at [712, 267] on button "Next" at bounding box center [735, 256] width 76 height 31
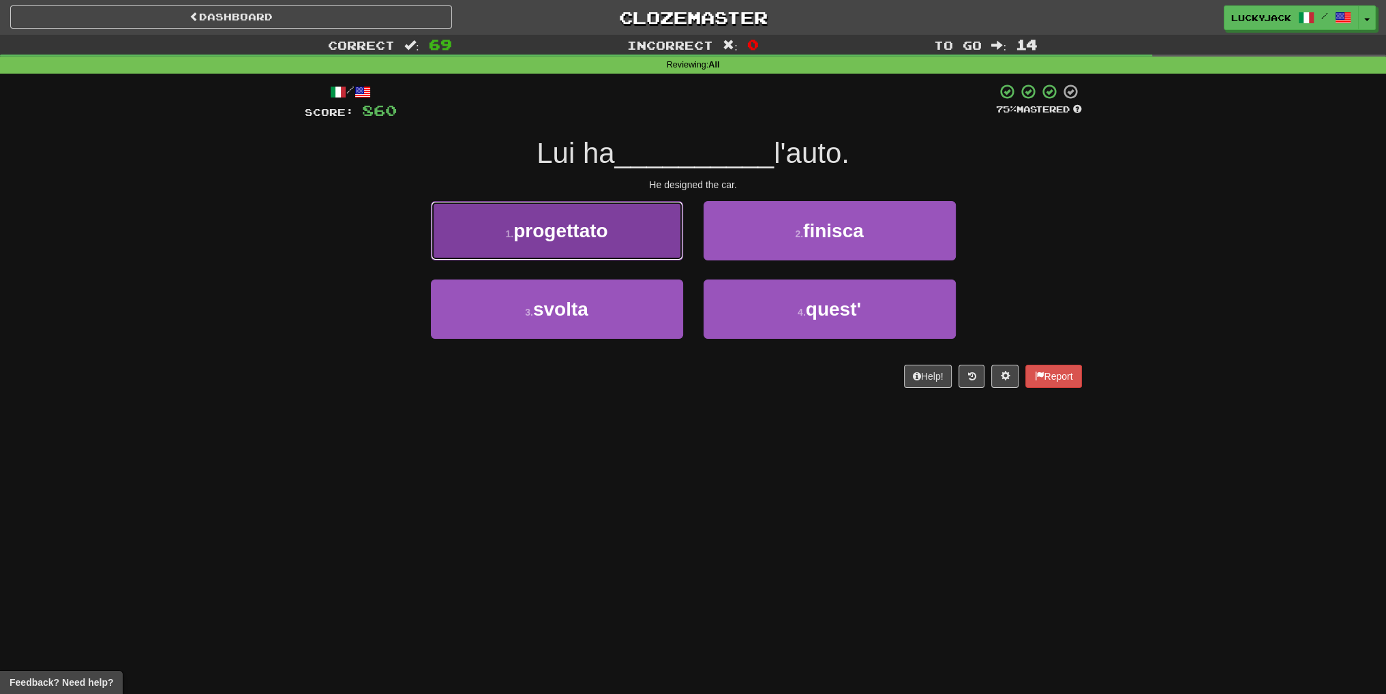
click at [636, 229] on button "1 . progettato" at bounding box center [557, 230] width 252 height 59
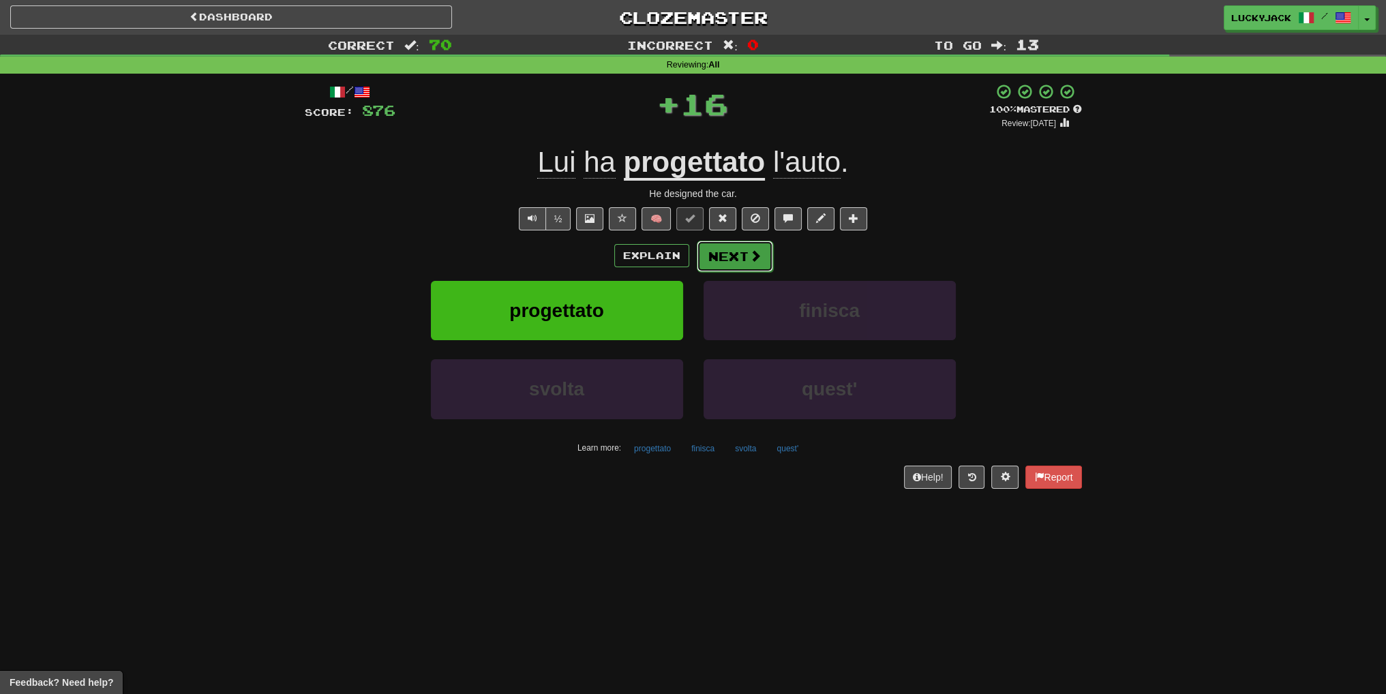
click at [749, 269] on button "Next" at bounding box center [735, 256] width 76 height 31
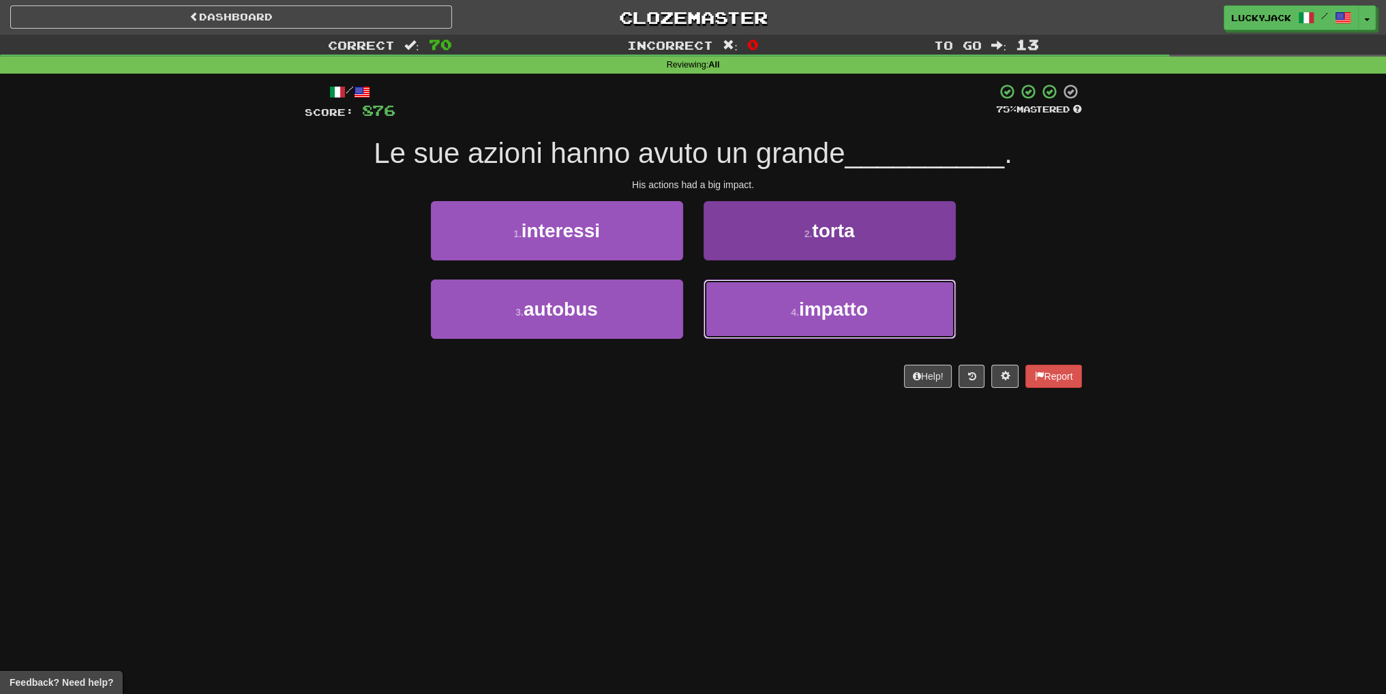
click at [764, 301] on button "4 . impatto" at bounding box center [830, 309] width 252 height 59
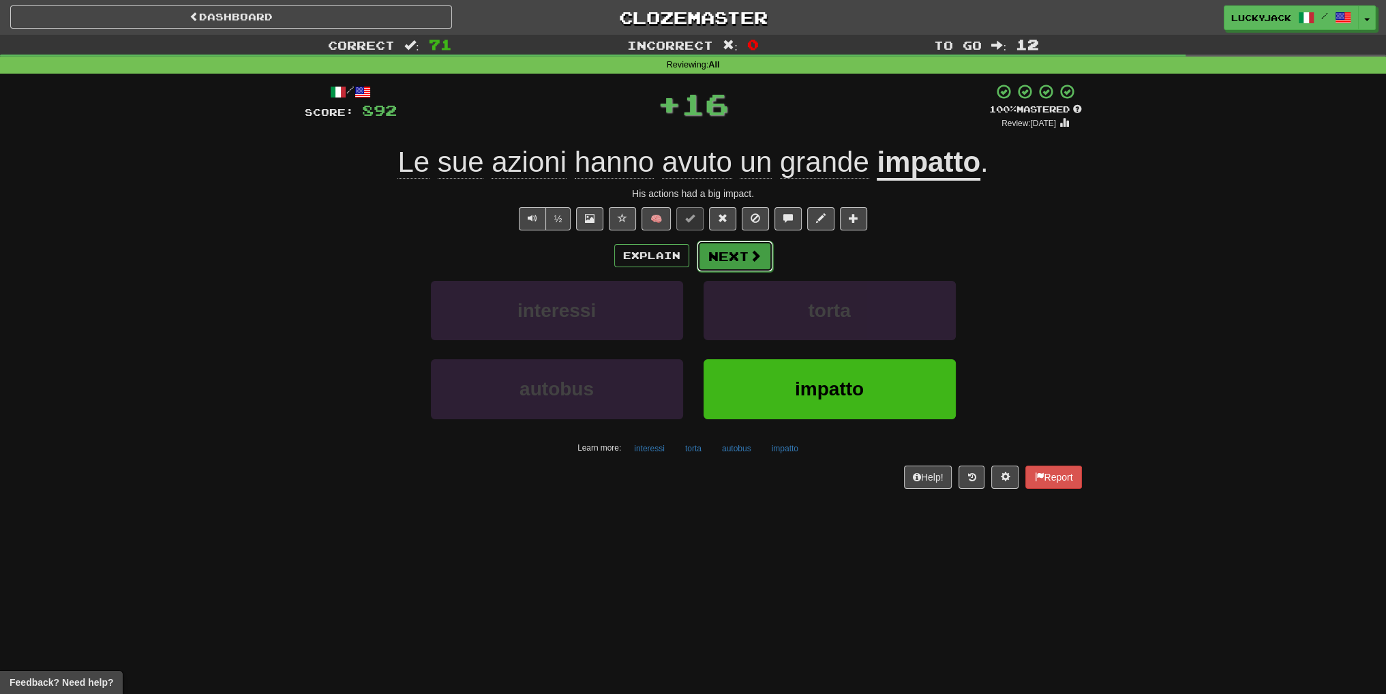
click at [732, 270] on button "Next" at bounding box center [735, 256] width 76 height 31
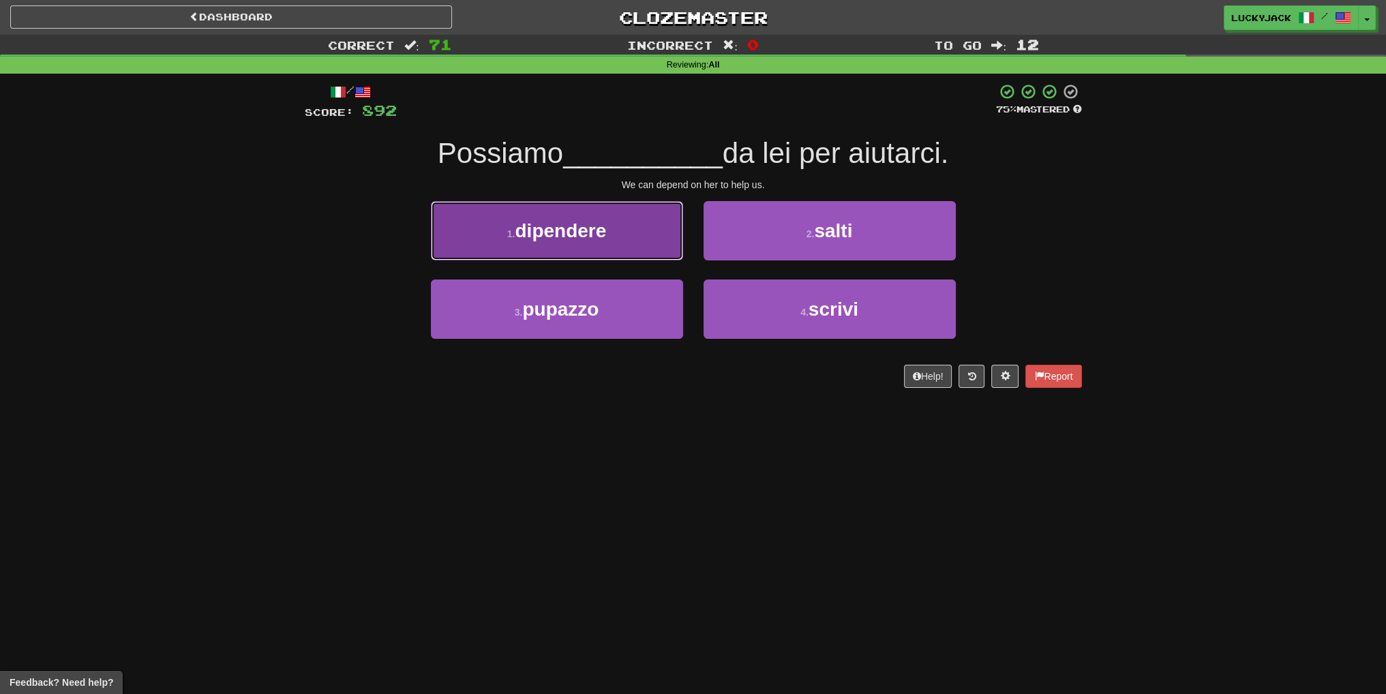
click at [627, 251] on button "1 . dipendere" at bounding box center [557, 230] width 252 height 59
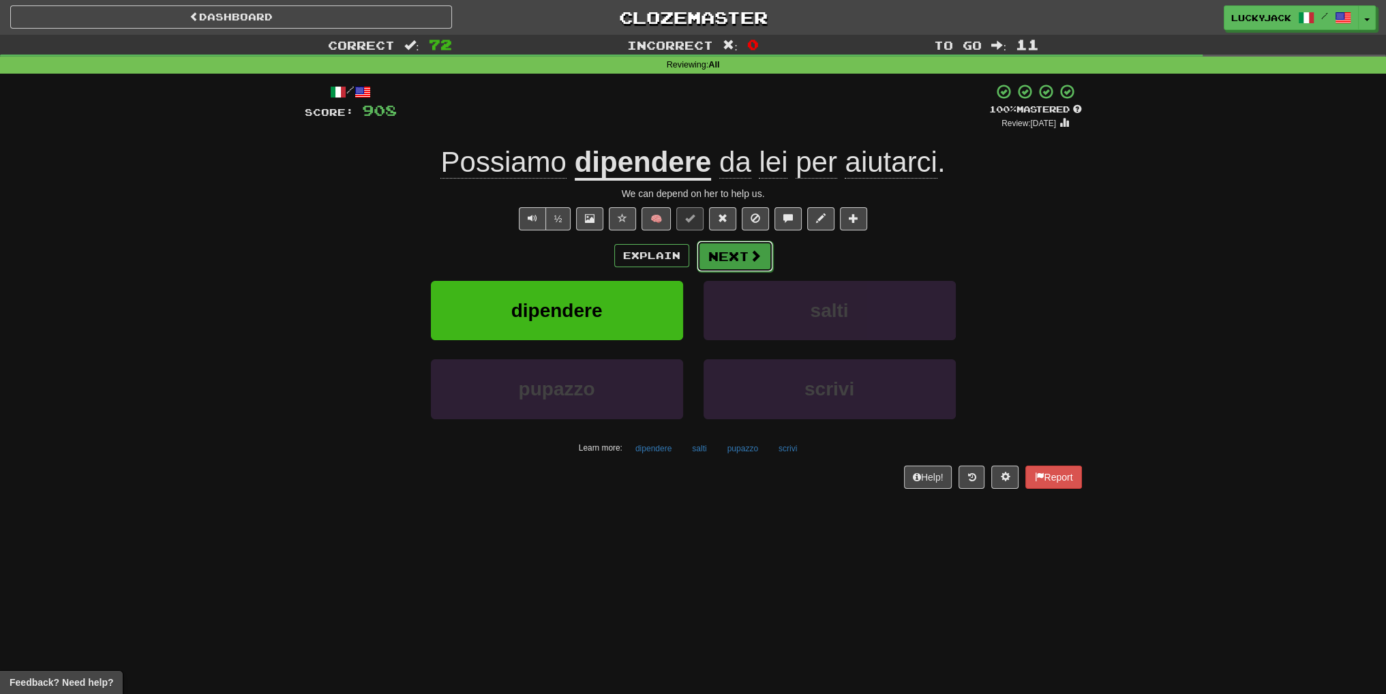
click at [732, 247] on button "Next" at bounding box center [735, 256] width 76 height 31
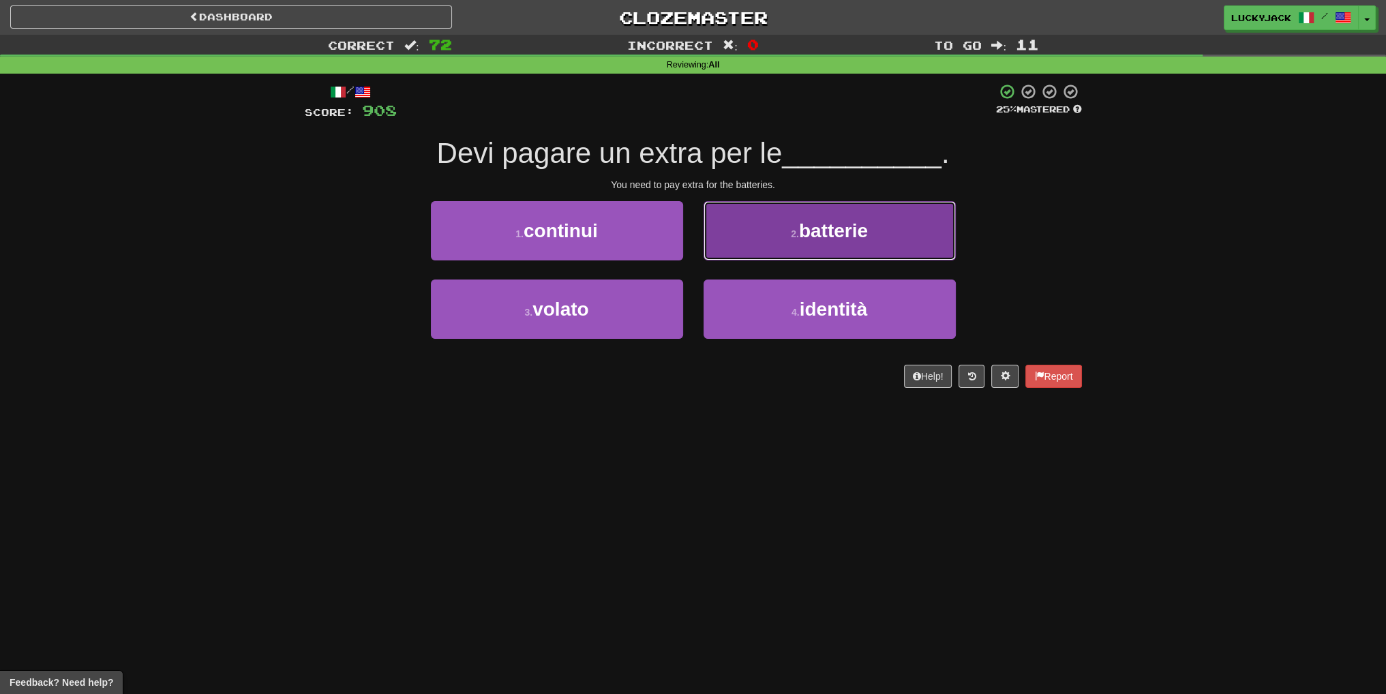
click at [898, 249] on button "2 . batterie" at bounding box center [830, 230] width 252 height 59
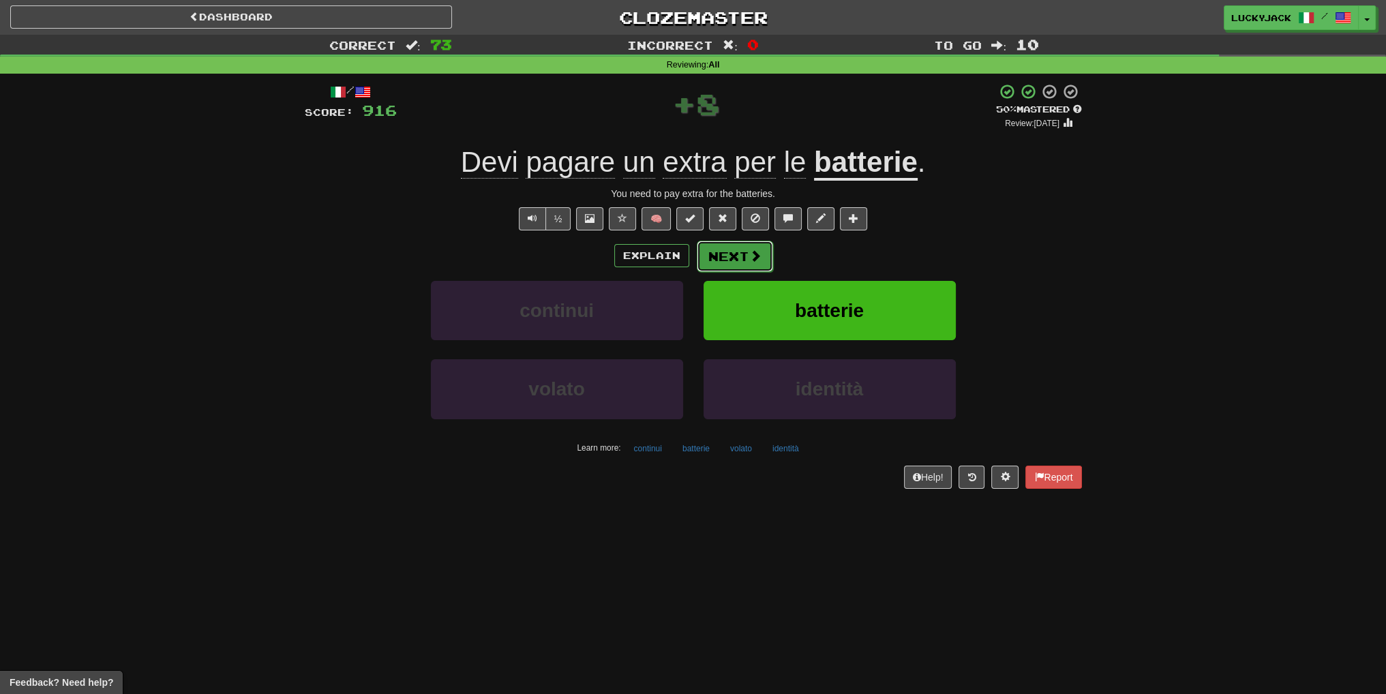
click at [720, 249] on button "Next" at bounding box center [735, 256] width 76 height 31
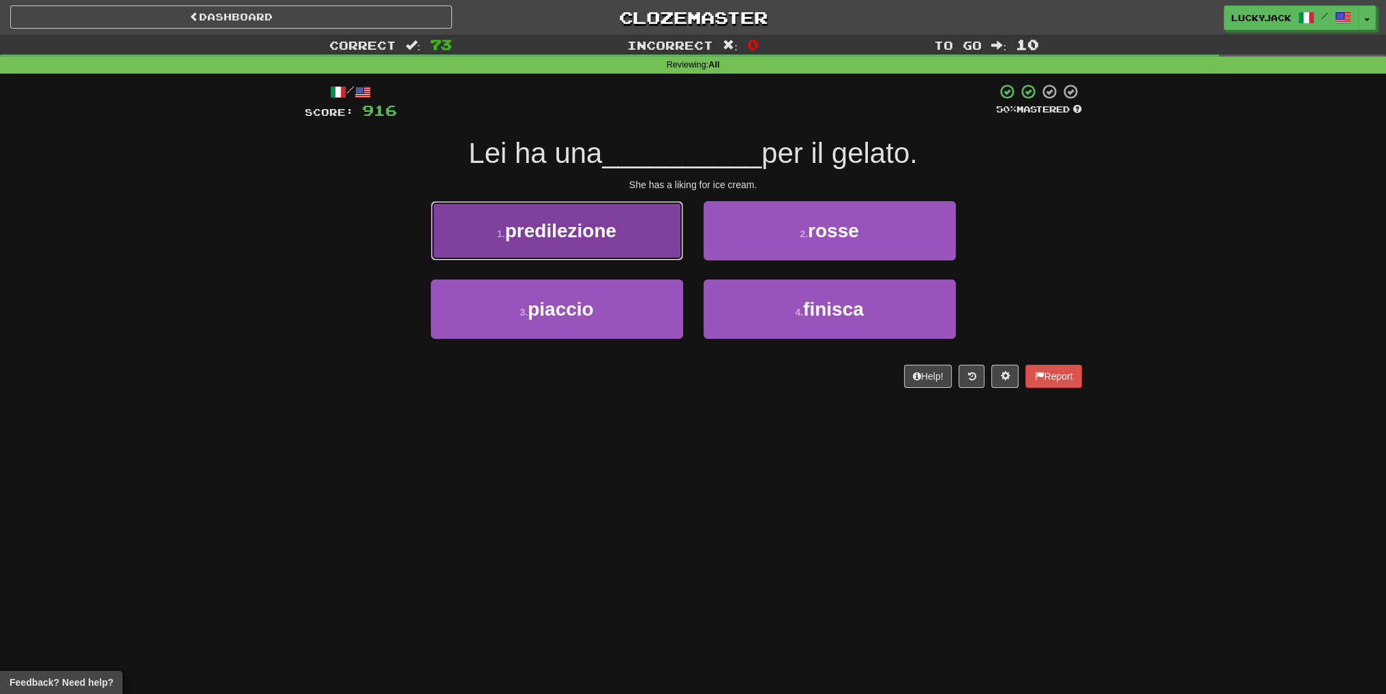
click at [621, 245] on button "1 . predilezione" at bounding box center [557, 230] width 252 height 59
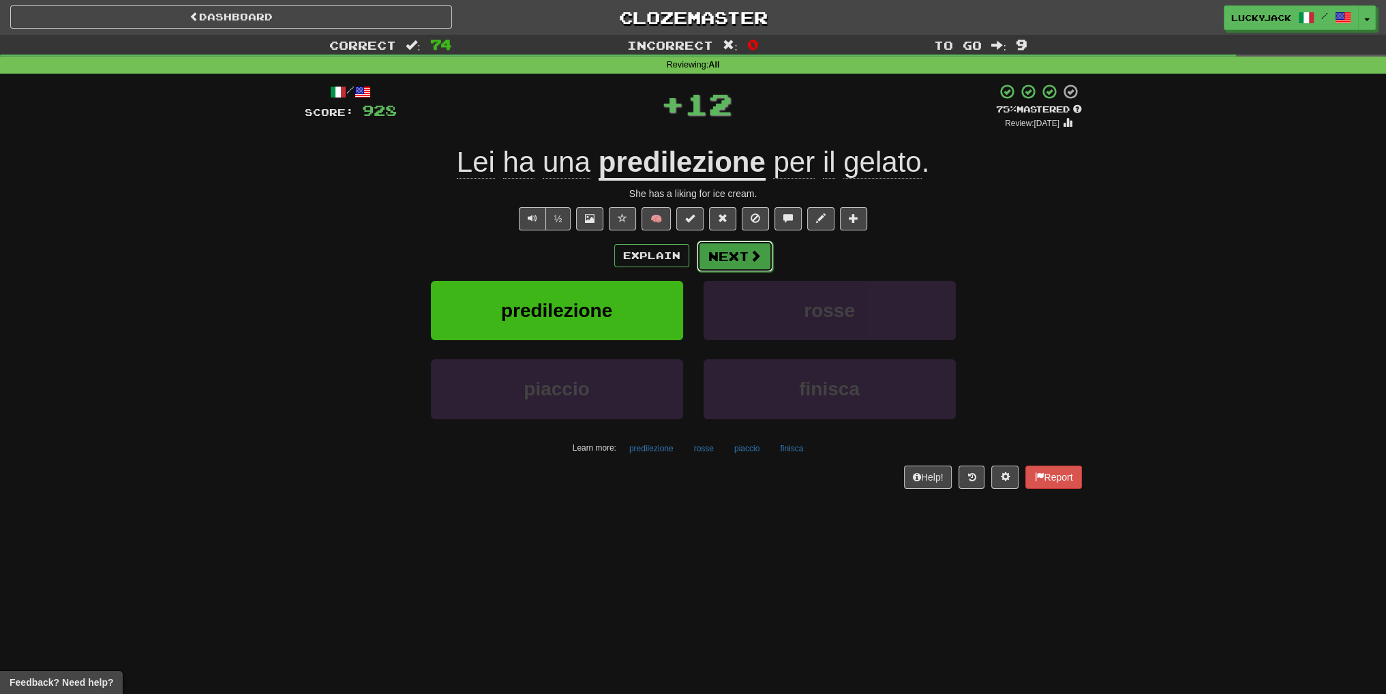
click at [736, 260] on button "Next" at bounding box center [735, 256] width 76 height 31
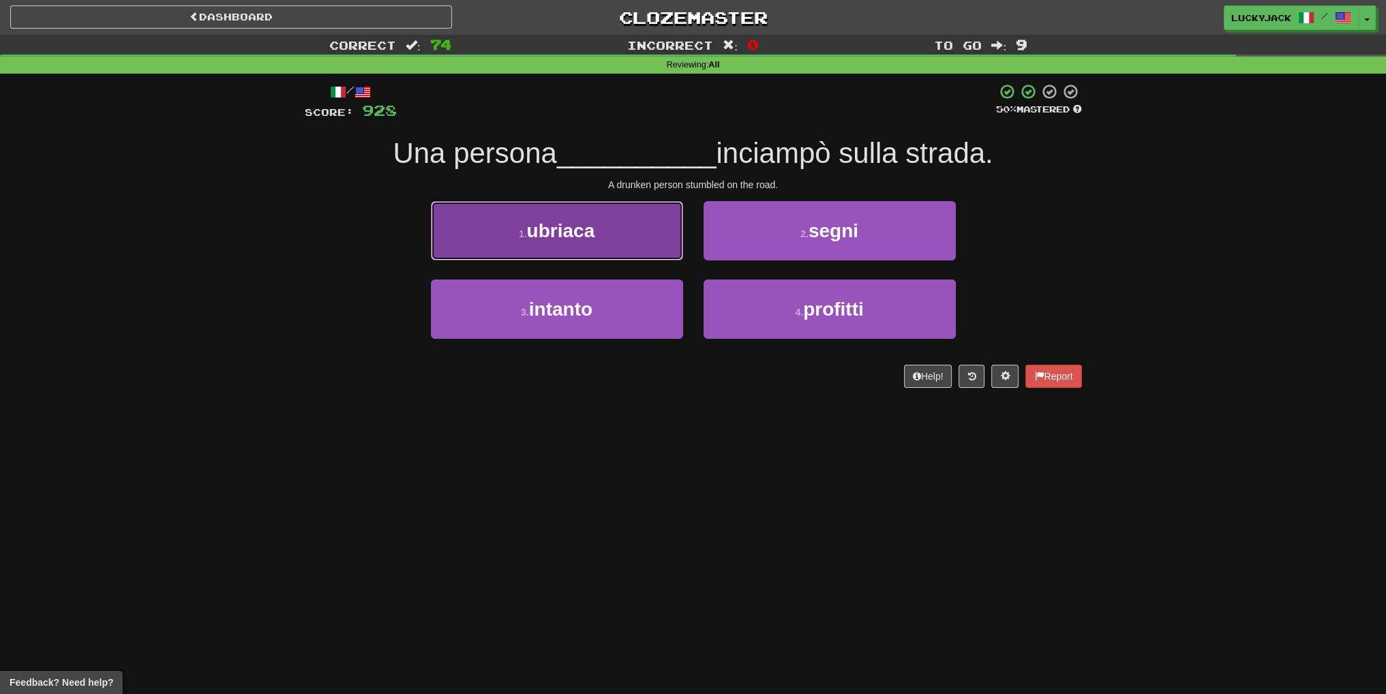
click at [594, 236] on span "ubriaca" at bounding box center [561, 230] width 68 height 21
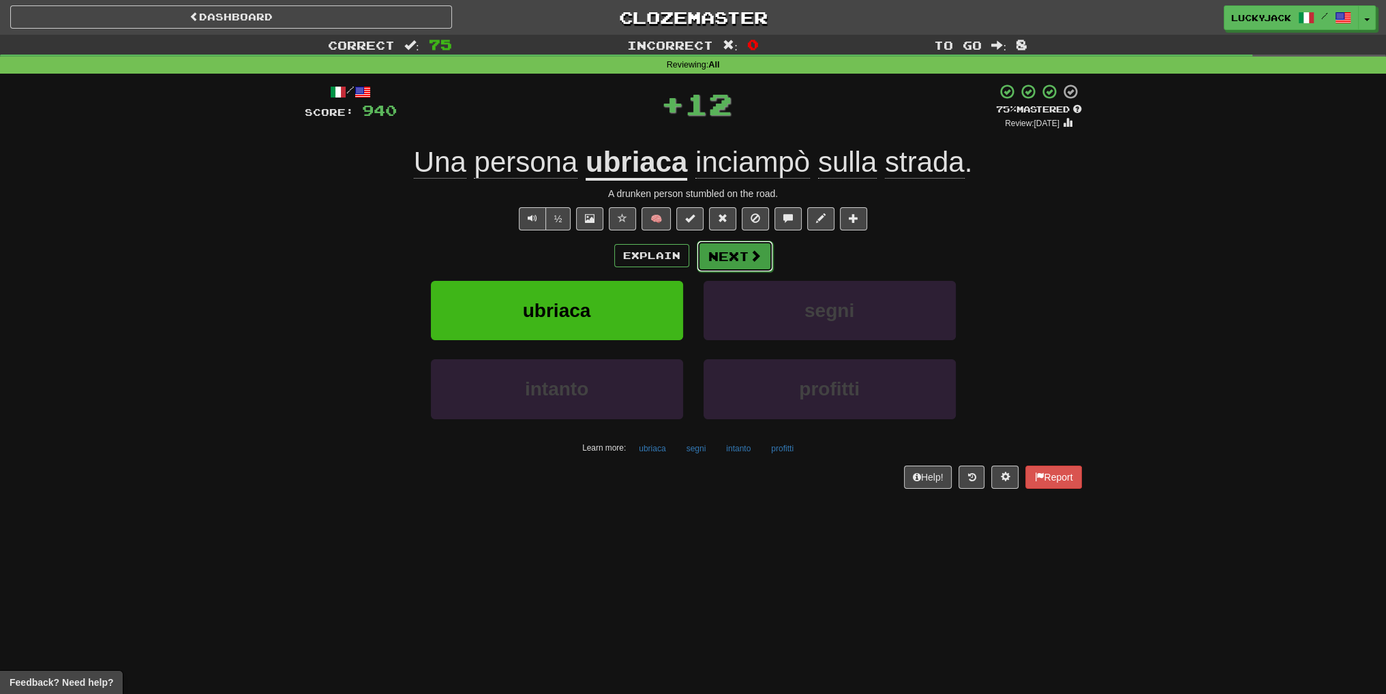
click at [754, 262] on span at bounding box center [755, 256] width 12 height 12
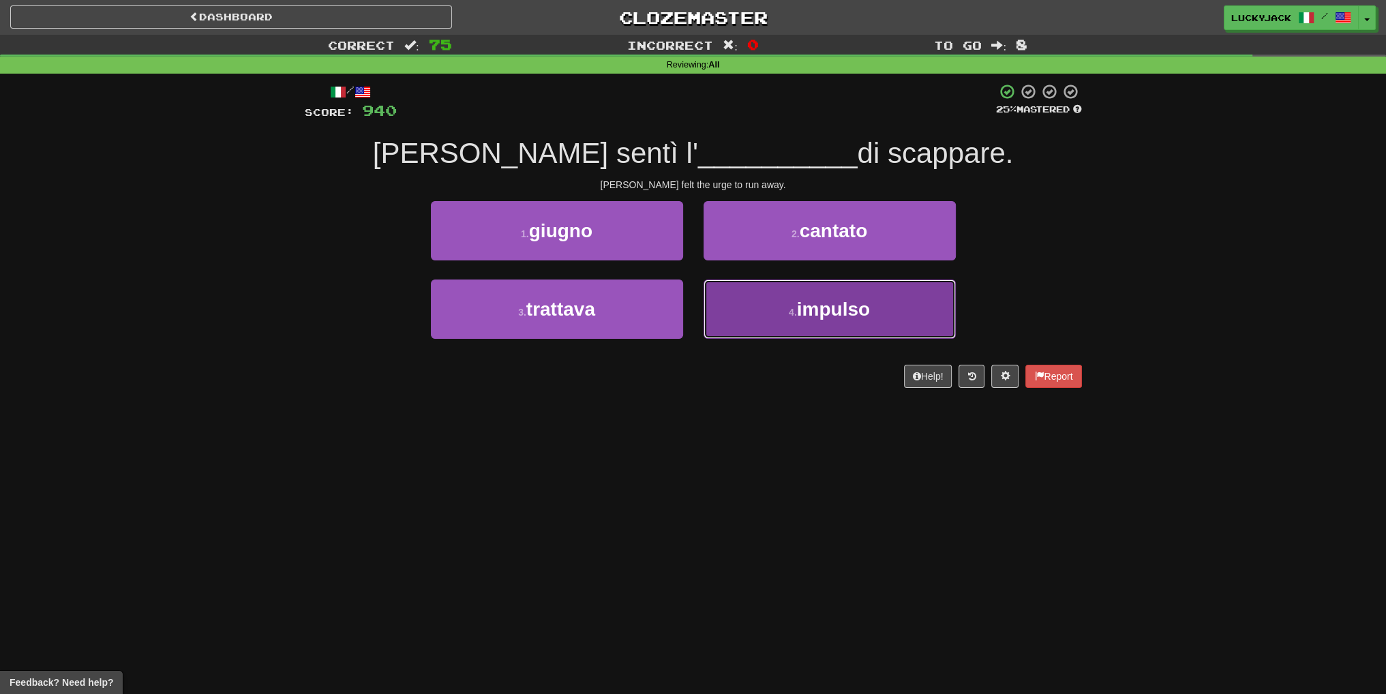
click at [761, 306] on button "4 . impulso" at bounding box center [830, 309] width 252 height 59
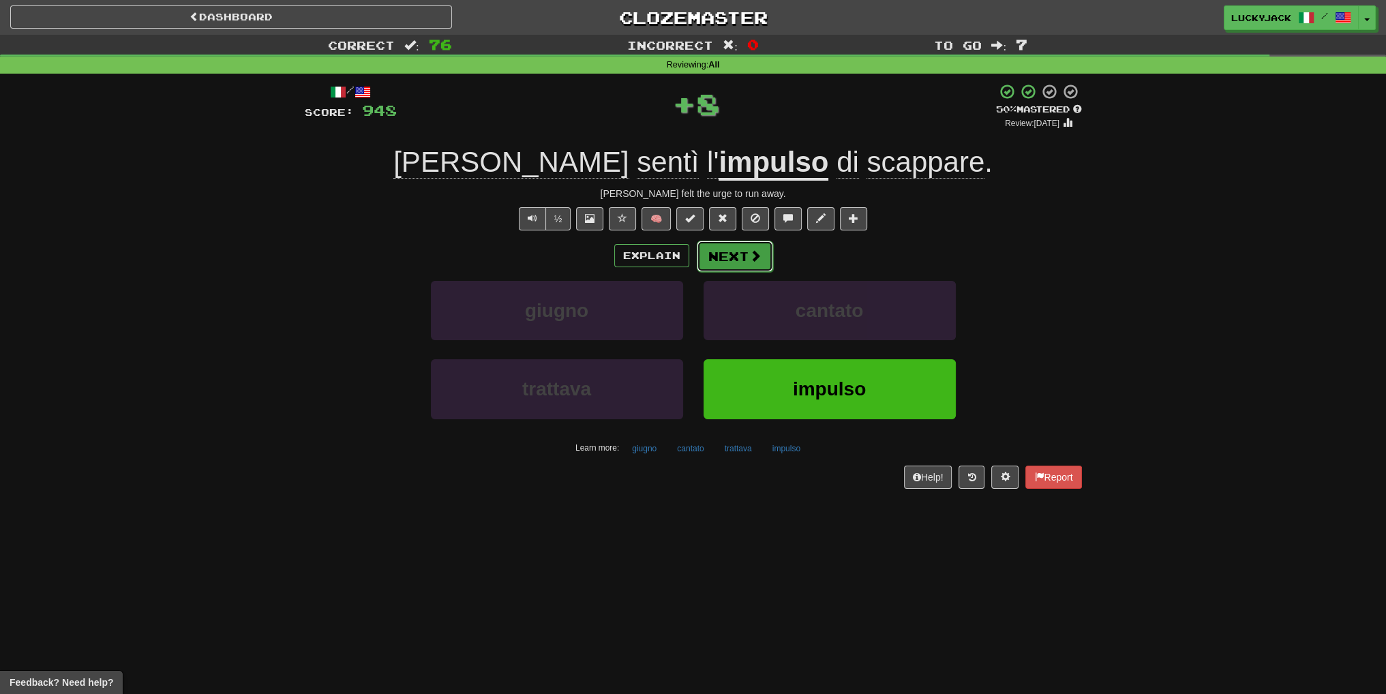
click at [749, 252] on span at bounding box center [755, 256] width 12 height 12
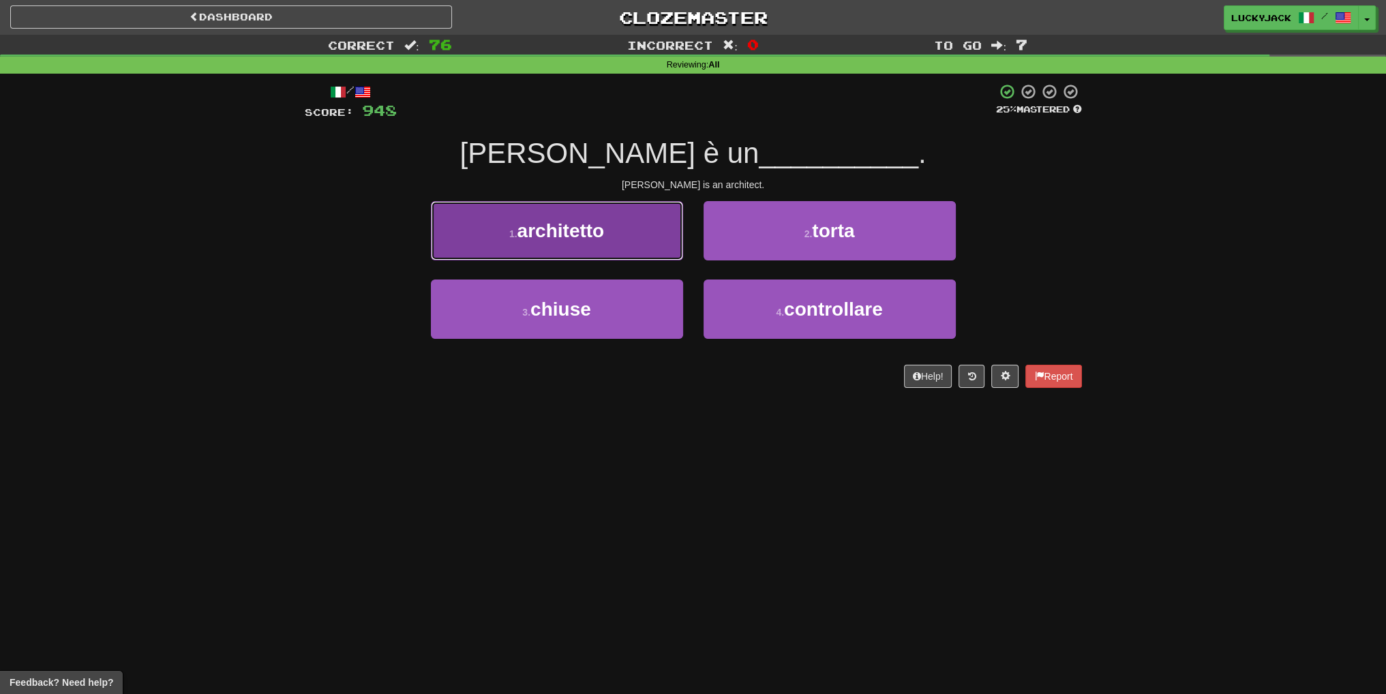
click at [559, 230] on span "architetto" at bounding box center [561, 230] width 87 height 21
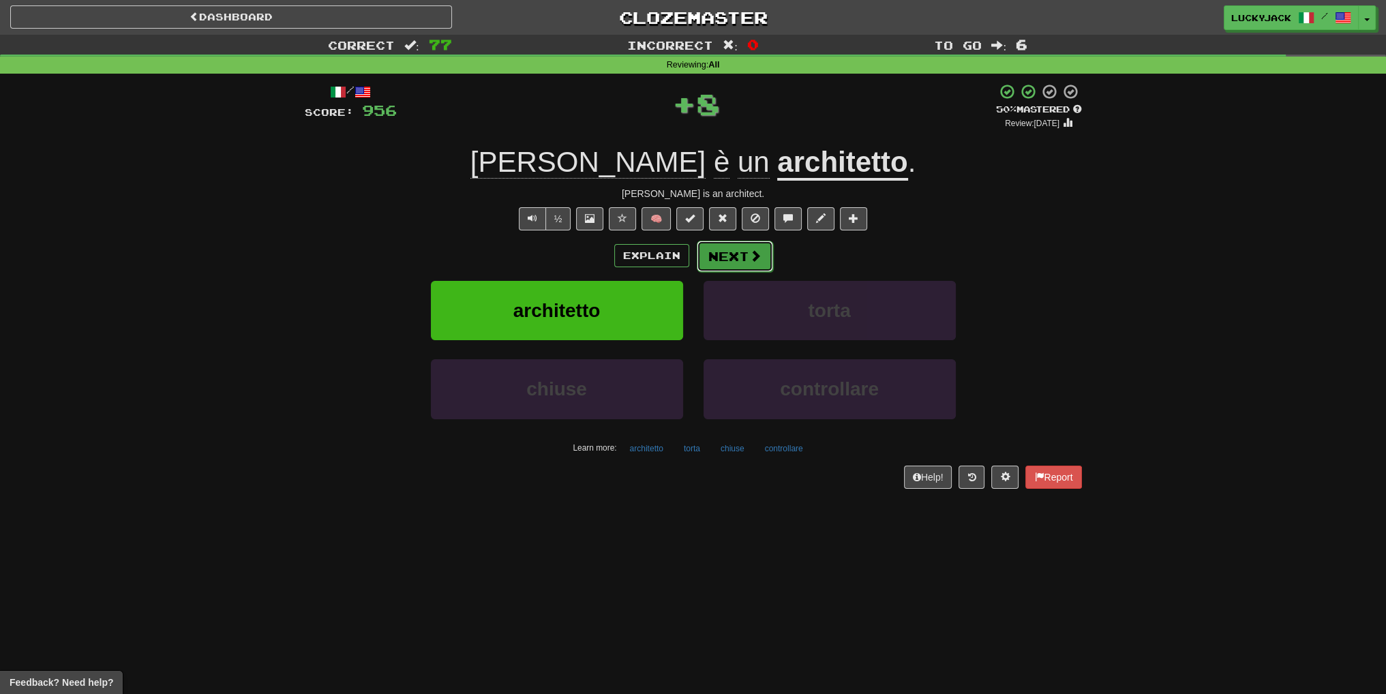
click at [738, 265] on button "Next" at bounding box center [735, 256] width 76 height 31
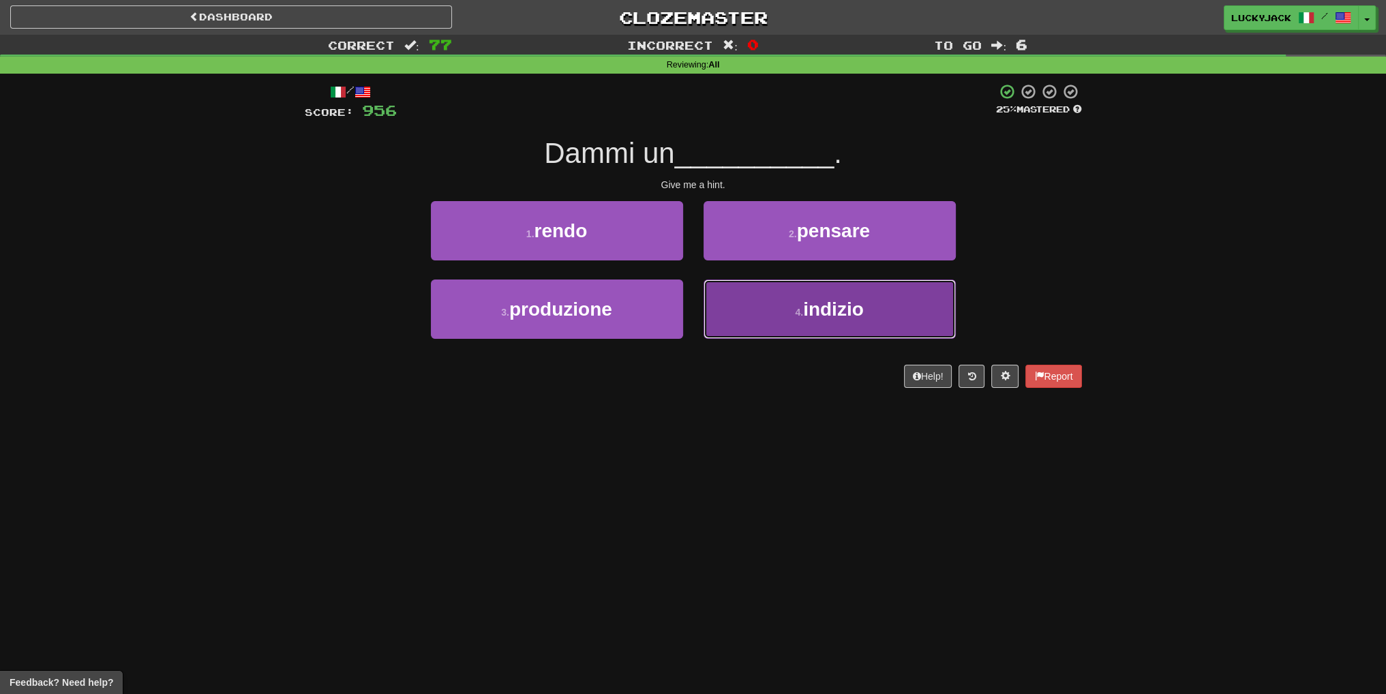
click at [794, 302] on button "4 . indizio" at bounding box center [830, 309] width 252 height 59
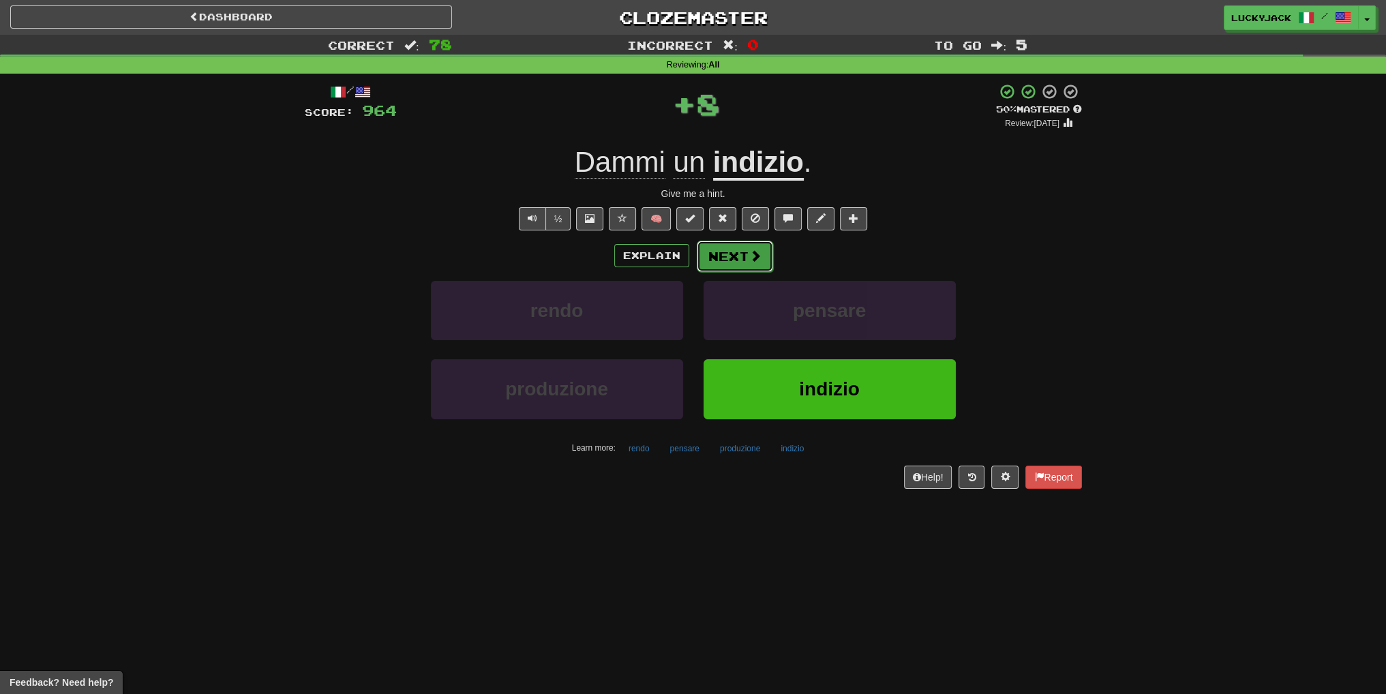
click at [739, 255] on button "Next" at bounding box center [735, 256] width 76 height 31
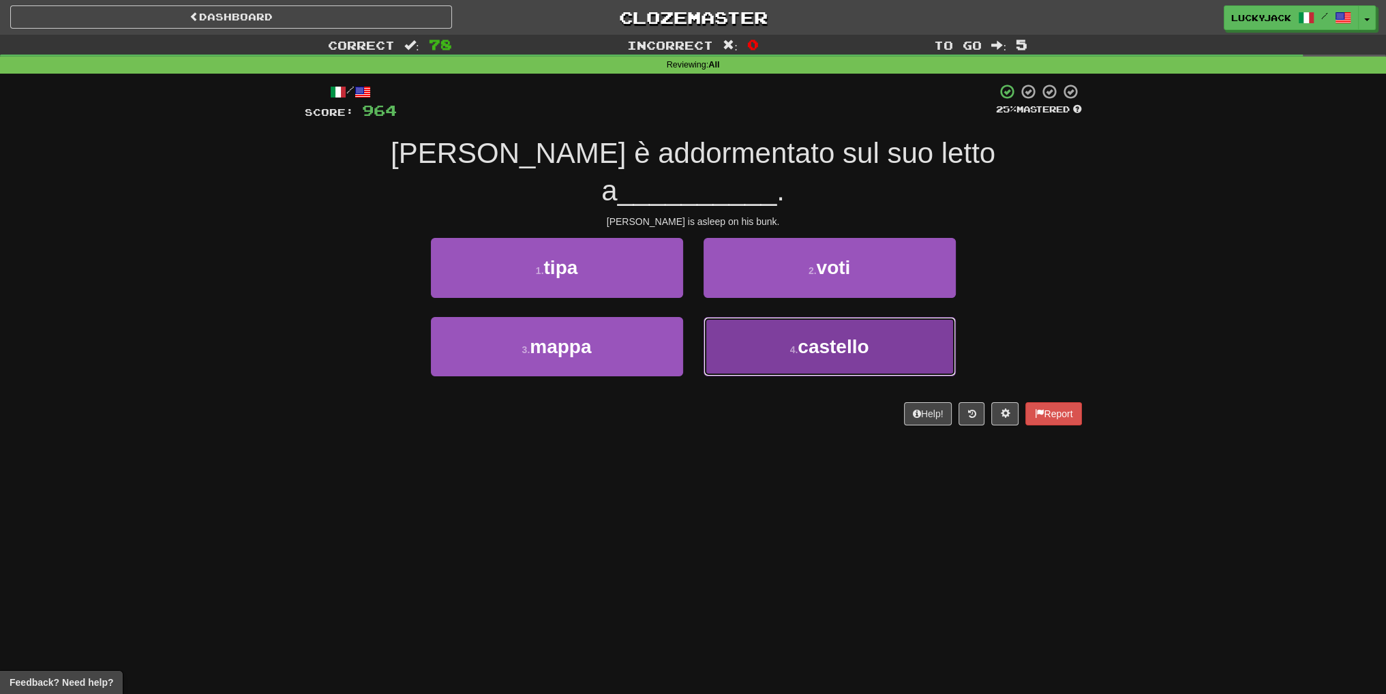
click at [796, 344] on small "4 ." at bounding box center [794, 349] width 8 height 11
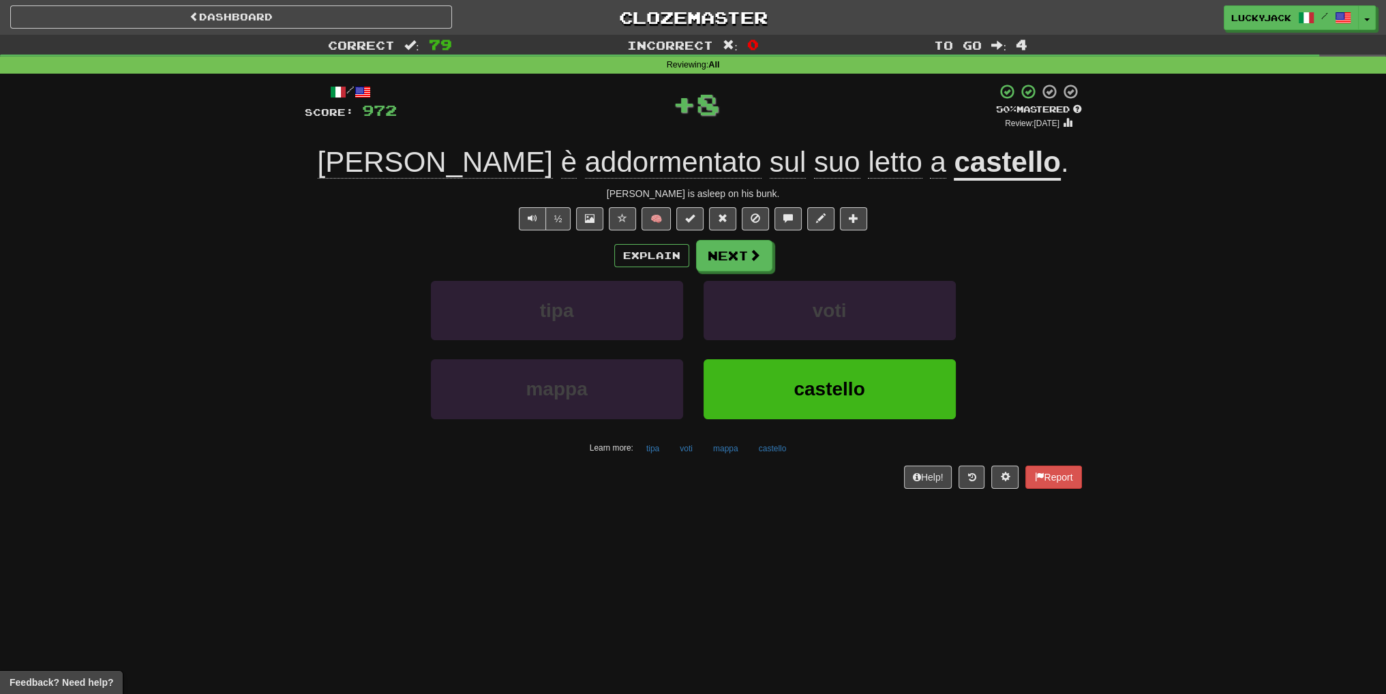
click at [954, 159] on u "castello" at bounding box center [1007, 163] width 106 height 35
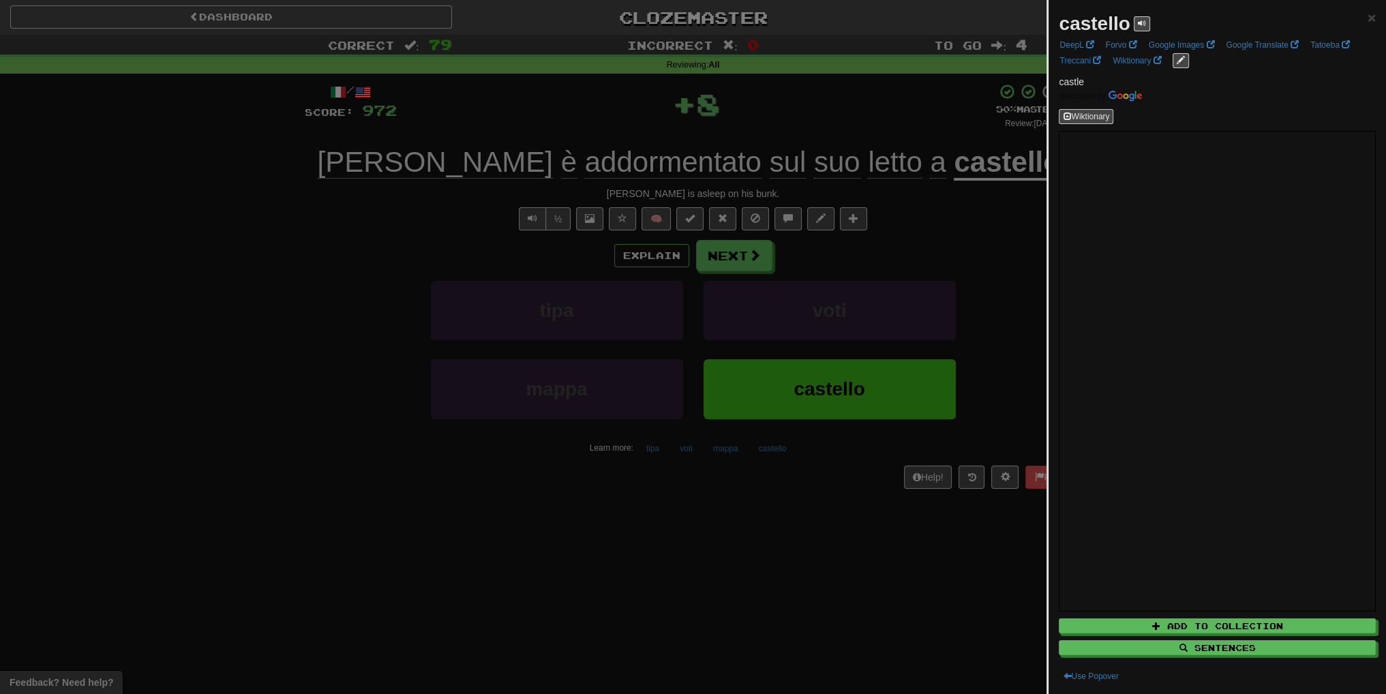
drag, startPoint x: 900, startPoint y: 241, endPoint x: 829, endPoint y: 262, distance: 74.0
click at [900, 241] on div at bounding box center [693, 347] width 1386 height 694
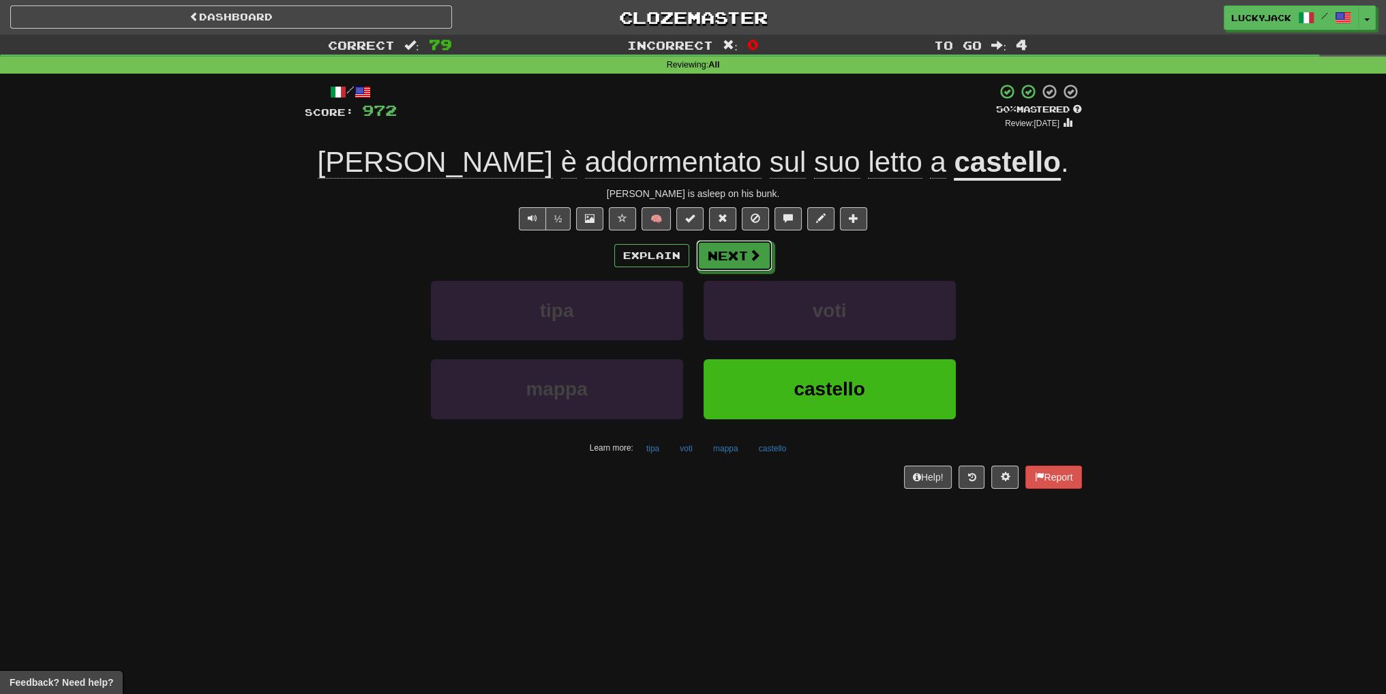
click at [743, 256] on button "Next" at bounding box center [734, 255] width 76 height 31
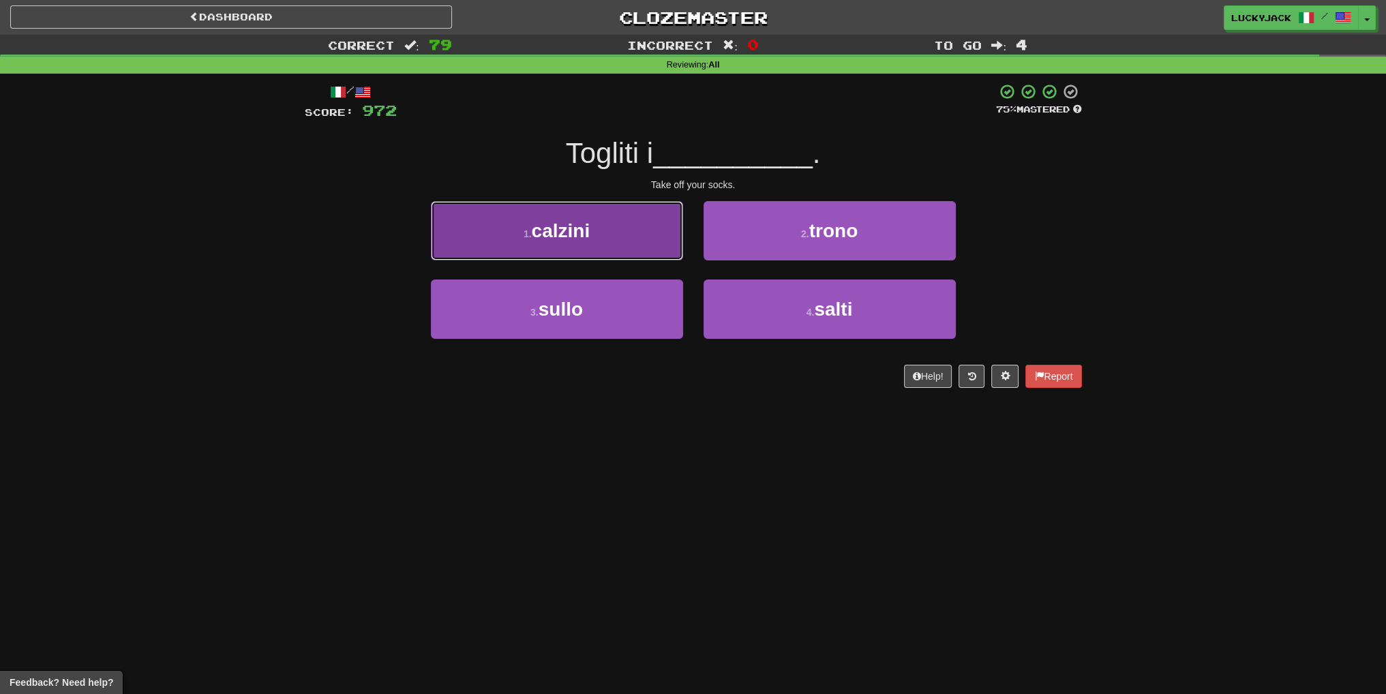
click at [618, 241] on button "1 . calzini" at bounding box center [557, 230] width 252 height 59
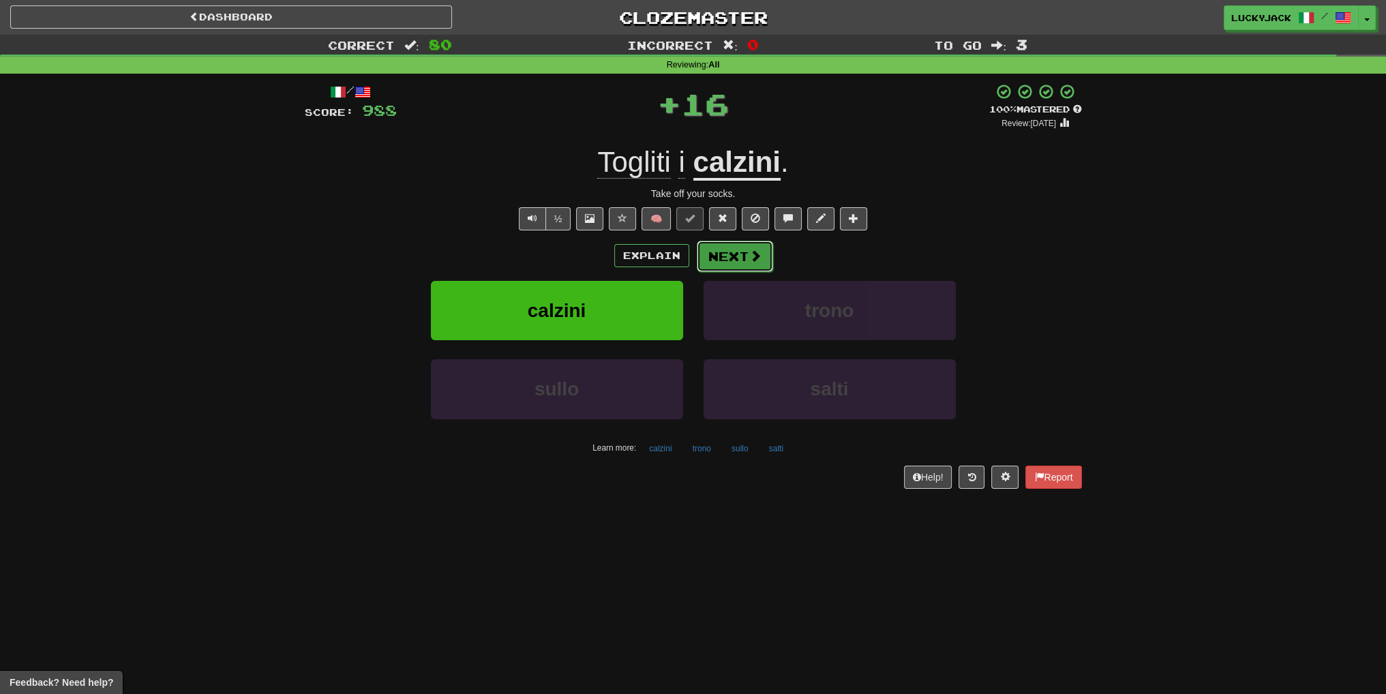
click at [727, 260] on button "Next" at bounding box center [735, 256] width 76 height 31
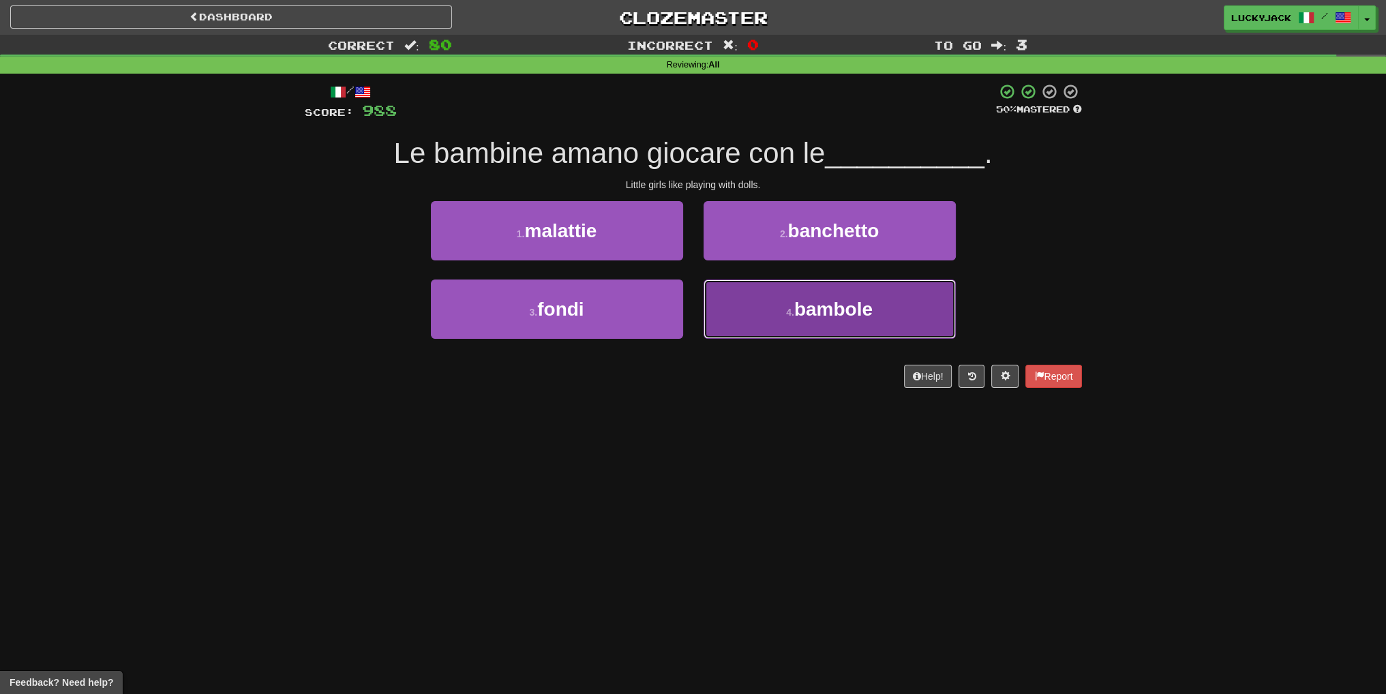
click at [751, 317] on button "4 . bambole" at bounding box center [830, 309] width 252 height 59
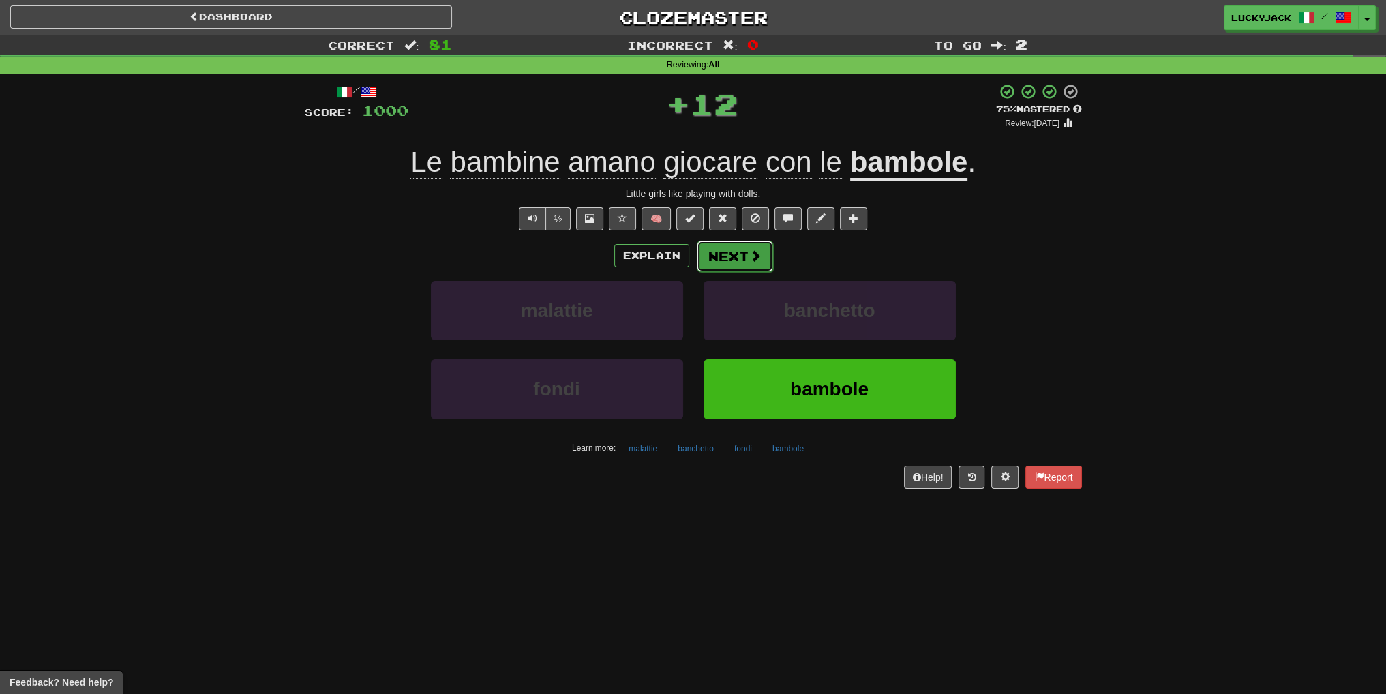
click at [715, 251] on button "Next" at bounding box center [735, 256] width 76 height 31
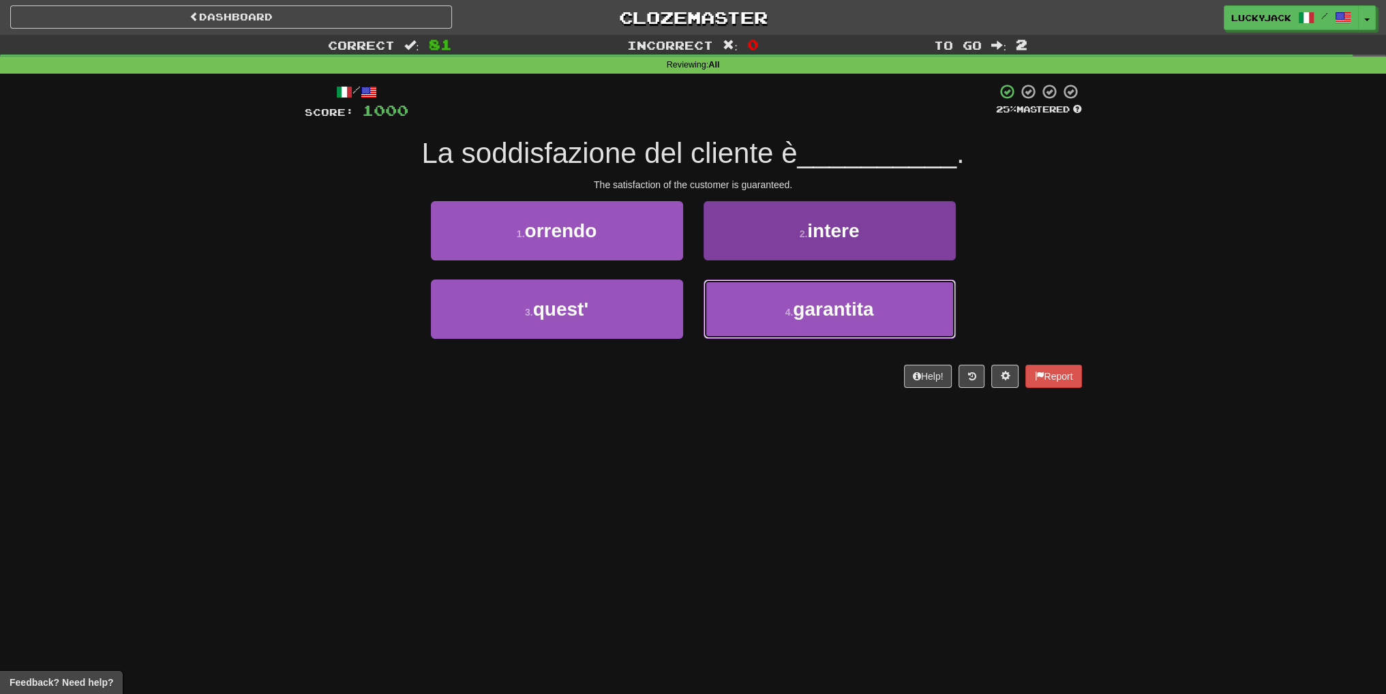
click at [756, 295] on button "4 . garantita" at bounding box center [830, 309] width 252 height 59
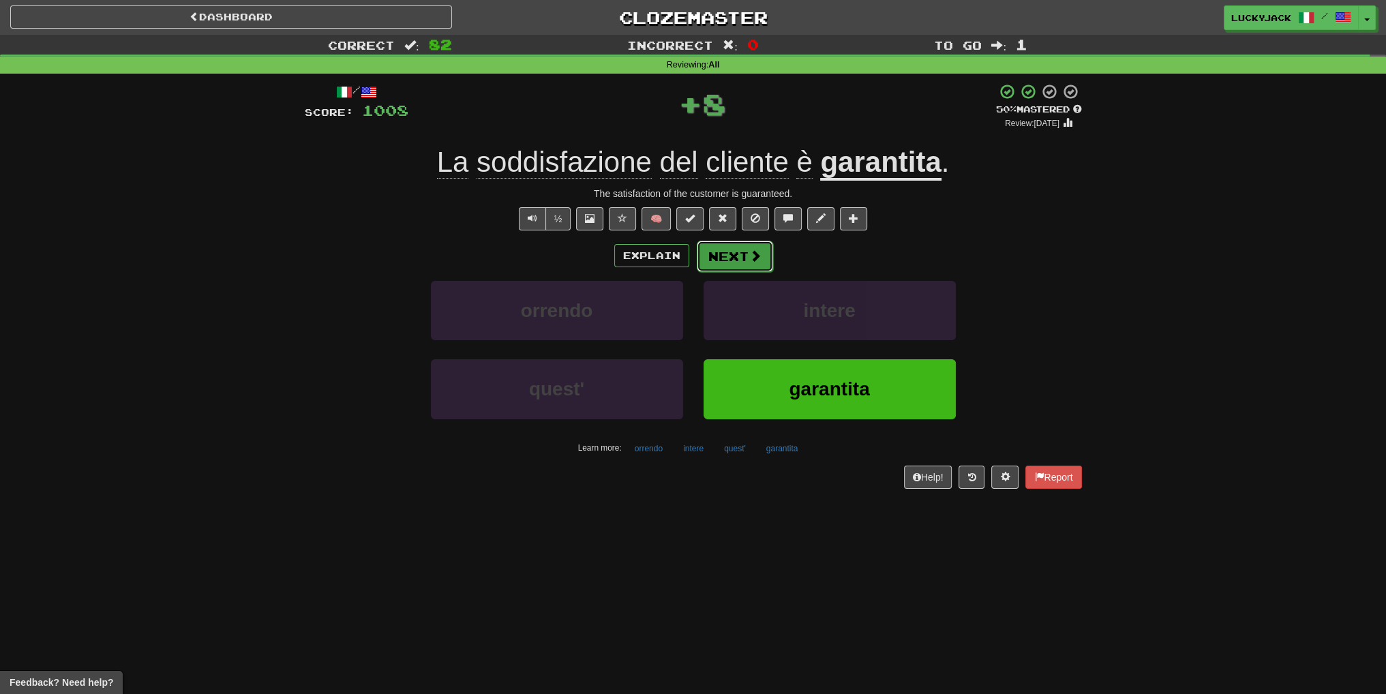
click at [746, 245] on button "Next" at bounding box center [735, 256] width 76 height 31
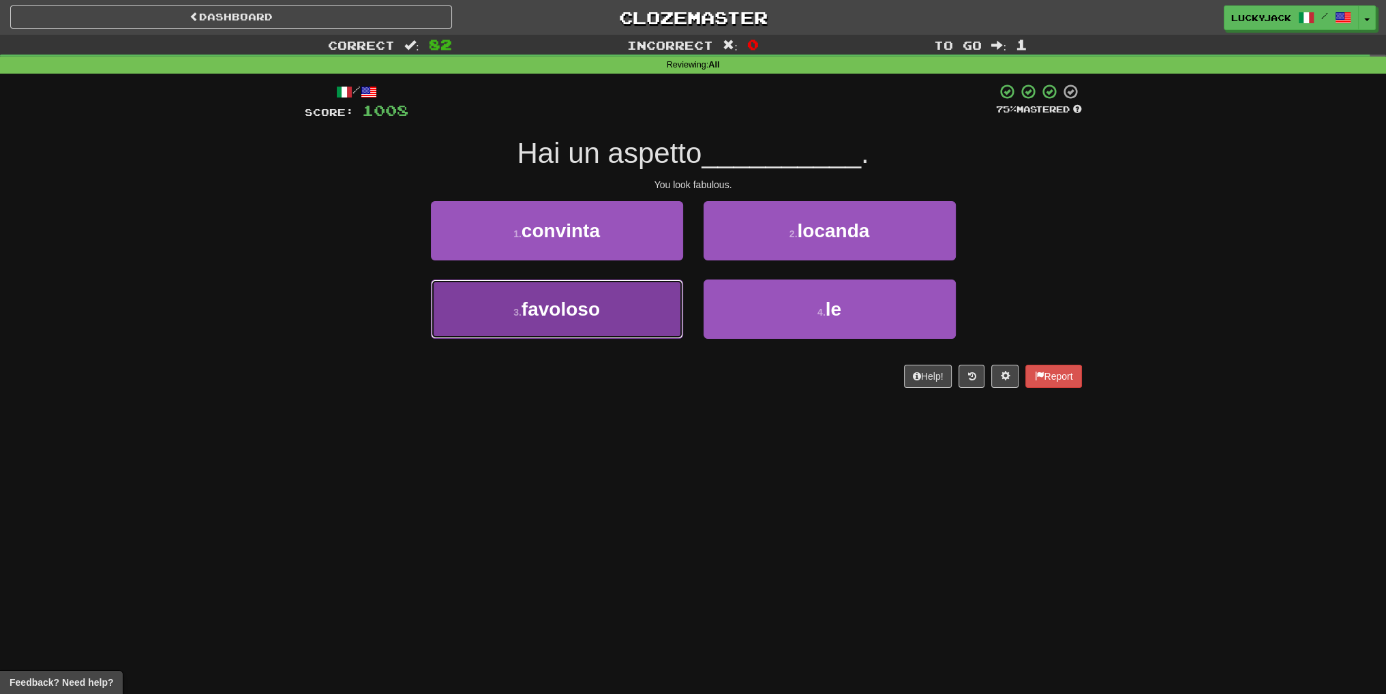
click at [617, 315] on button "3 . favoloso" at bounding box center [557, 309] width 252 height 59
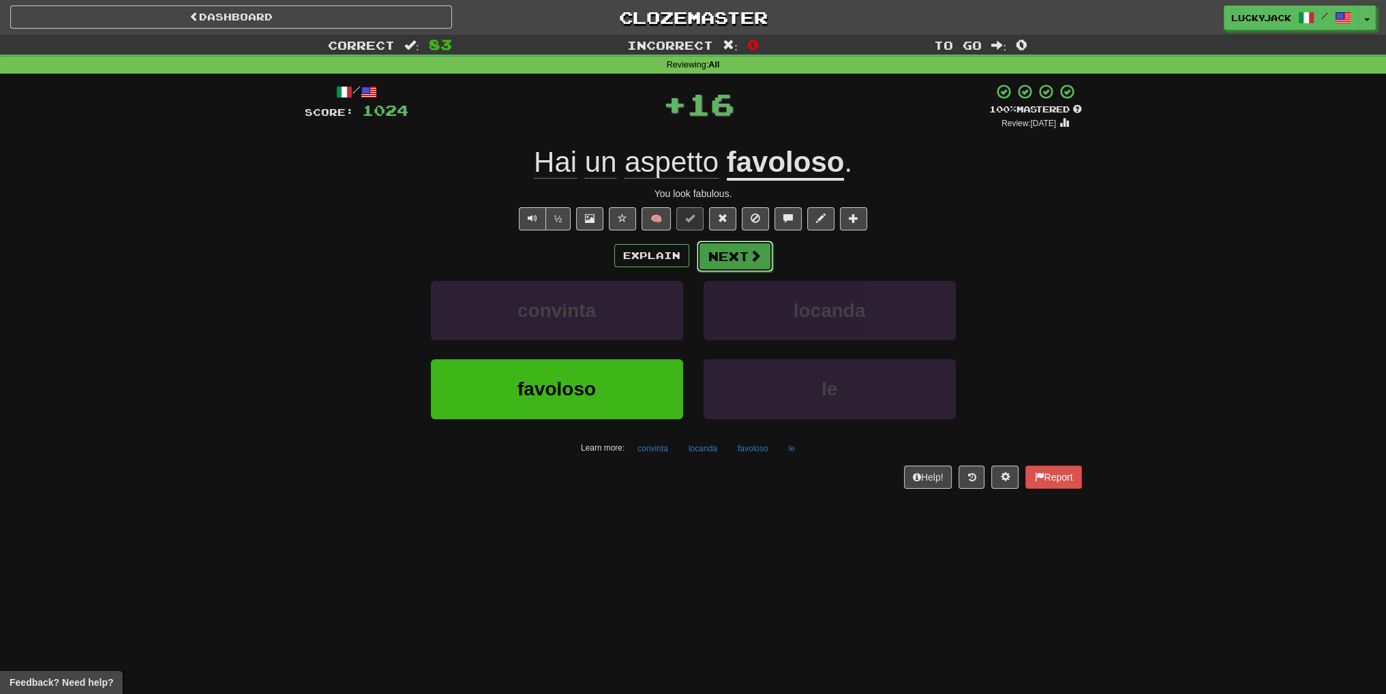
click at [731, 261] on button "Next" at bounding box center [735, 256] width 76 height 31
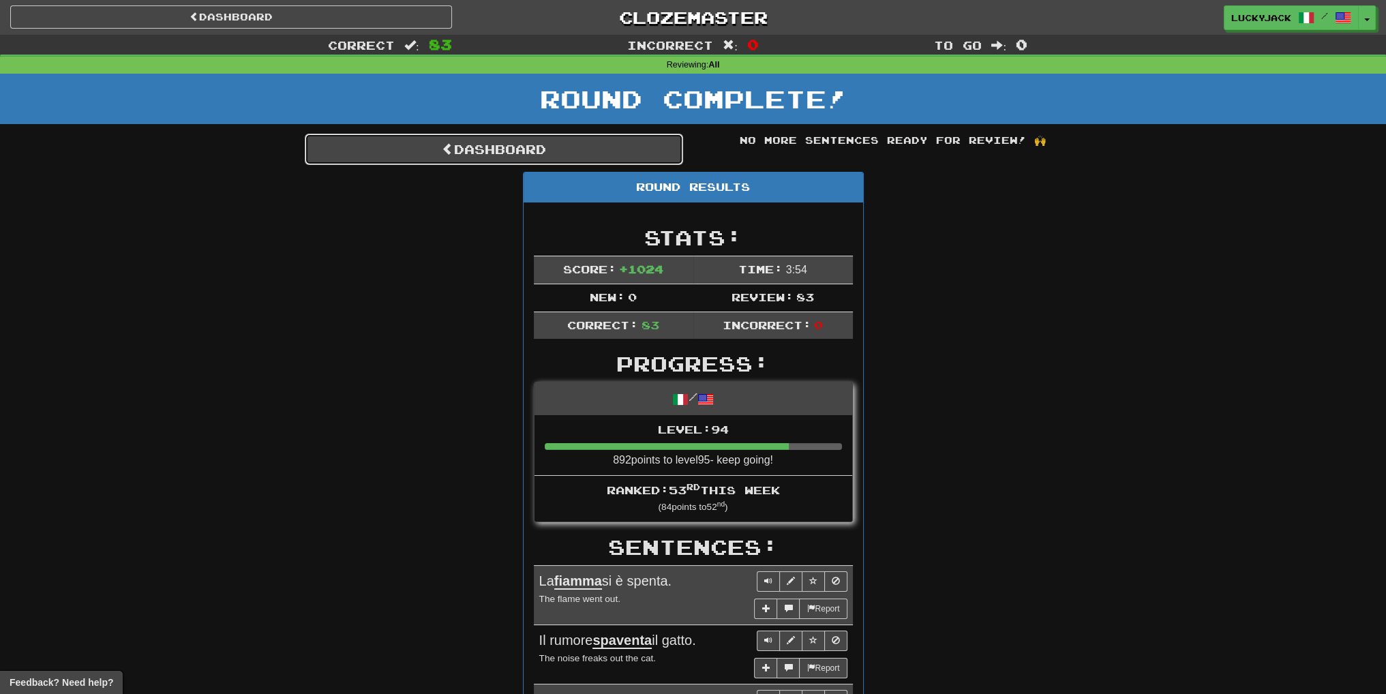
click at [572, 138] on link "Dashboard" at bounding box center [494, 149] width 378 height 31
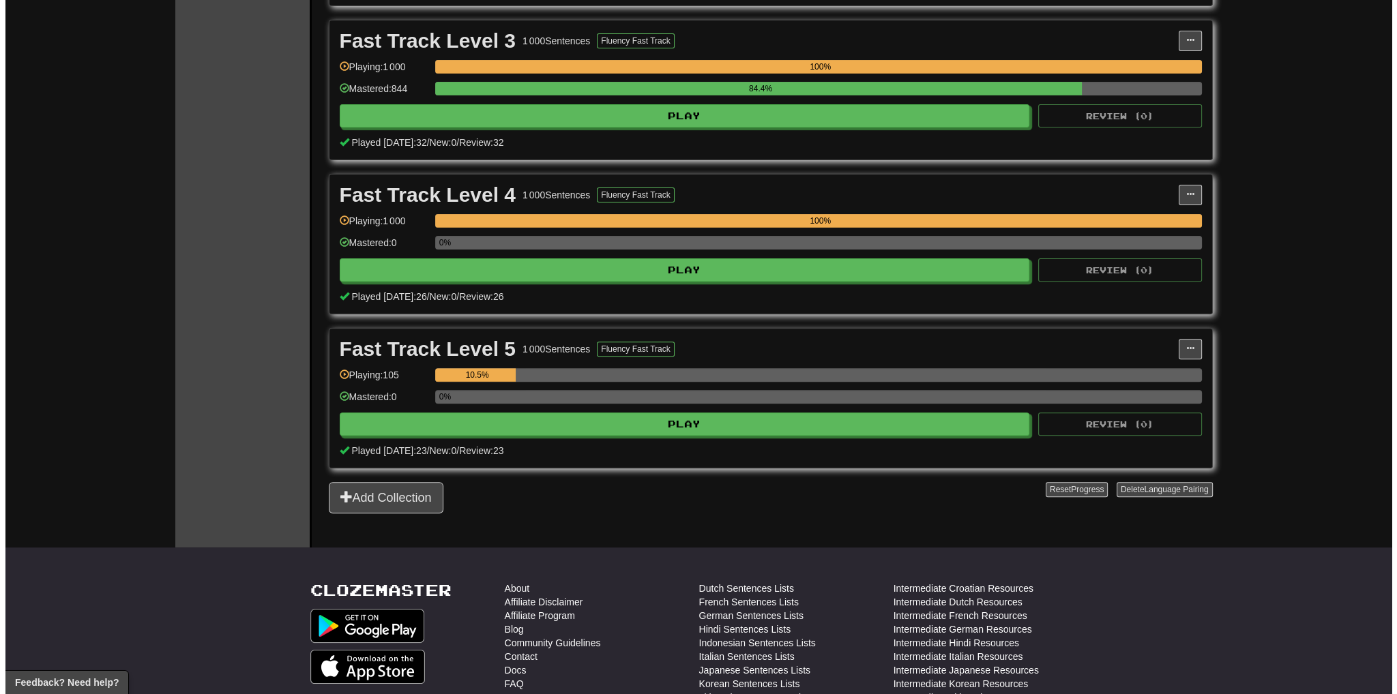
scroll to position [614, 0]
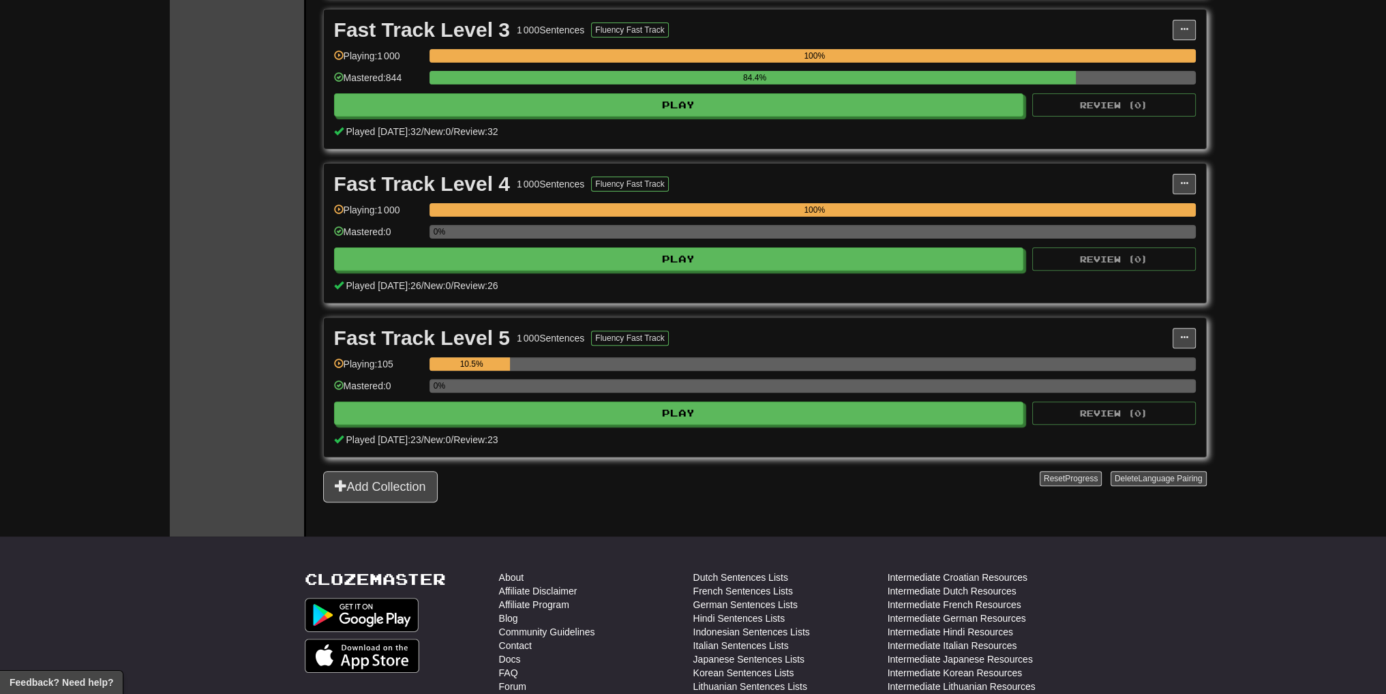
click at [756, 421] on div "Fast Track Level 5 1 000 Sentences Fluency Fast Track Manage Sentences Unpin fr…" at bounding box center [765, 387] width 882 height 139
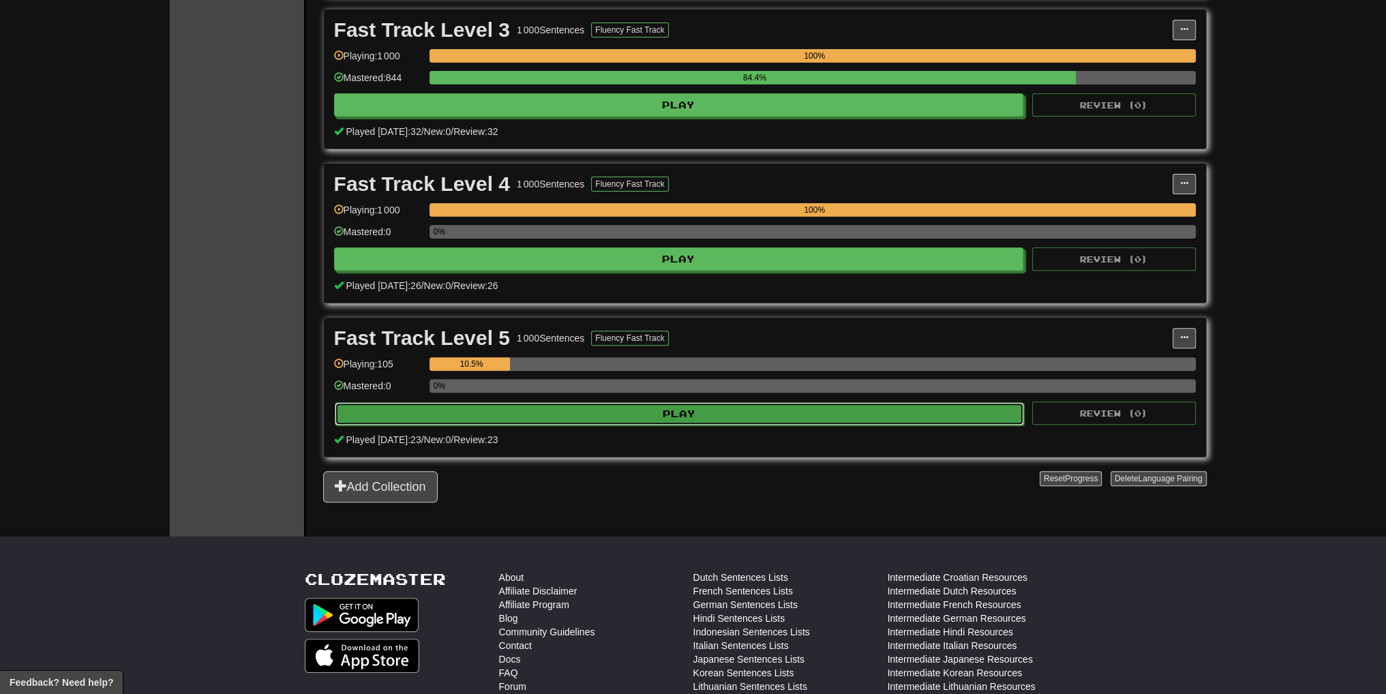
click at [754, 419] on button "Play" at bounding box center [680, 413] width 690 height 23
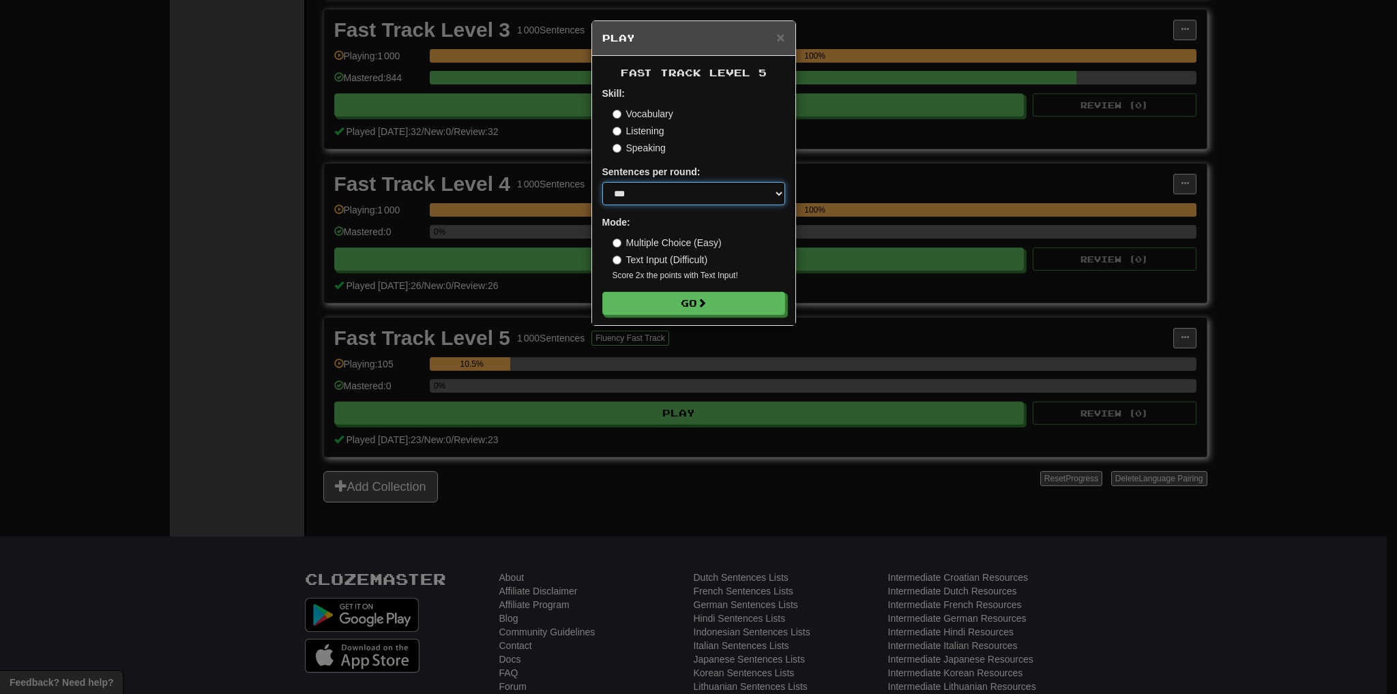
click at [700, 195] on select "* ** ** ** ** ** *** ********" at bounding box center [693, 193] width 183 height 23
select select "**"
click at [602, 182] on select "* ** ** ** ** ** *** ********" at bounding box center [693, 193] width 183 height 23
click at [689, 308] on button "Go" at bounding box center [694, 304] width 183 height 23
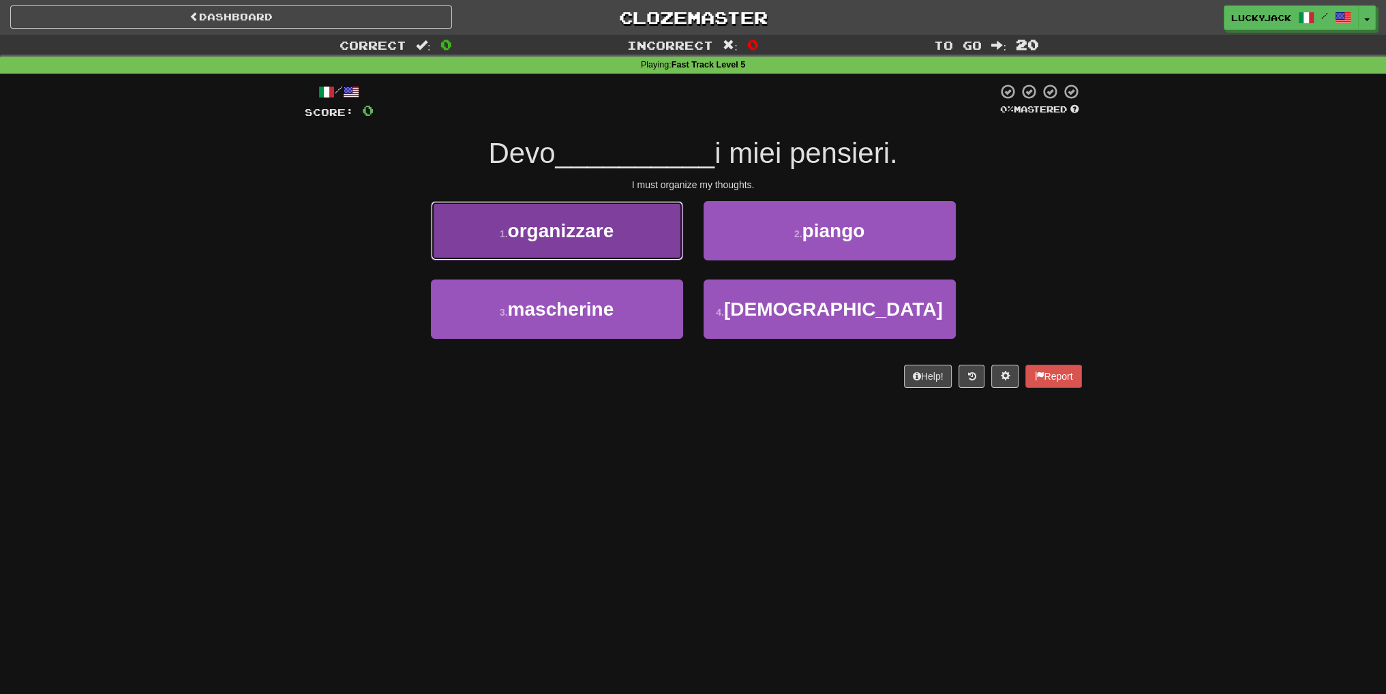
click at [649, 232] on button "1 . organizzare" at bounding box center [557, 230] width 252 height 59
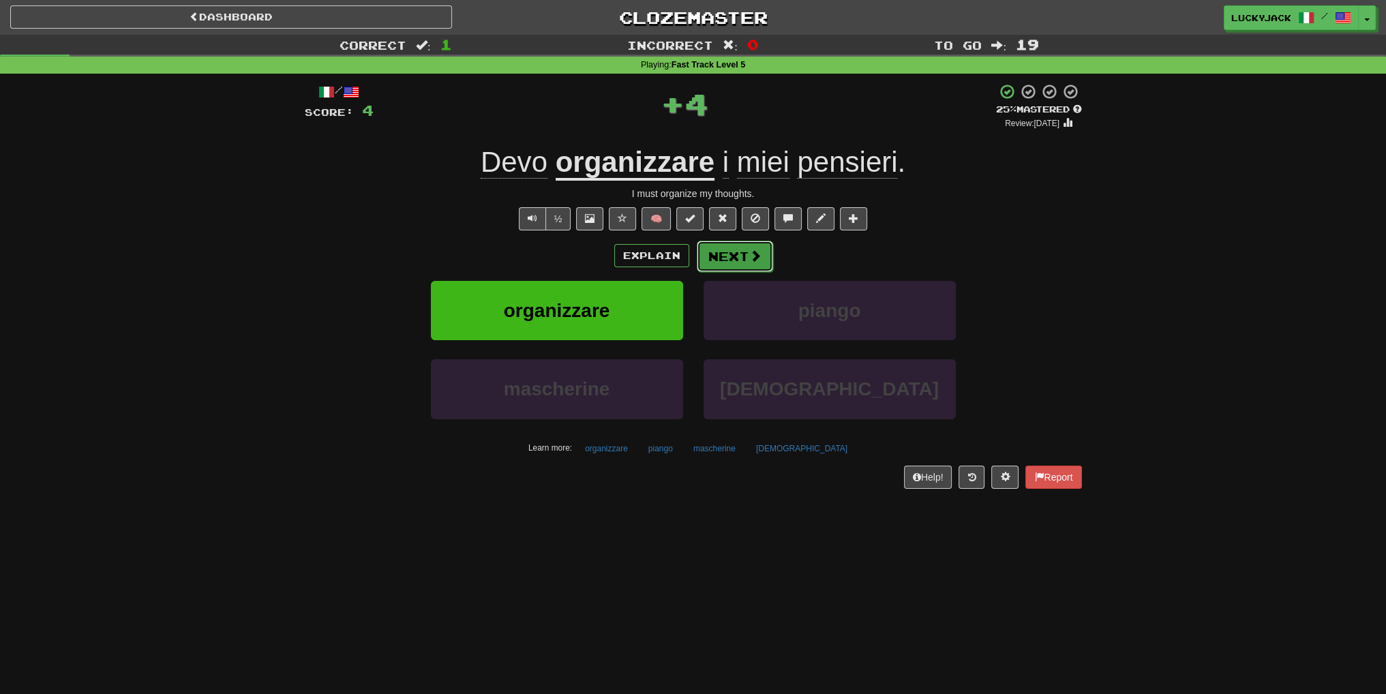
click at [739, 258] on button "Next" at bounding box center [735, 256] width 76 height 31
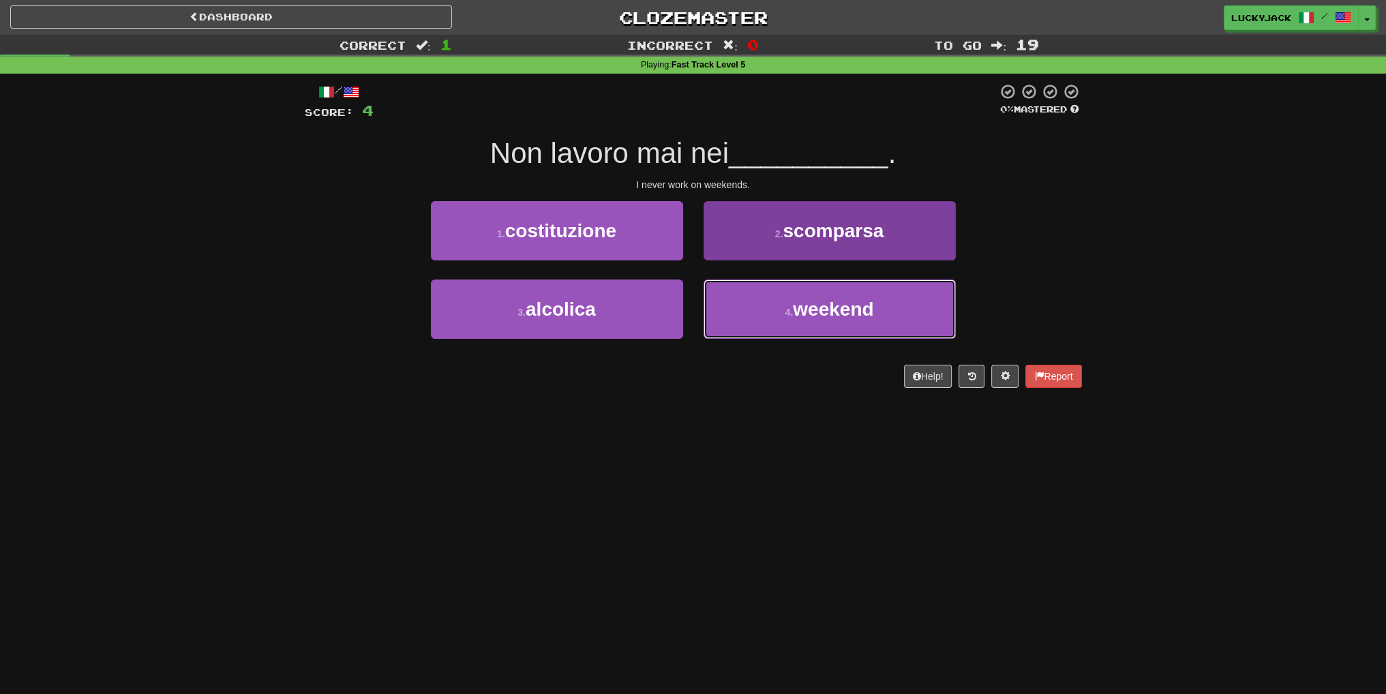
click at [760, 321] on button "4 . weekend" at bounding box center [830, 309] width 252 height 59
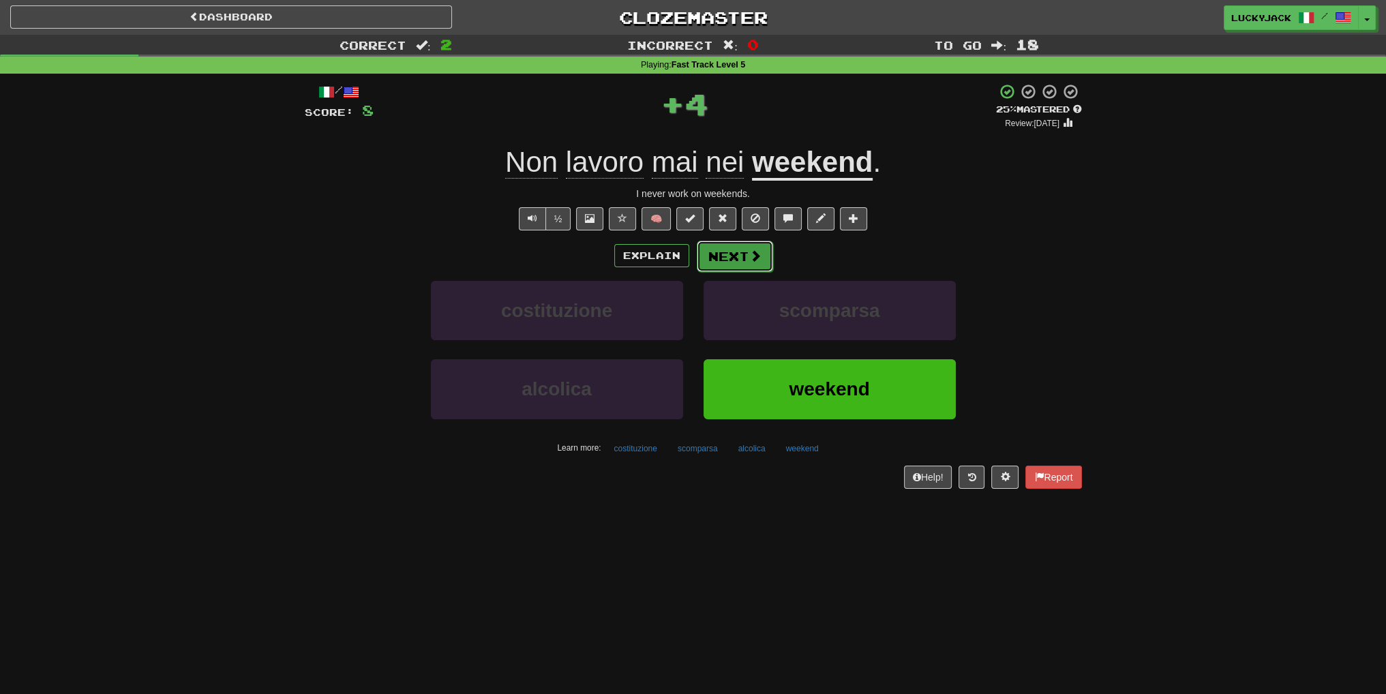
click at [736, 248] on button "Next" at bounding box center [735, 256] width 76 height 31
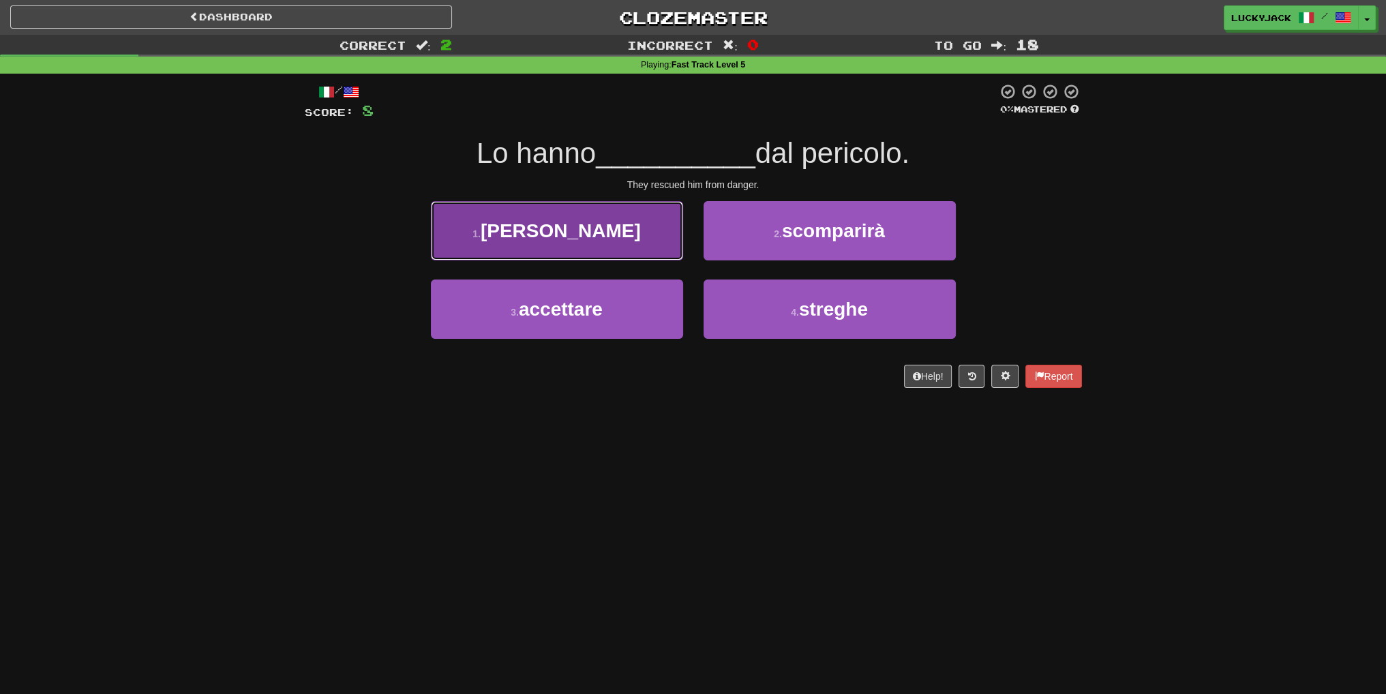
click at [620, 249] on button "1 . [PERSON_NAME]" at bounding box center [557, 230] width 252 height 59
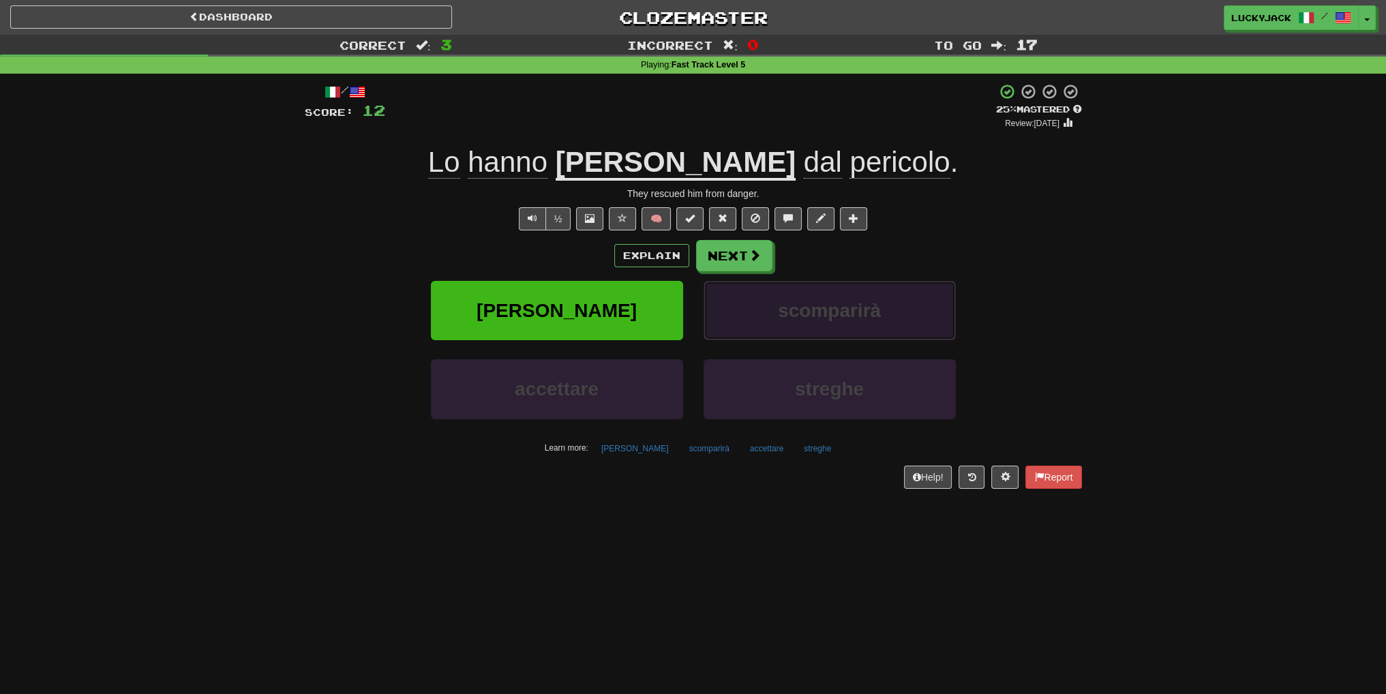
click at [751, 284] on button "scomparirà" at bounding box center [830, 310] width 252 height 59
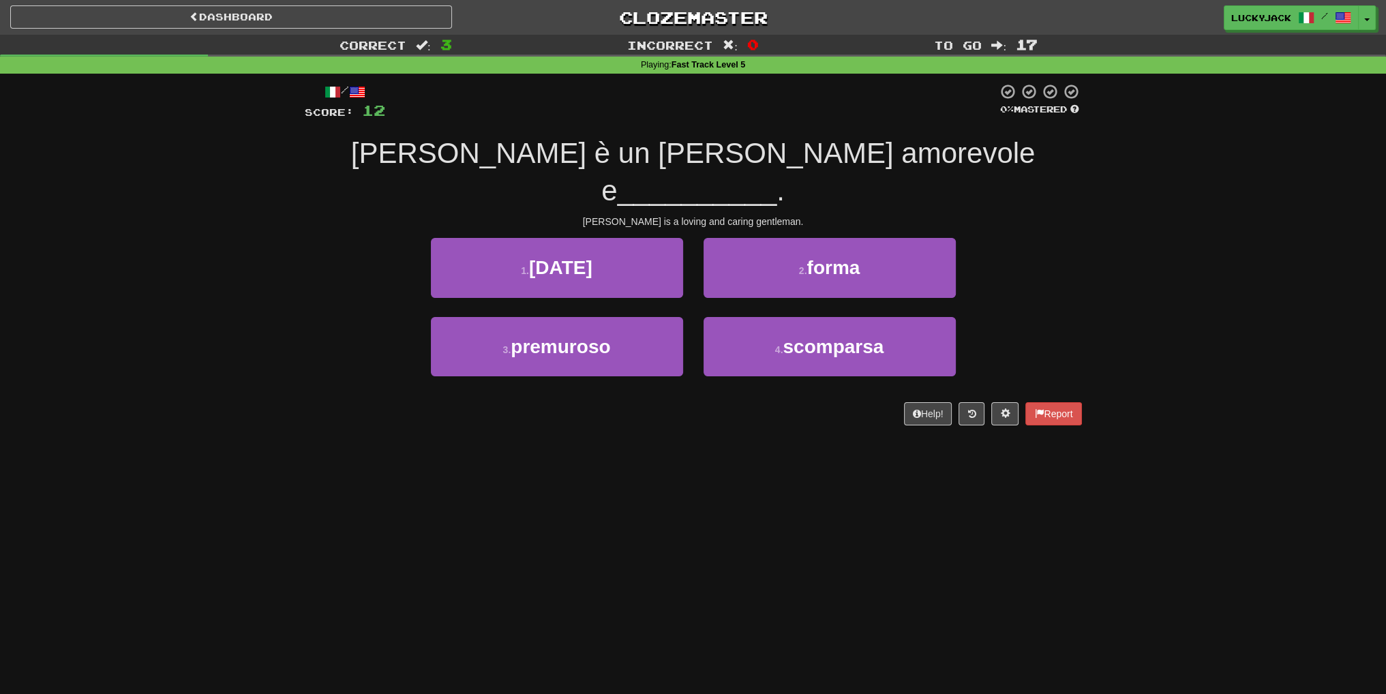
drag, startPoint x: 741, startPoint y: 271, endPoint x: 713, endPoint y: 528, distance: 259.3
click at [713, 528] on div "Dashboard Clozemaster luckyjack / Toggle Dropdown Dashboard Leaderboard Activit…" at bounding box center [693, 347] width 1386 height 694
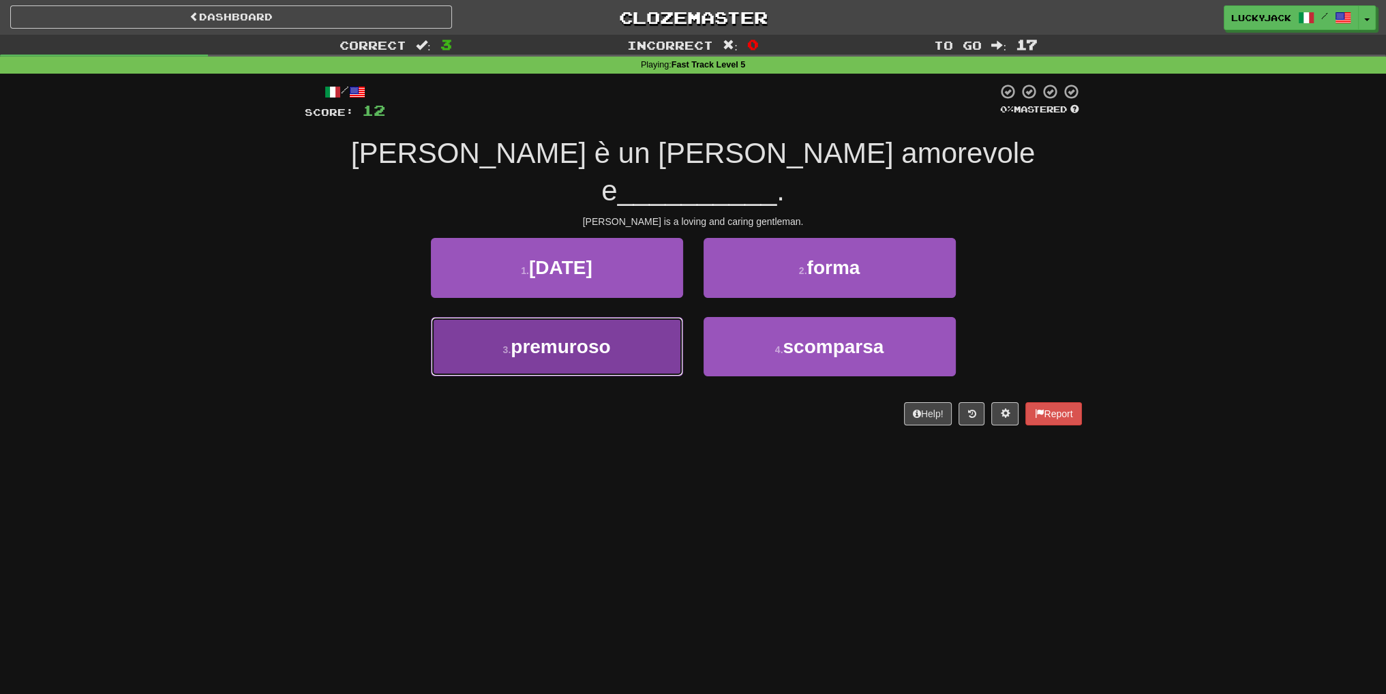
click at [587, 336] on span "premuroso" at bounding box center [561, 346] width 100 height 21
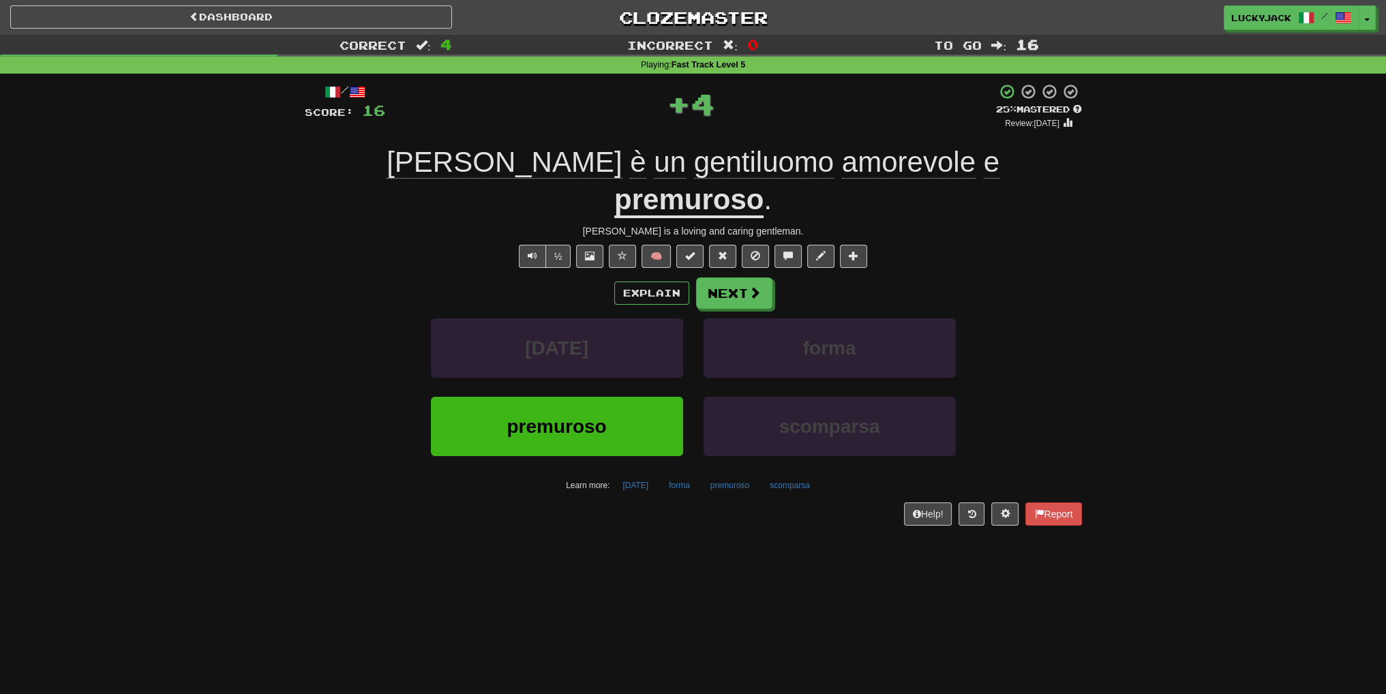
click at [764, 183] on u "premuroso" at bounding box center [688, 200] width 149 height 35
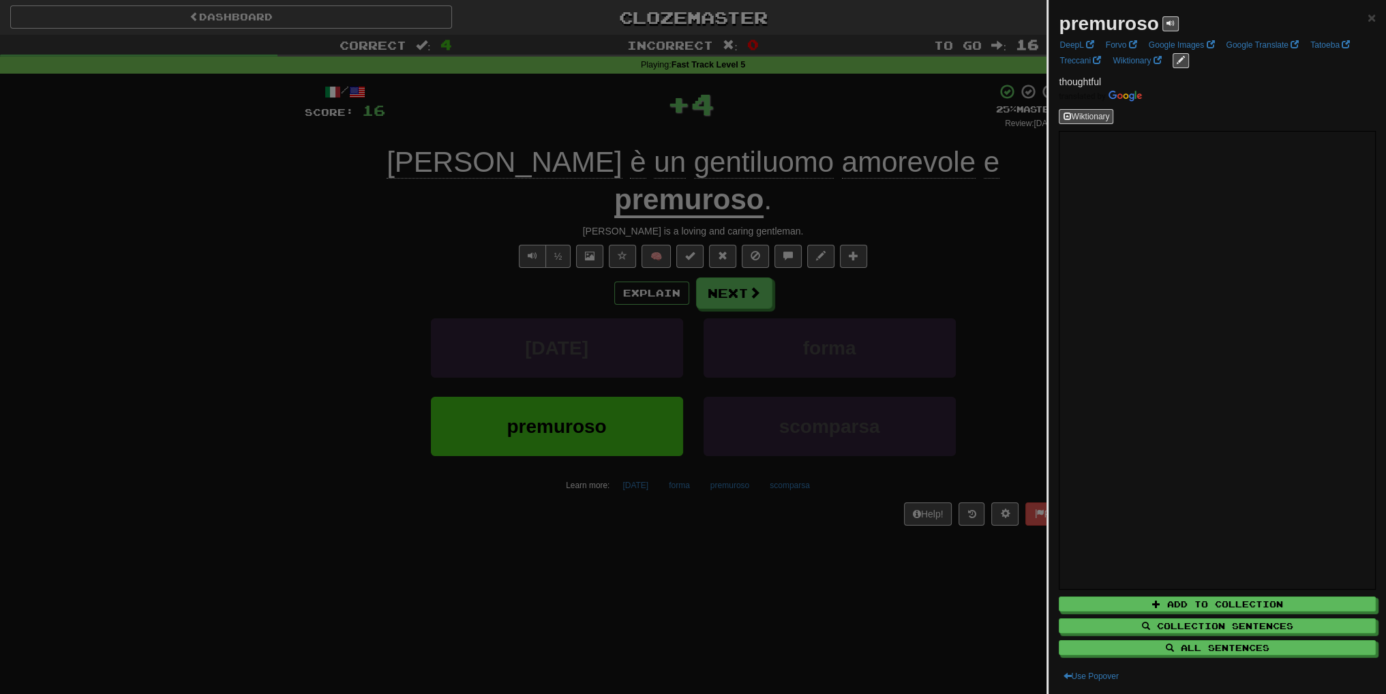
click at [921, 249] on div at bounding box center [693, 347] width 1386 height 694
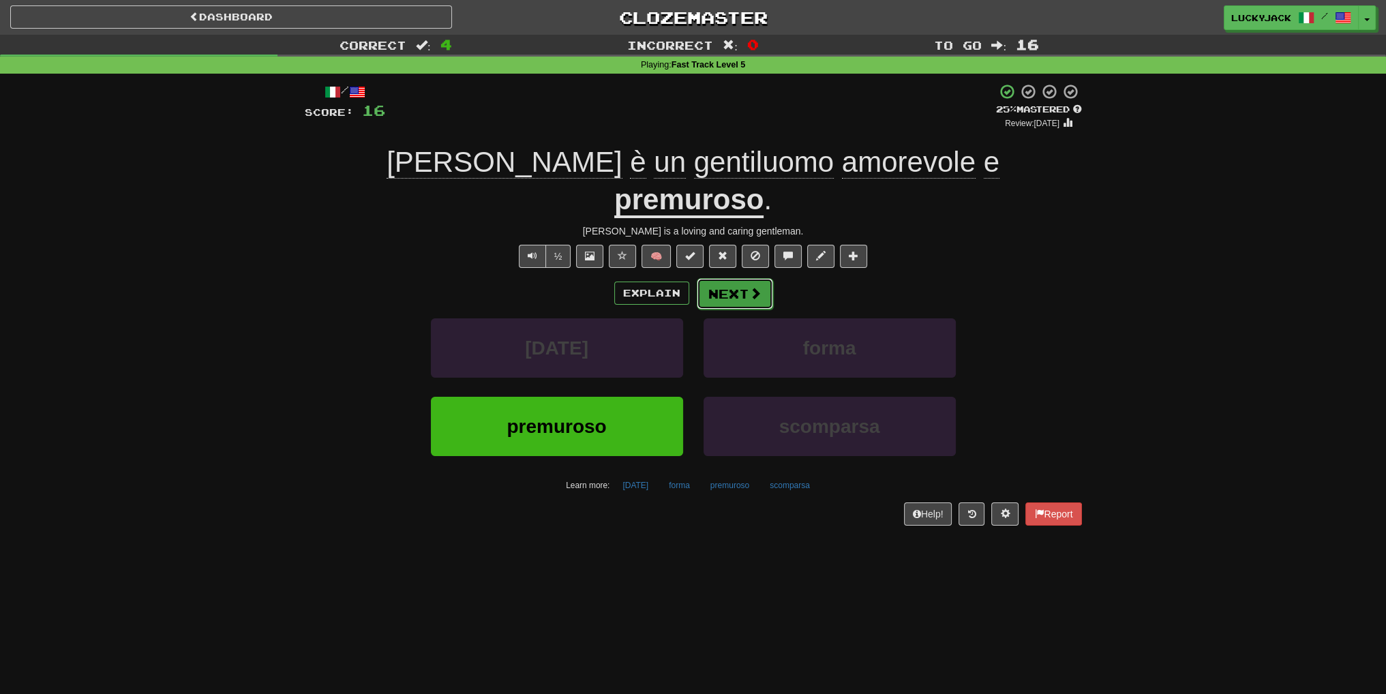
click at [723, 278] on button "Next" at bounding box center [735, 293] width 76 height 31
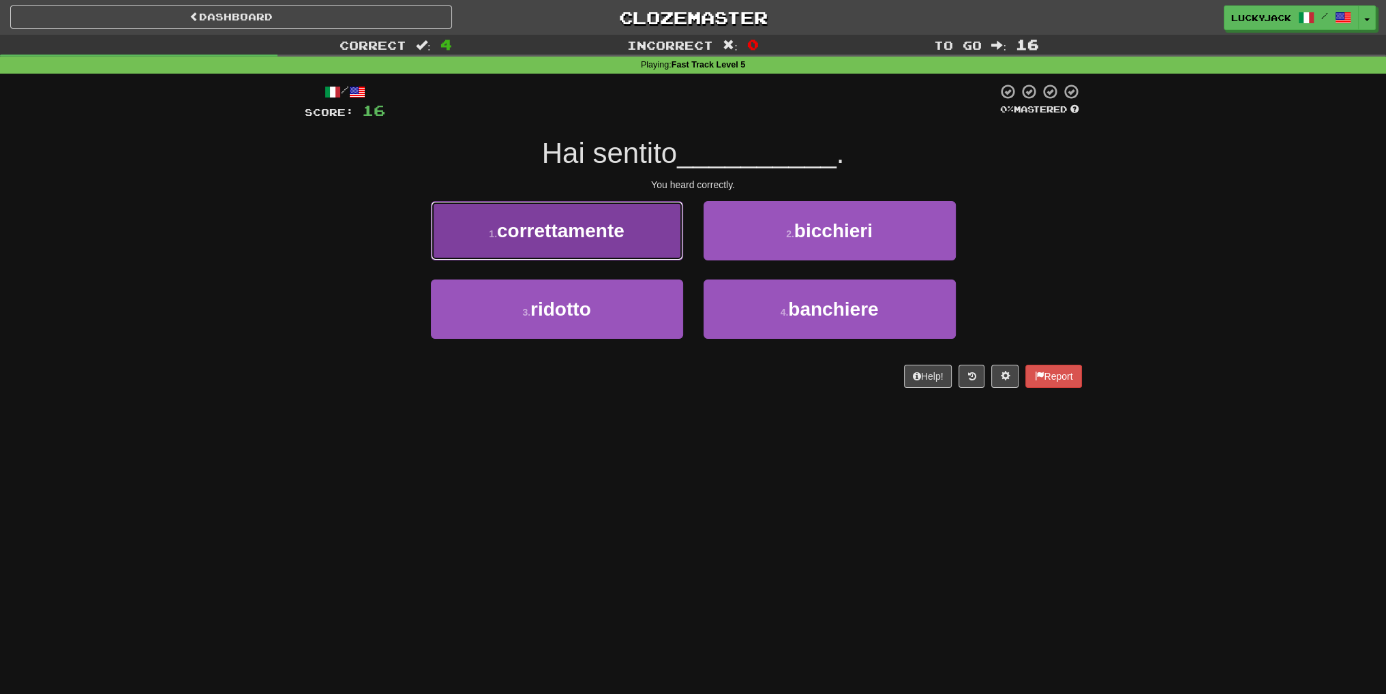
click at [630, 243] on button "1 . correttamente" at bounding box center [557, 230] width 252 height 59
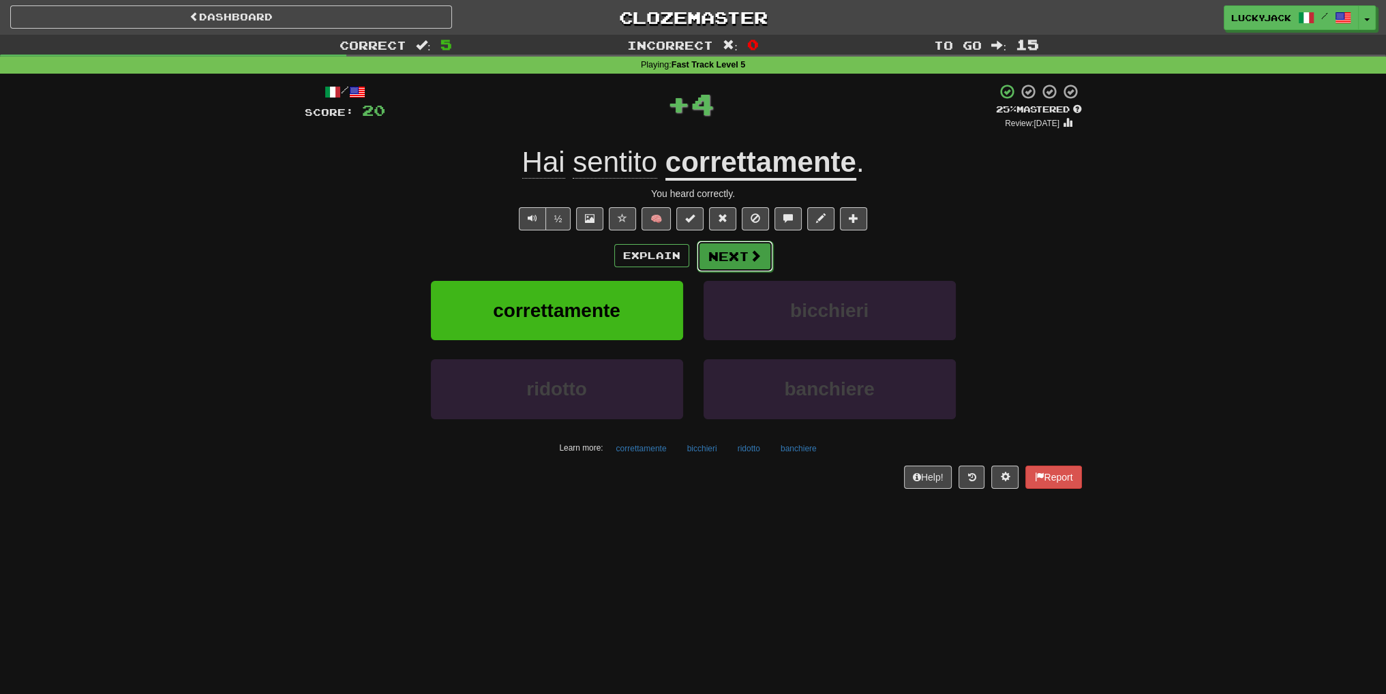
click at [741, 264] on button "Next" at bounding box center [735, 256] width 76 height 31
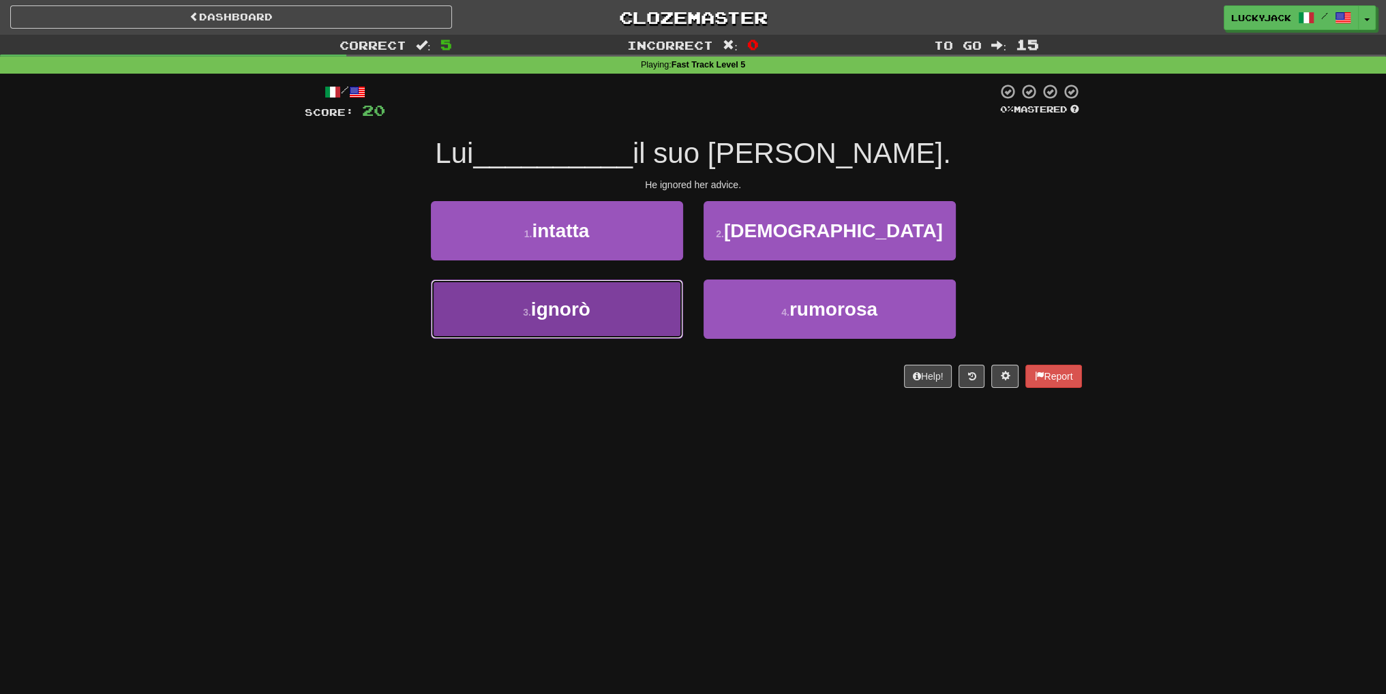
click at [633, 303] on button "3 . ignorò" at bounding box center [557, 309] width 252 height 59
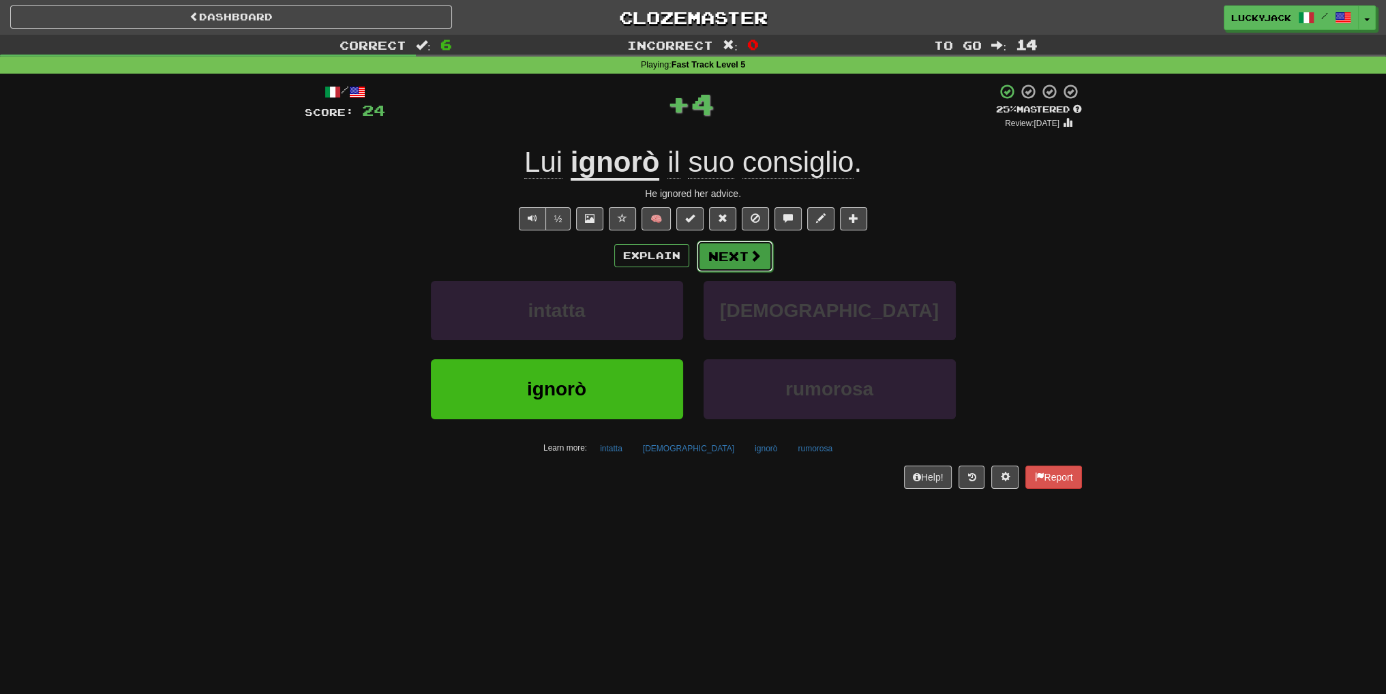
click at [724, 257] on button "Next" at bounding box center [735, 256] width 76 height 31
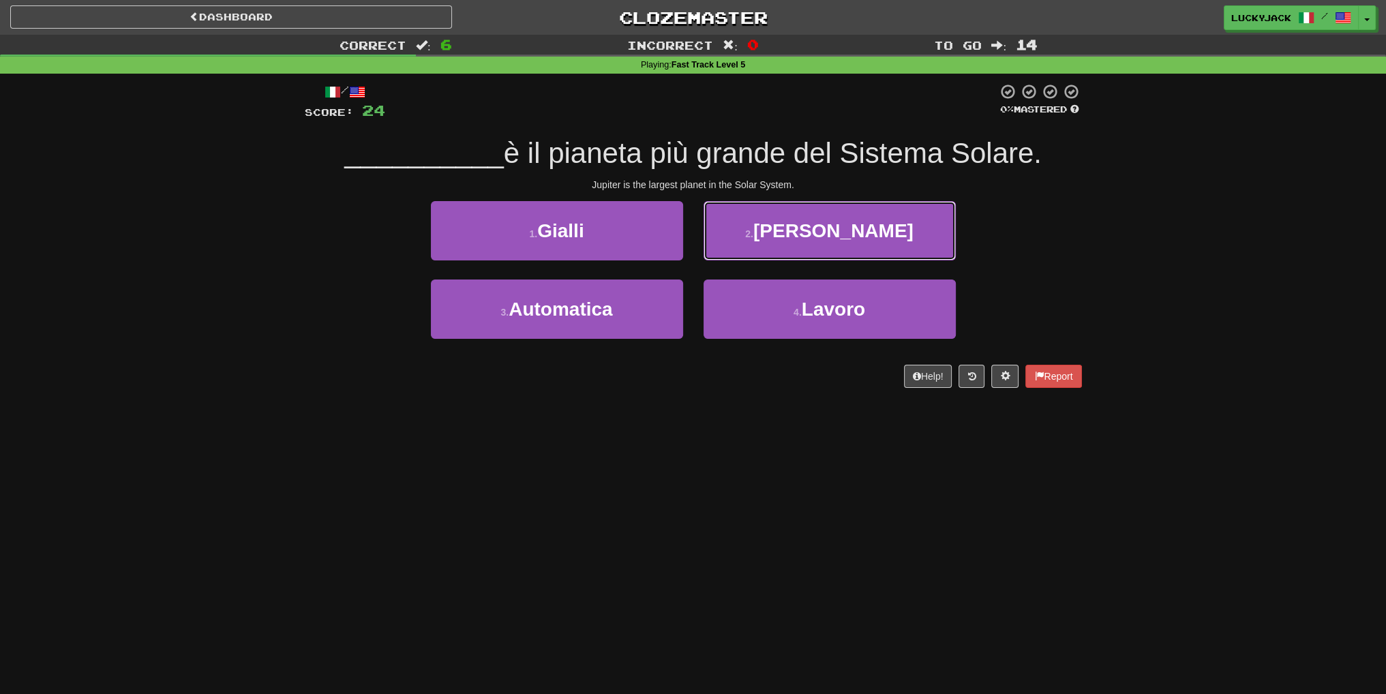
click at [766, 231] on button "2 . [PERSON_NAME]" at bounding box center [830, 230] width 252 height 59
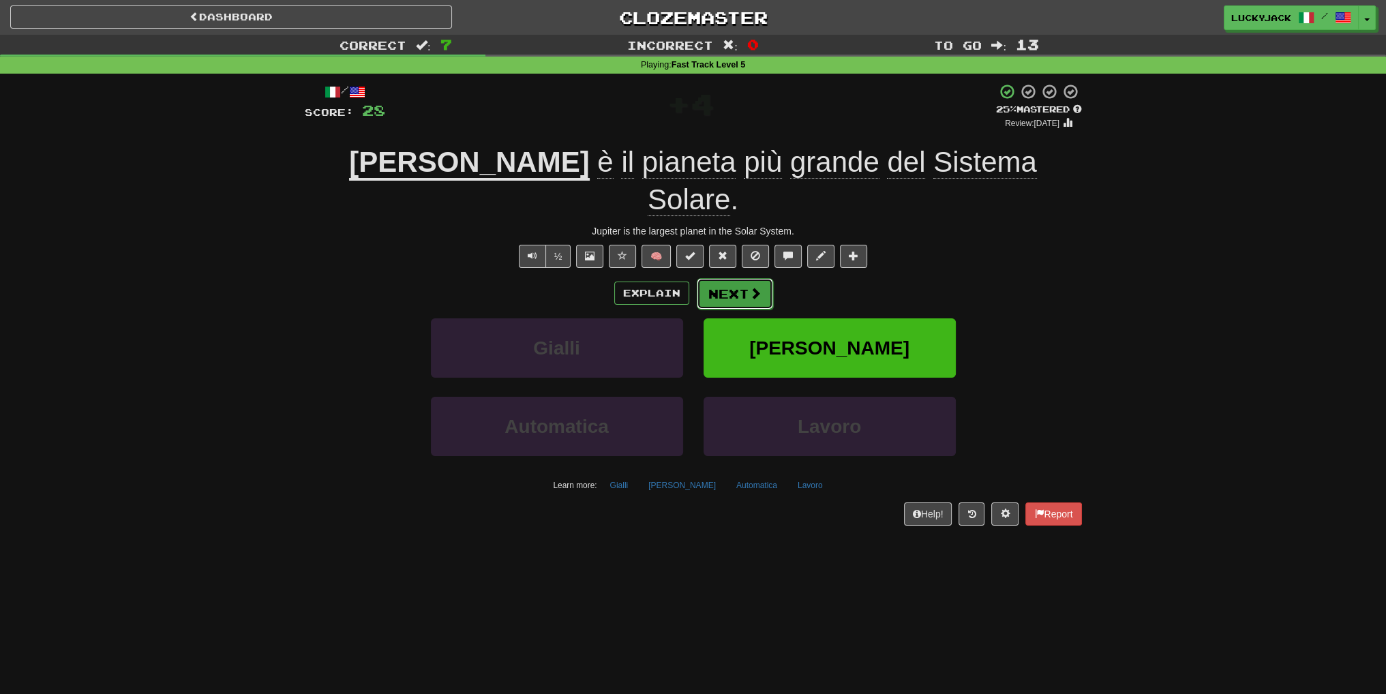
click at [728, 278] on button "Next" at bounding box center [735, 293] width 76 height 31
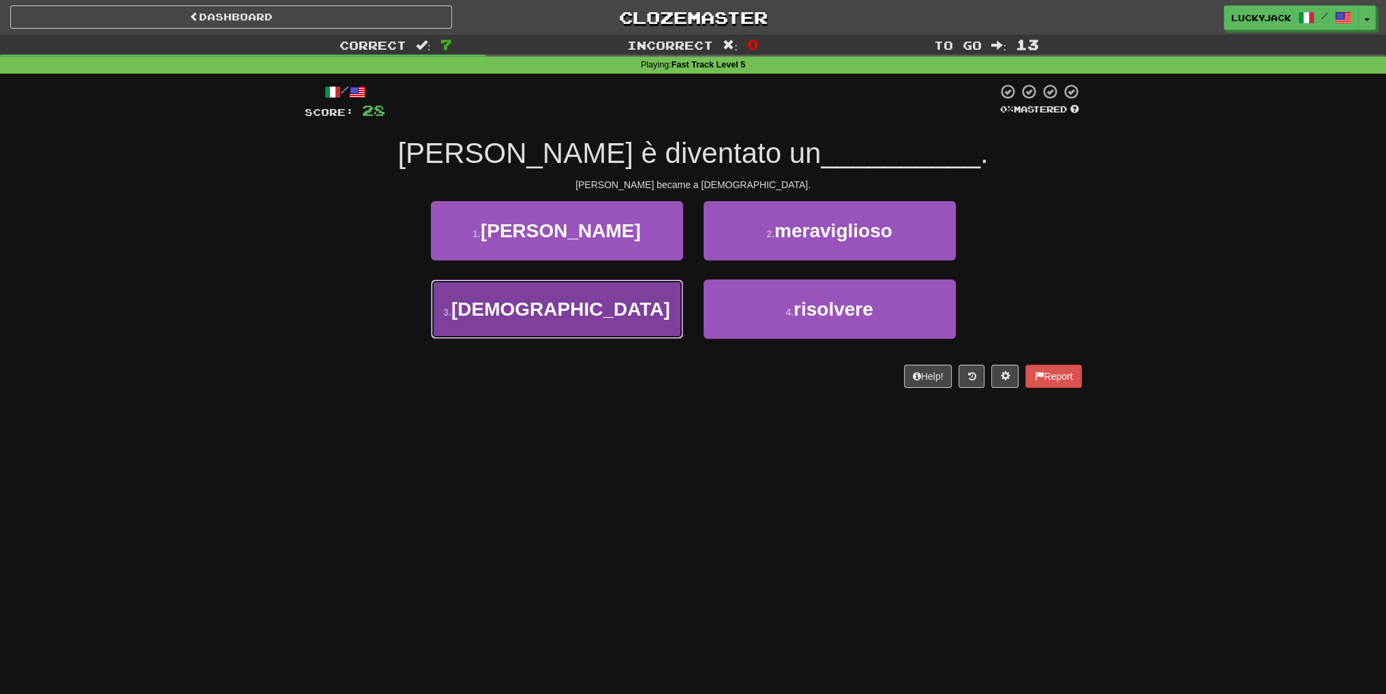
click at [630, 298] on button "3 . [DEMOGRAPHIC_DATA]" at bounding box center [557, 309] width 252 height 59
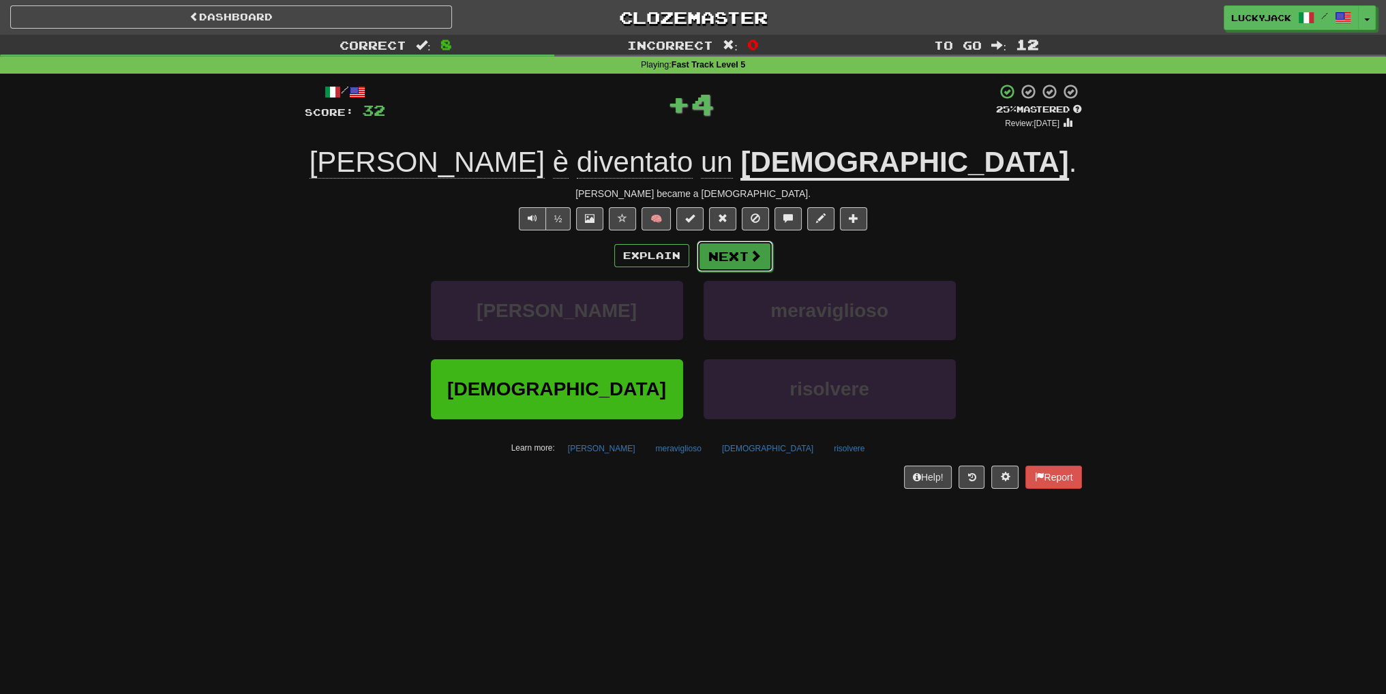
click at [745, 260] on button "Next" at bounding box center [735, 256] width 76 height 31
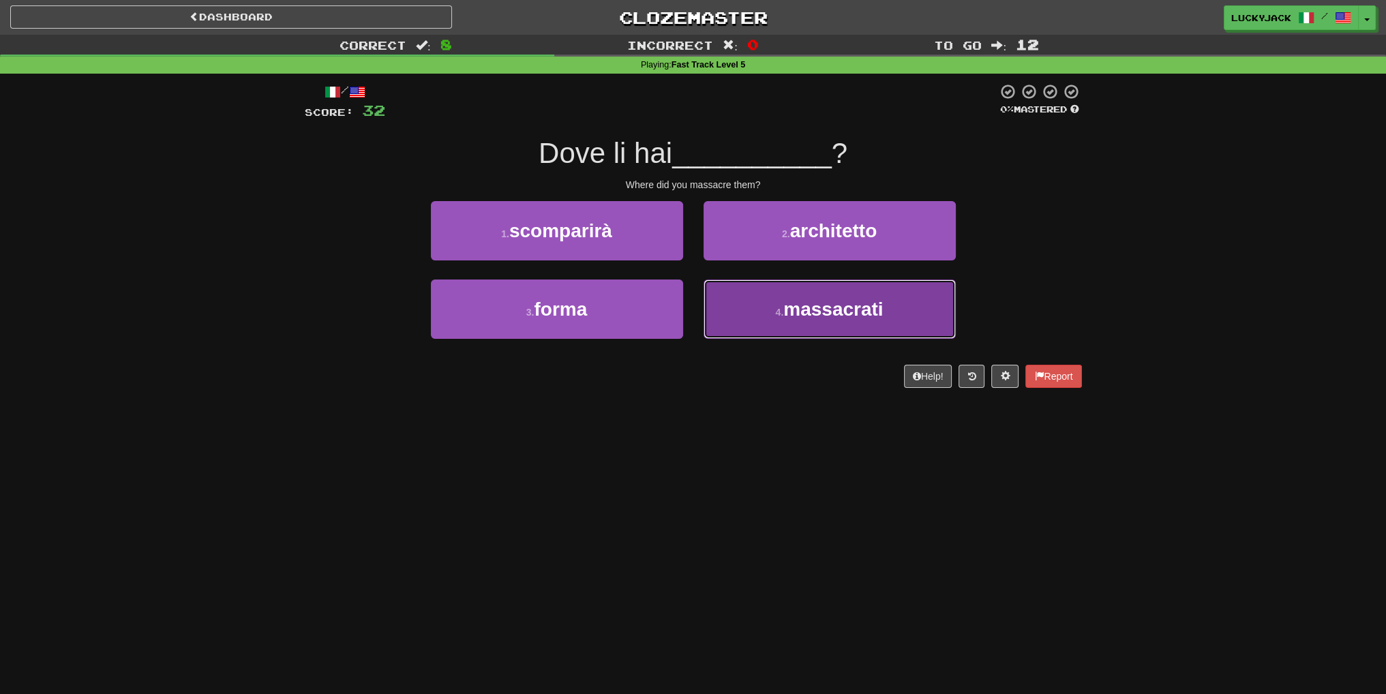
click at [800, 308] on span "massacrati" at bounding box center [834, 309] width 100 height 21
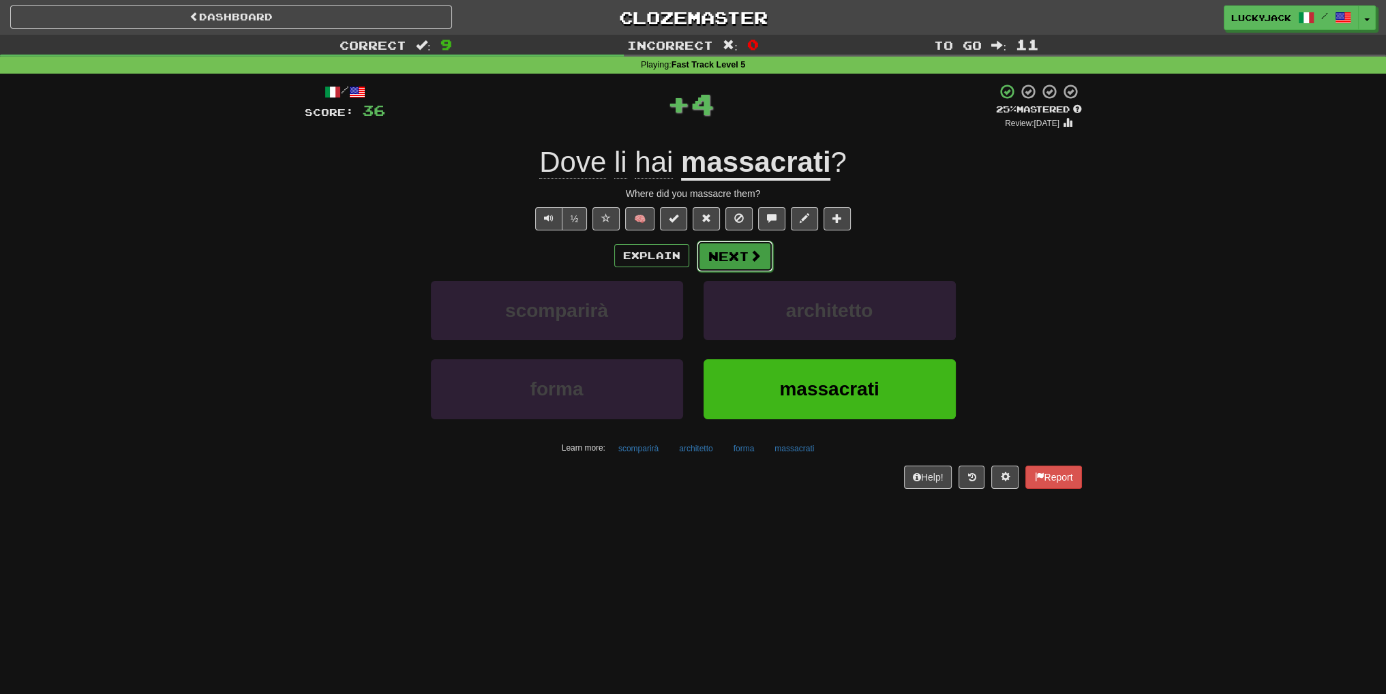
click at [728, 251] on button "Next" at bounding box center [735, 256] width 76 height 31
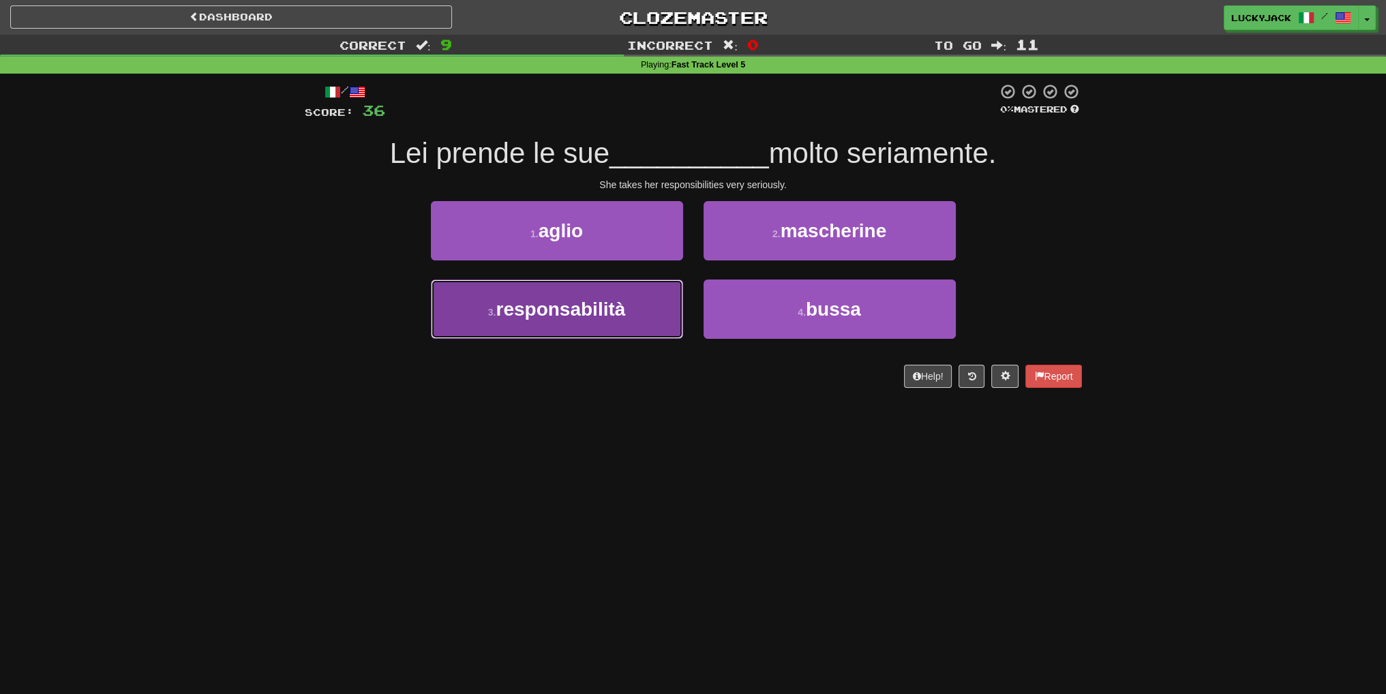
click at [616, 318] on span "responsabilità" at bounding box center [561, 309] width 130 height 21
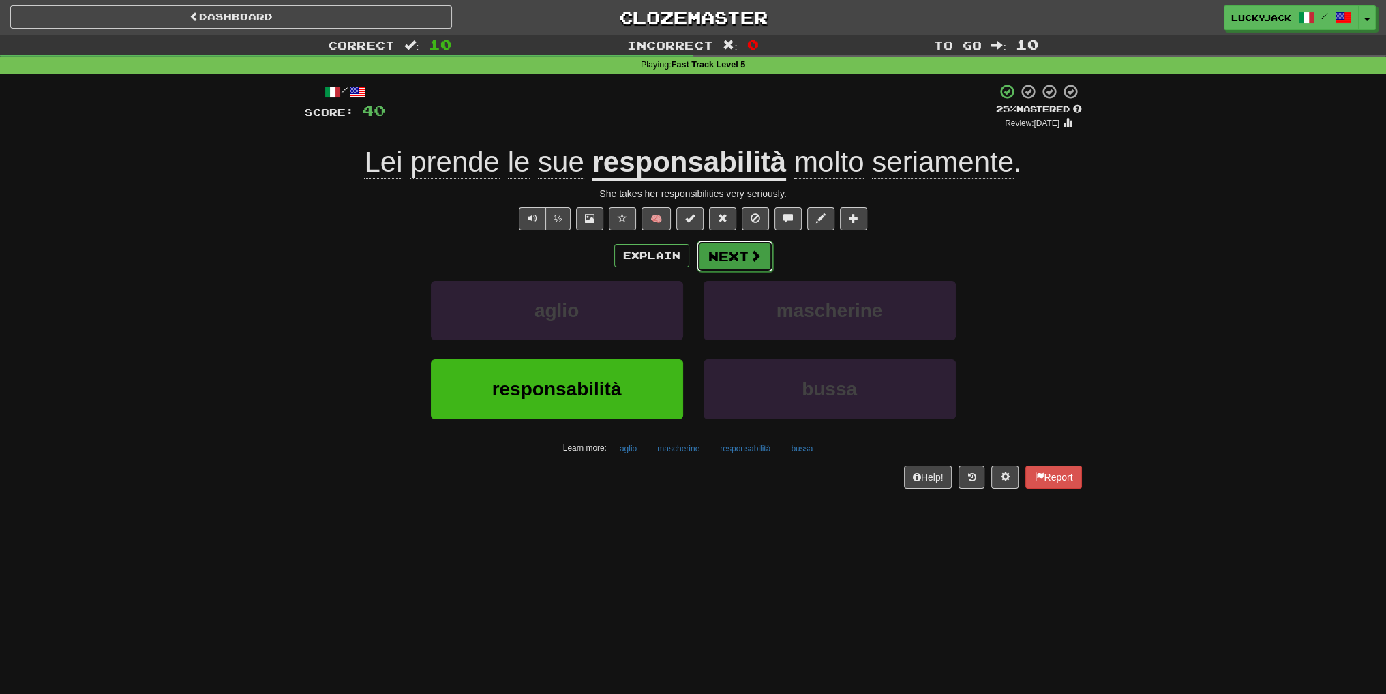
click at [739, 256] on button "Next" at bounding box center [735, 256] width 76 height 31
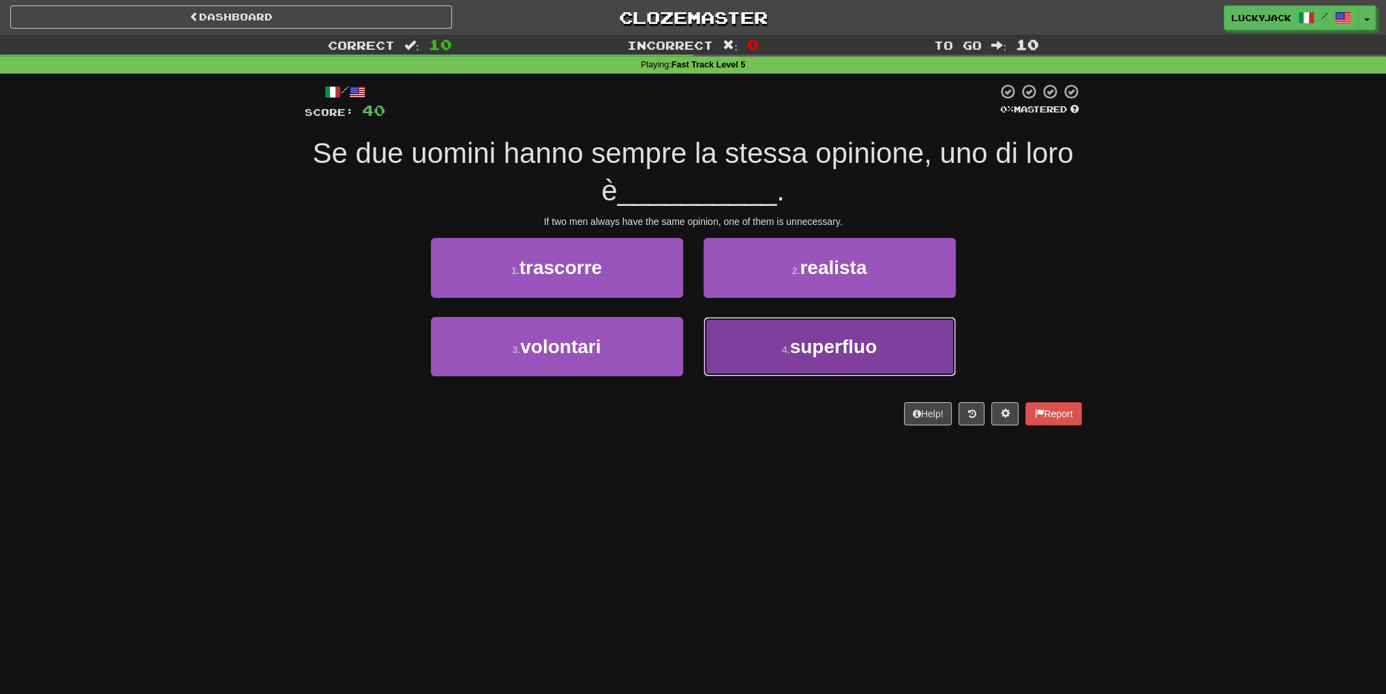
click at [799, 353] on span "superfluo" at bounding box center [833, 346] width 87 height 21
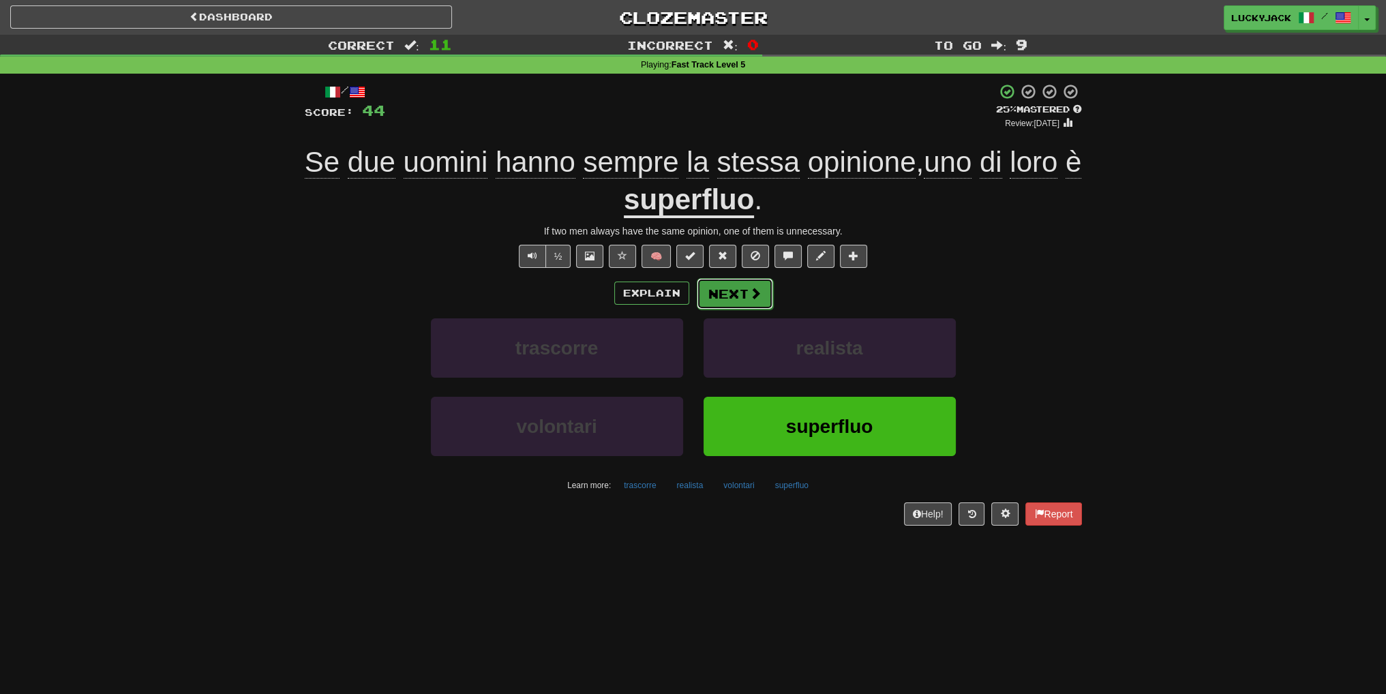
click at [736, 287] on button "Next" at bounding box center [735, 293] width 76 height 31
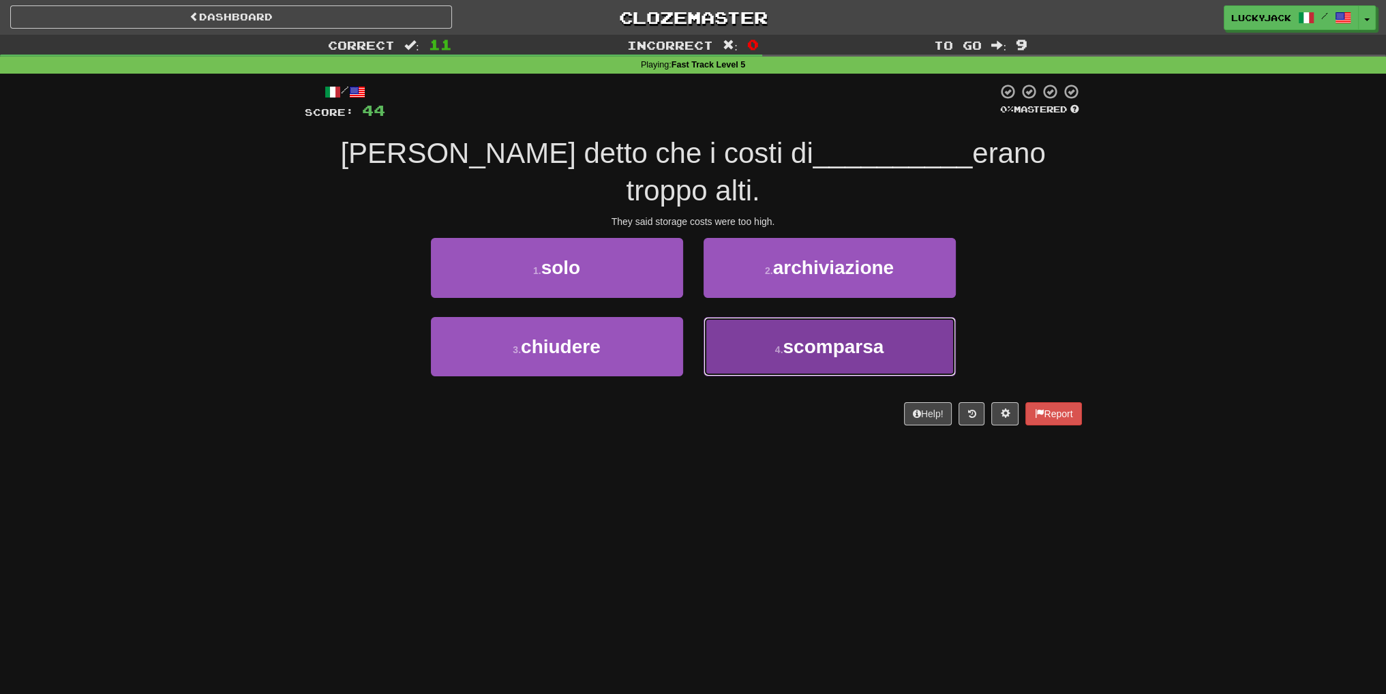
click at [772, 317] on button "4 . scomparsa" at bounding box center [830, 346] width 252 height 59
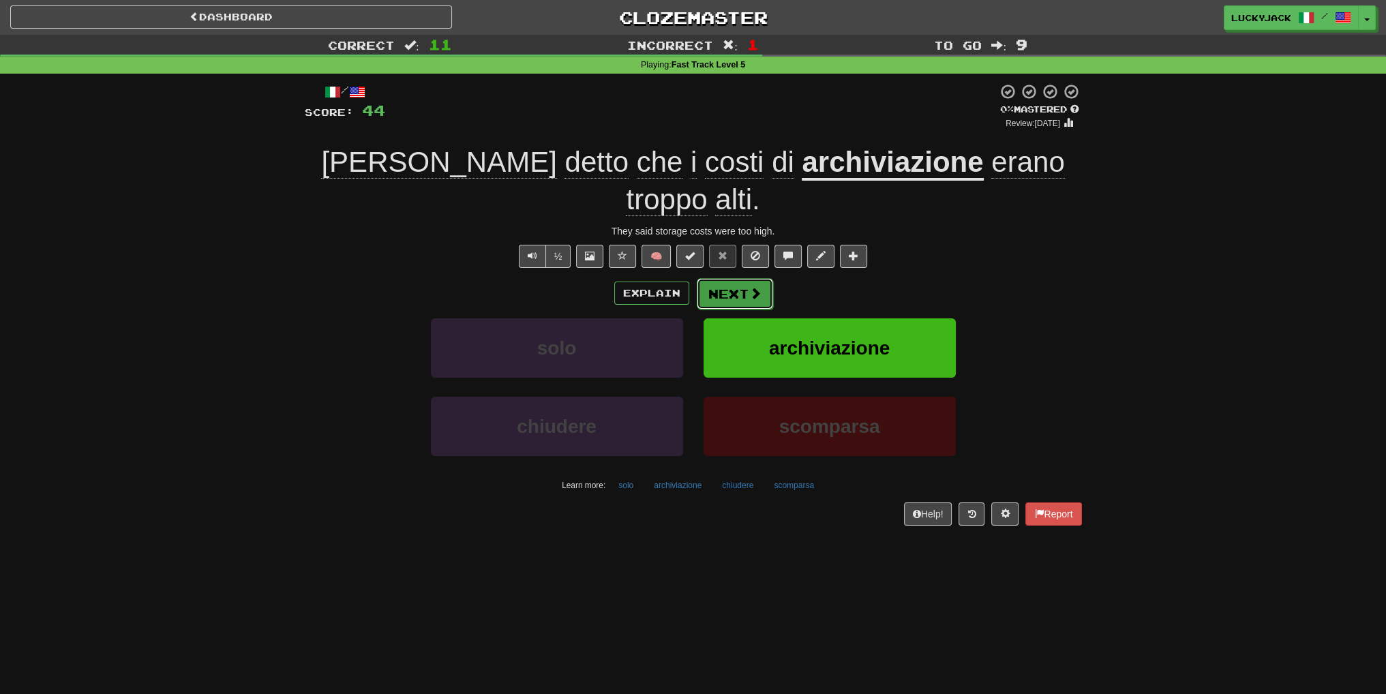
click at [736, 278] on button "Next" at bounding box center [735, 293] width 76 height 31
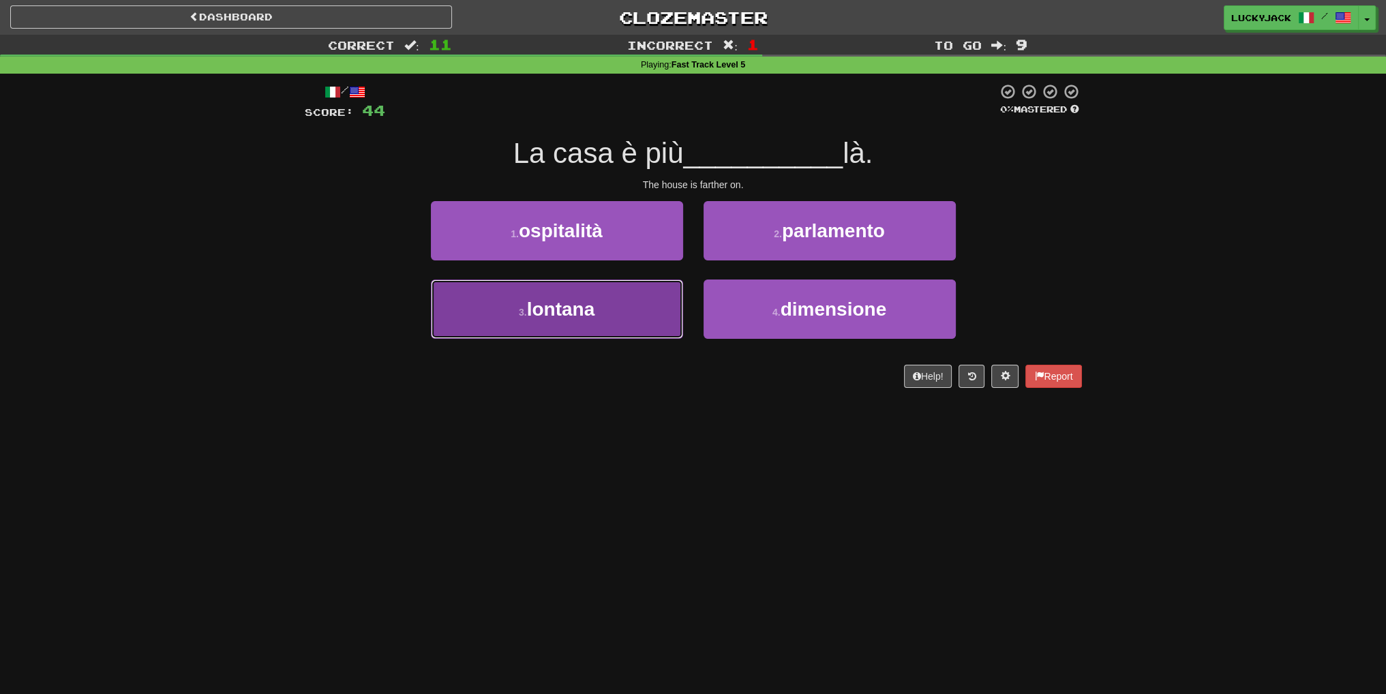
click at [619, 310] on button "3 . [GEOGRAPHIC_DATA]" at bounding box center [557, 309] width 252 height 59
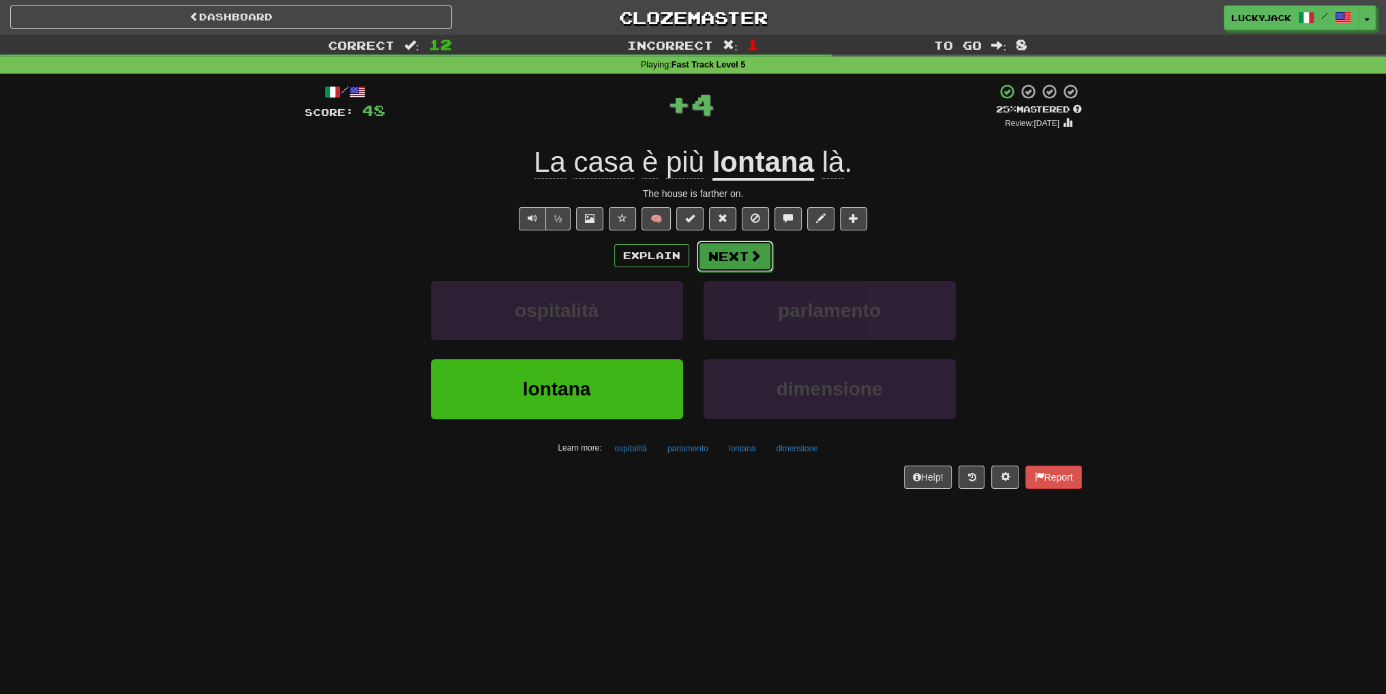
click at [725, 256] on button "Next" at bounding box center [735, 256] width 76 height 31
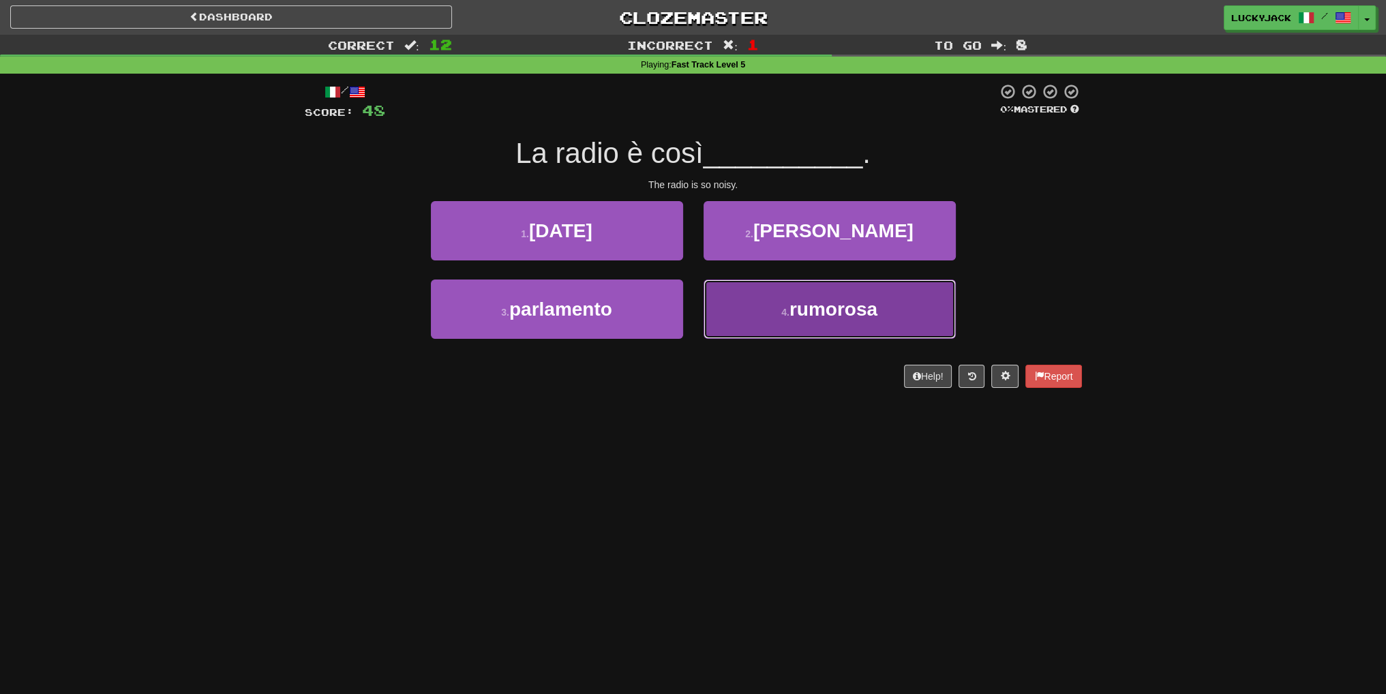
click at [796, 309] on span "rumorosa" at bounding box center [834, 309] width 88 height 21
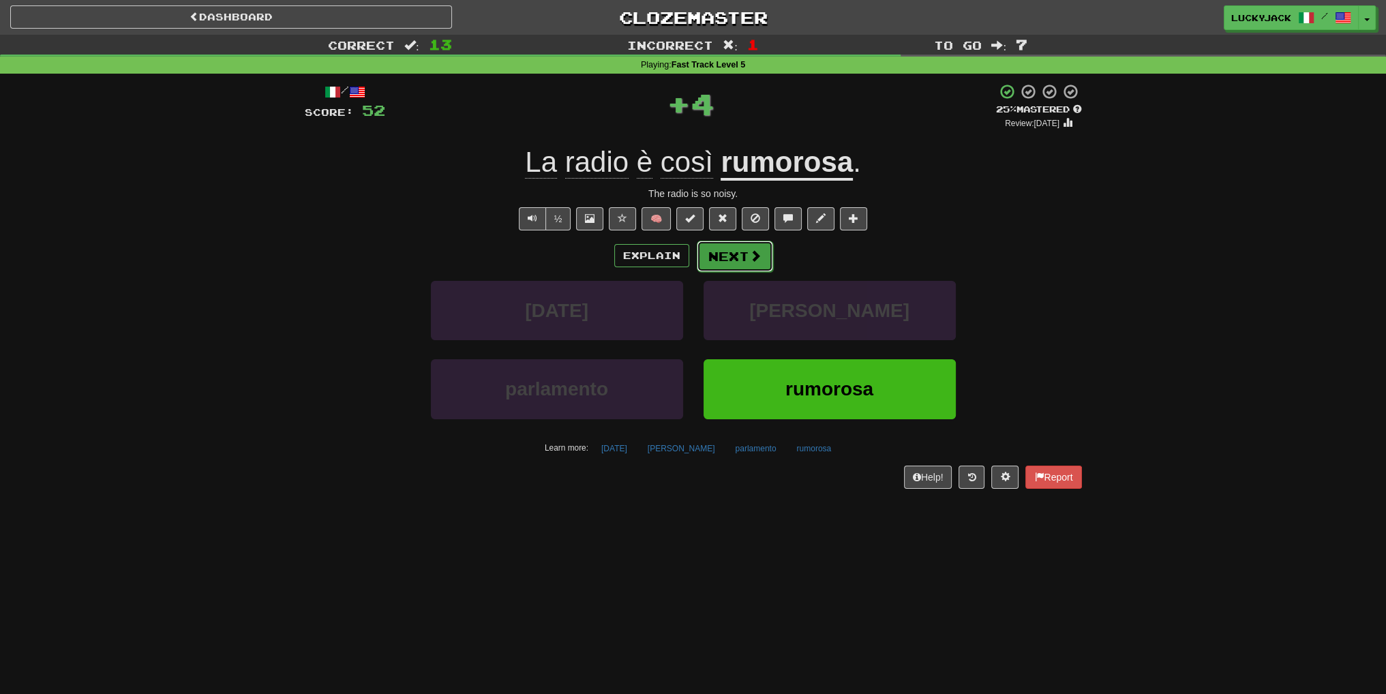
click at [742, 248] on button "Next" at bounding box center [735, 256] width 76 height 31
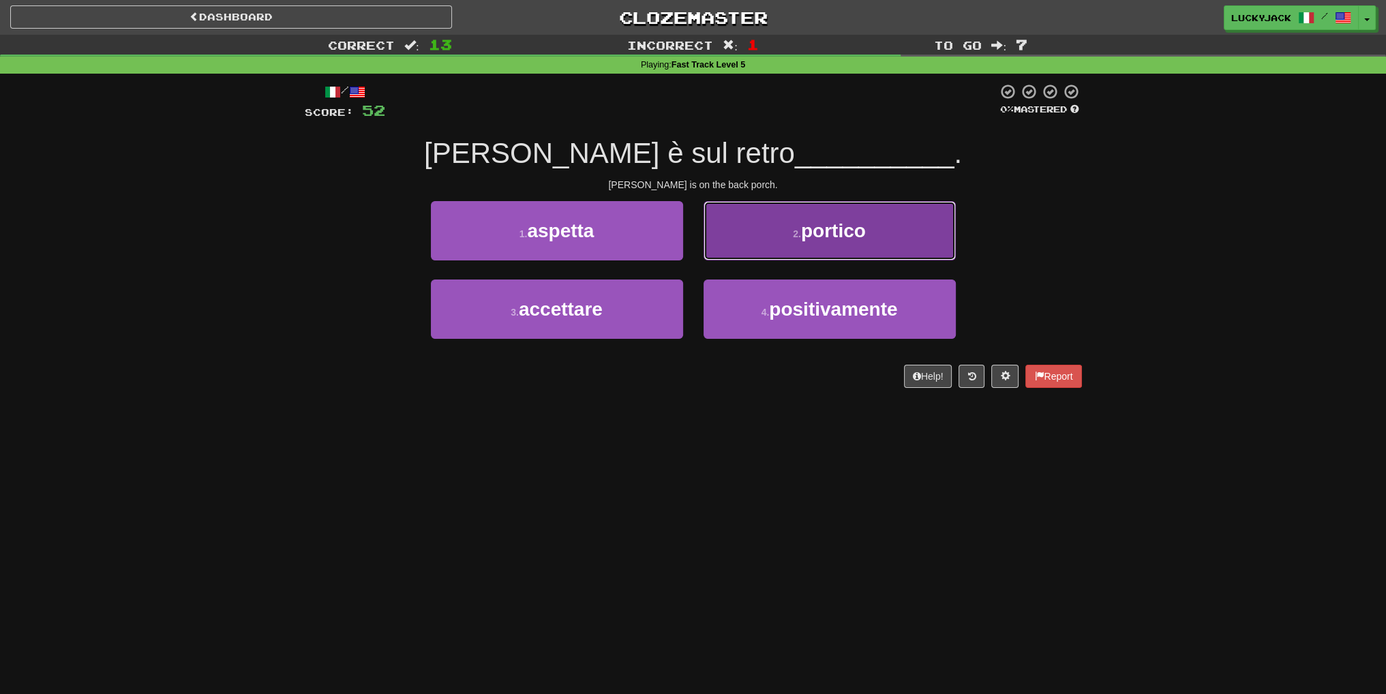
click at [774, 245] on button "2 . portico" at bounding box center [830, 230] width 252 height 59
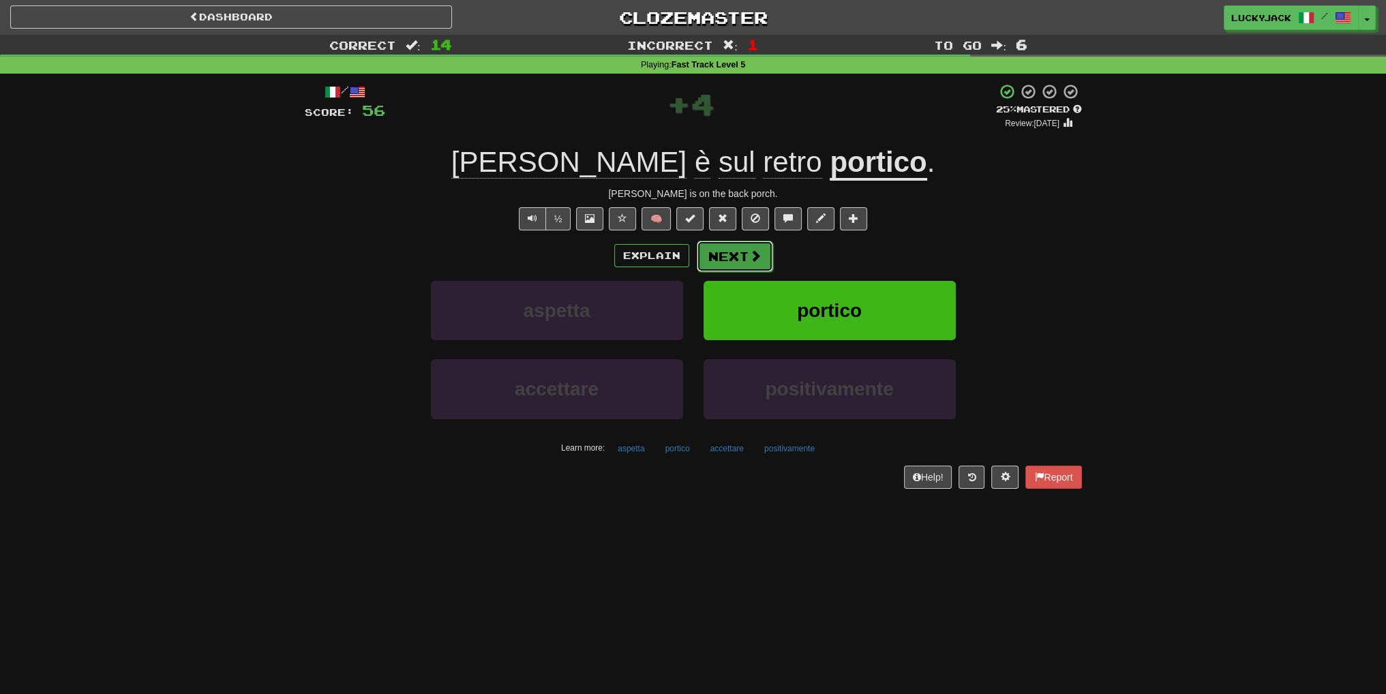
click at [720, 250] on button "Next" at bounding box center [735, 256] width 76 height 31
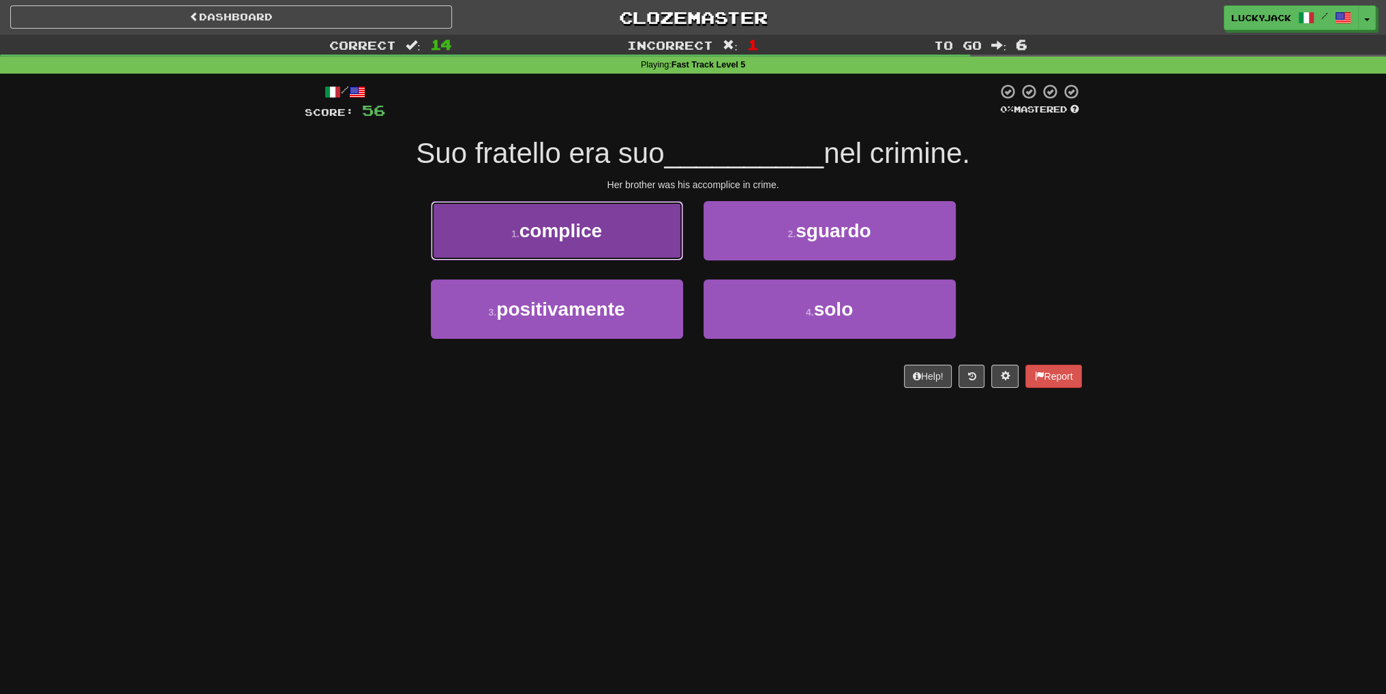
click at [612, 235] on button "1 . complice" at bounding box center [557, 230] width 252 height 59
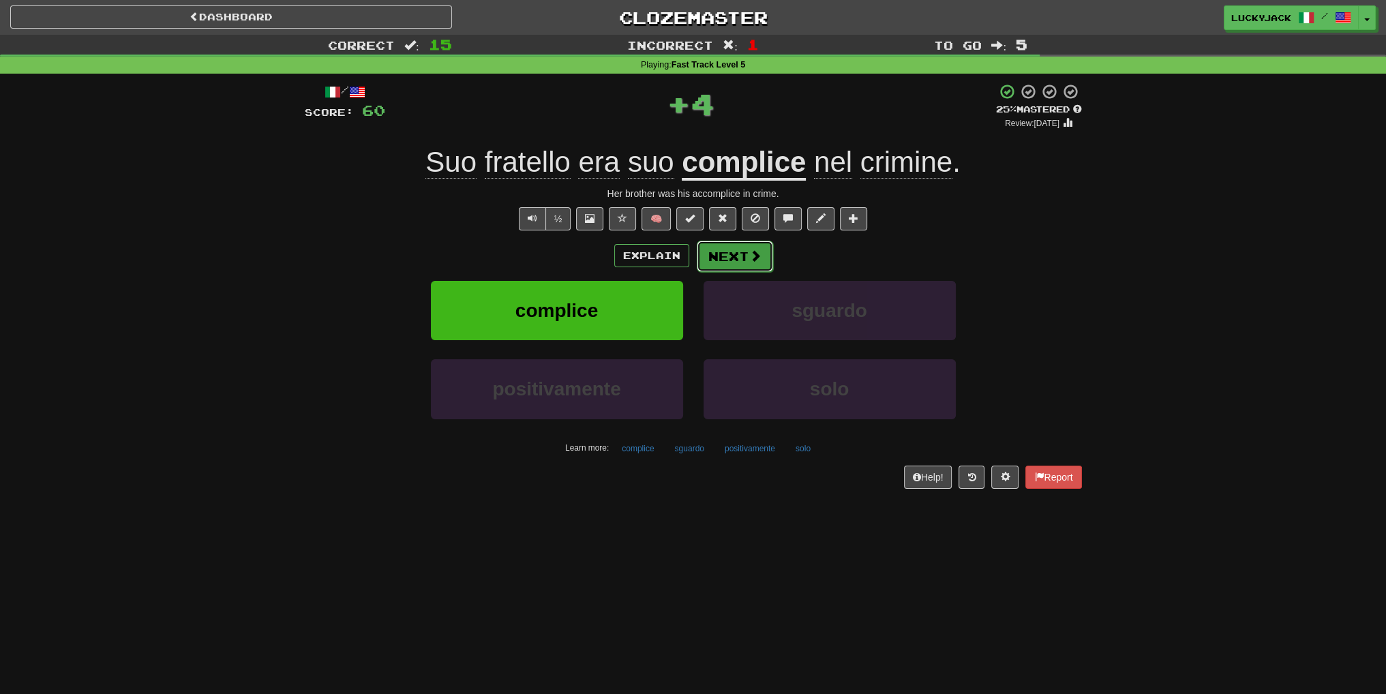
click at [749, 254] on span at bounding box center [755, 256] width 12 height 12
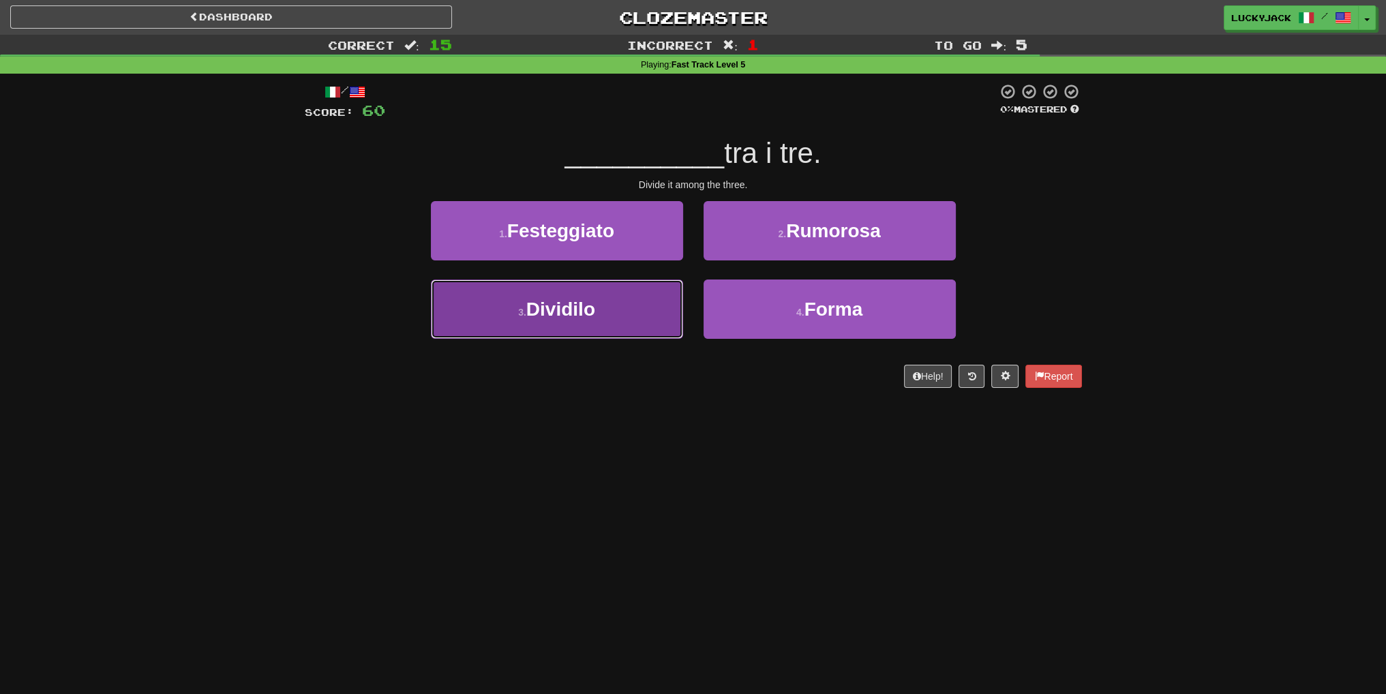
click at [635, 304] on button "3 . Dividilo" at bounding box center [557, 309] width 252 height 59
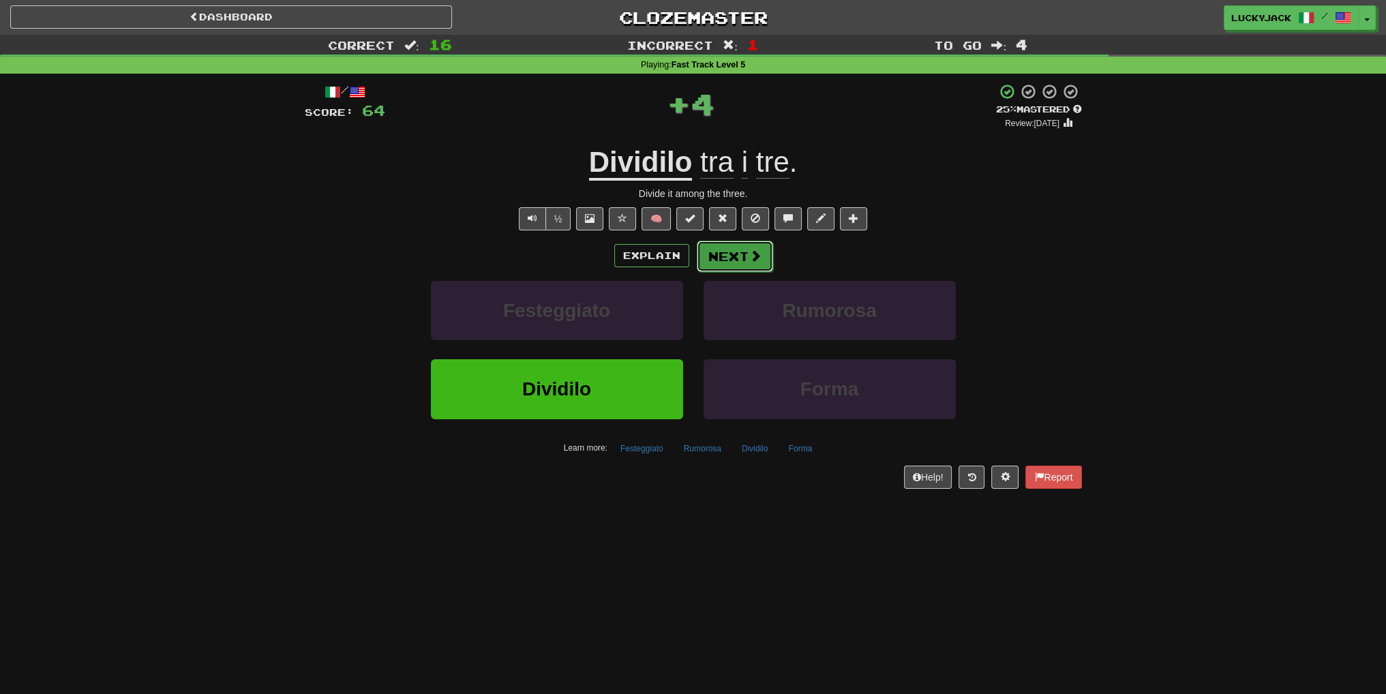
click at [728, 255] on button "Next" at bounding box center [735, 256] width 76 height 31
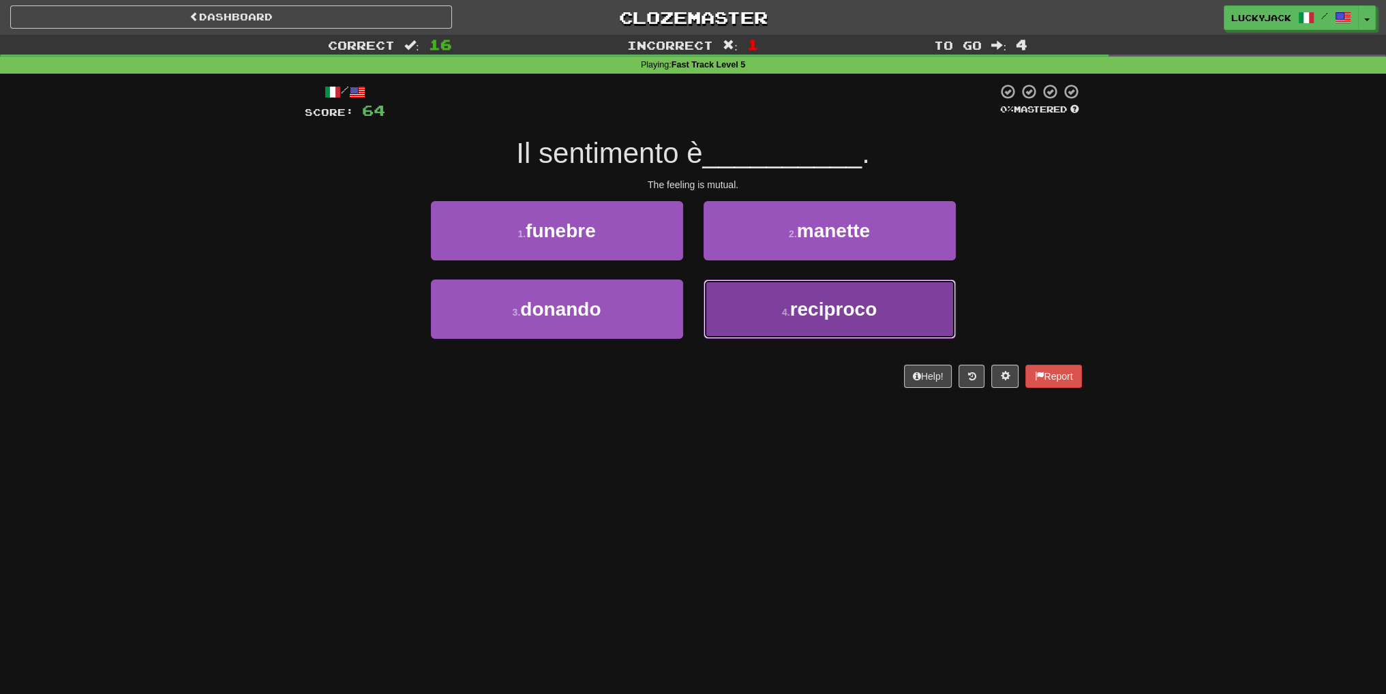
click at [717, 312] on button "4 . reciproco" at bounding box center [830, 309] width 252 height 59
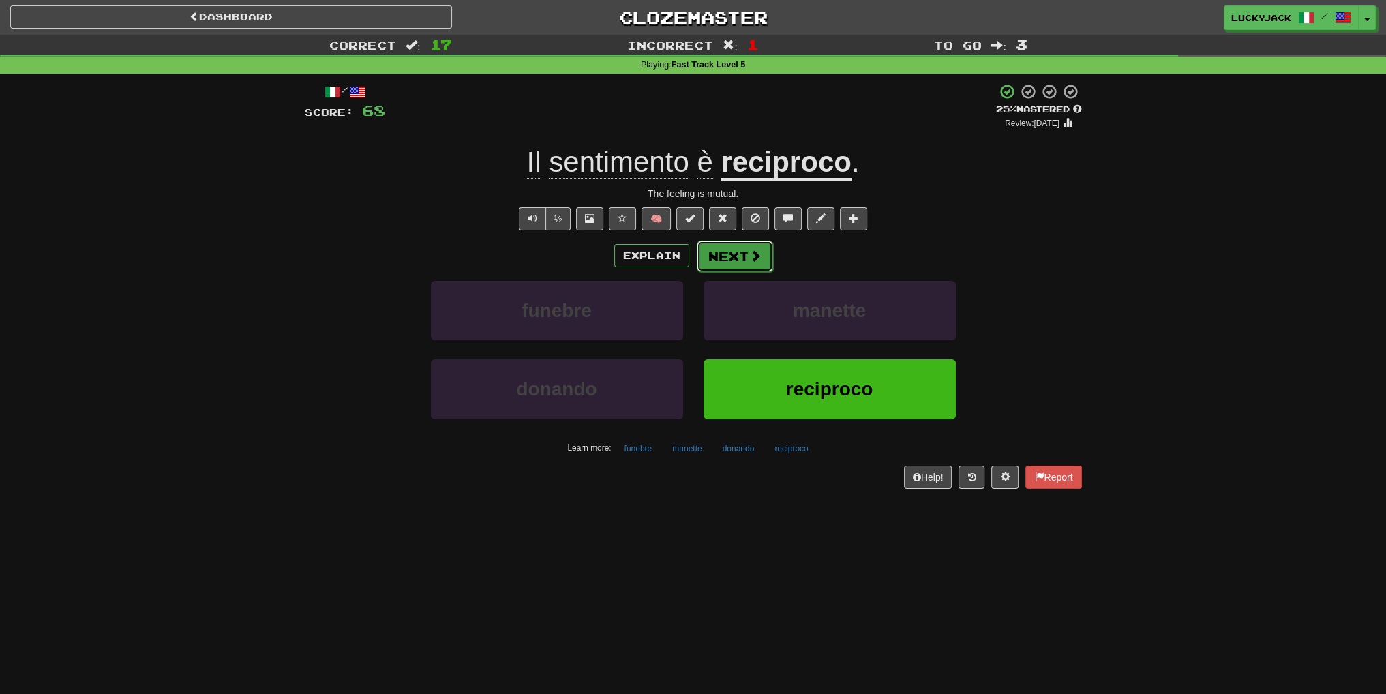
click at [706, 243] on button "Next" at bounding box center [735, 256] width 76 height 31
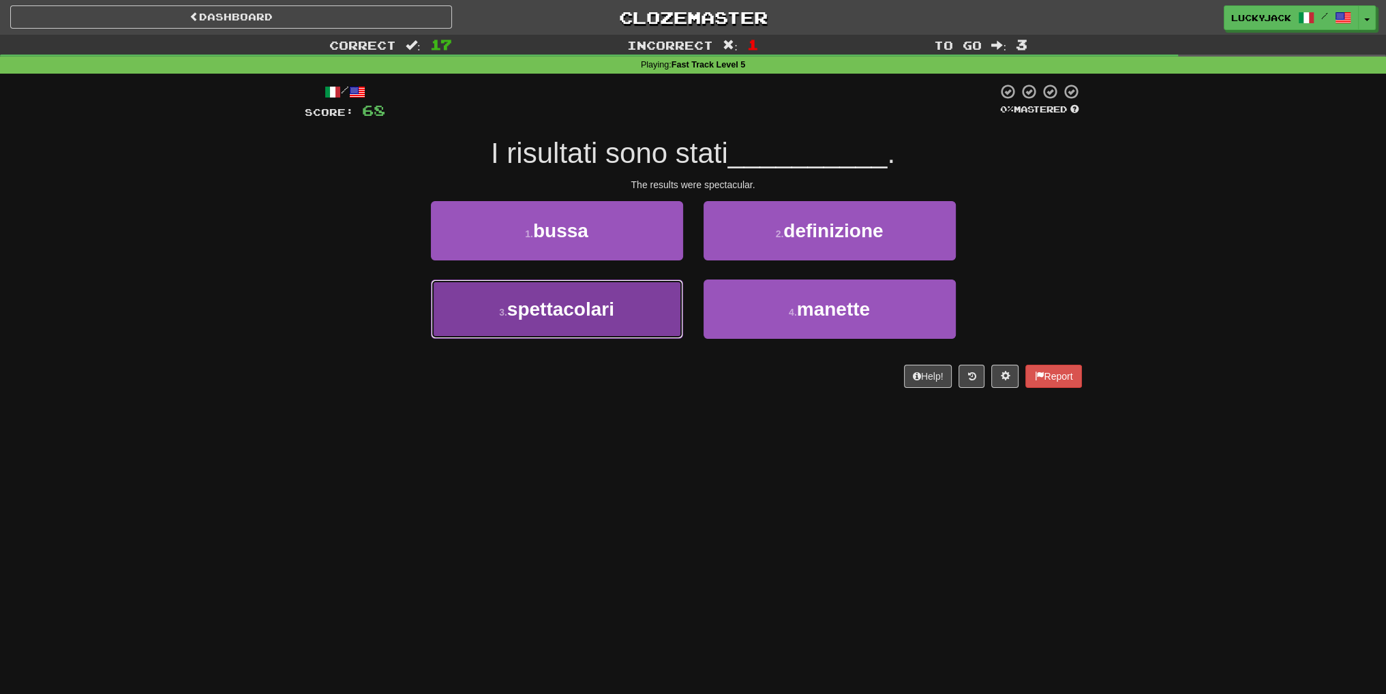
click at [639, 319] on button "3 . spettacolari" at bounding box center [557, 309] width 252 height 59
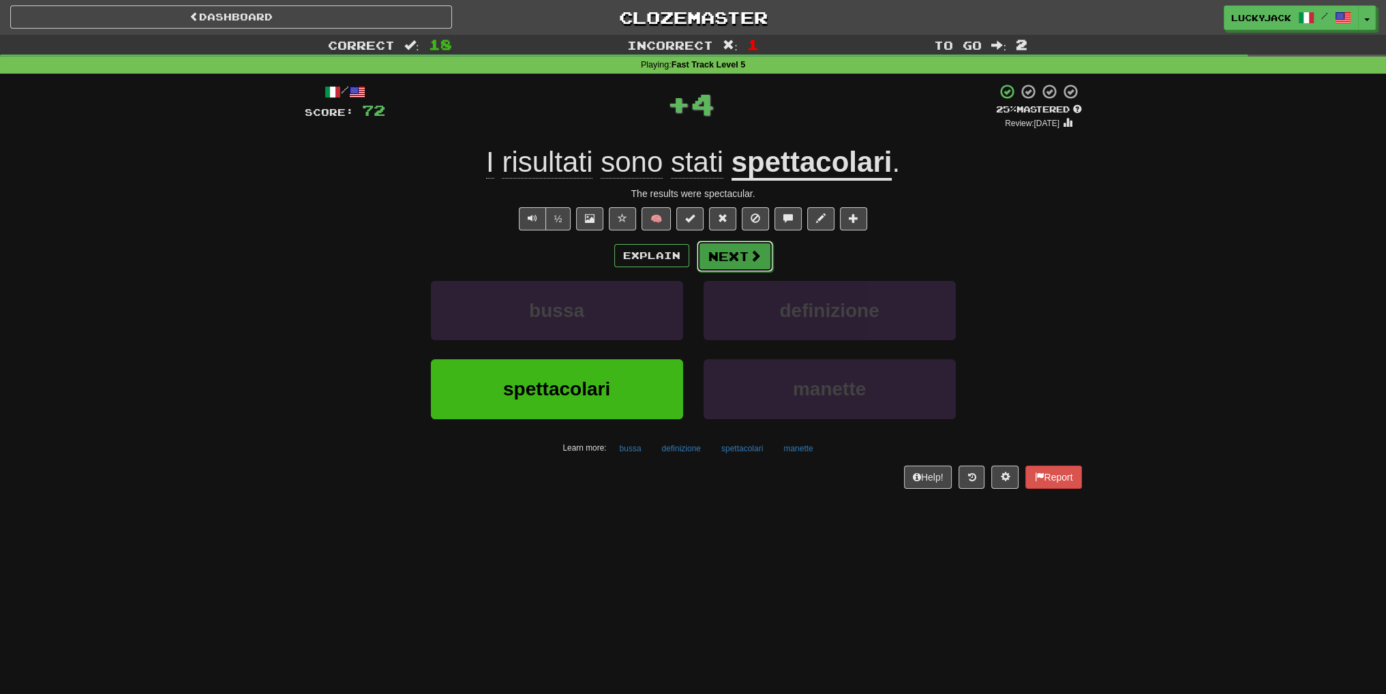
click at [717, 267] on button "Next" at bounding box center [735, 256] width 76 height 31
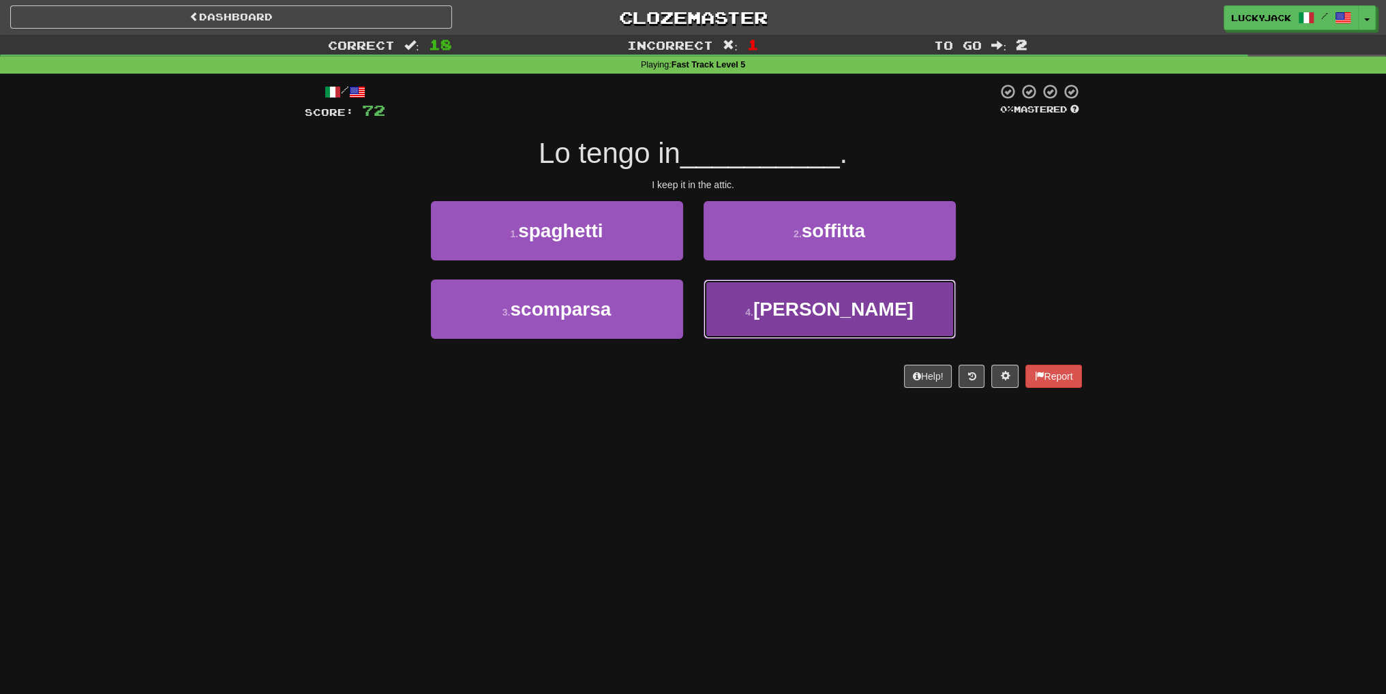
click at [810, 311] on span "[PERSON_NAME]" at bounding box center [834, 309] width 160 height 21
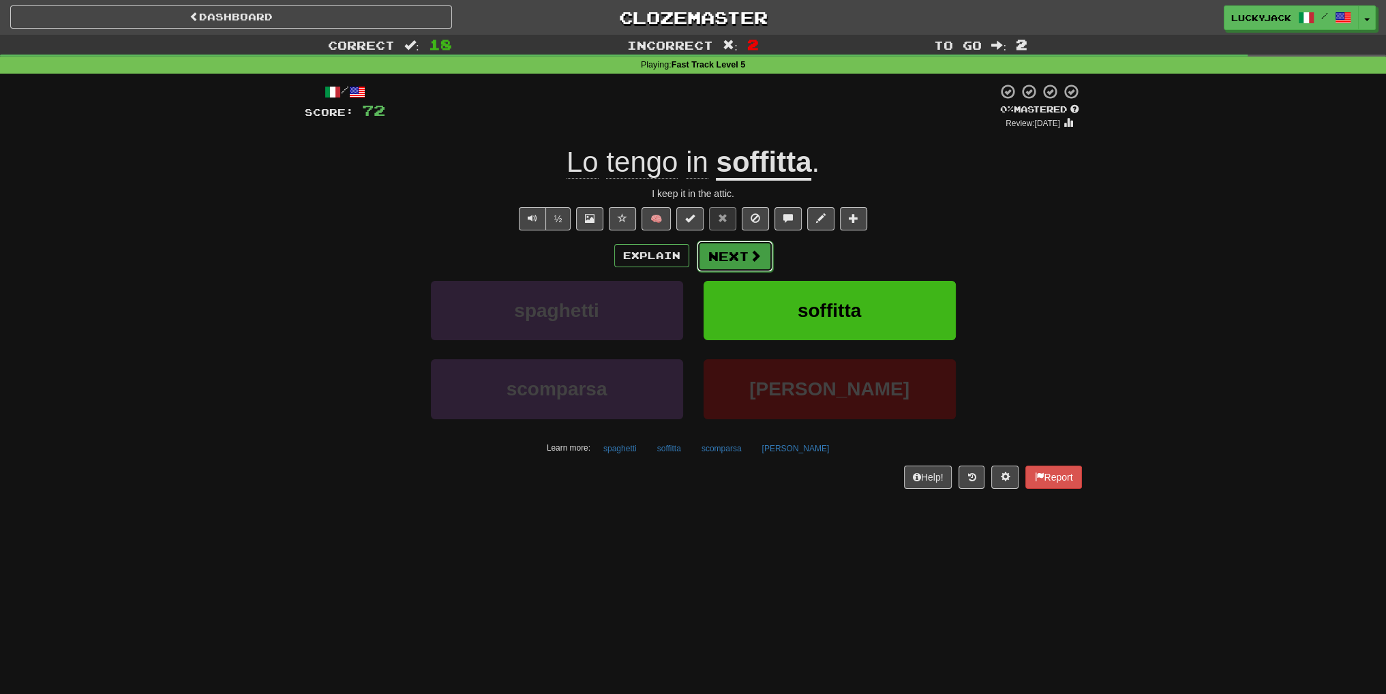
click at [756, 257] on button "Next" at bounding box center [735, 256] width 76 height 31
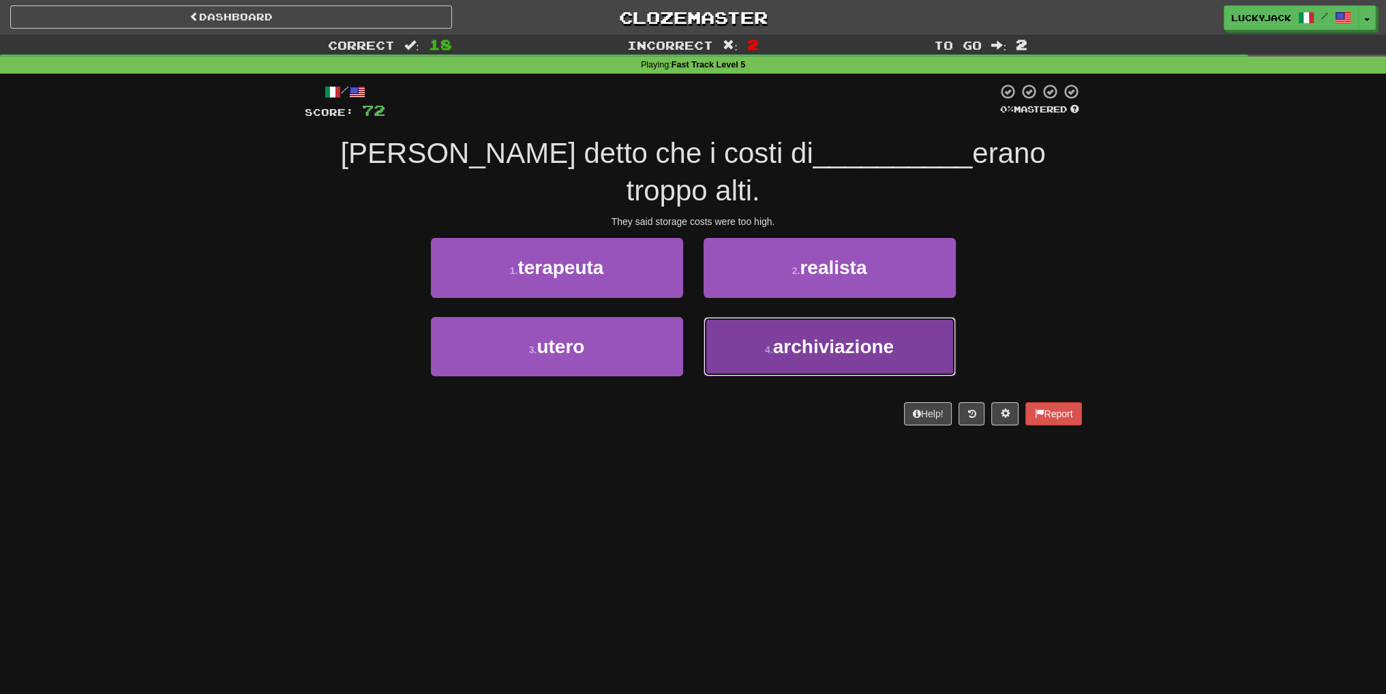
click at [721, 317] on button "4 . archiviazione" at bounding box center [830, 346] width 252 height 59
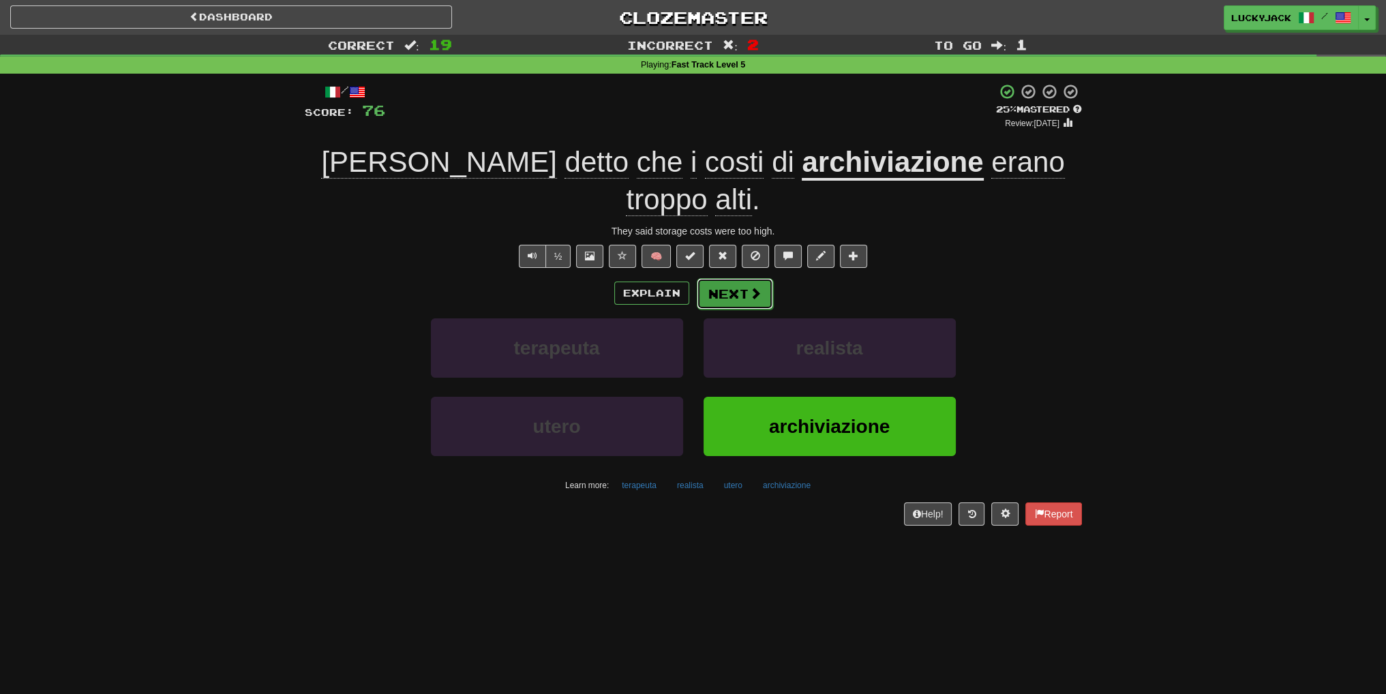
click at [746, 278] on button "Next" at bounding box center [735, 293] width 76 height 31
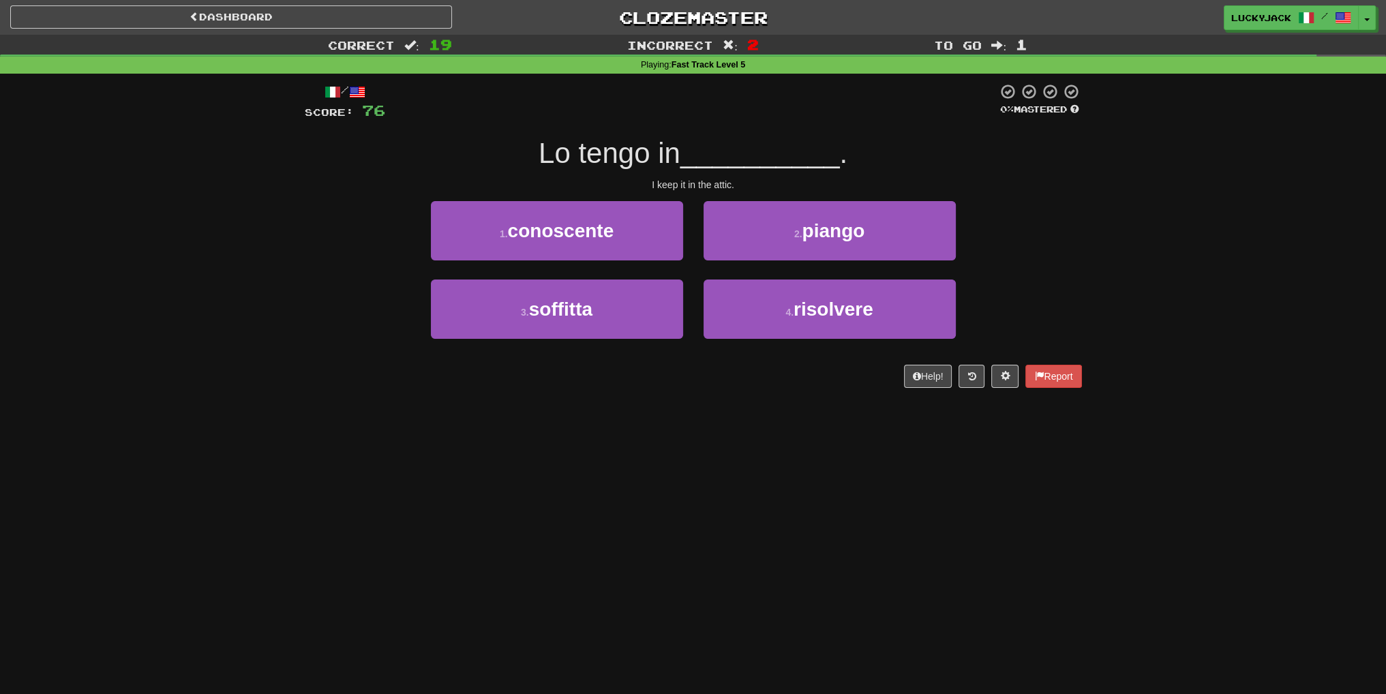
click at [624, 339] on div "3 . soffitta" at bounding box center [557, 319] width 273 height 78
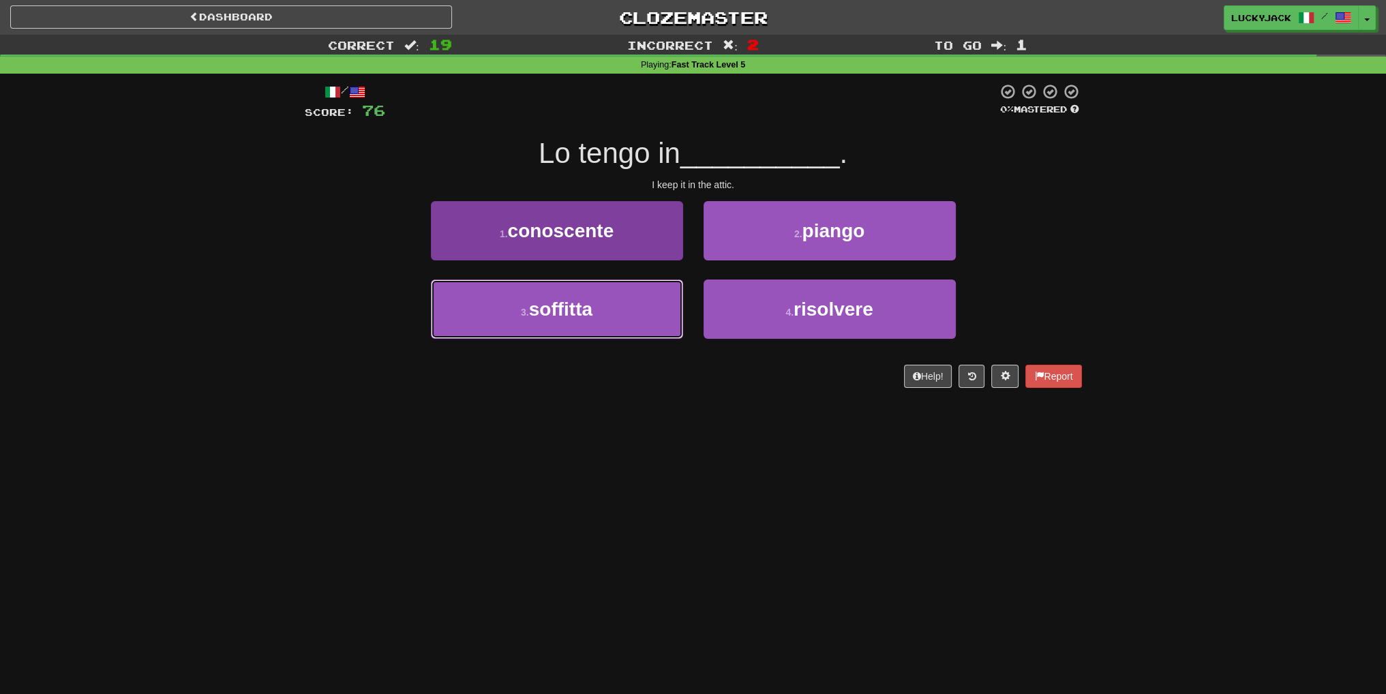
click at [624, 332] on button "3 . soffitta" at bounding box center [557, 309] width 252 height 59
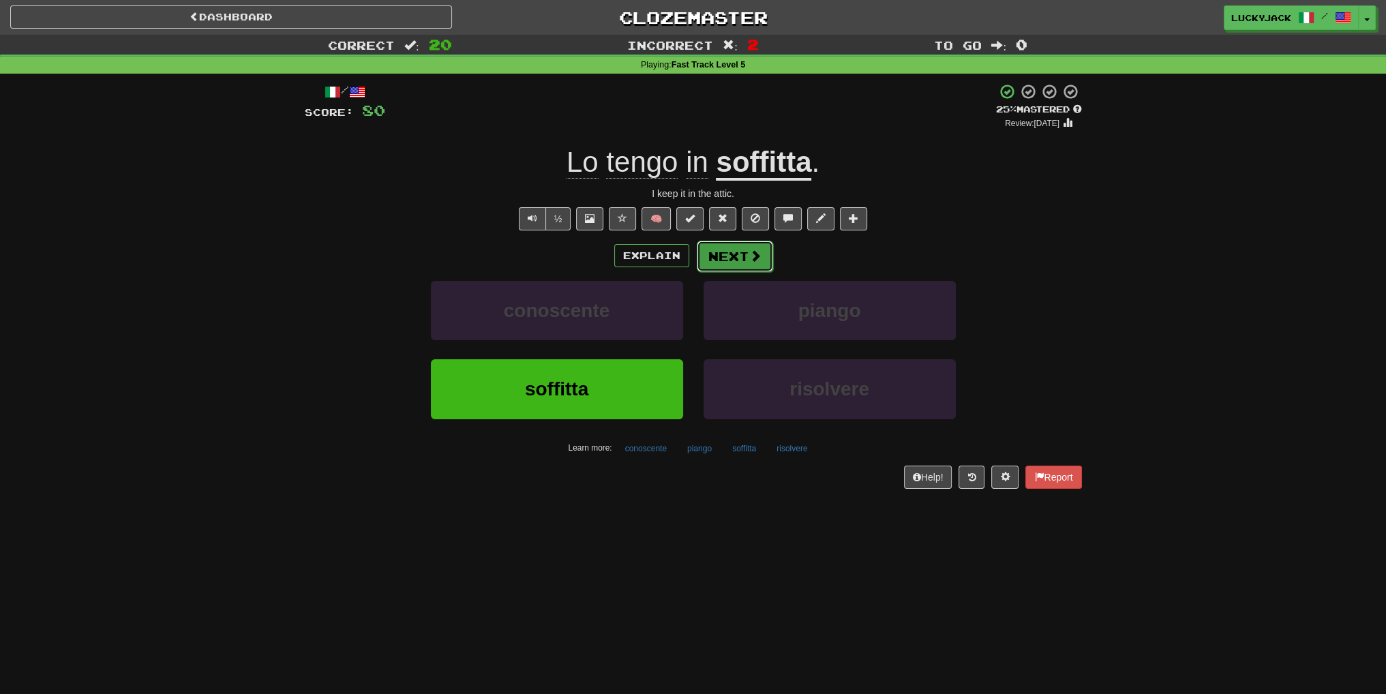
click at [769, 252] on button "Next" at bounding box center [735, 256] width 76 height 31
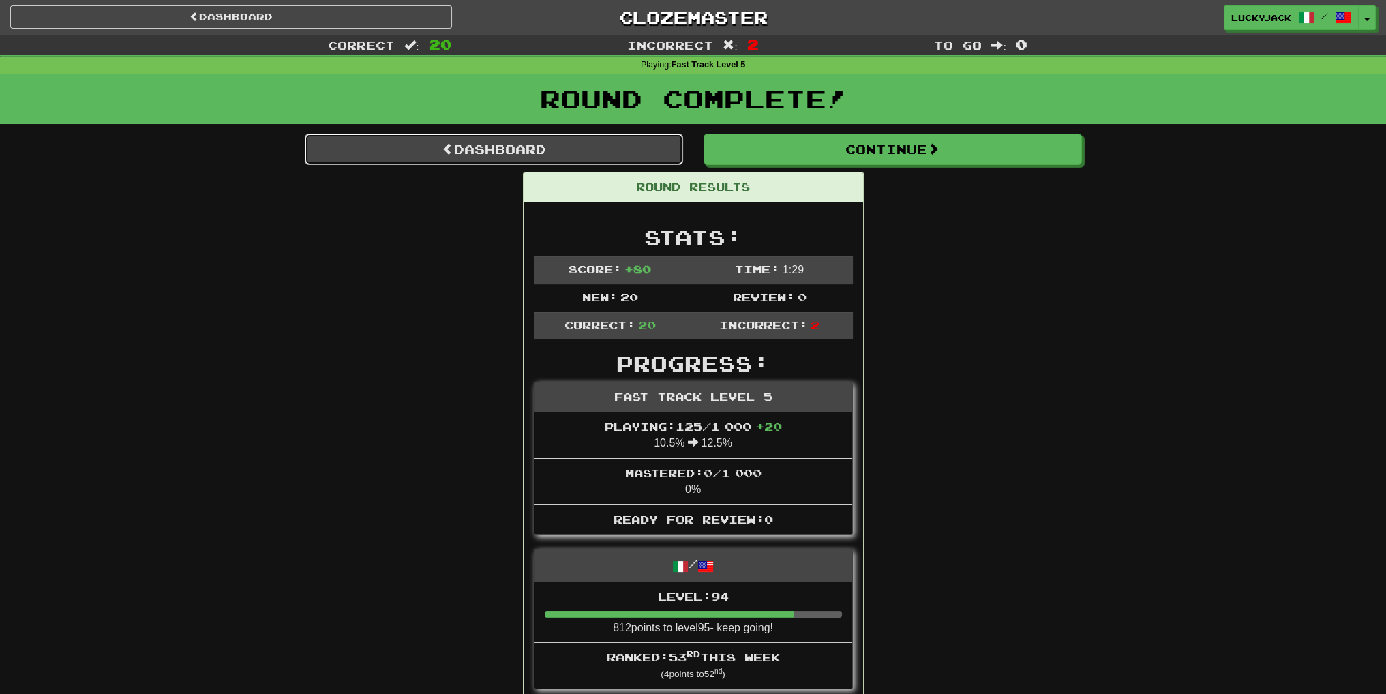
click at [581, 149] on link "Dashboard" at bounding box center [494, 149] width 378 height 31
